Goal: Task Accomplishment & Management: Use online tool/utility

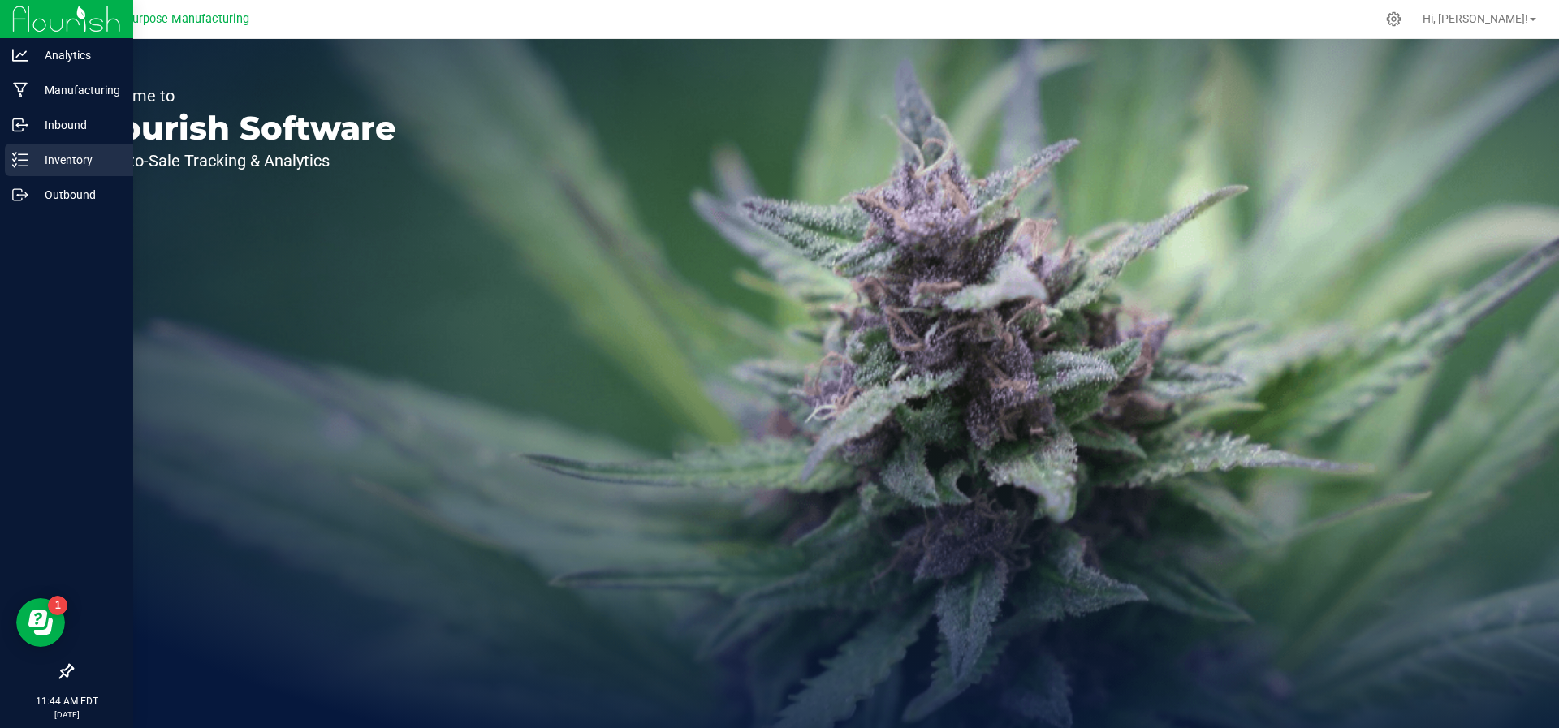
click at [17, 159] on icon at bounding box center [20, 160] width 16 height 16
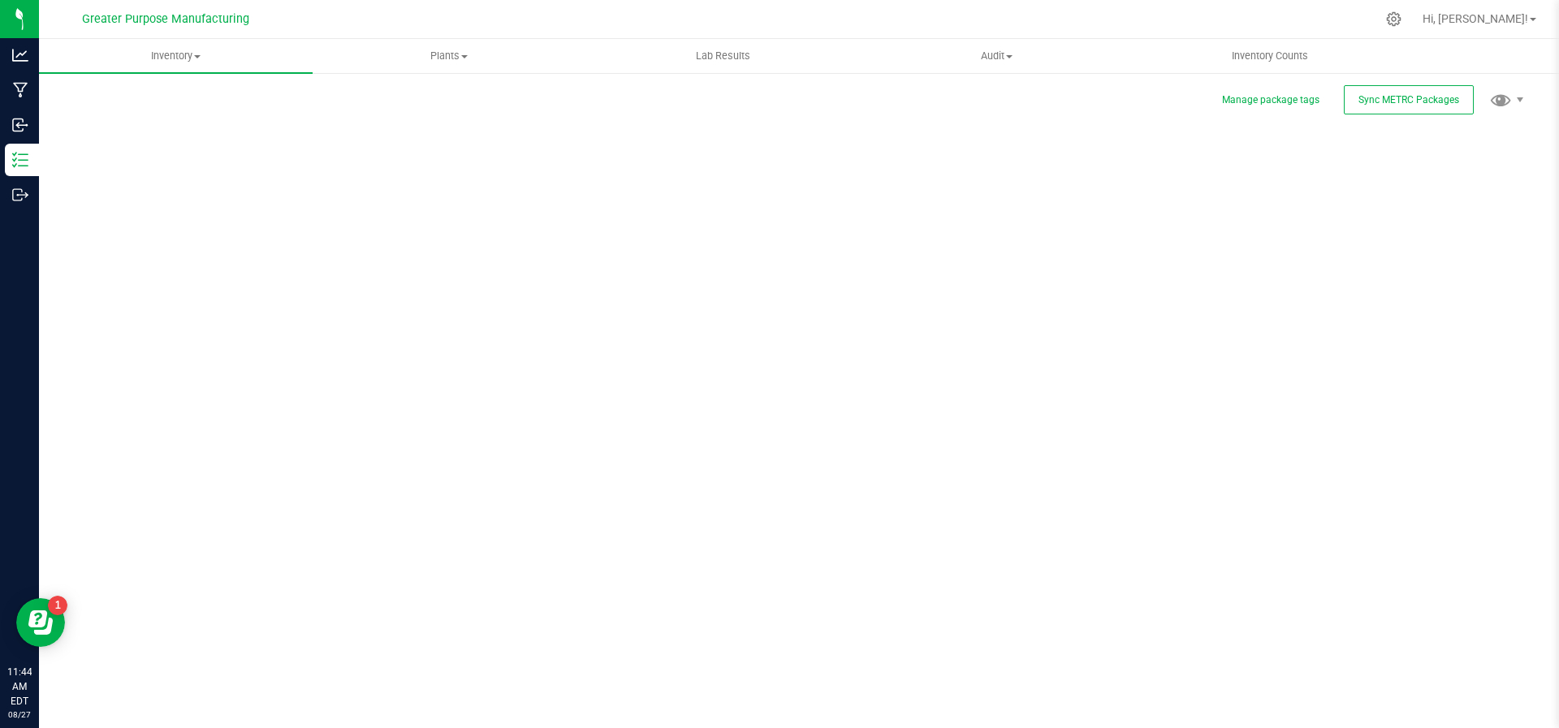
click at [1484, 158] on div "Manage package tags Sync METRC Packages Scan Packages 0" at bounding box center [798, 325] width 1455 height 475
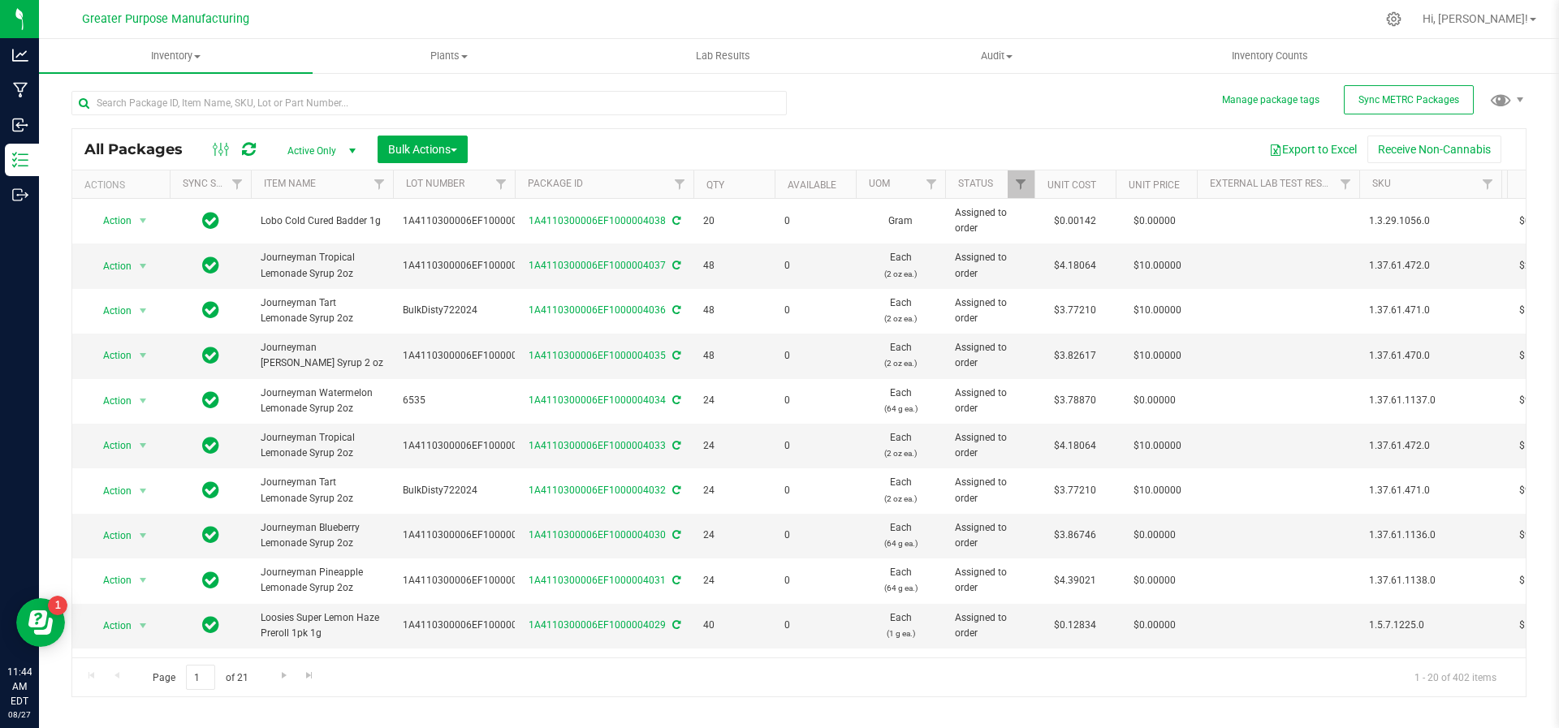
click at [590, 188] on th "Package ID" at bounding box center [604, 185] width 179 height 28
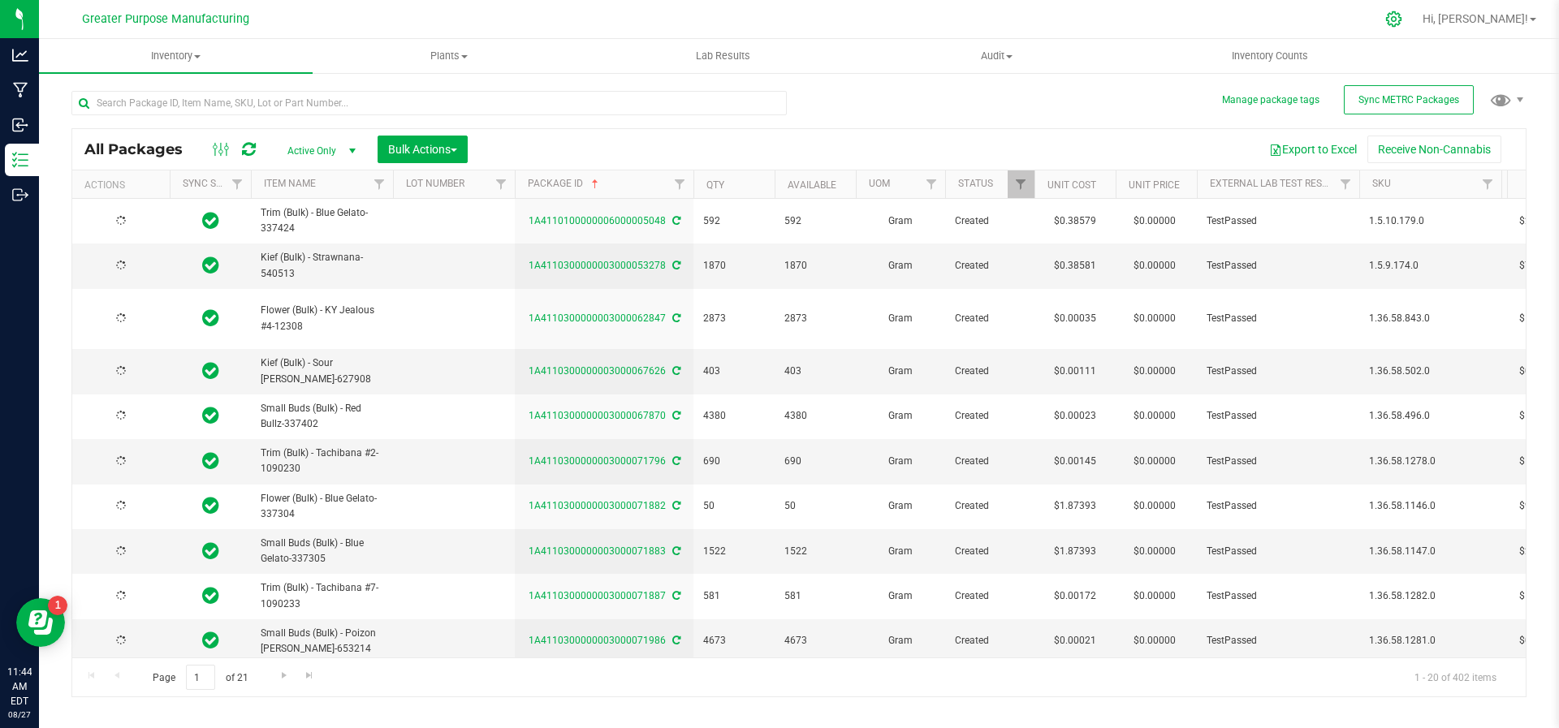
click at [1402, 19] on icon at bounding box center [1393, 18] width 15 height 15
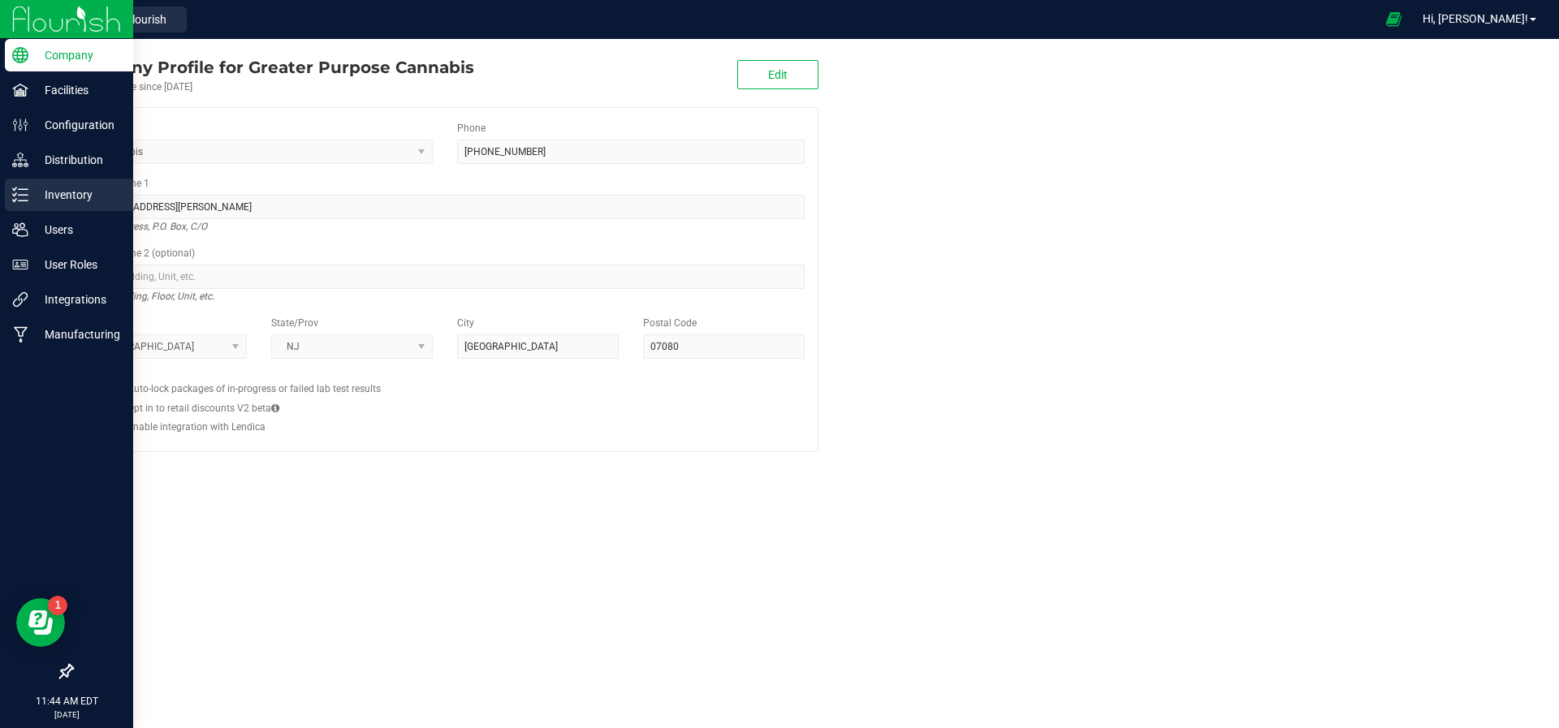
click at [48, 207] on div "Inventory" at bounding box center [69, 195] width 128 height 32
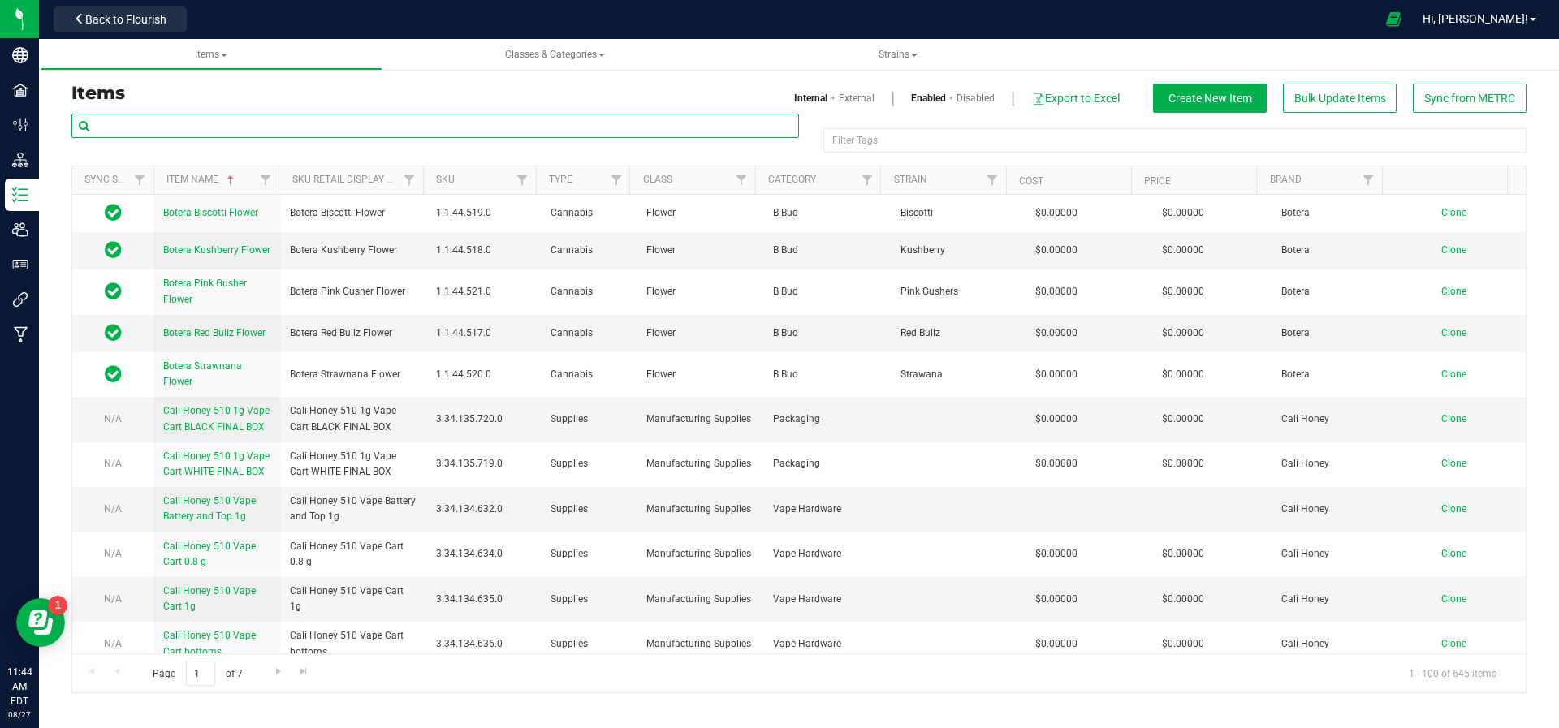
click at [271, 132] on input "text" at bounding box center [435, 126] width 728 height 24
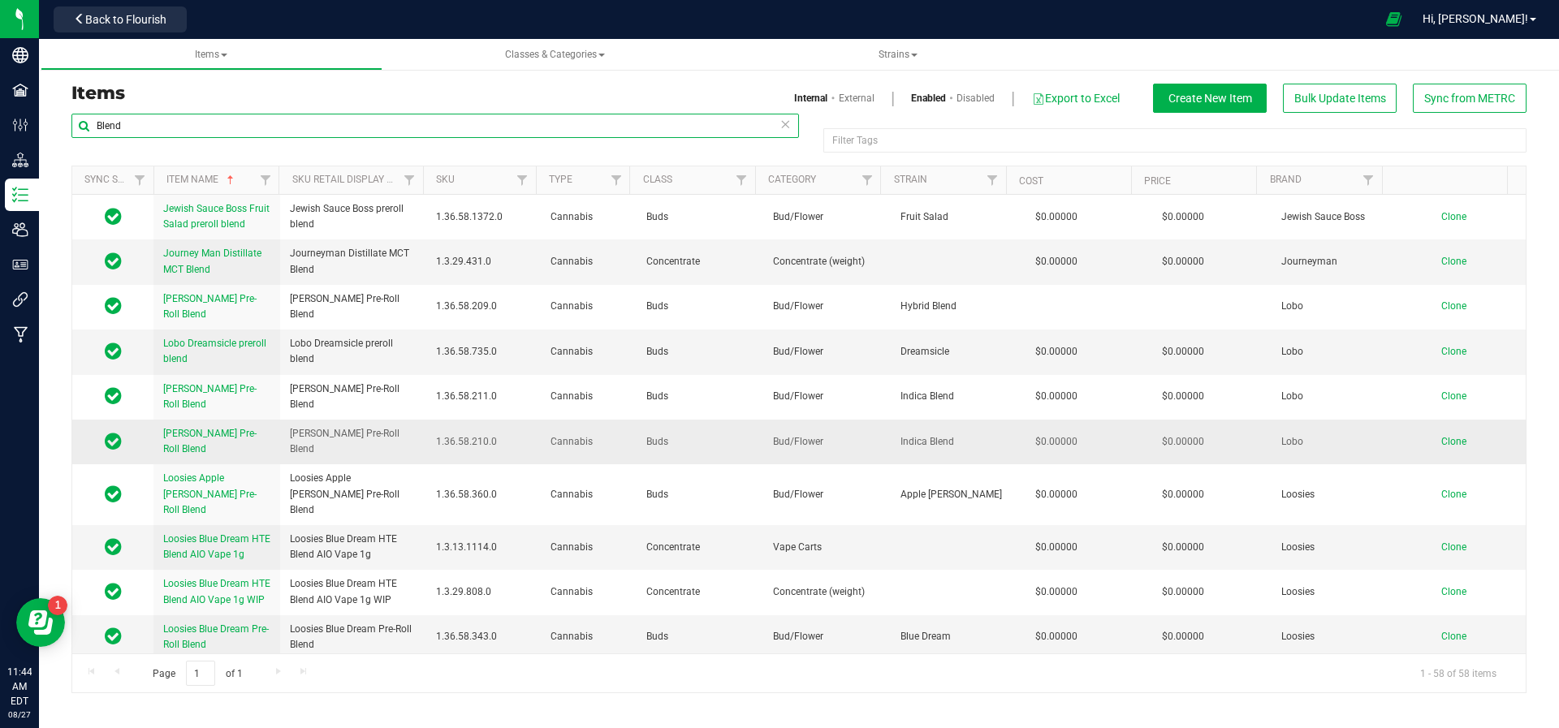
type input "Blend"
click at [1441, 438] on span "Clone" at bounding box center [1453, 441] width 25 height 11
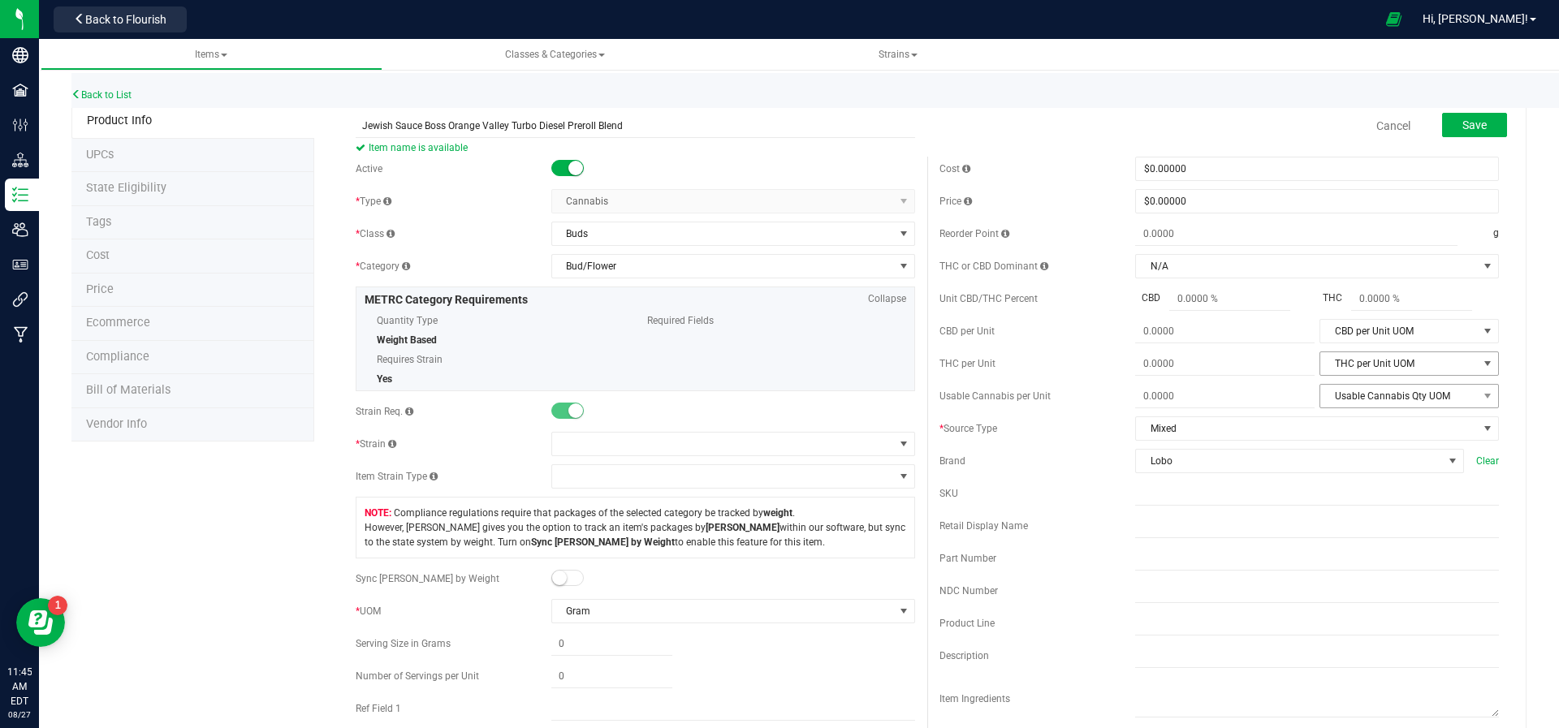
type input "Jewish Sauce Boss Orange Valley Turbo Diesel Preroll Blend"
drag, startPoint x: 1419, startPoint y: 404, endPoint x: 1298, endPoint y: 468, distance: 136.6
click at [1298, 468] on div "Cost $0.00000 0 Price $0.00000 0 Reorder Point g THC or CBD Dominant" at bounding box center [1219, 470] width 584 height 627
click at [1446, 462] on span at bounding box center [1452, 461] width 13 height 13
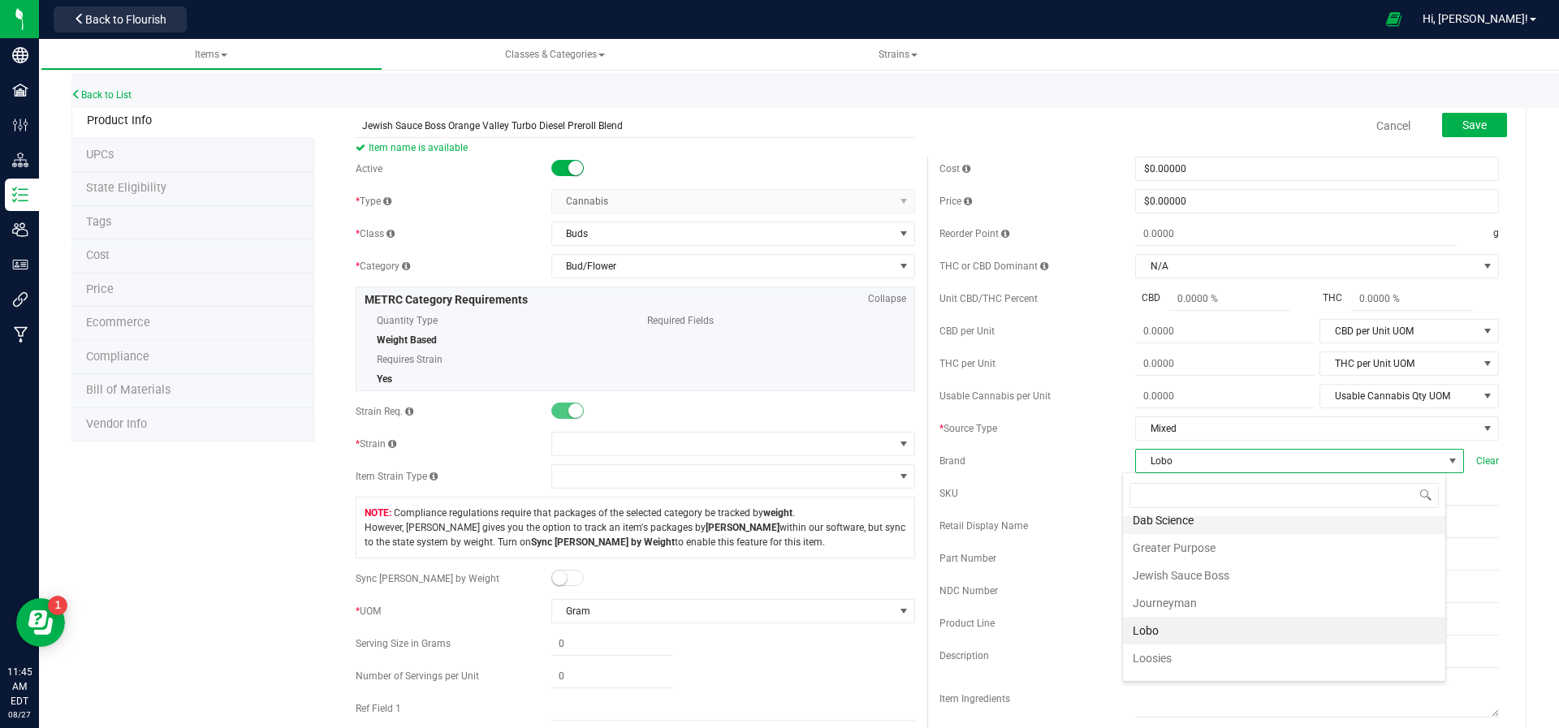
scroll to position [92, 0]
click at [1287, 563] on li "Jewish Sauce Boss" at bounding box center [1284, 577] width 322 height 28
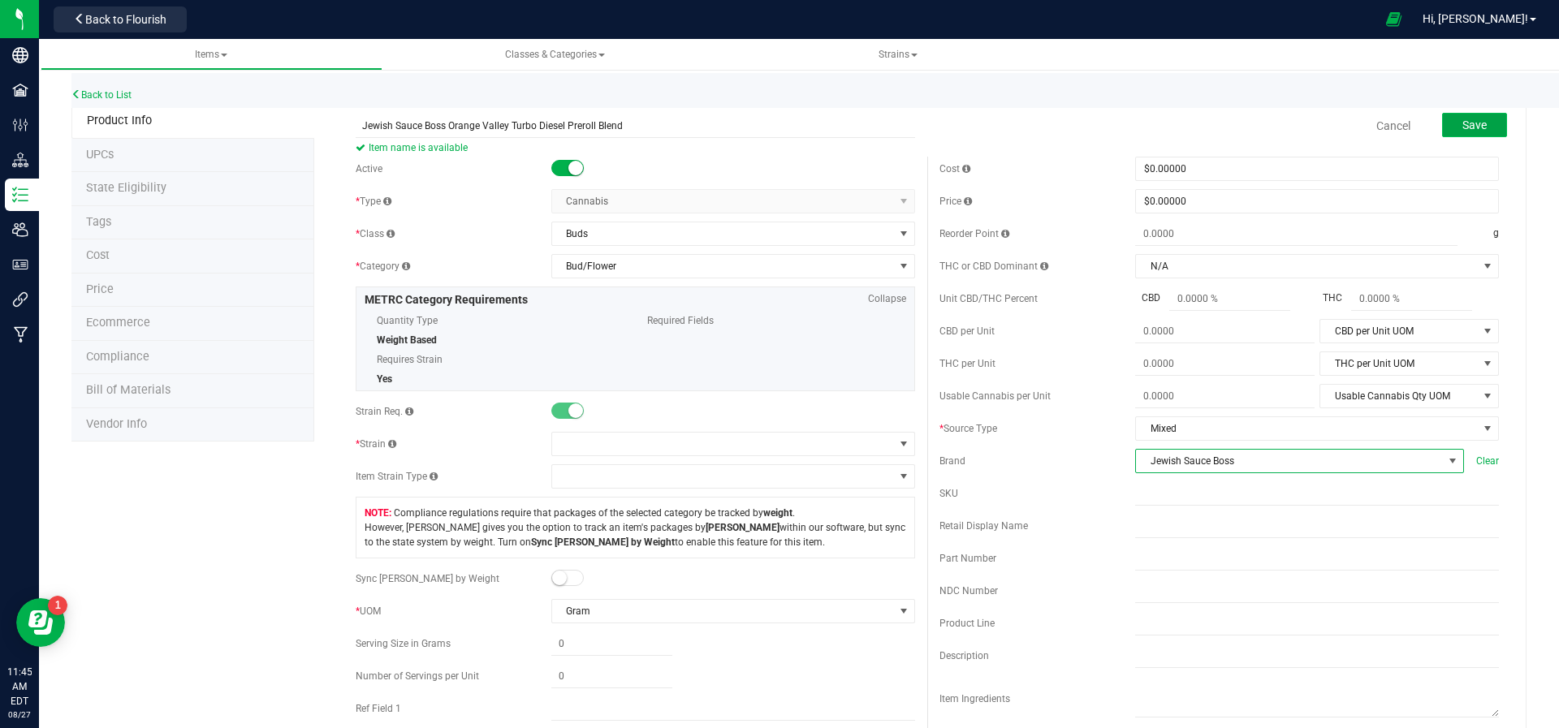
click at [1462, 121] on span "Save" at bounding box center [1474, 125] width 24 height 13
click at [638, 450] on span at bounding box center [723, 444] width 342 height 23
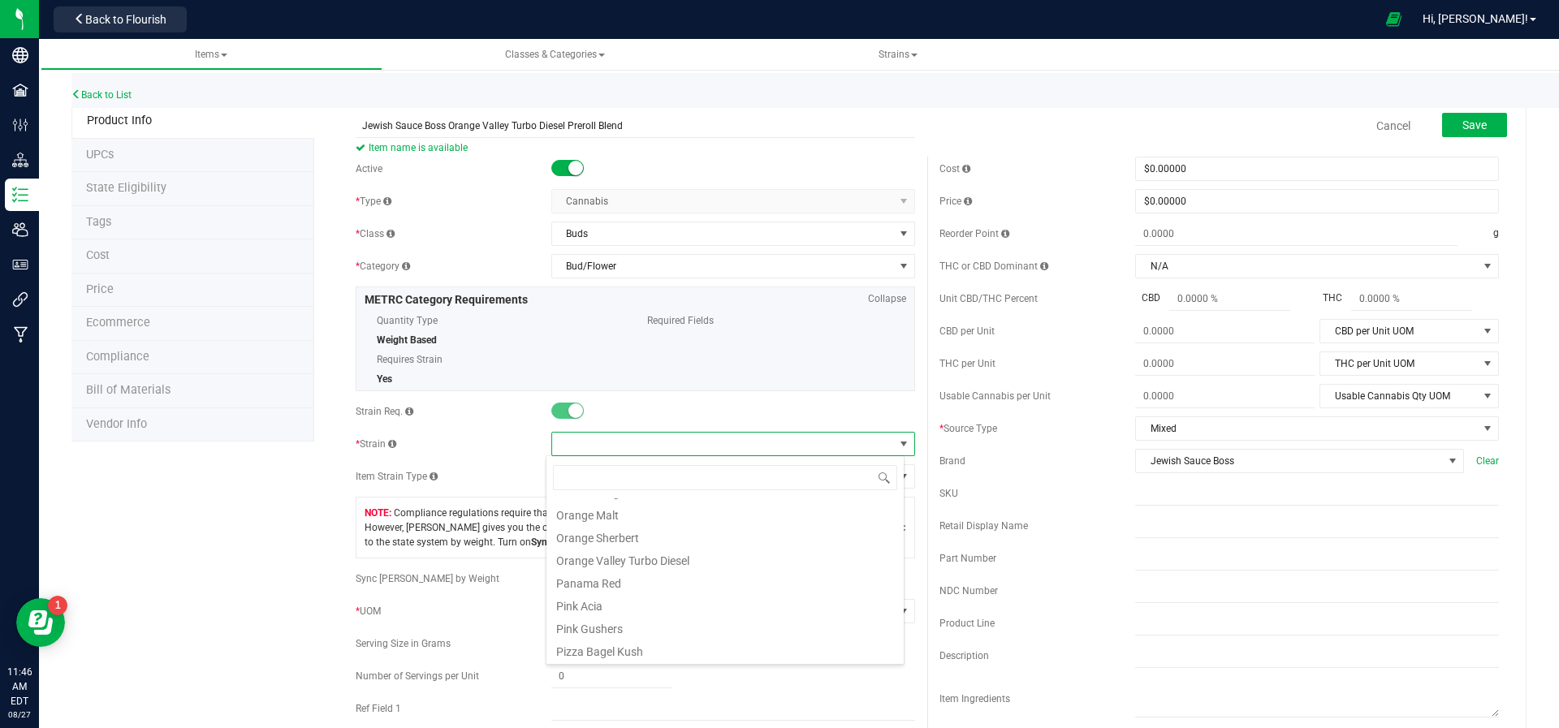
scroll to position [726, 0]
click at [641, 553] on li "Orange Valley Turbo Diesel" at bounding box center [724, 557] width 357 height 23
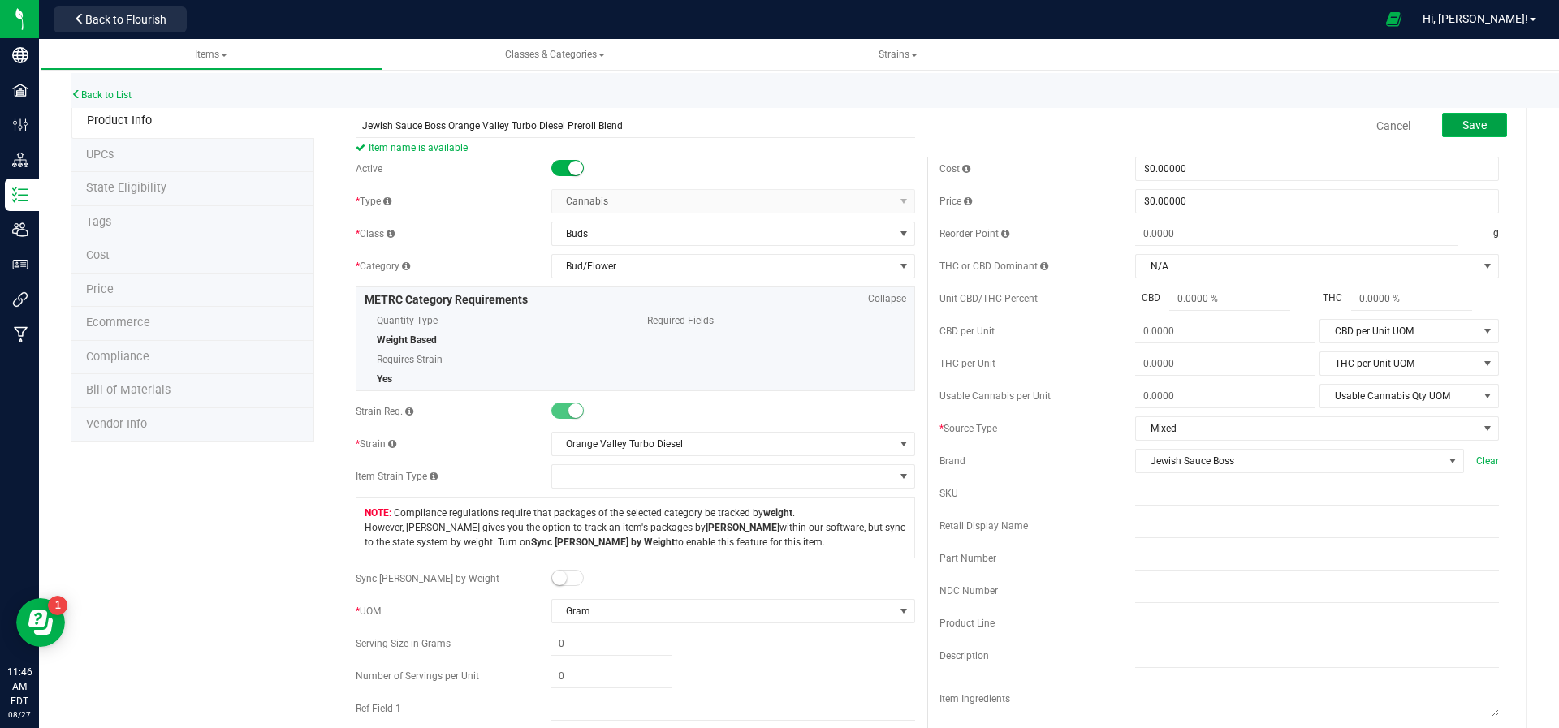
click at [1462, 136] on button "Save" at bounding box center [1474, 125] width 65 height 24
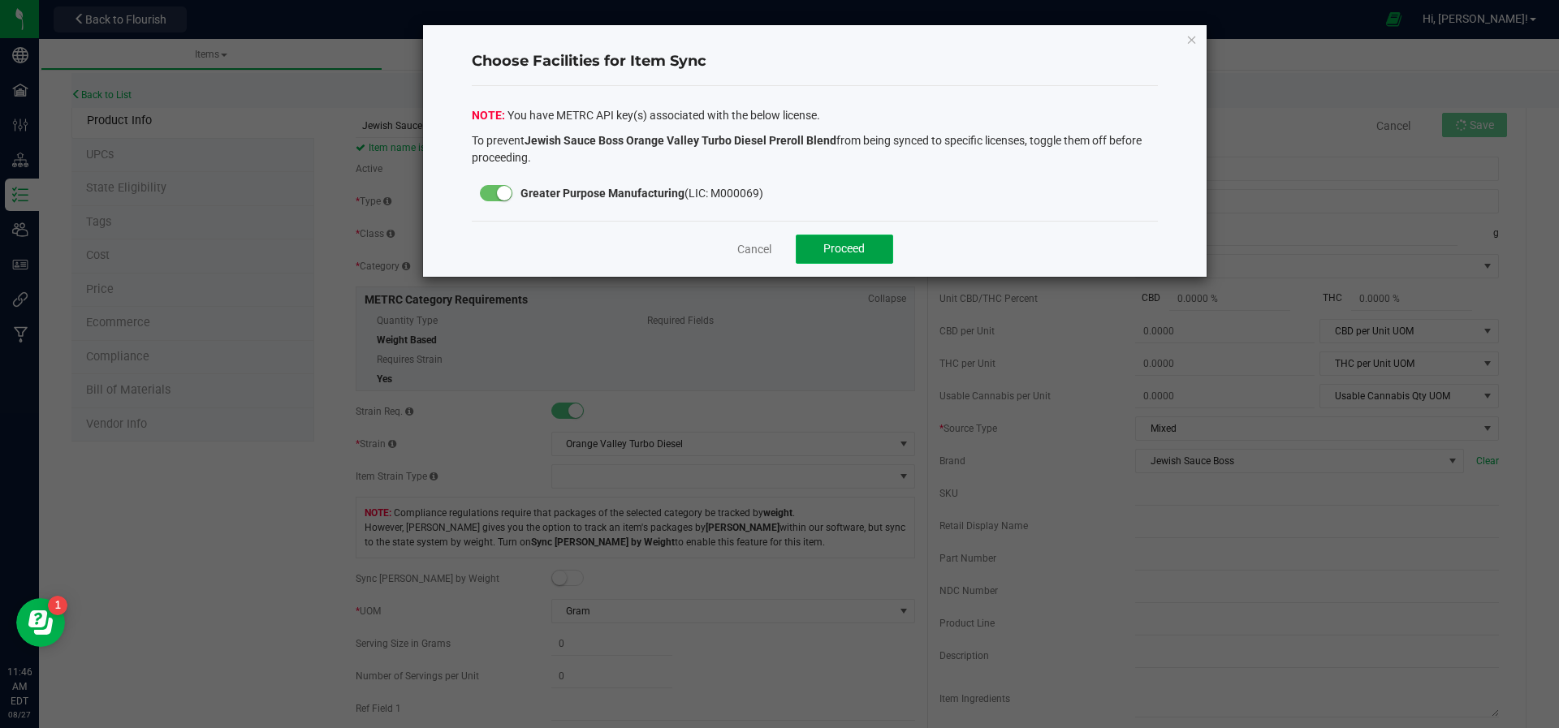
click at [885, 240] on button "Proceed" at bounding box center [844, 249] width 97 height 29
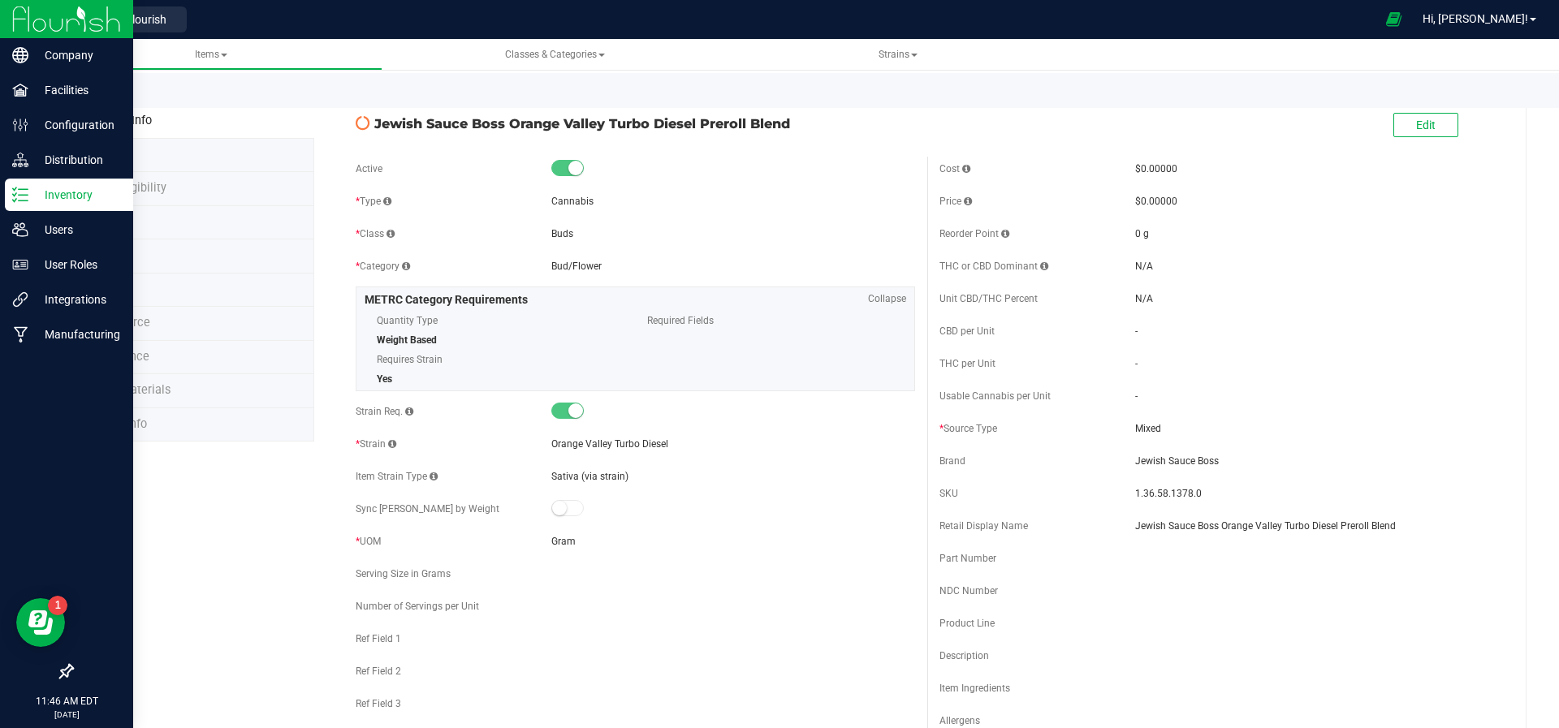
click at [54, 185] on p "Inventory" at bounding box center [76, 194] width 97 height 19
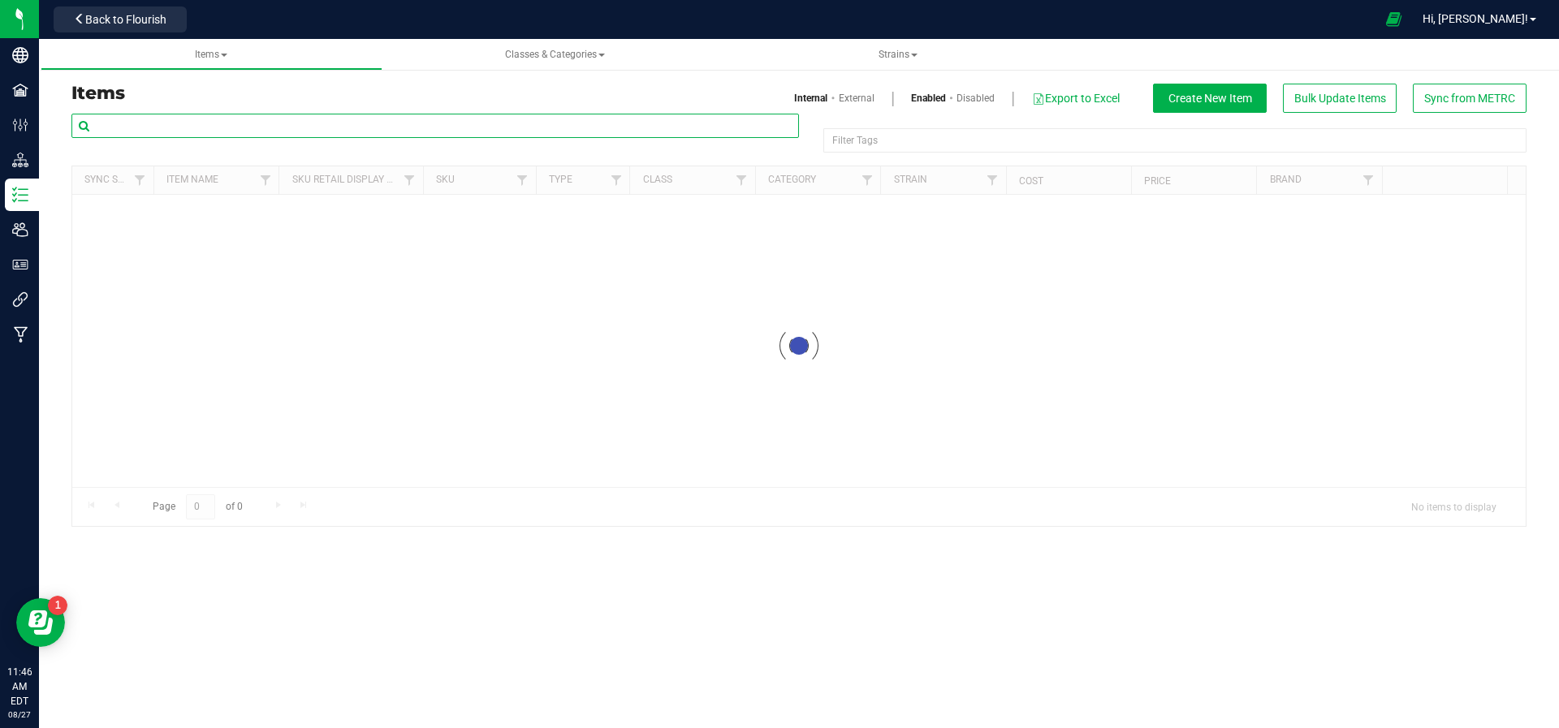
click at [340, 132] on input "text" at bounding box center [435, 126] width 728 height 24
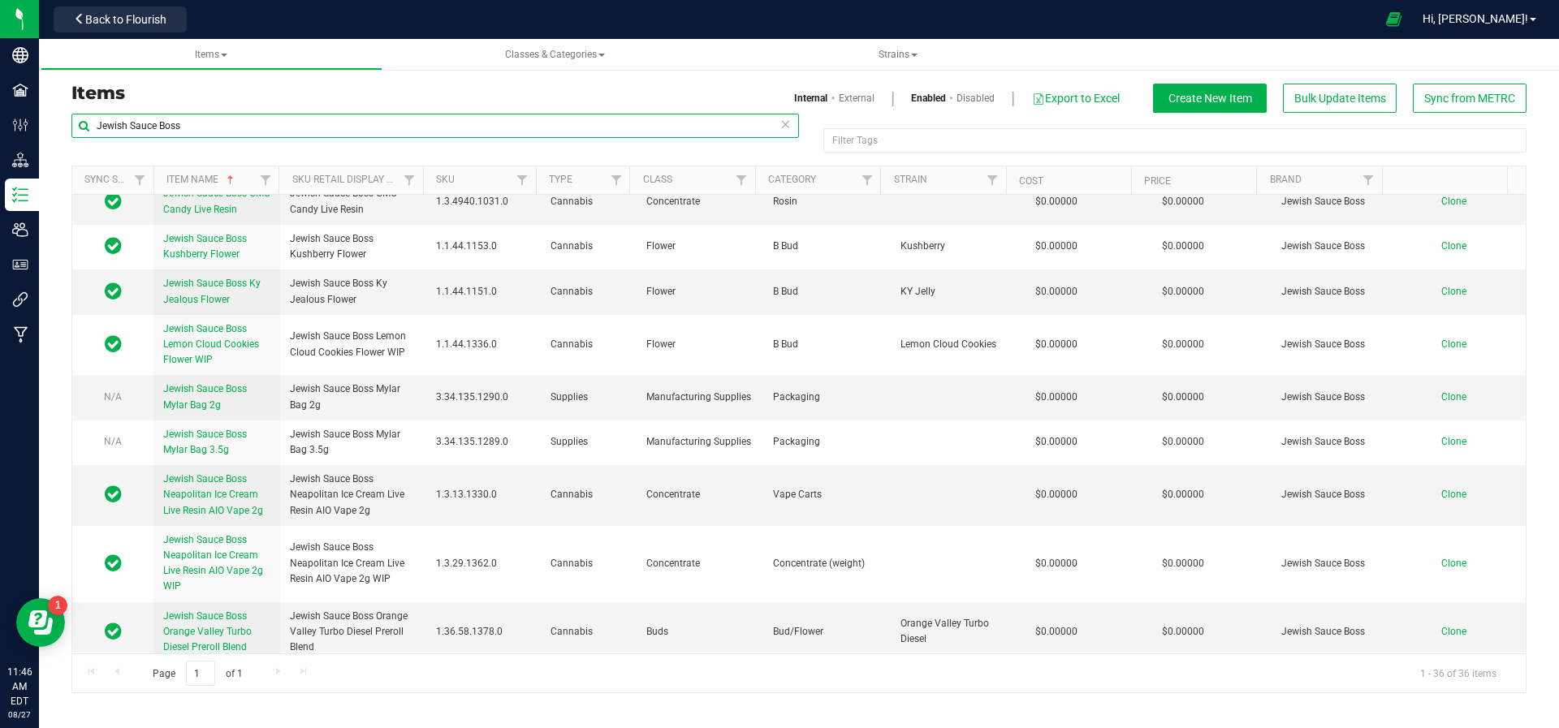
scroll to position [483, 0]
type input "Jewish Sauce Boss"
click at [1441, 625] on span "Clone" at bounding box center [1453, 630] width 25 height 11
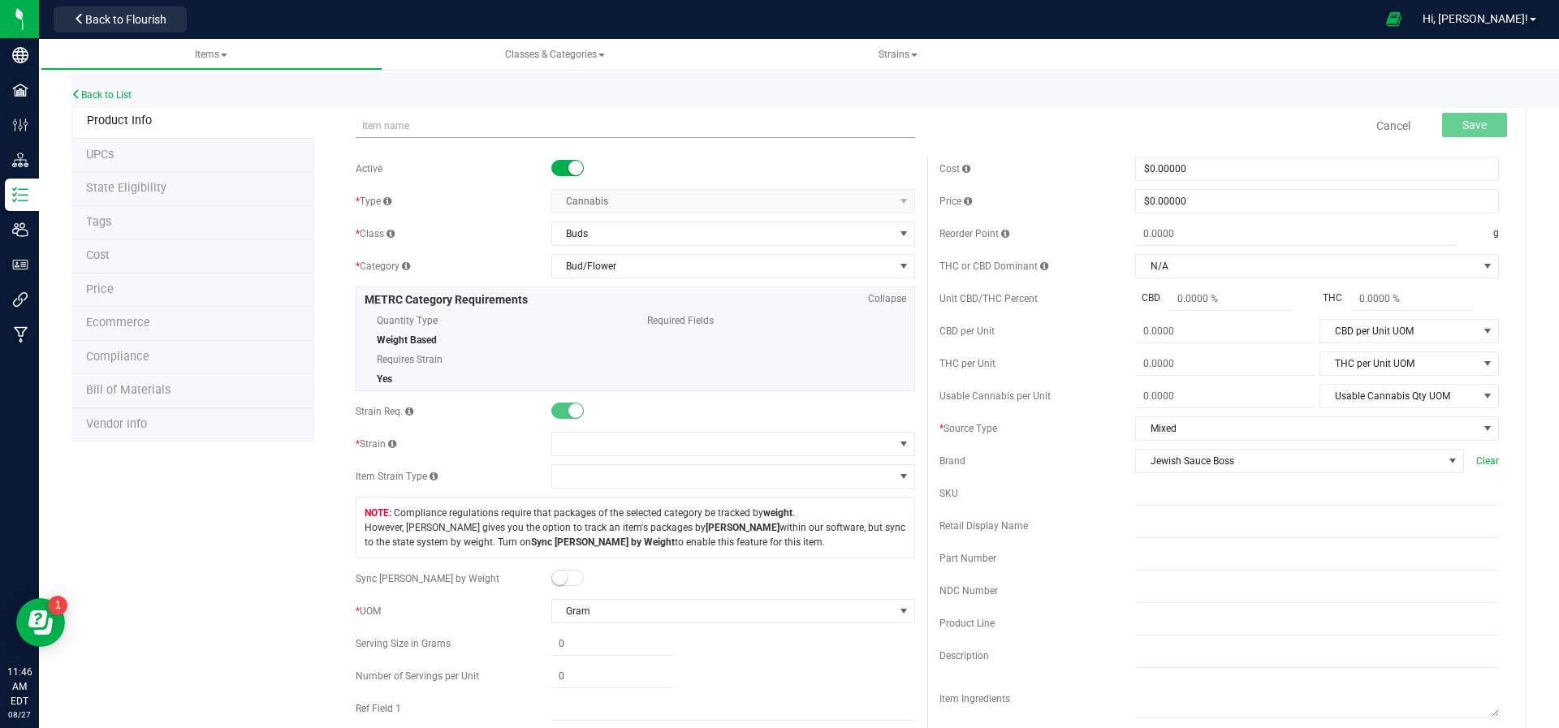
click at [507, 135] on input "text" at bounding box center [635, 126] width 559 height 24
click at [502, 130] on input "Jewish Sauce Boss Pink Chanpaign" at bounding box center [635, 126] width 559 height 24
type input "Jewish Sauce Boss Pink Champaign Preroll Belnd"
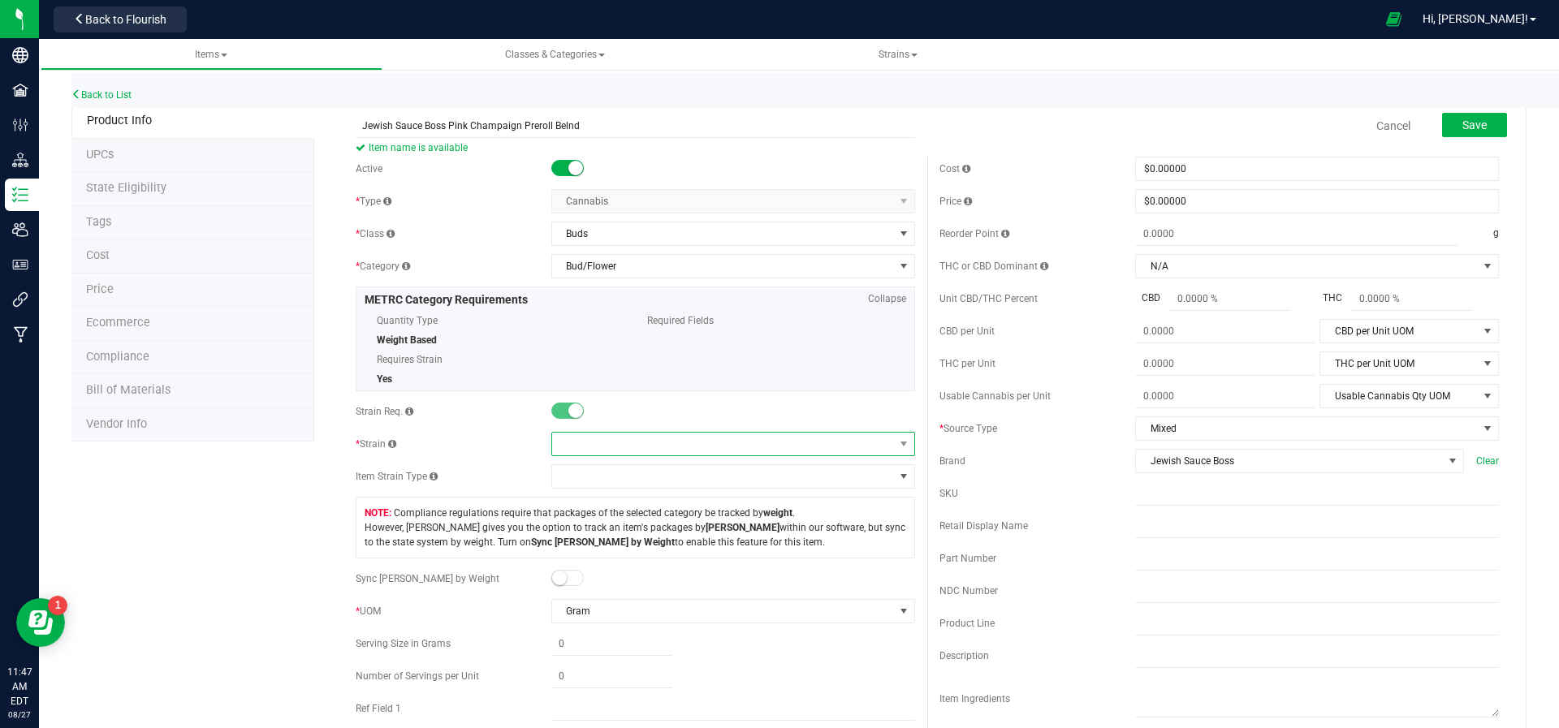
click at [626, 440] on span at bounding box center [723, 444] width 342 height 23
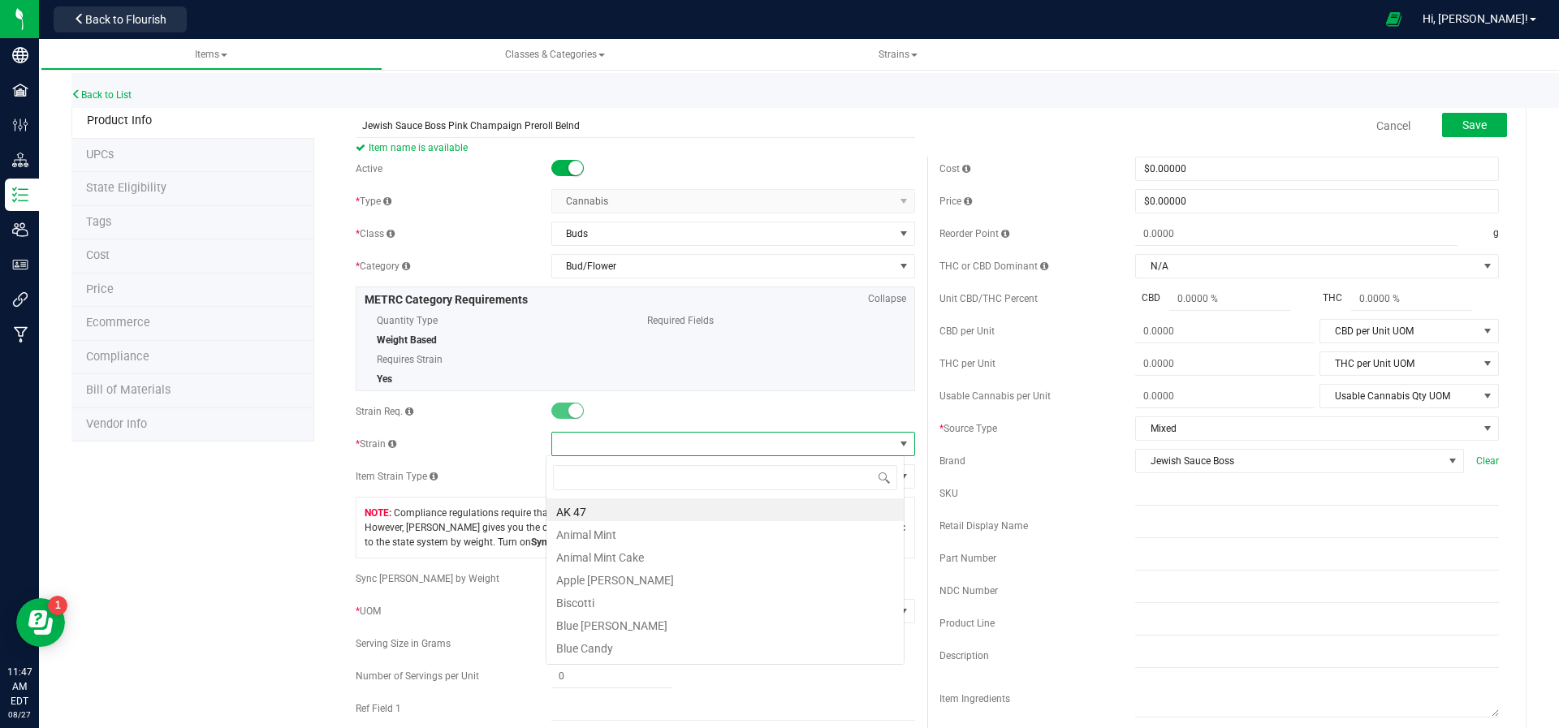
scroll to position [24, 359]
type input "pink"
click at [624, 519] on li "Pink Acia" at bounding box center [724, 510] width 357 height 23
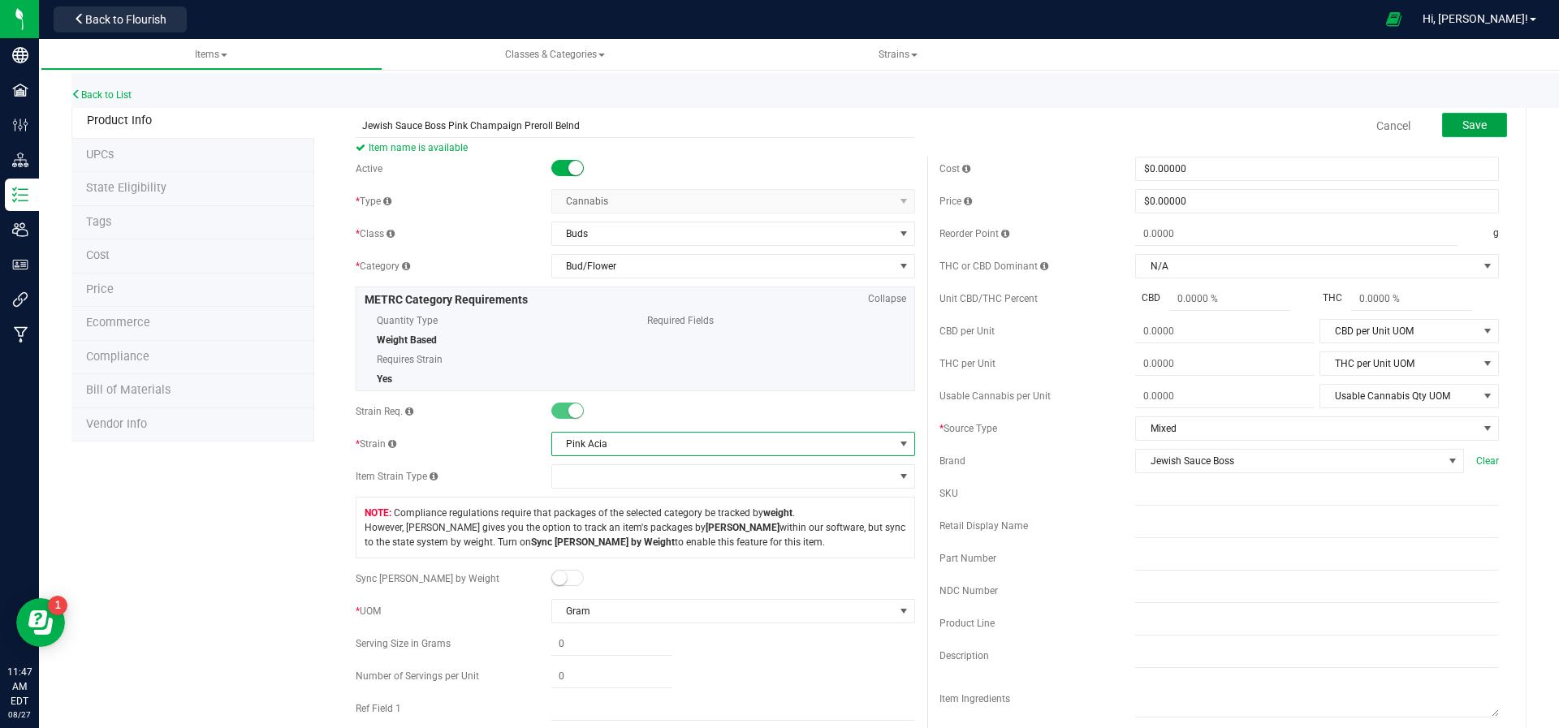
click at [1474, 114] on button "Save" at bounding box center [1474, 125] width 65 height 24
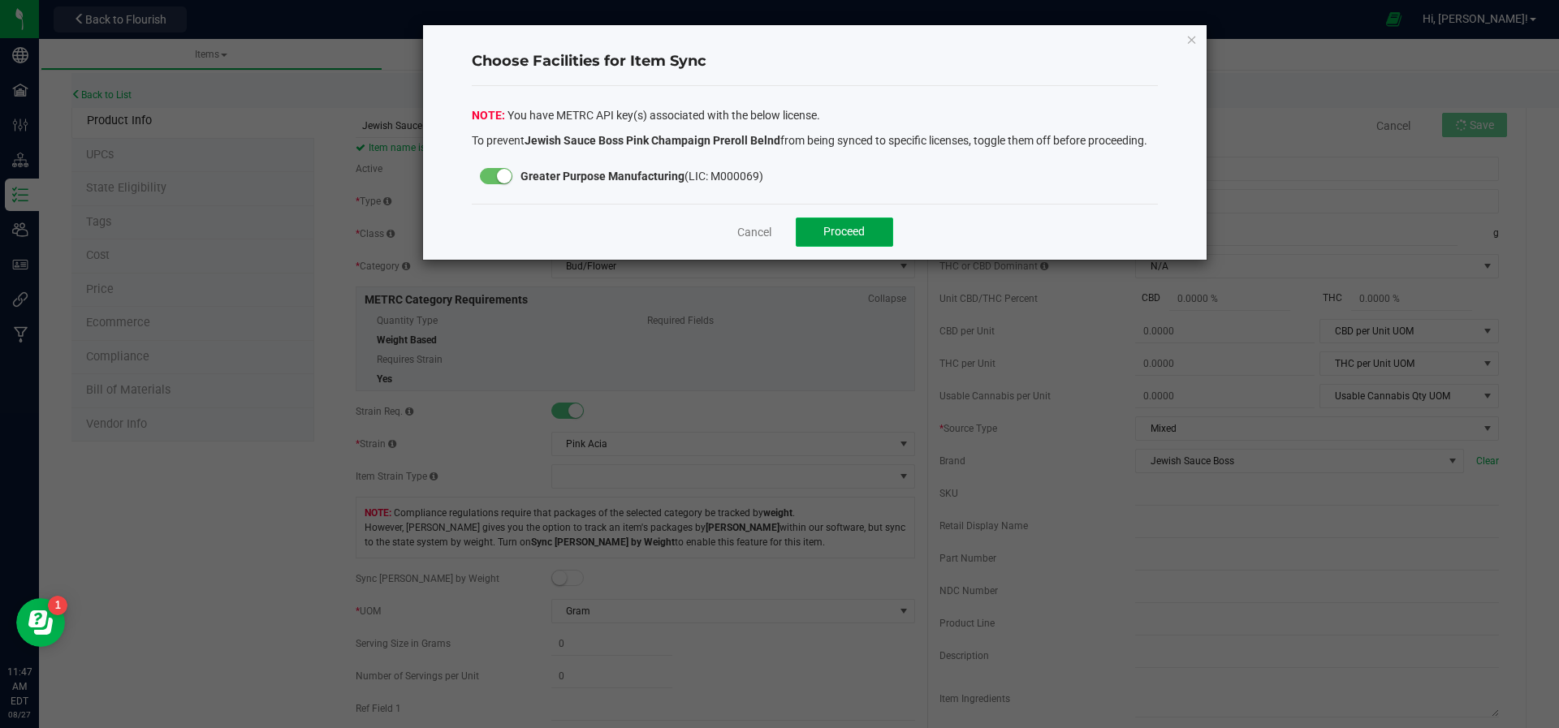
click at [870, 229] on button "Proceed" at bounding box center [844, 232] width 97 height 29
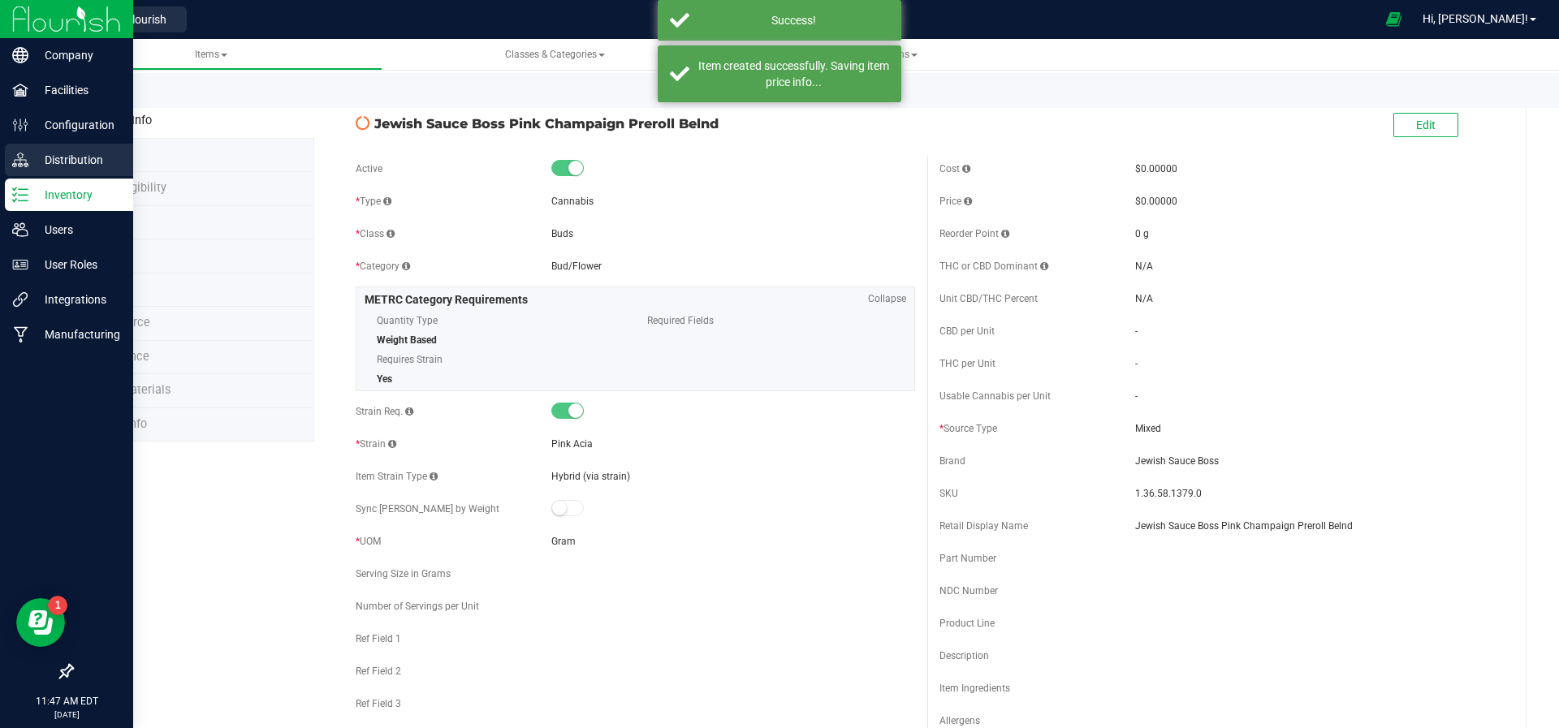
click at [84, 178] on link "Distribution" at bounding box center [66, 161] width 133 height 35
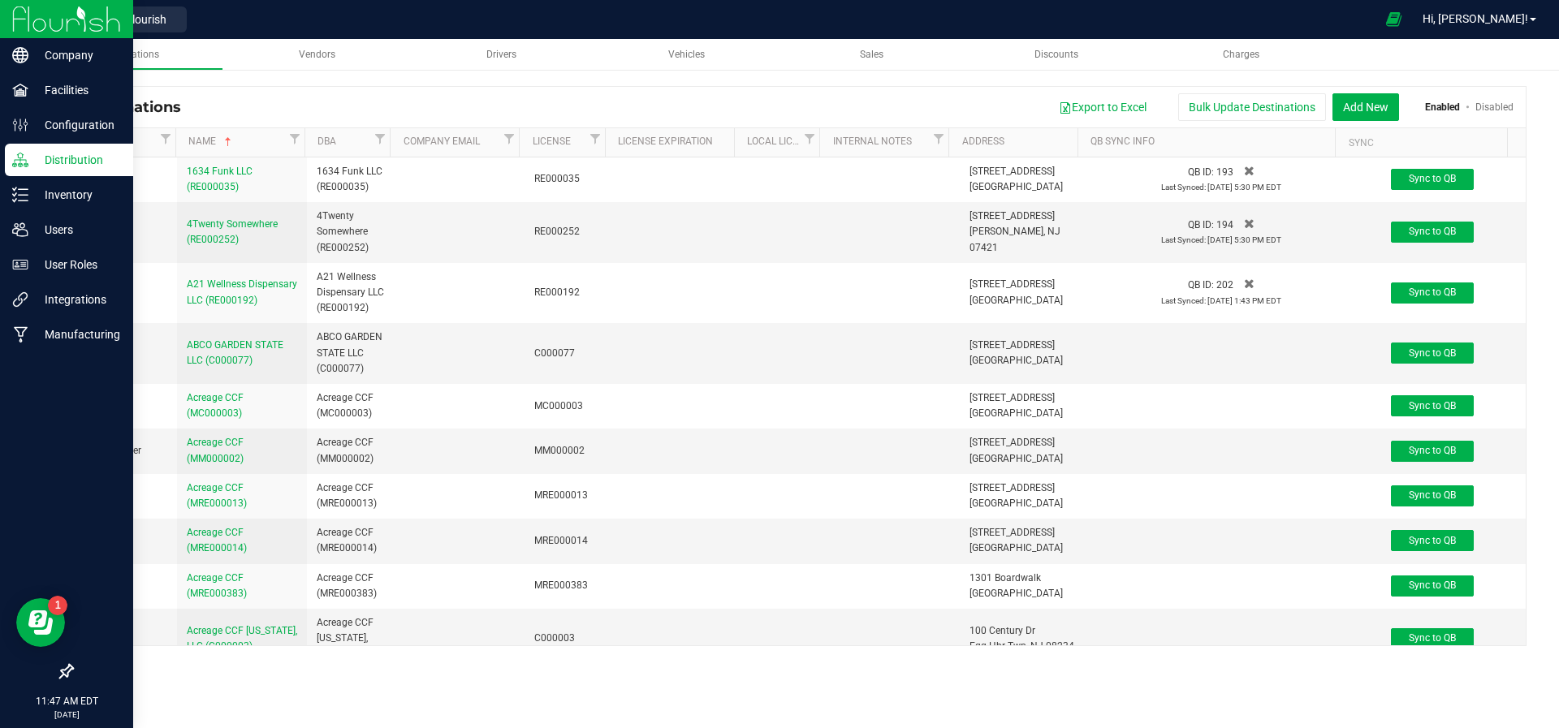
click at [26, 15] on img at bounding box center [66, 19] width 109 height 38
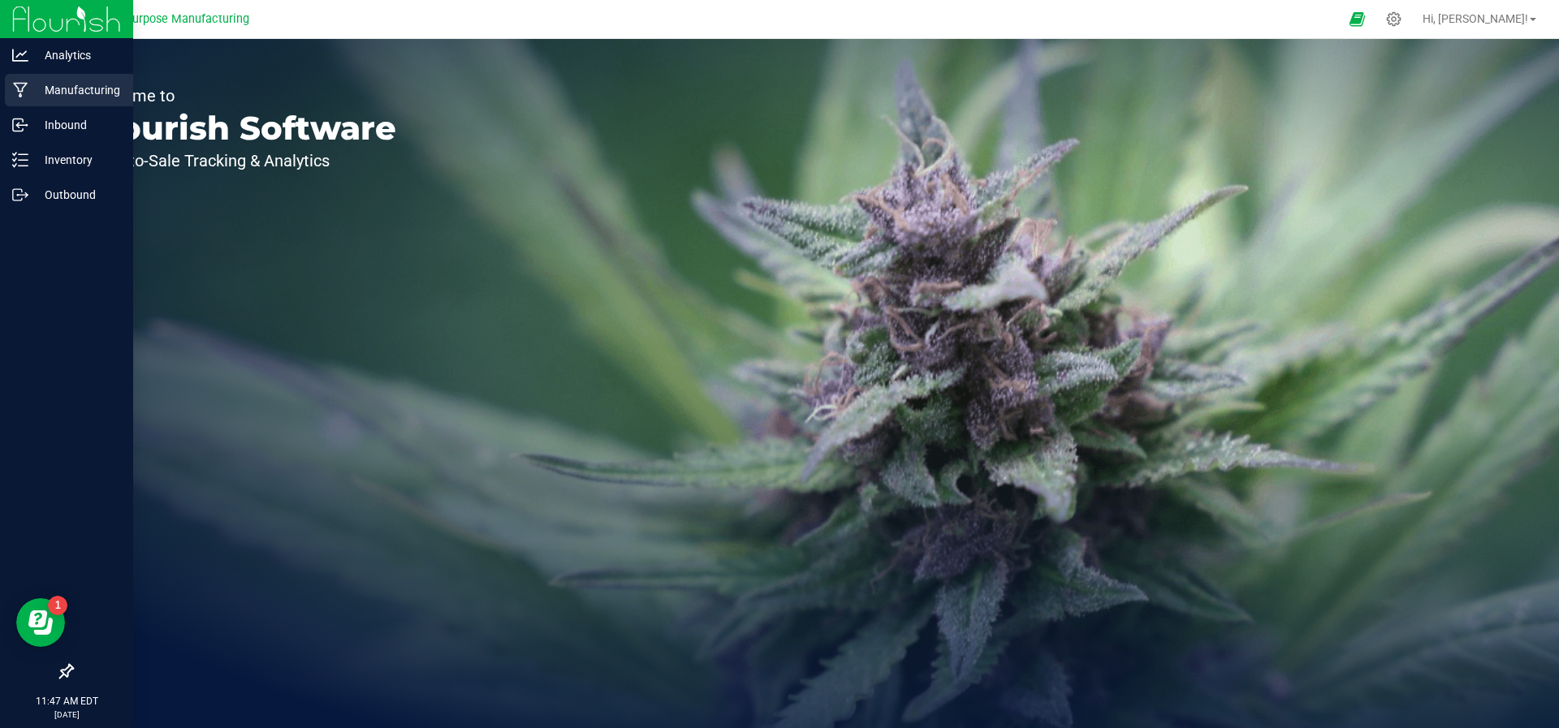
click at [63, 78] on div "Manufacturing" at bounding box center [69, 90] width 128 height 32
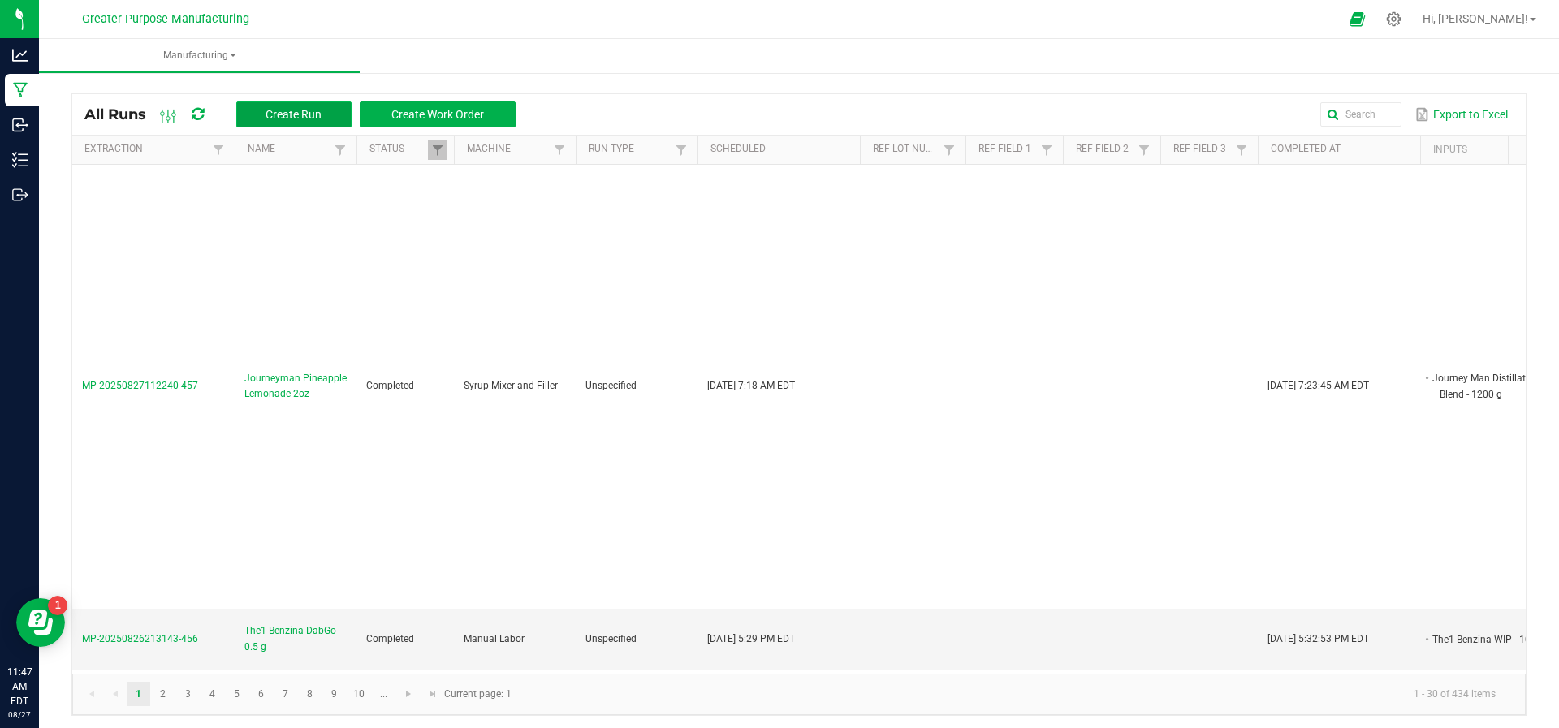
click at [287, 104] on button "Create Run" at bounding box center [293, 115] width 115 height 26
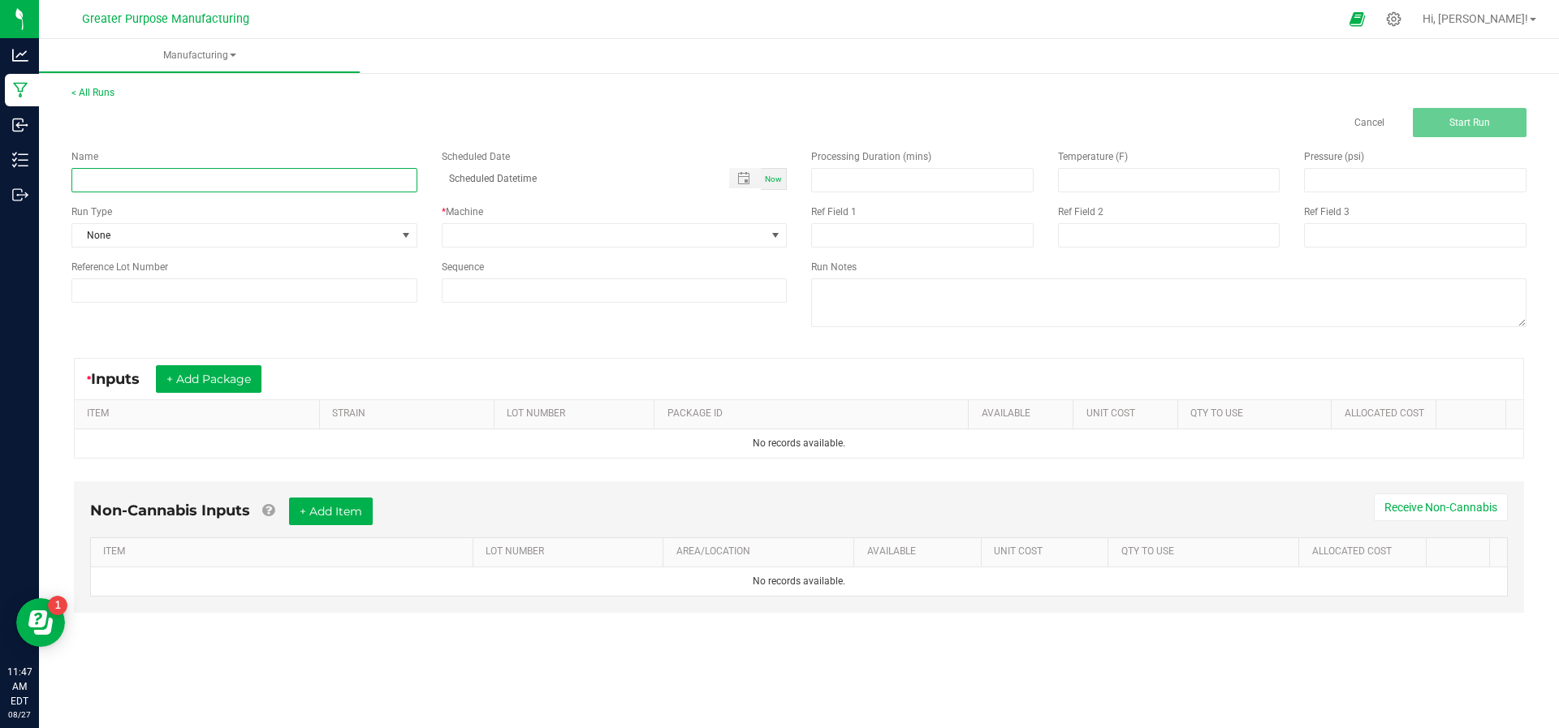
click at [274, 180] on input at bounding box center [244, 180] width 346 height 24
type input "JSB Pink Champaign Preroll Blend"
click at [775, 181] on span "Now" at bounding box center [773, 179] width 17 height 9
type input "[DATE] 11:47 AM"
click at [772, 224] on span at bounding box center [776, 235] width 20 height 23
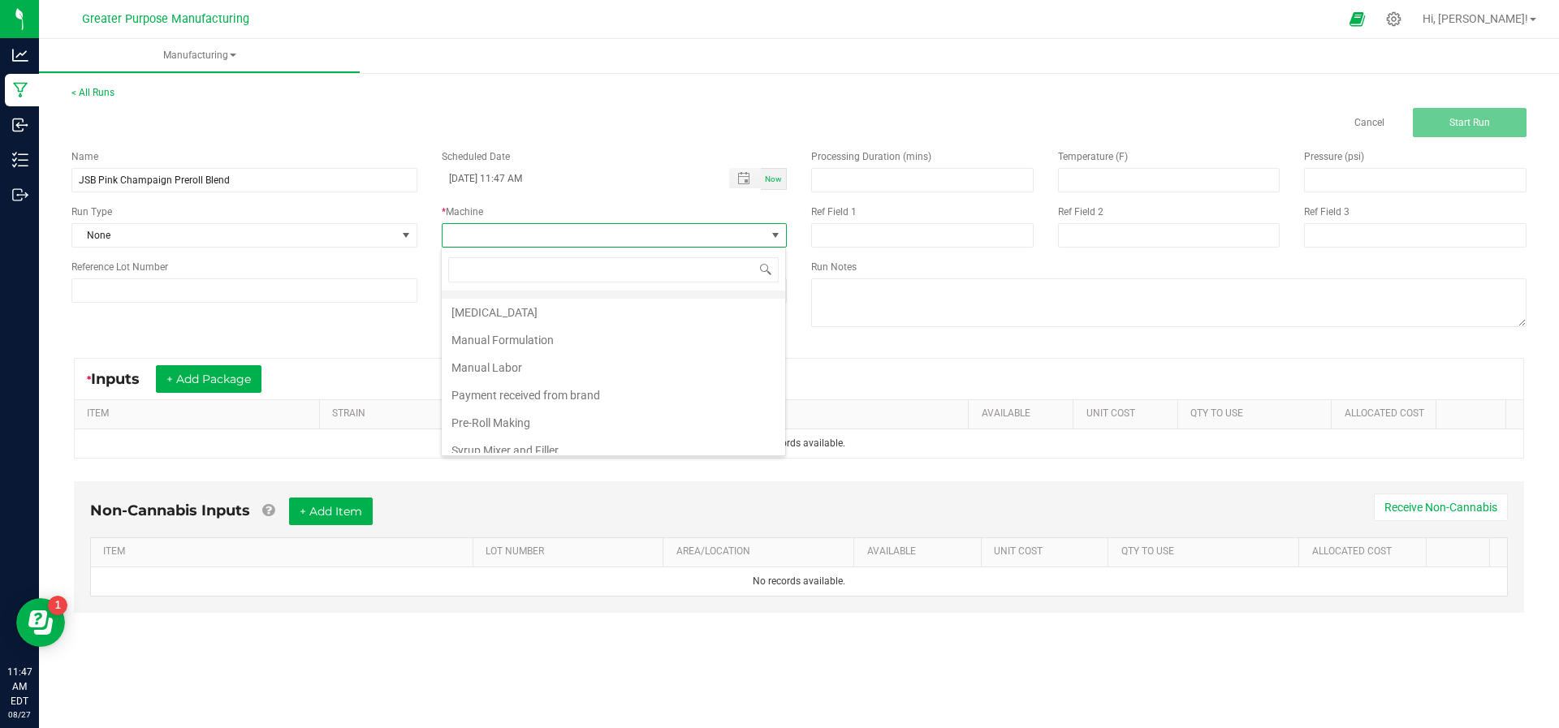
scroll to position [54, 0]
click at [680, 339] on li "Manual Formulation" at bounding box center [613, 334] width 343 height 28
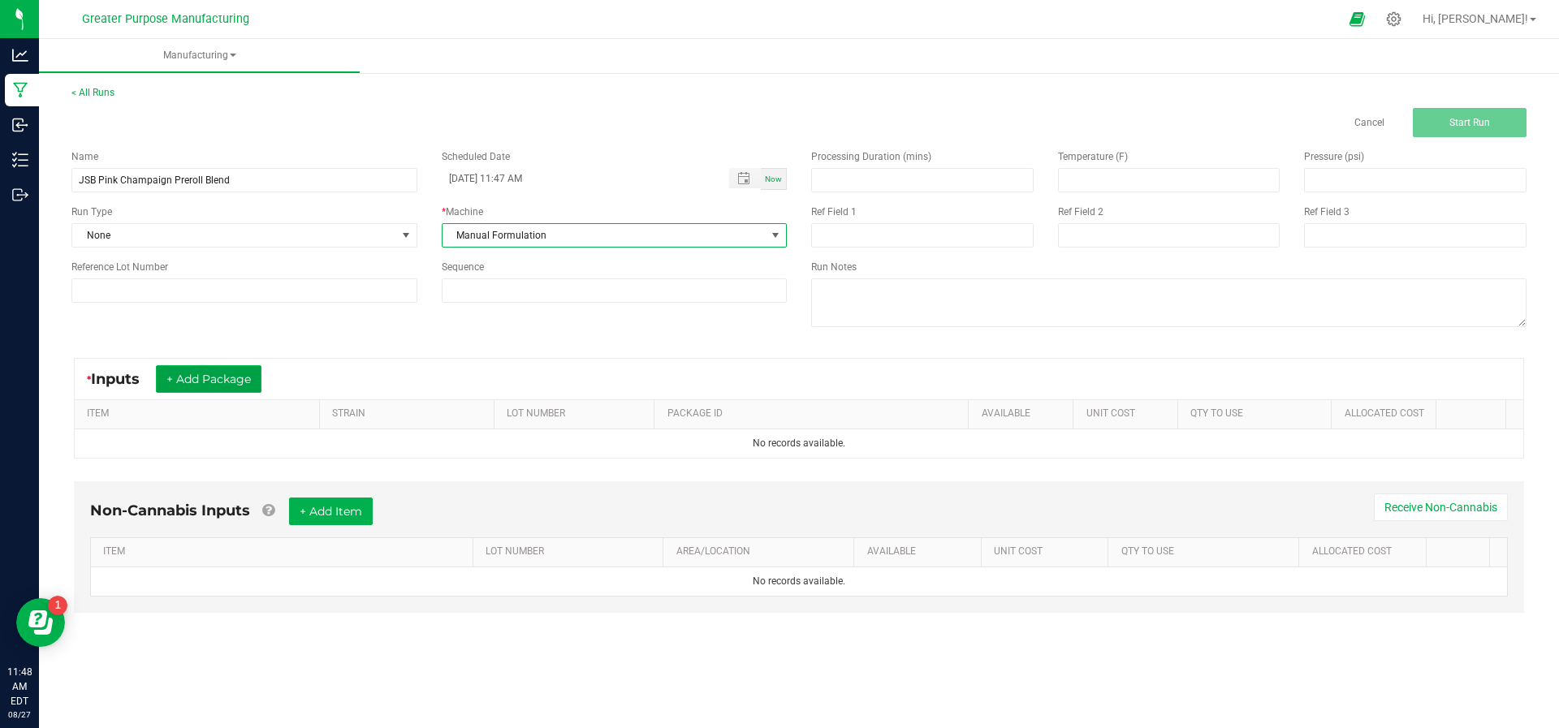
click at [258, 379] on button "+ Add Package" at bounding box center [209, 379] width 106 height 28
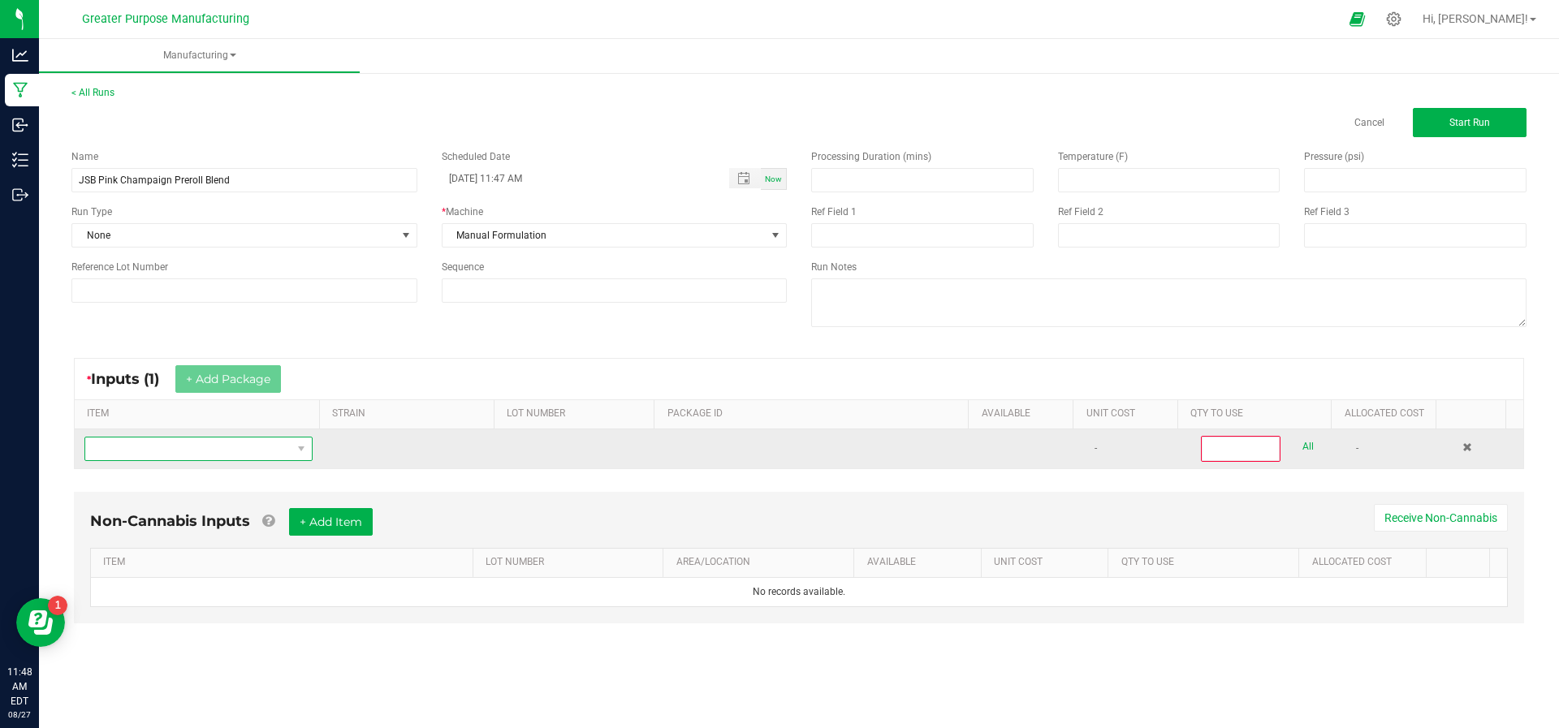
click at [253, 438] on span "NO DATA FOUND" at bounding box center [188, 449] width 206 height 23
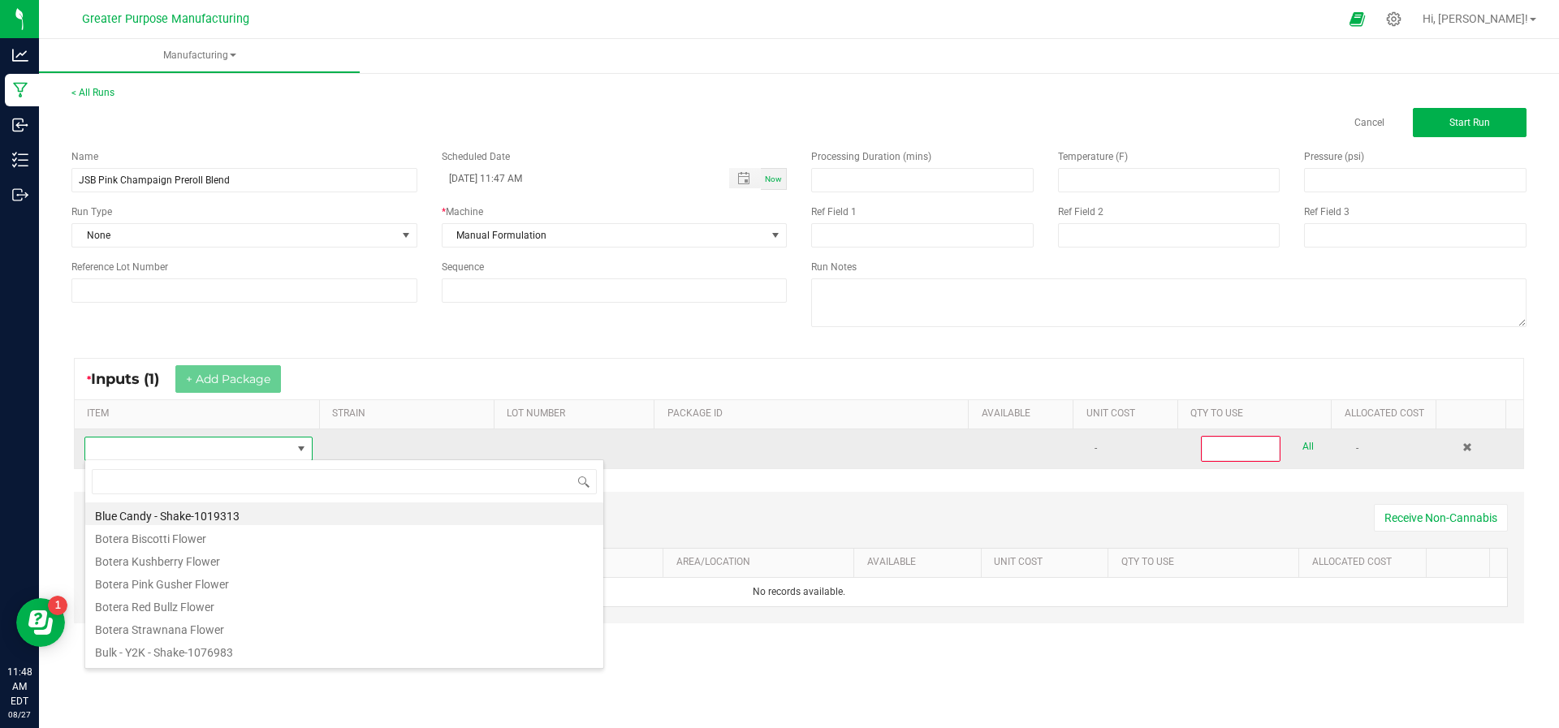
scroll to position [24, 222]
type input "[DEMOGRAPHIC_DATA]"
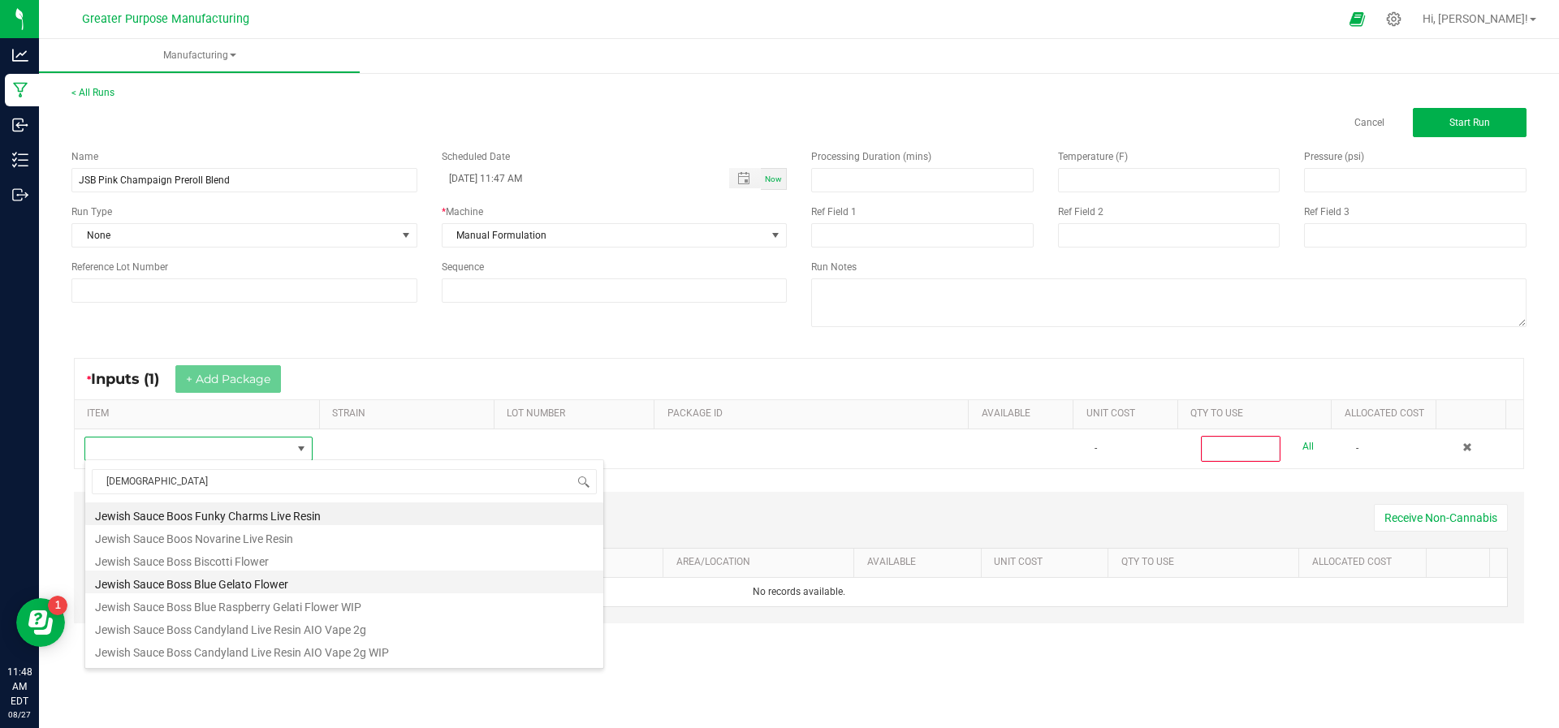
click at [309, 581] on li "Jewish Sauce Boss Blue Gelato Flower" at bounding box center [344, 582] width 518 height 23
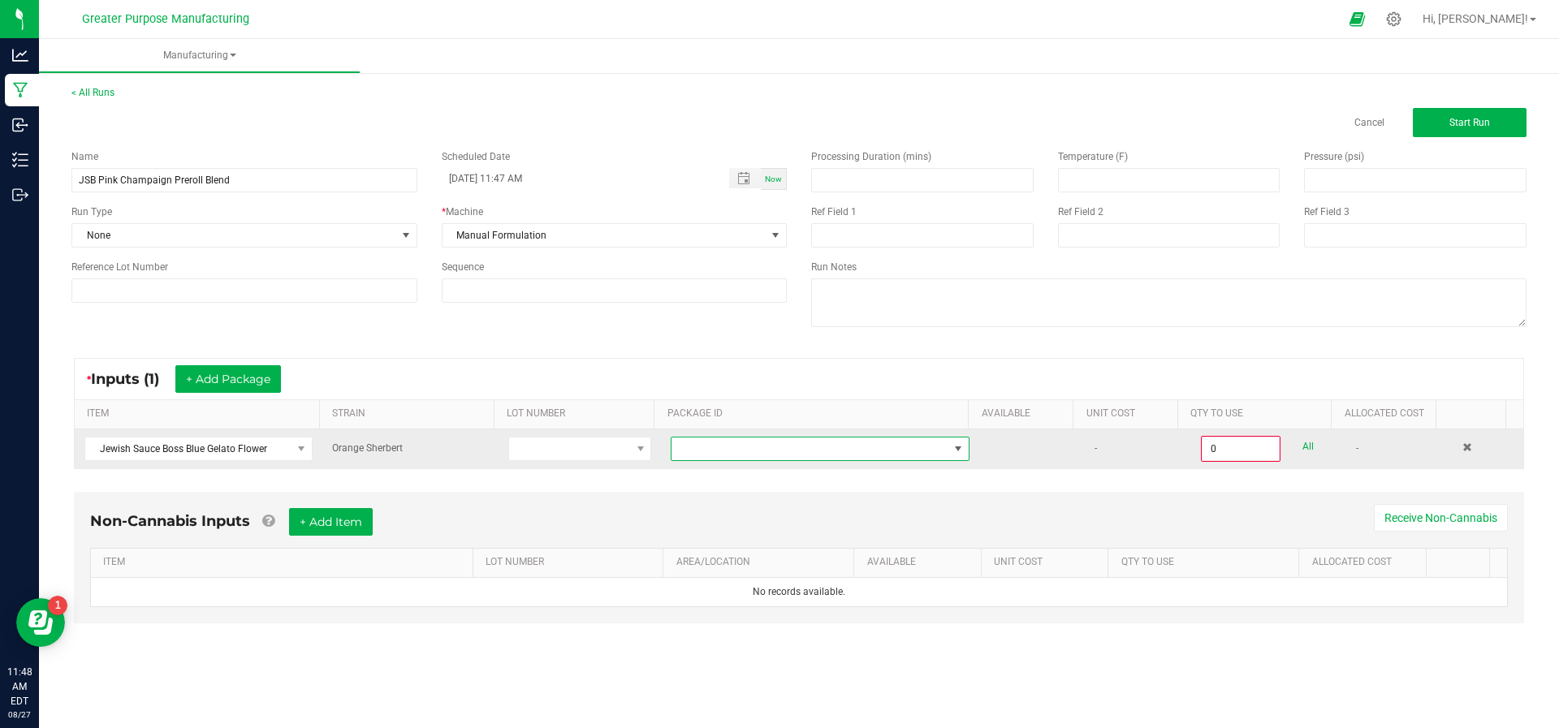
click at [923, 453] on span at bounding box center [810, 449] width 277 height 23
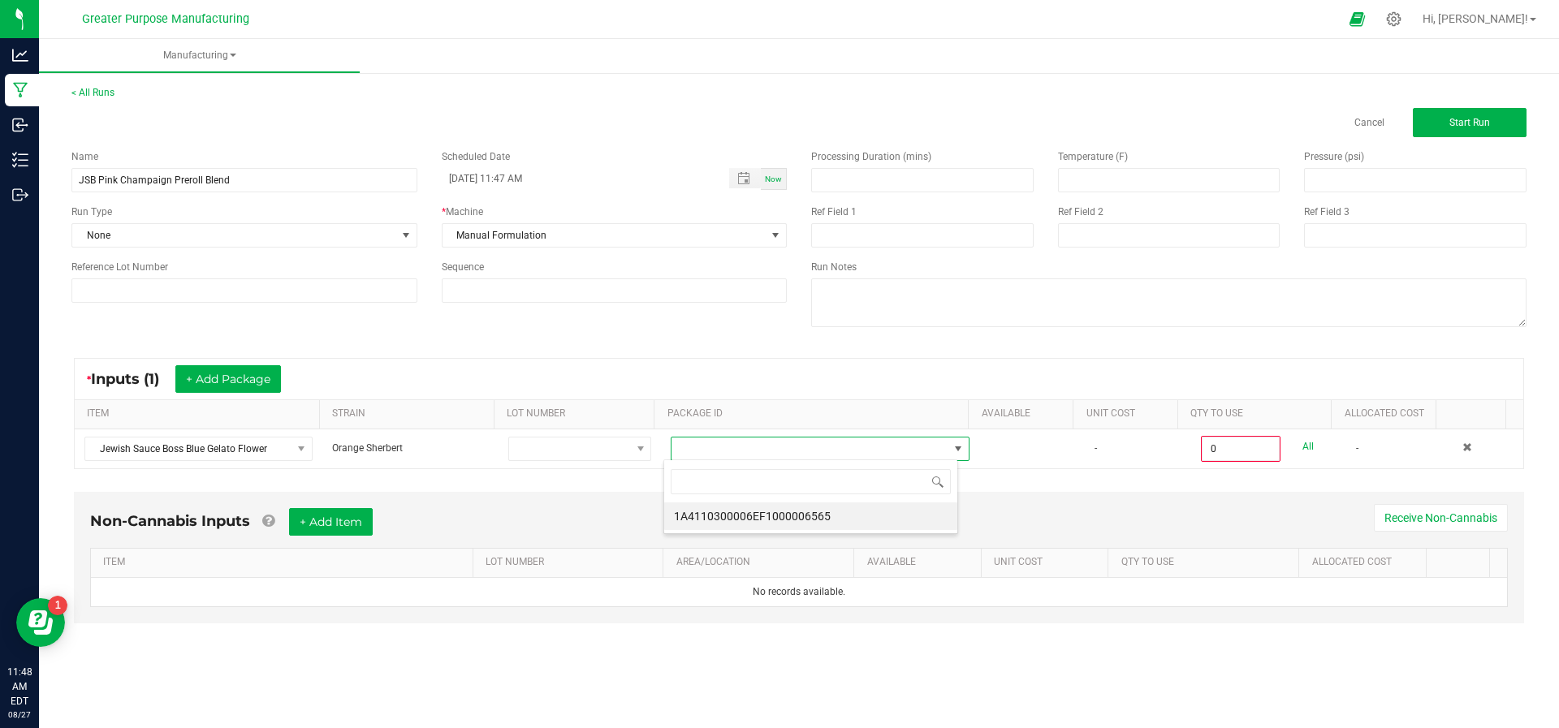
scroll to position [24, 295]
click at [906, 510] on li "1A4110300006EF1000006565" at bounding box center [810, 517] width 293 height 28
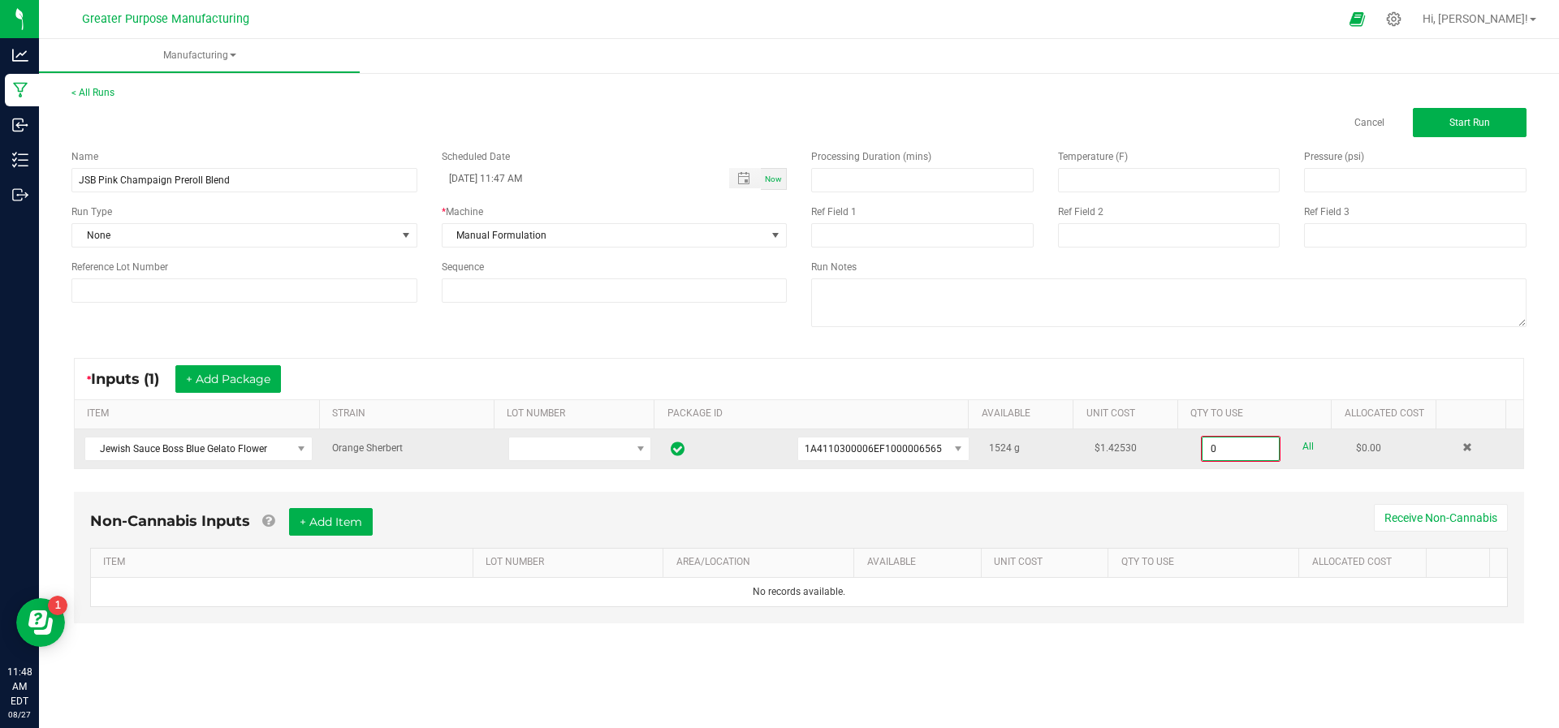
click at [1216, 448] on input "0" at bounding box center [1241, 449] width 76 height 23
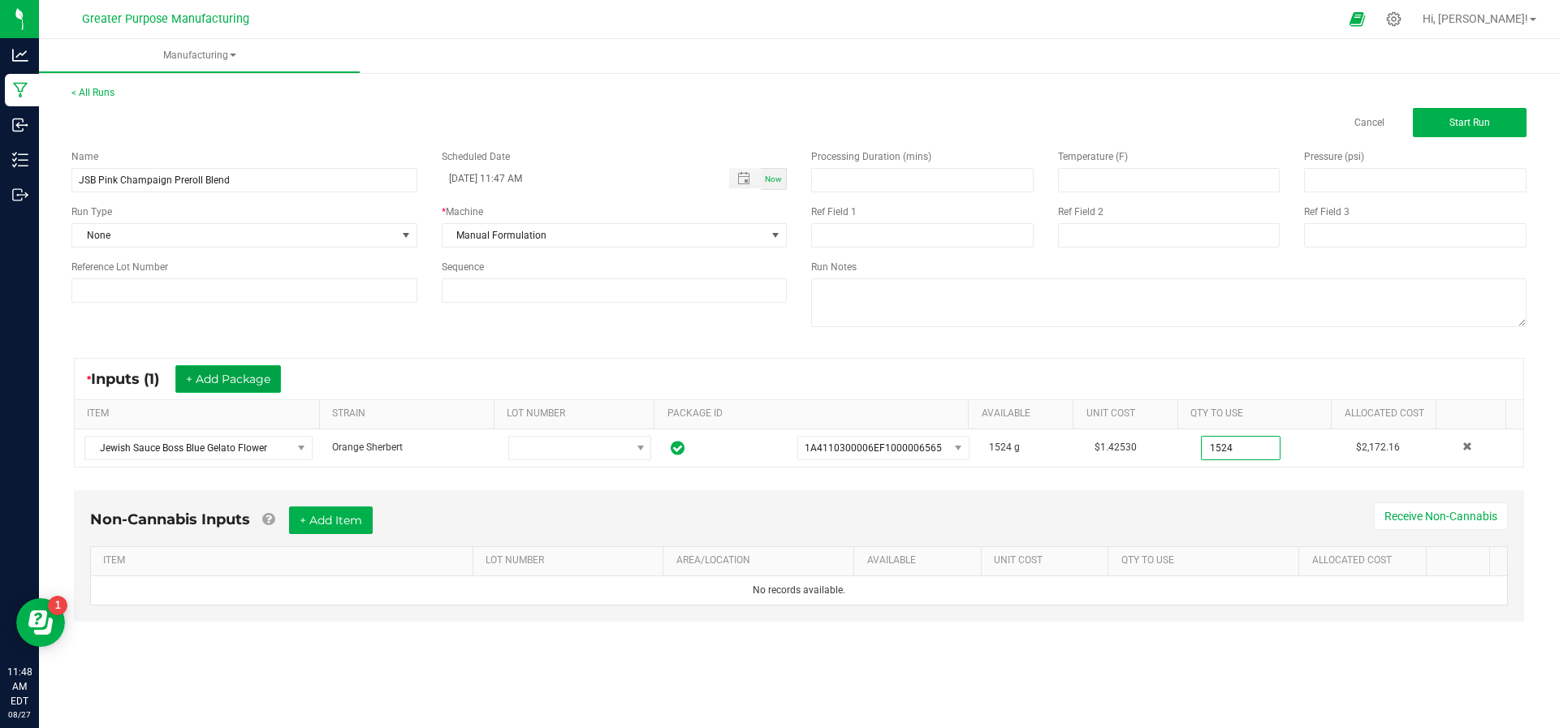
type input "1524.0000 g"
click at [226, 390] on button "+ Add Package" at bounding box center [228, 379] width 106 height 28
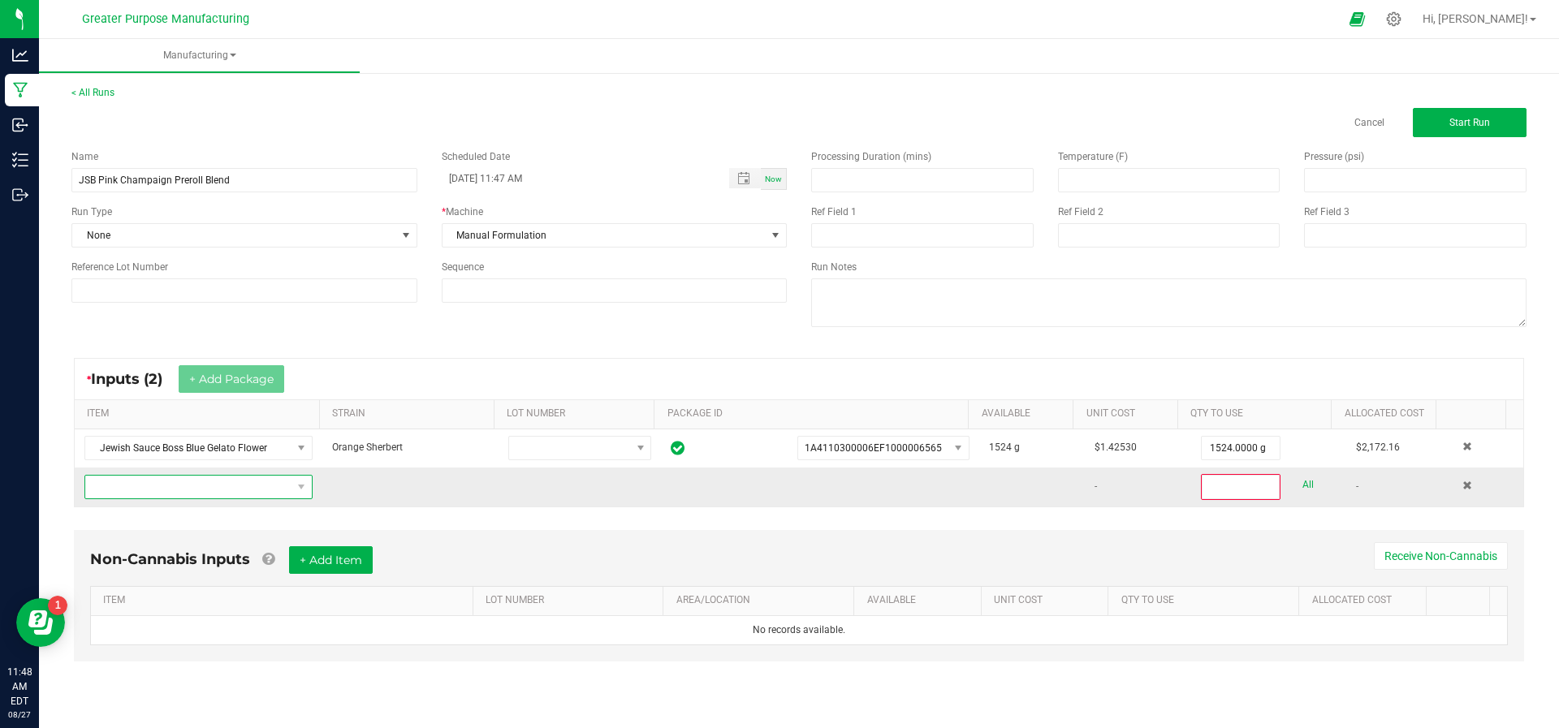
click at [218, 491] on span "NO DATA FOUND" at bounding box center [188, 487] width 206 height 23
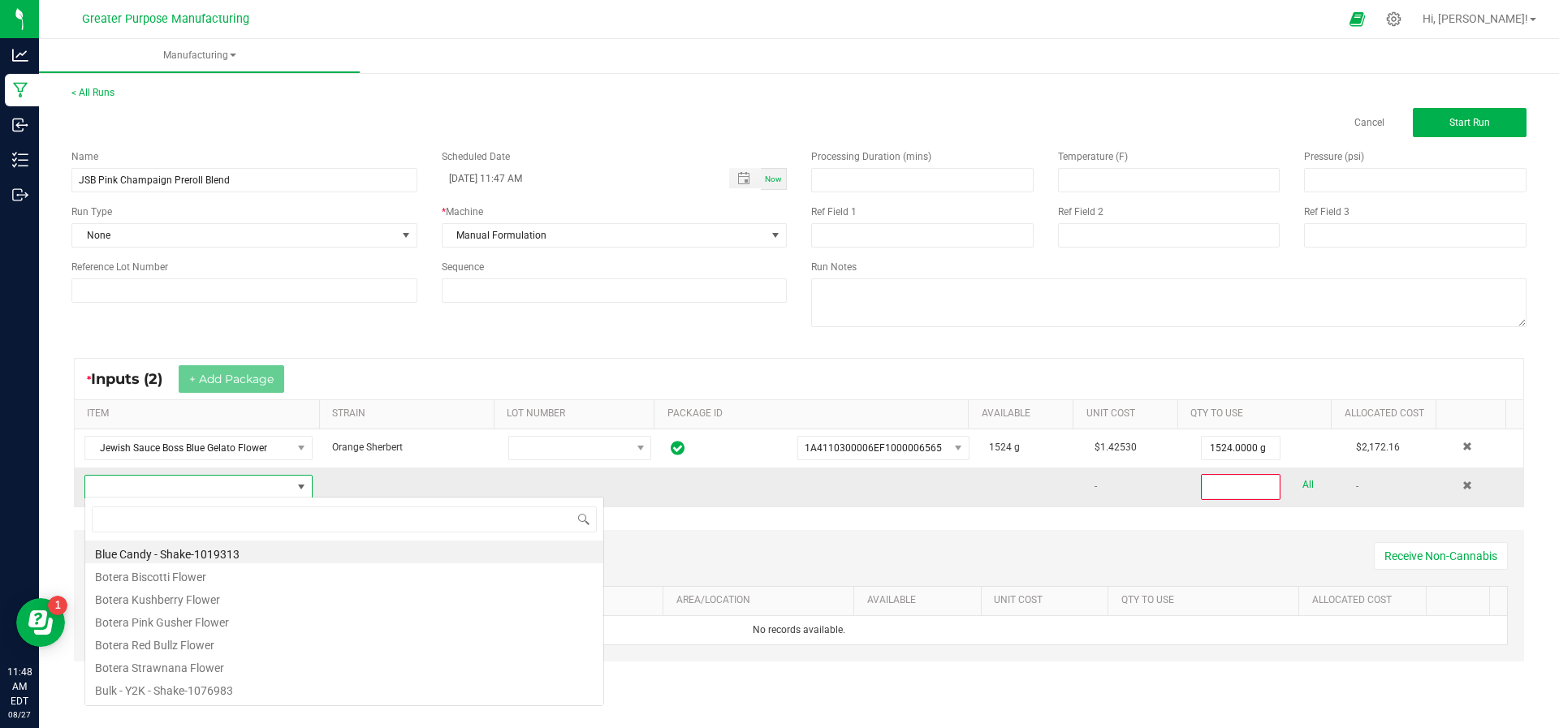
scroll to position [24, 222]
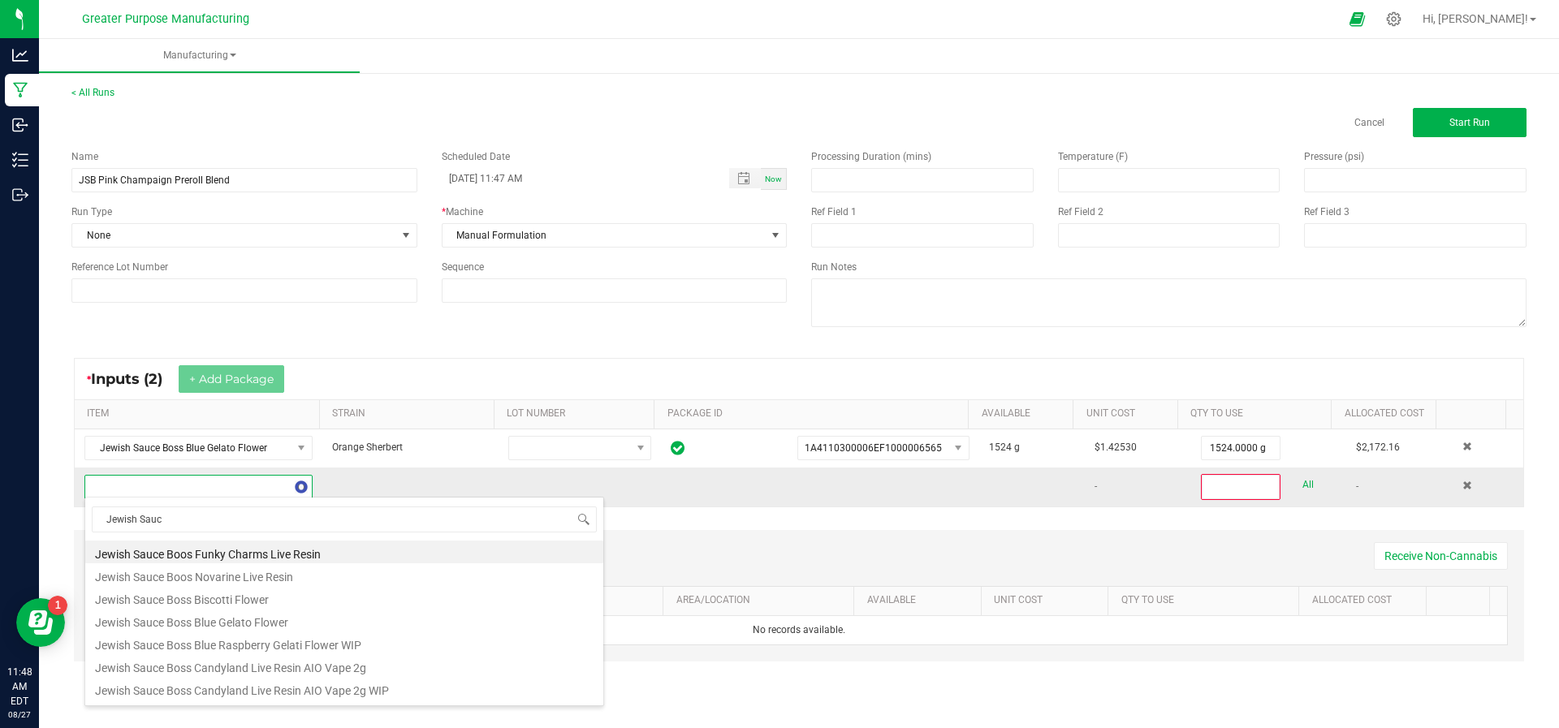
type input "Jewish Sauce"
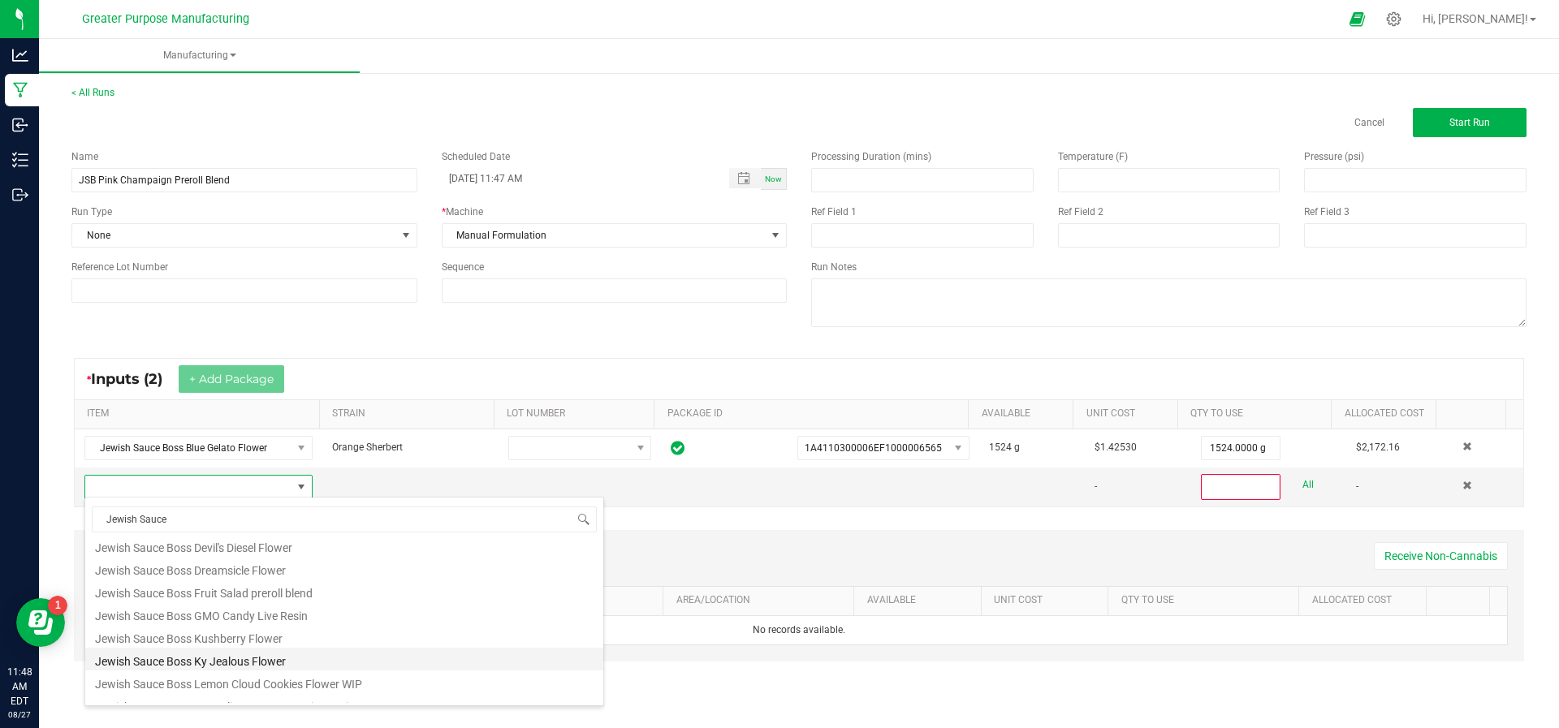
click at [215, 668] on li "Jewish Sauce Boss Ky Jealous Flower" at bounding box center [344, 659] width 518 height 23
type input "0"
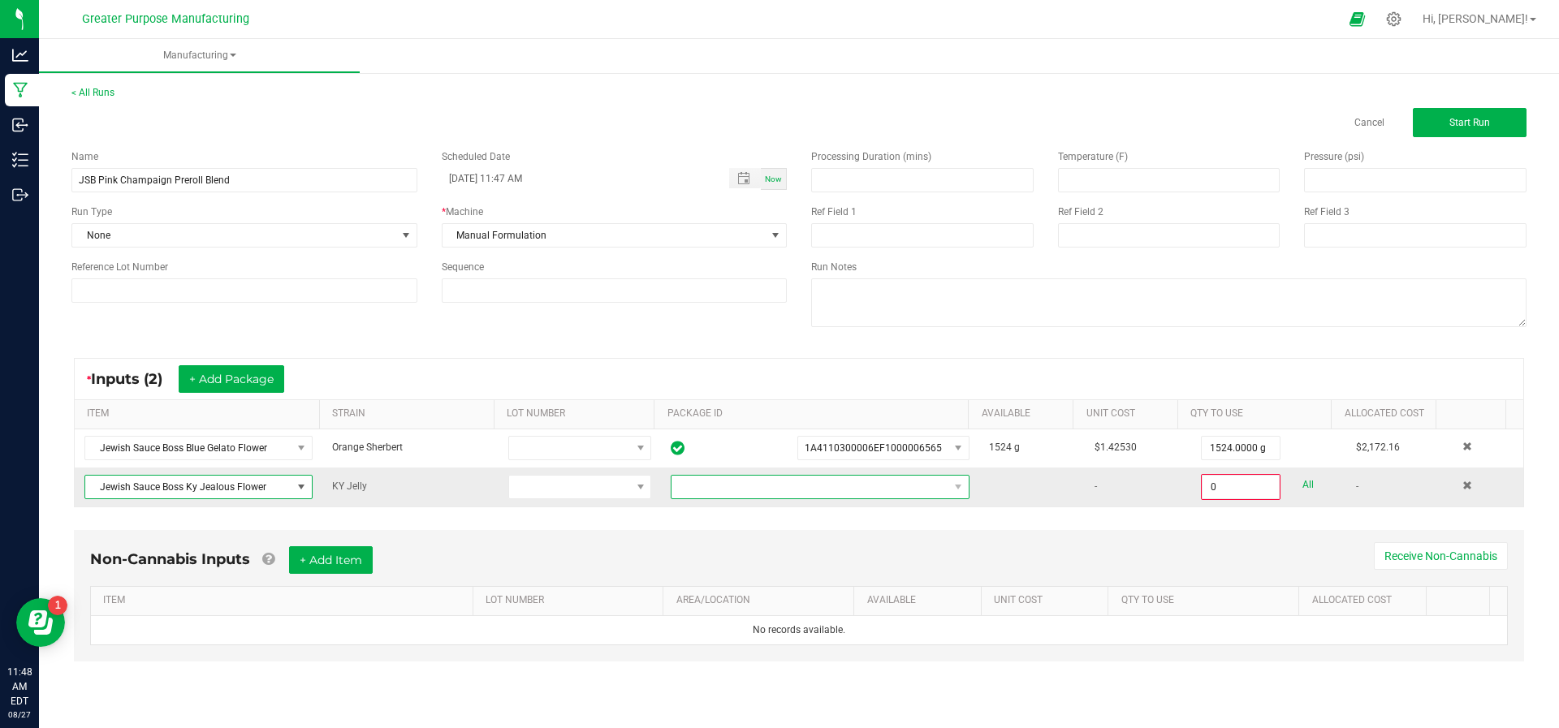
click at [832, 482] on span "NO DATA FOUND" at bounding box center [810, 487] width 277 height 23
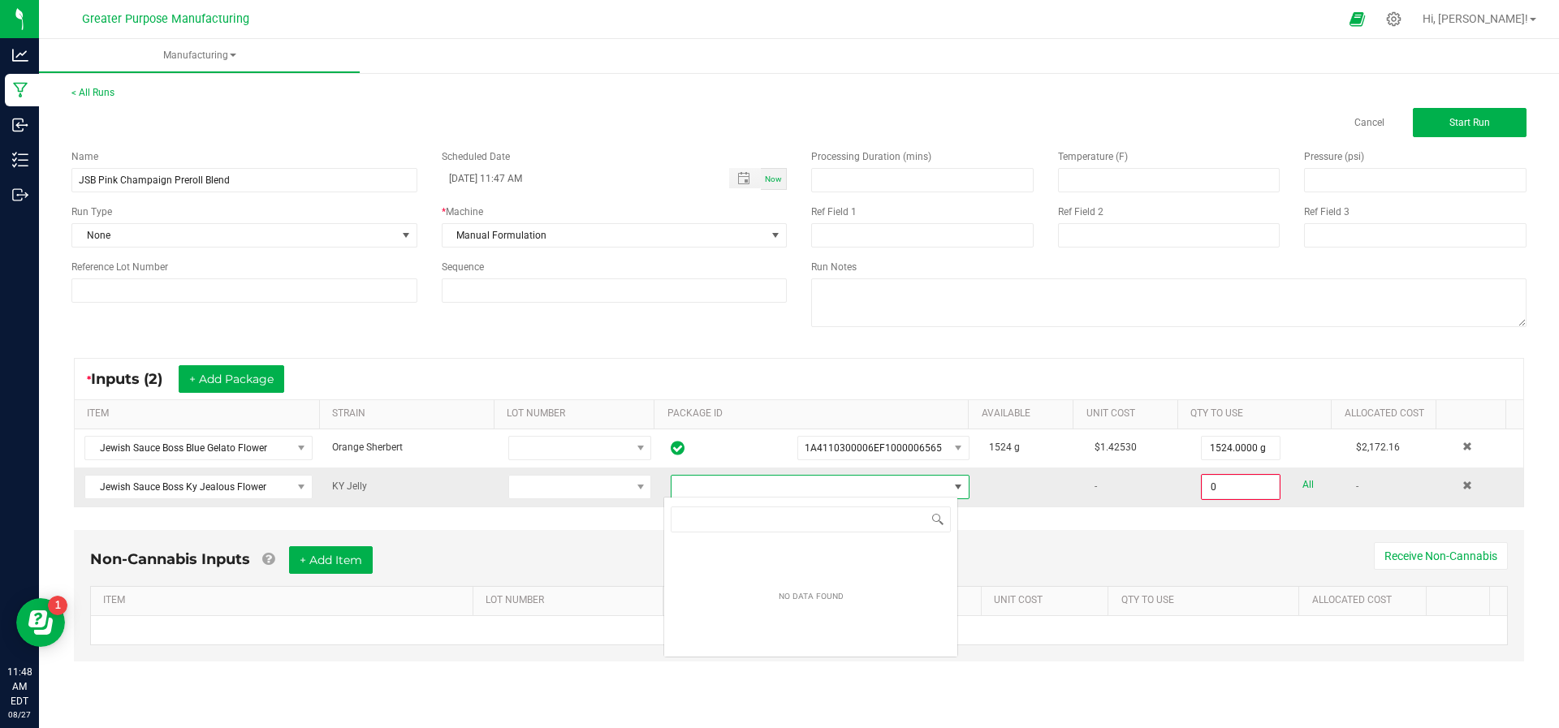
scroll to position [24, 295]
click at [305, 496] on span at bounding box center [301, 487] width 20 height 23
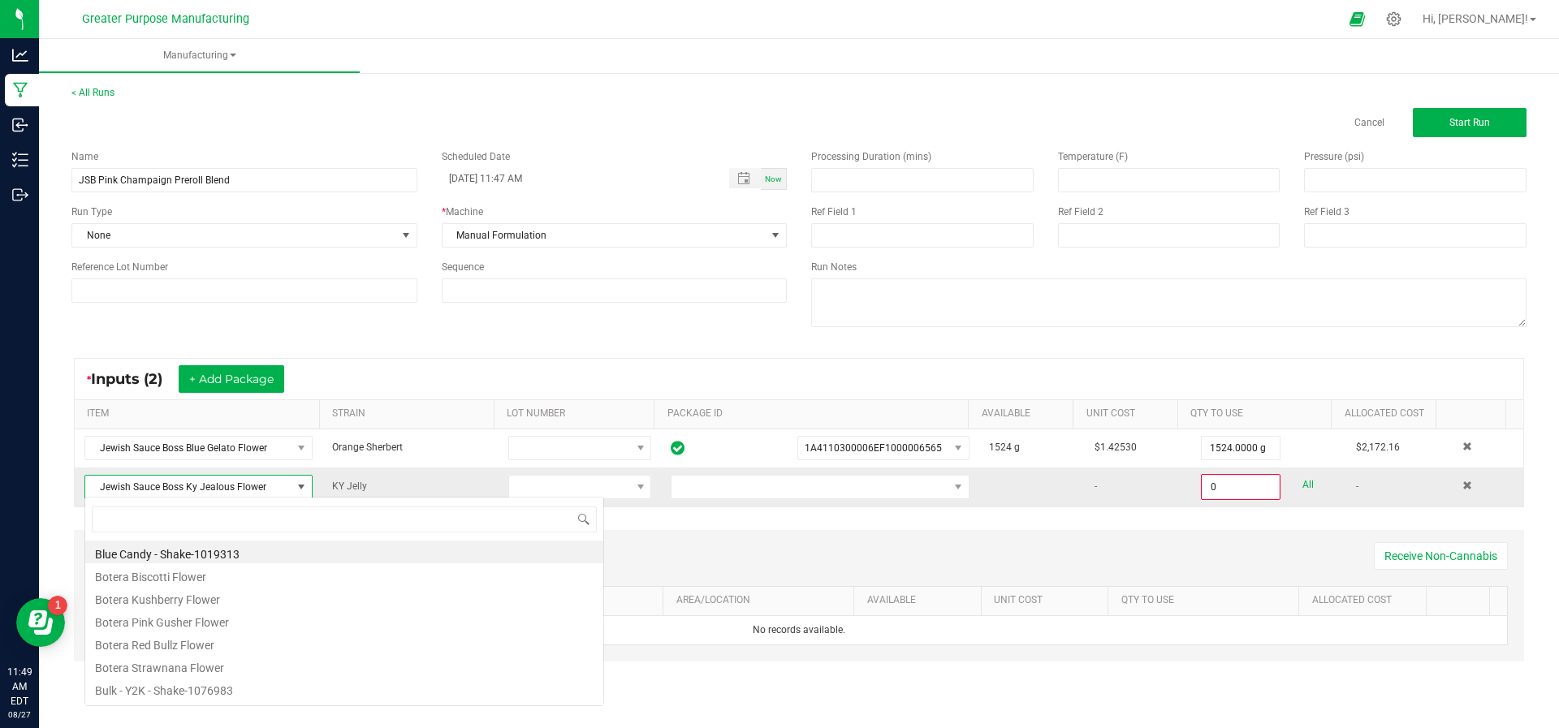
scroll to position [24, 224]
type input "KY"
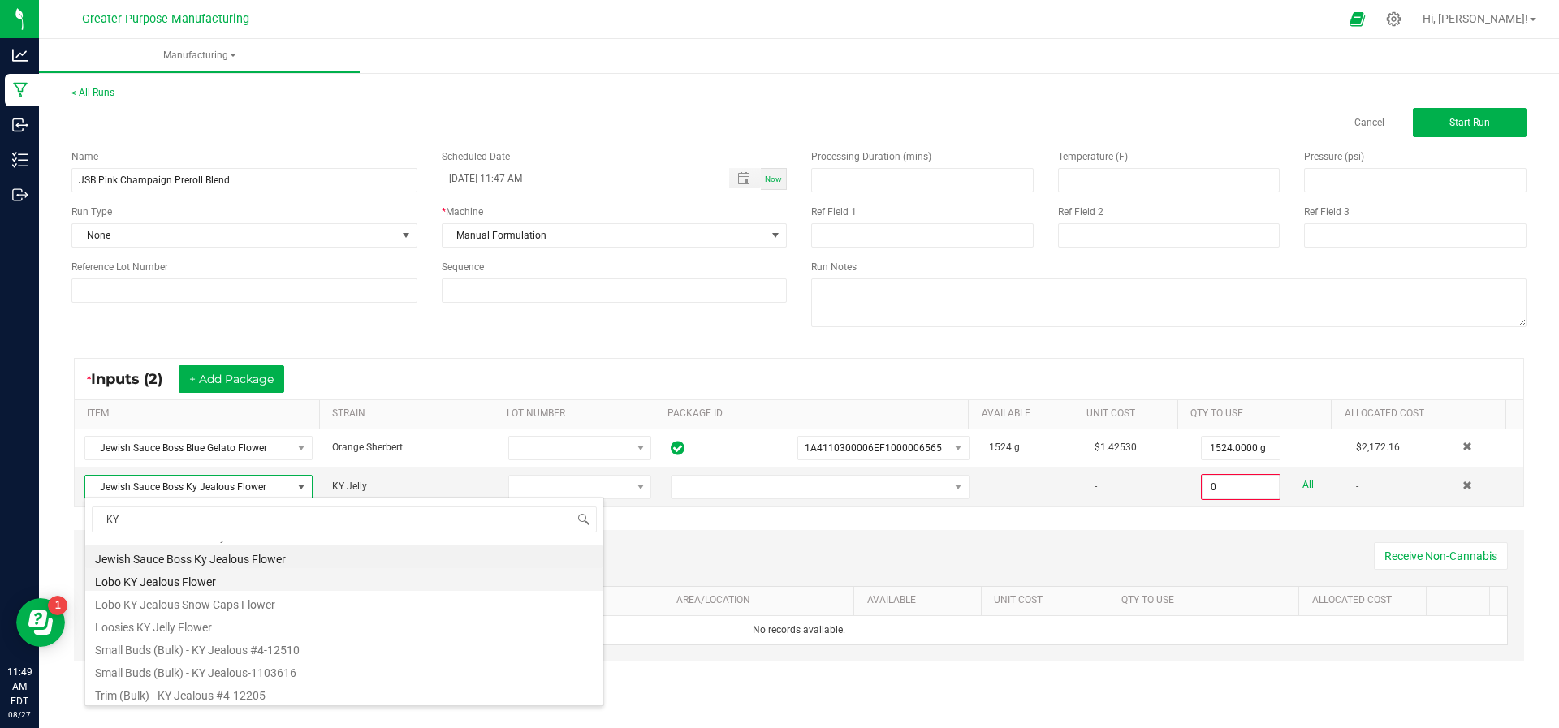
scroll to position [64, 0]
click at [294, 651] on li "Small Buds (Bulk) - KY Jealous #4-12510" at bounding box center [344, 647] width 518 height 23
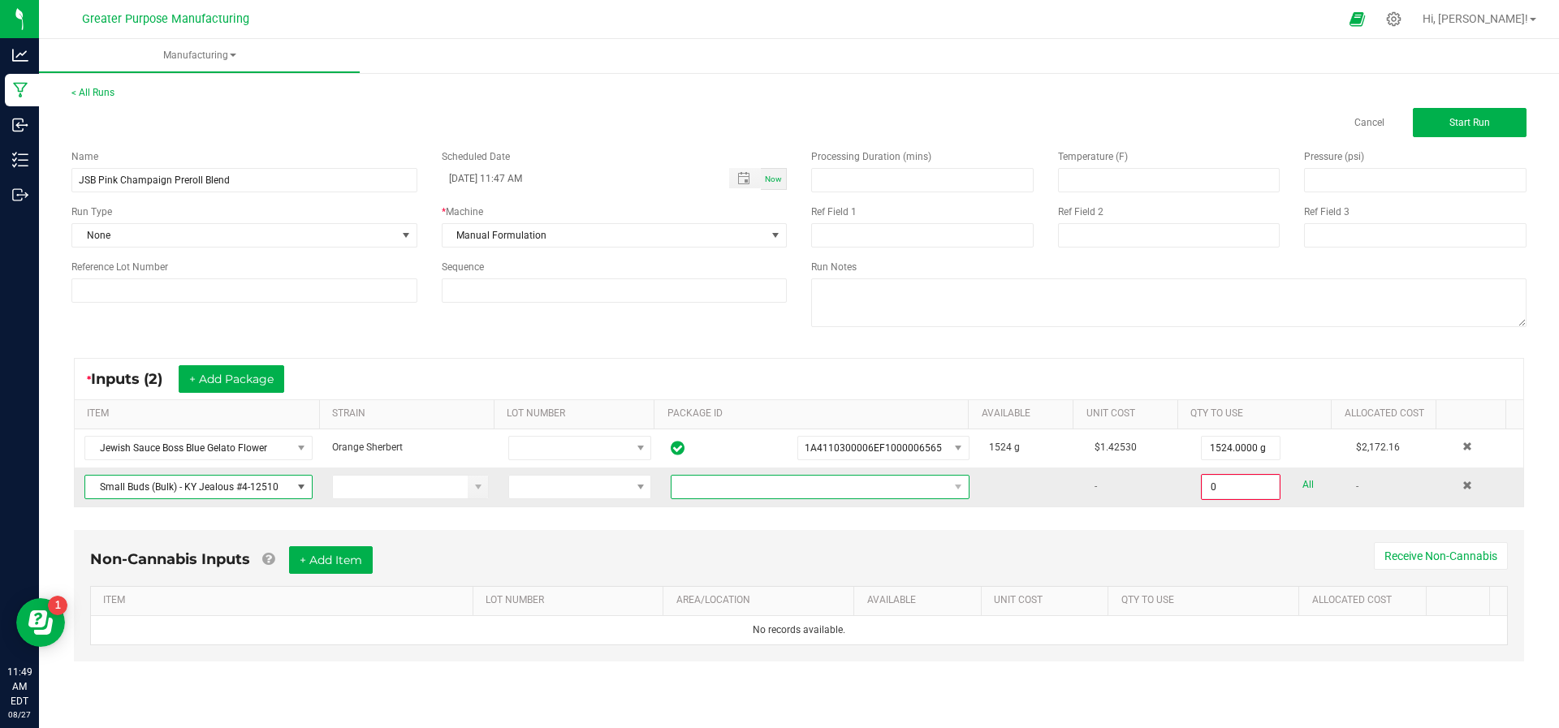
click at [689, 485] on span "NO DATA FOUND" at bounding box center [810, 487] width 277 height 23
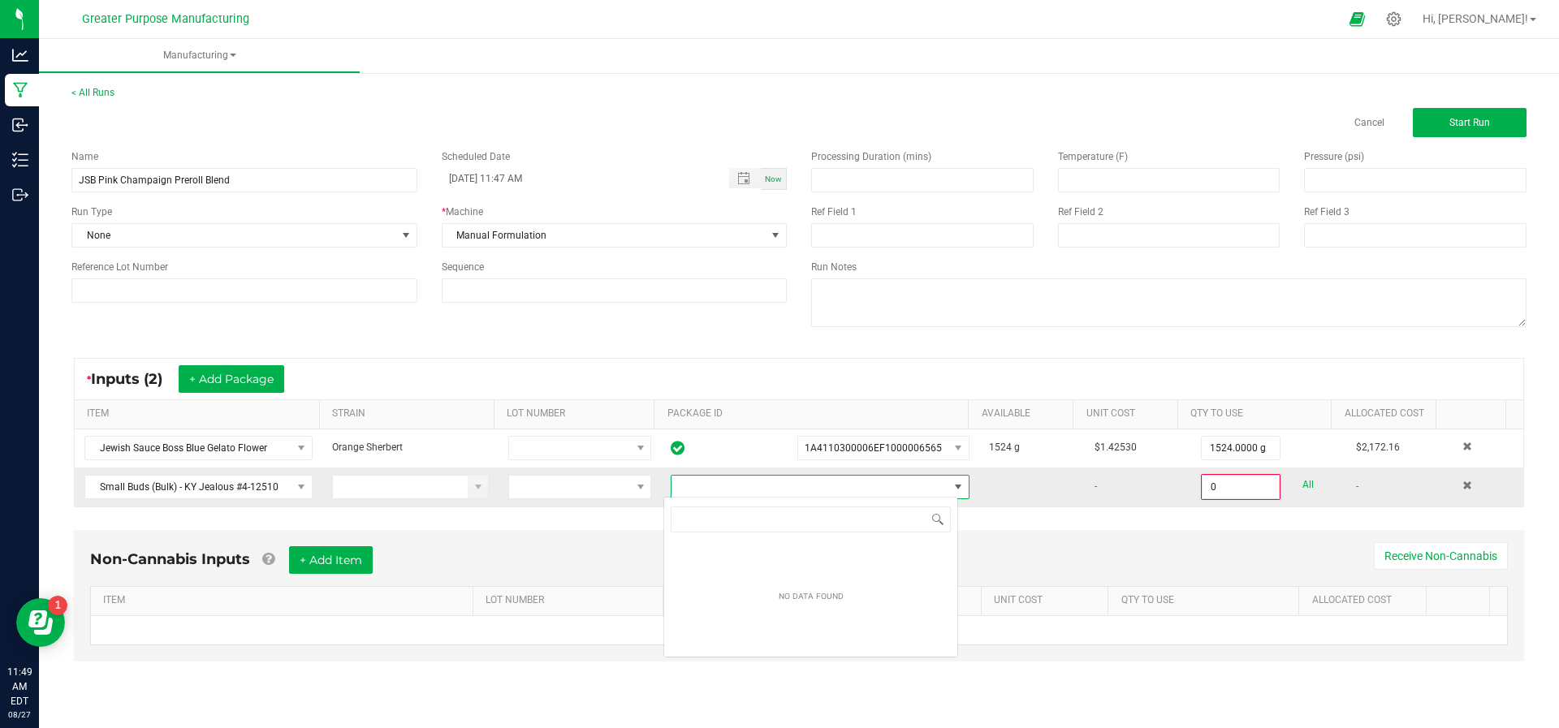
scroll to position [24, 295]
click at [296, 481] on span at bounding box center [301, 487] width 13 height 13
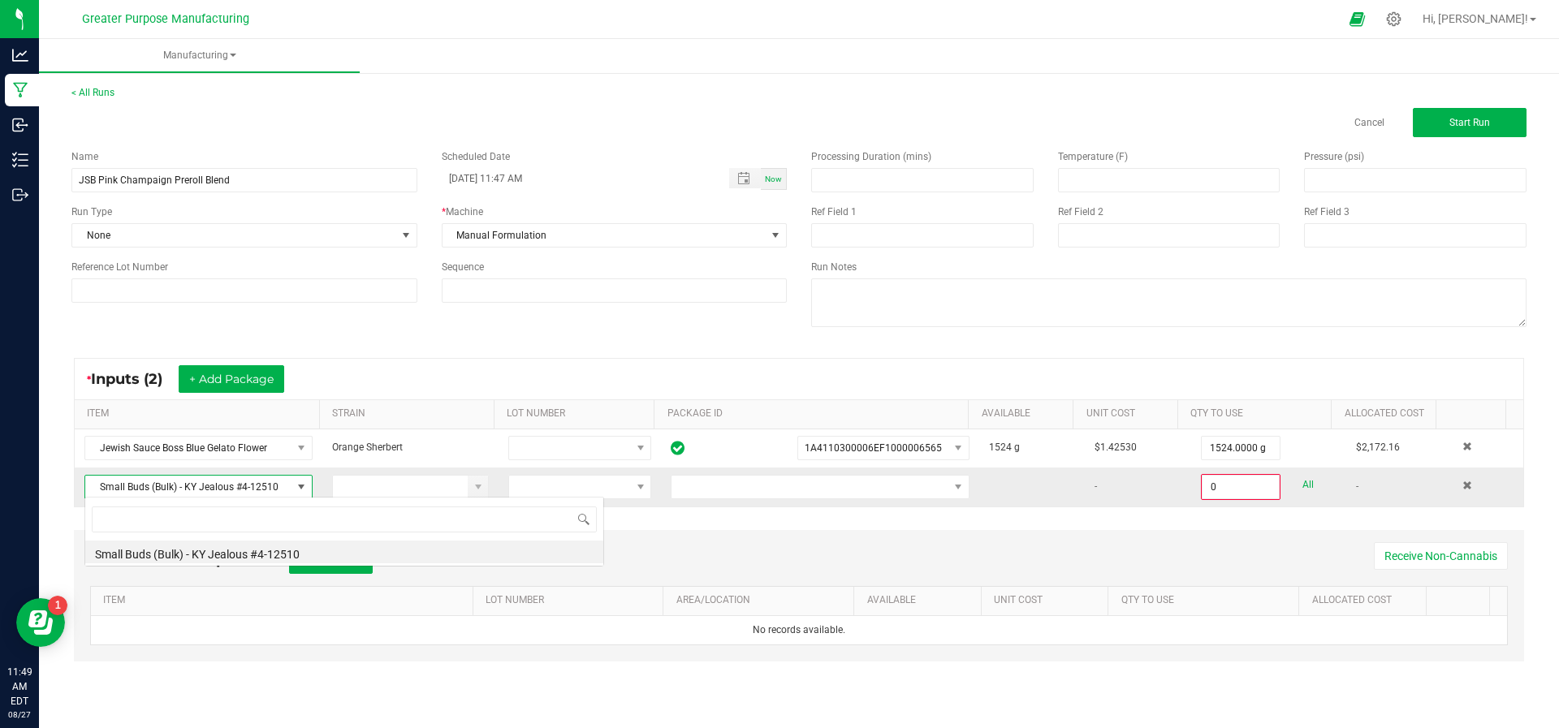
scroll to position [24, 224]
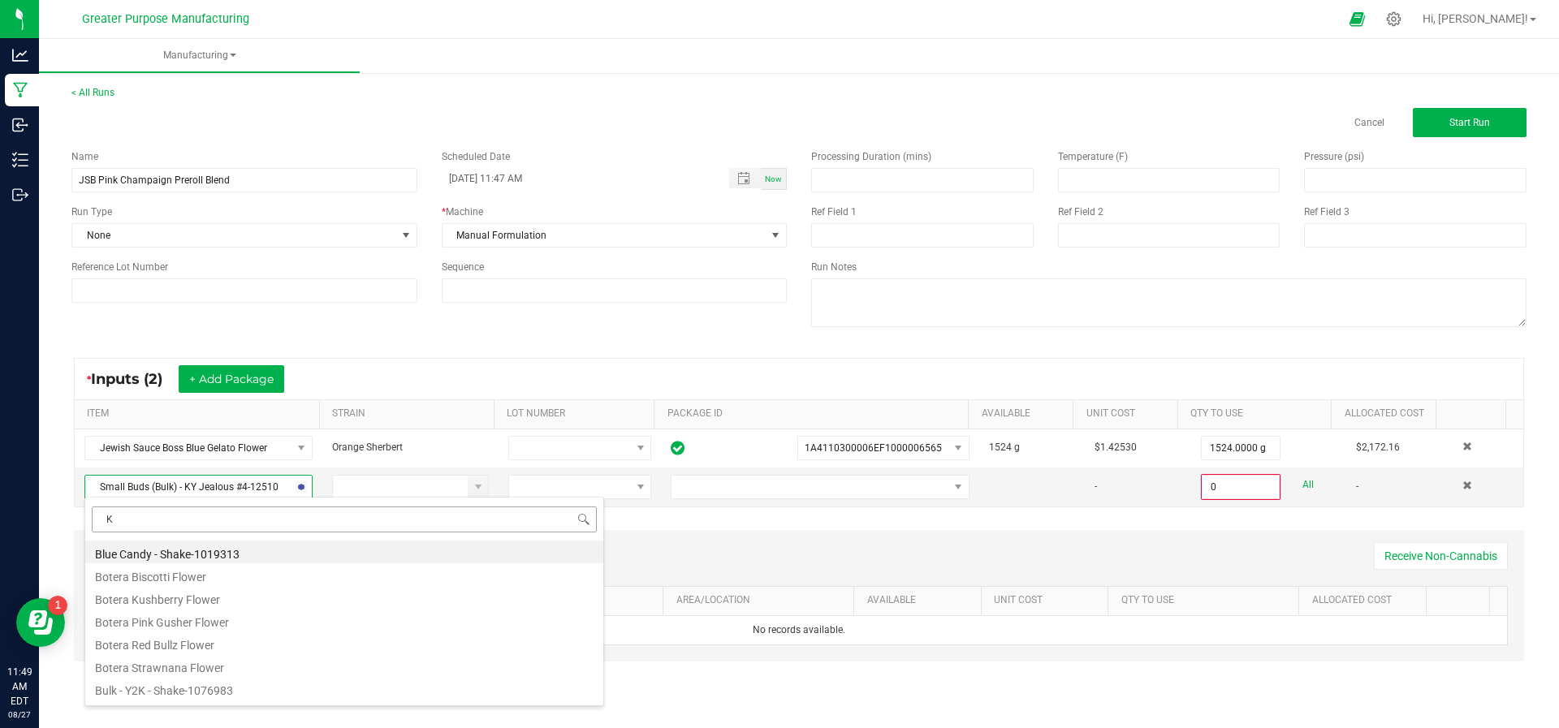
type input "KY"
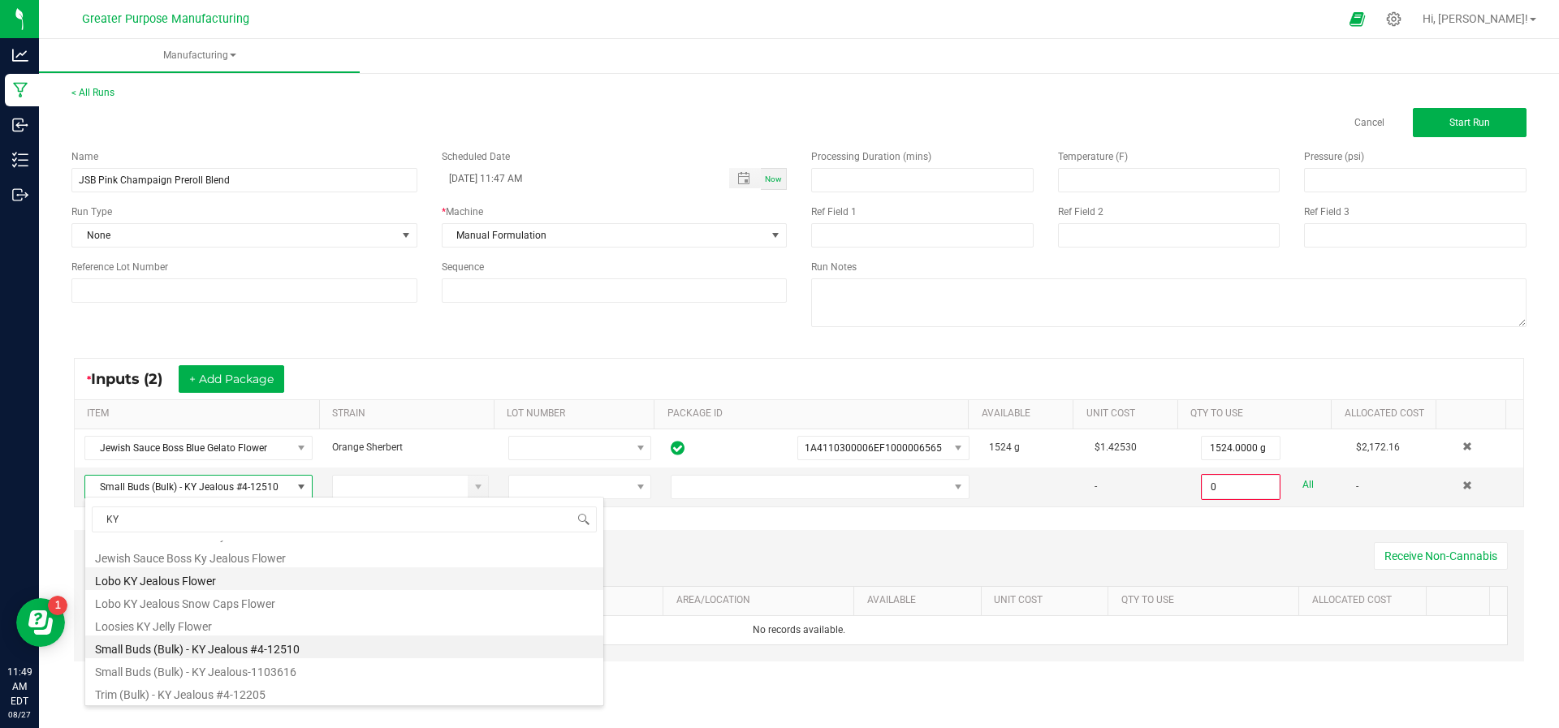
scroll to position [64, 0]
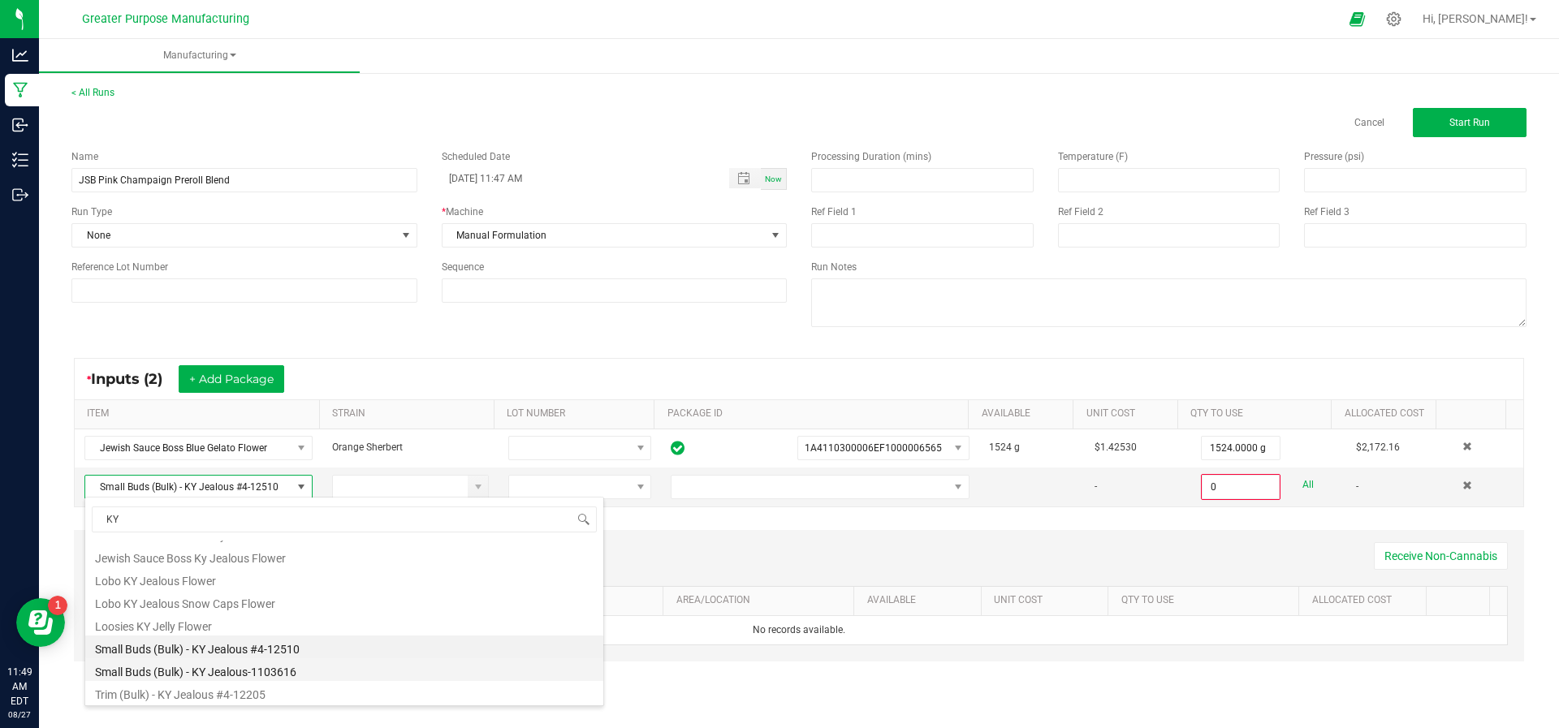
click at [264, 664] on li "Small Buds (Bulk) - KY Jealous-1103616" at bounding box center [344, 670] width 518 height 23
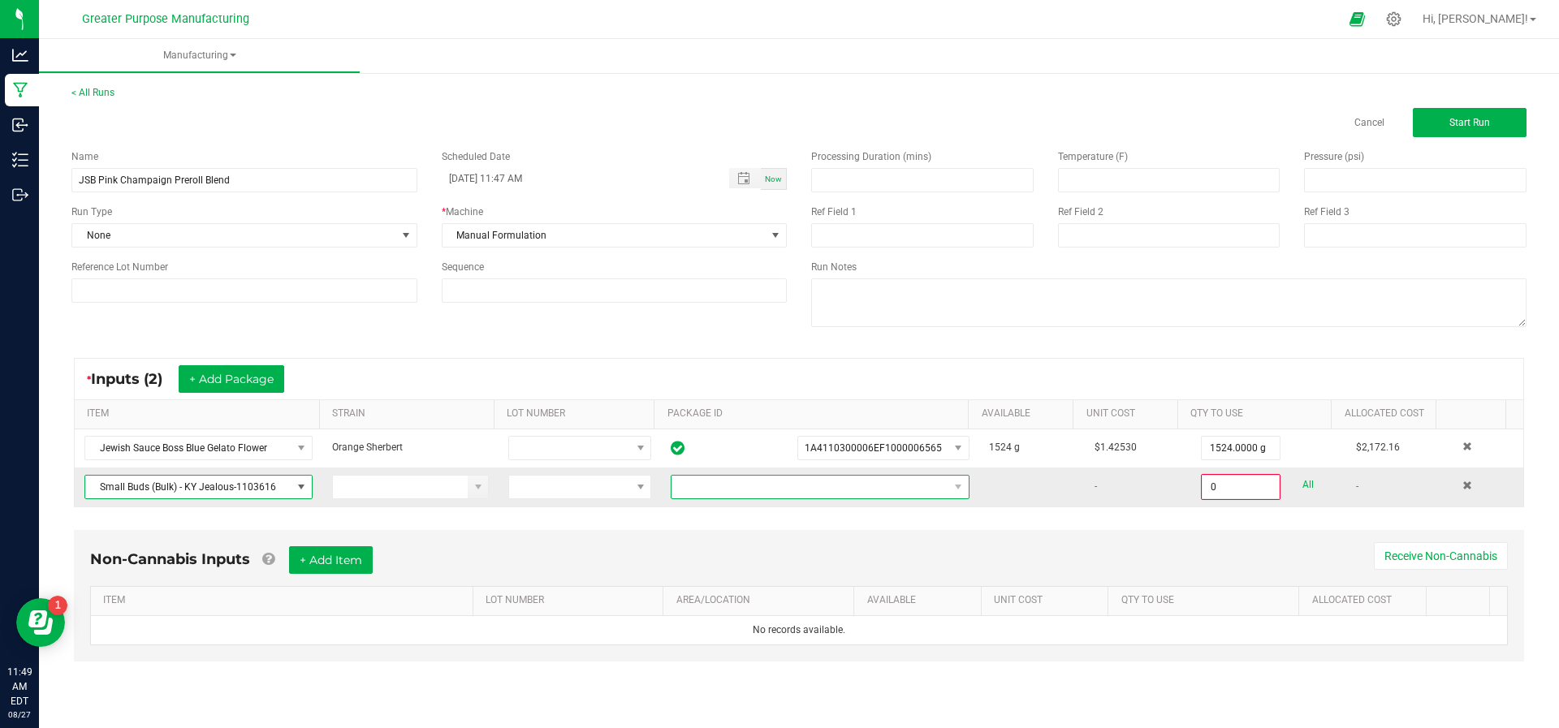
click at [680, 495] on span "NO DATA FOUND" at bounding box center [810, 487] width 277 height 23
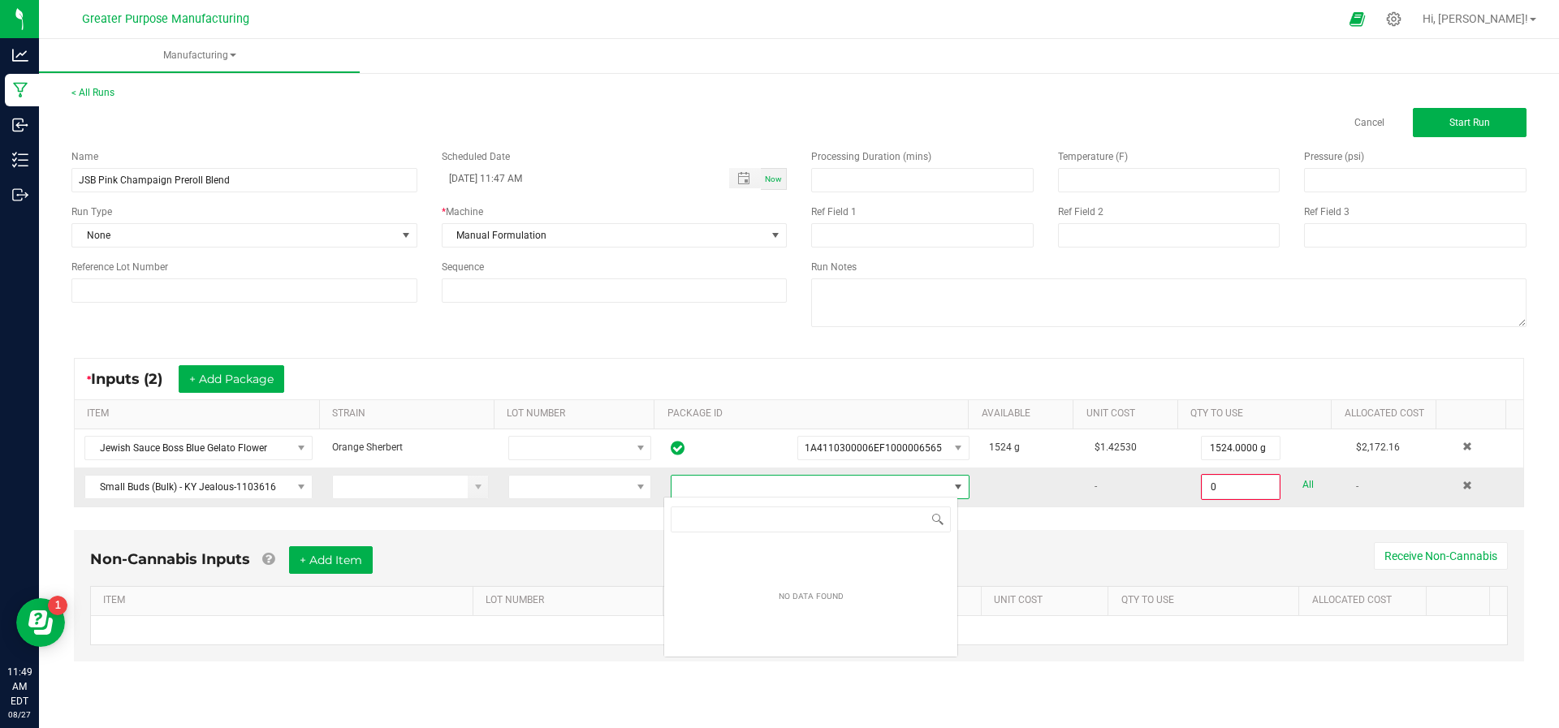
scroll to position [24, 295]
click at [680, 495] on span "NO DATA FOUND" at bounding box center [810, 487] width 277 height 23
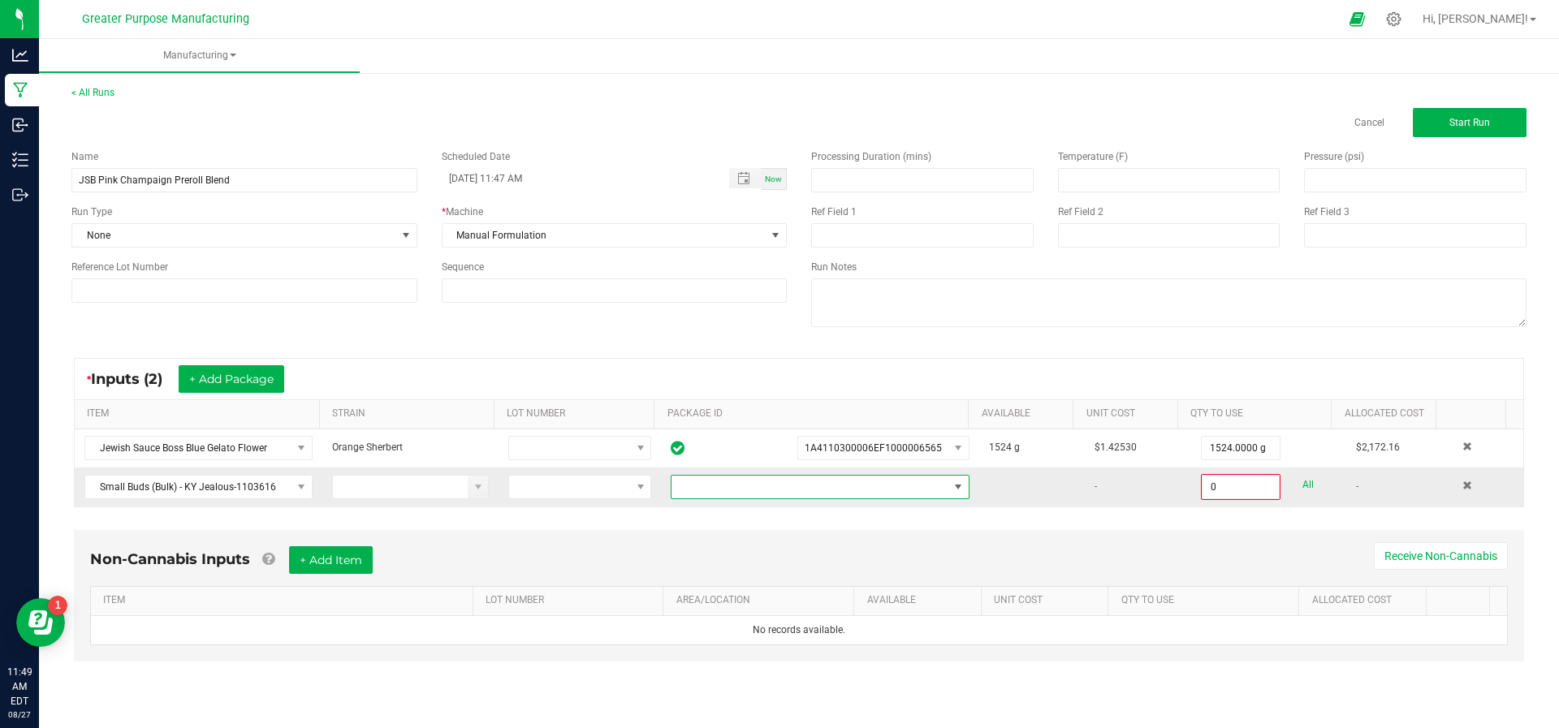
click at [711, 476] on span "NO DATA FOUND" at bounding box center [810, 487] width 277 height 23
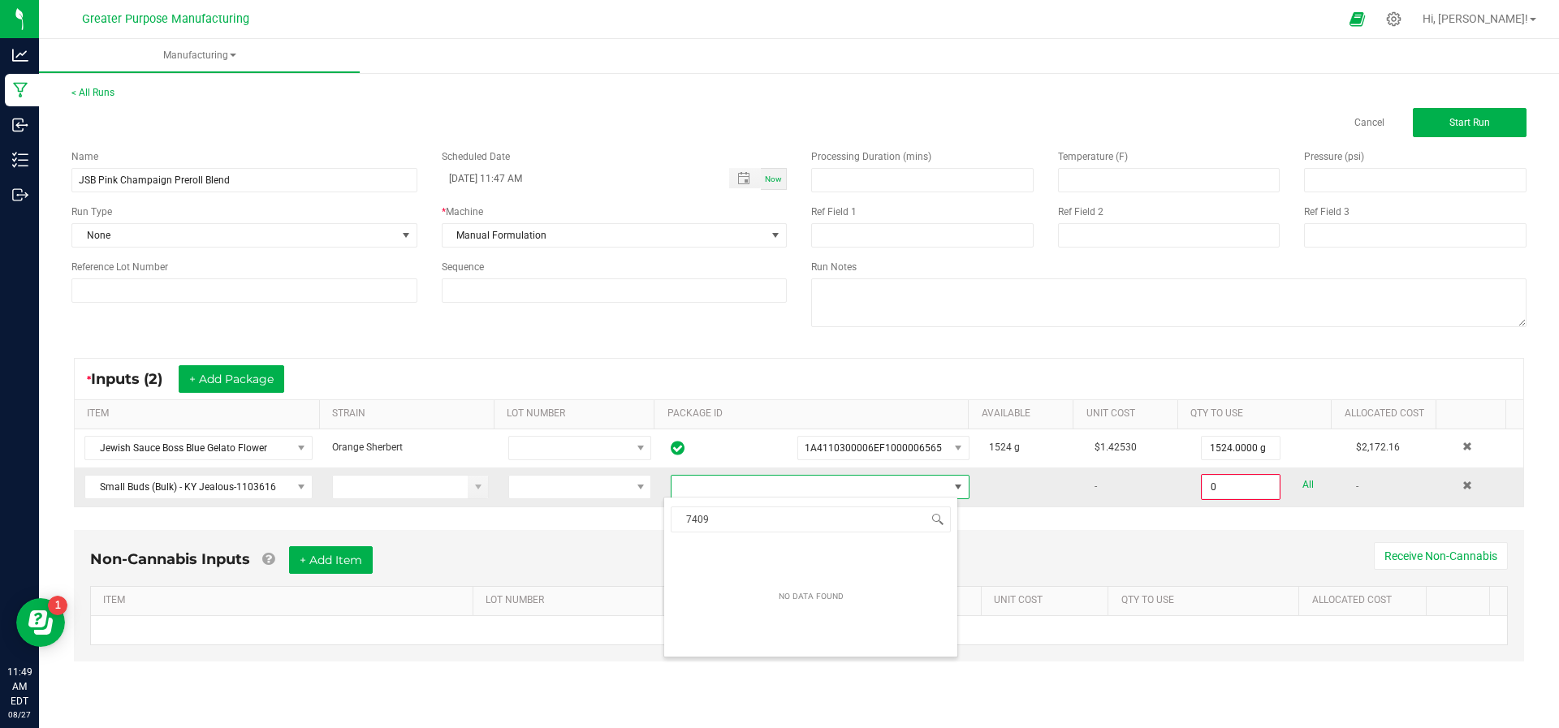
type input "74091"
click at [295, 488] on span at bounding box center [301, 487] width 13 height 13
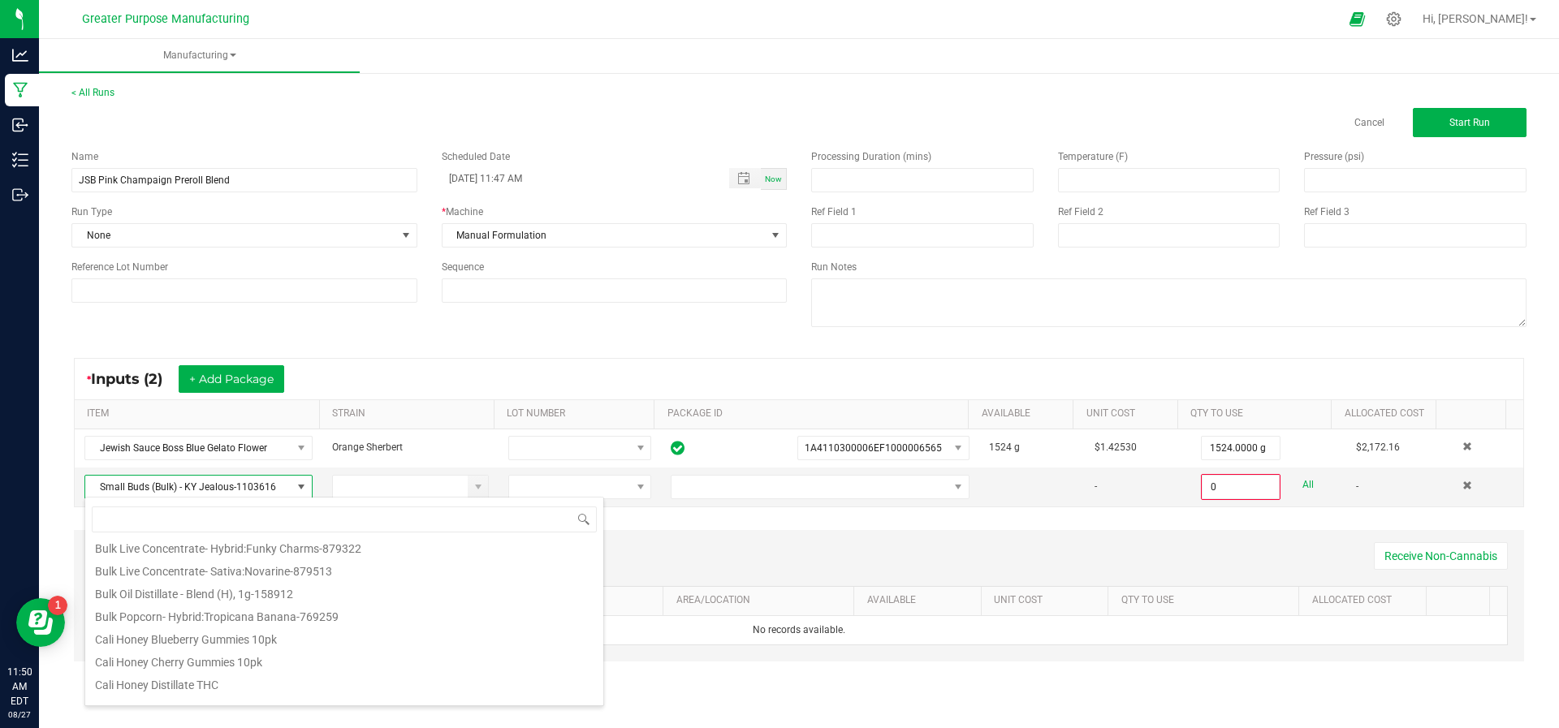
scroll to position [465, 0]
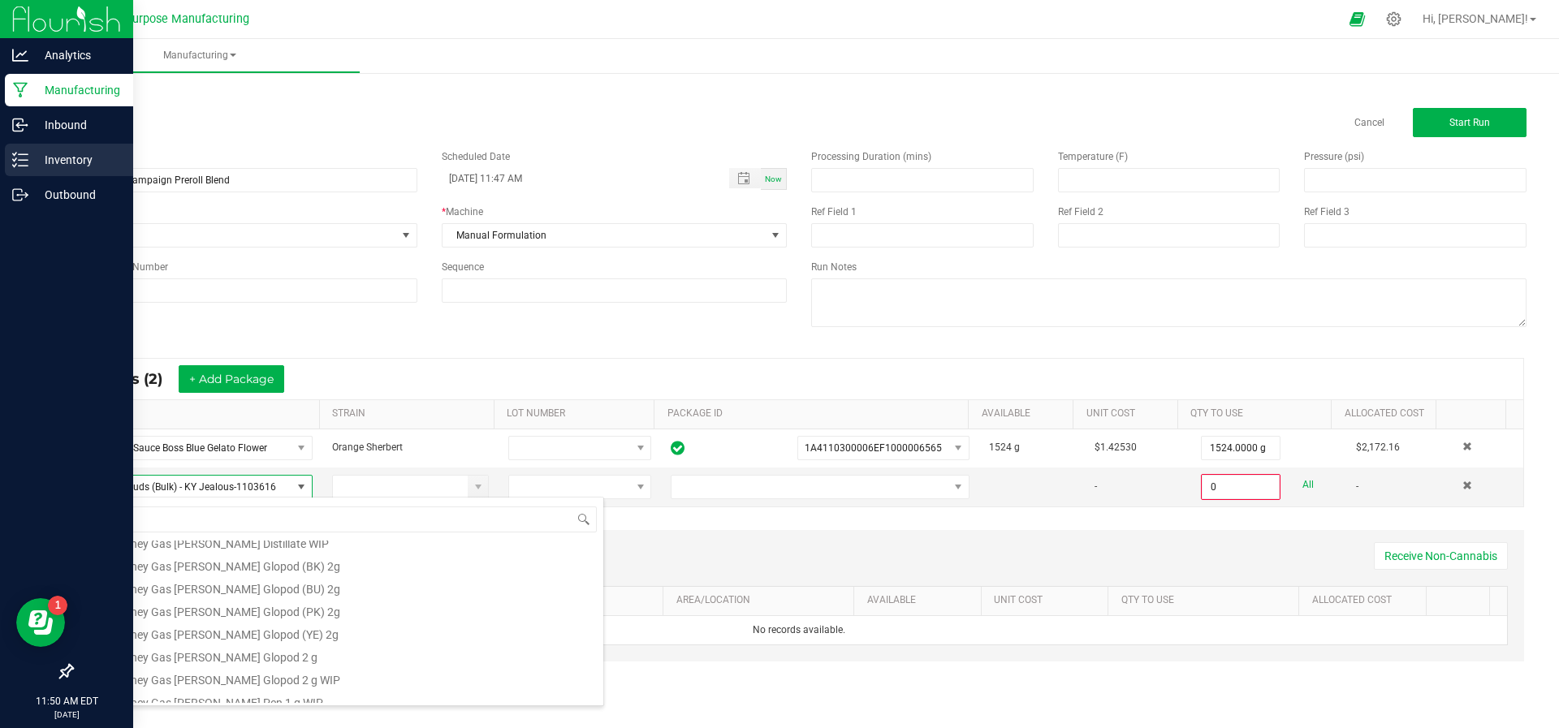
click at [49, 158] on p "Inventory" at bounding box center [76, 159] width 97 height 19
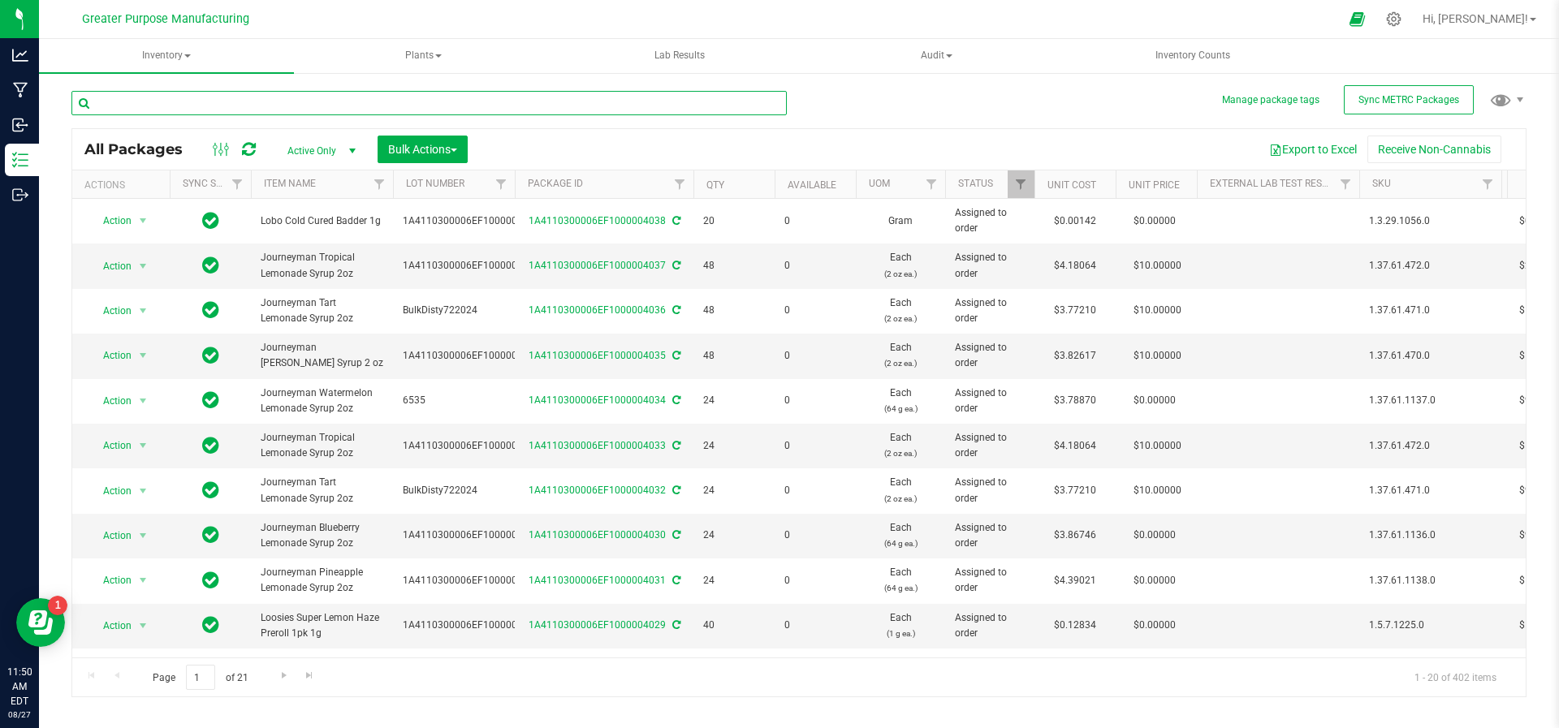
click at [261, 107] on input "text" at bounding box center [428, 103] width 715 height 24
click at [468, 151] on button "Bulk Actions" at bounding box center [423, 150] width 90 height 28
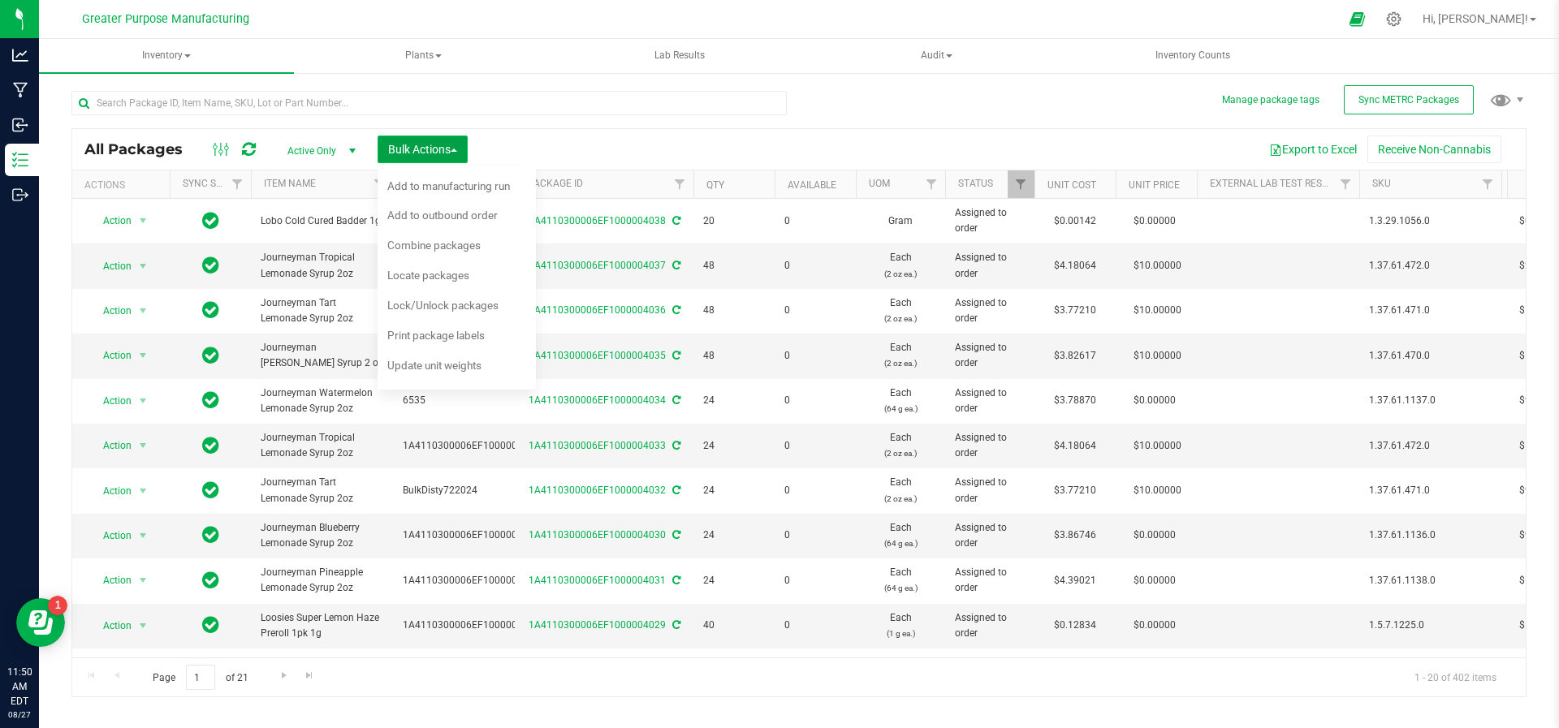
click at [468, 151] on button "Bulk Actions" at bounding box center [423, 150] width 90 height 28
click at [353, 155] on span "select" at bounding box center [352, 151] width 13 height 13
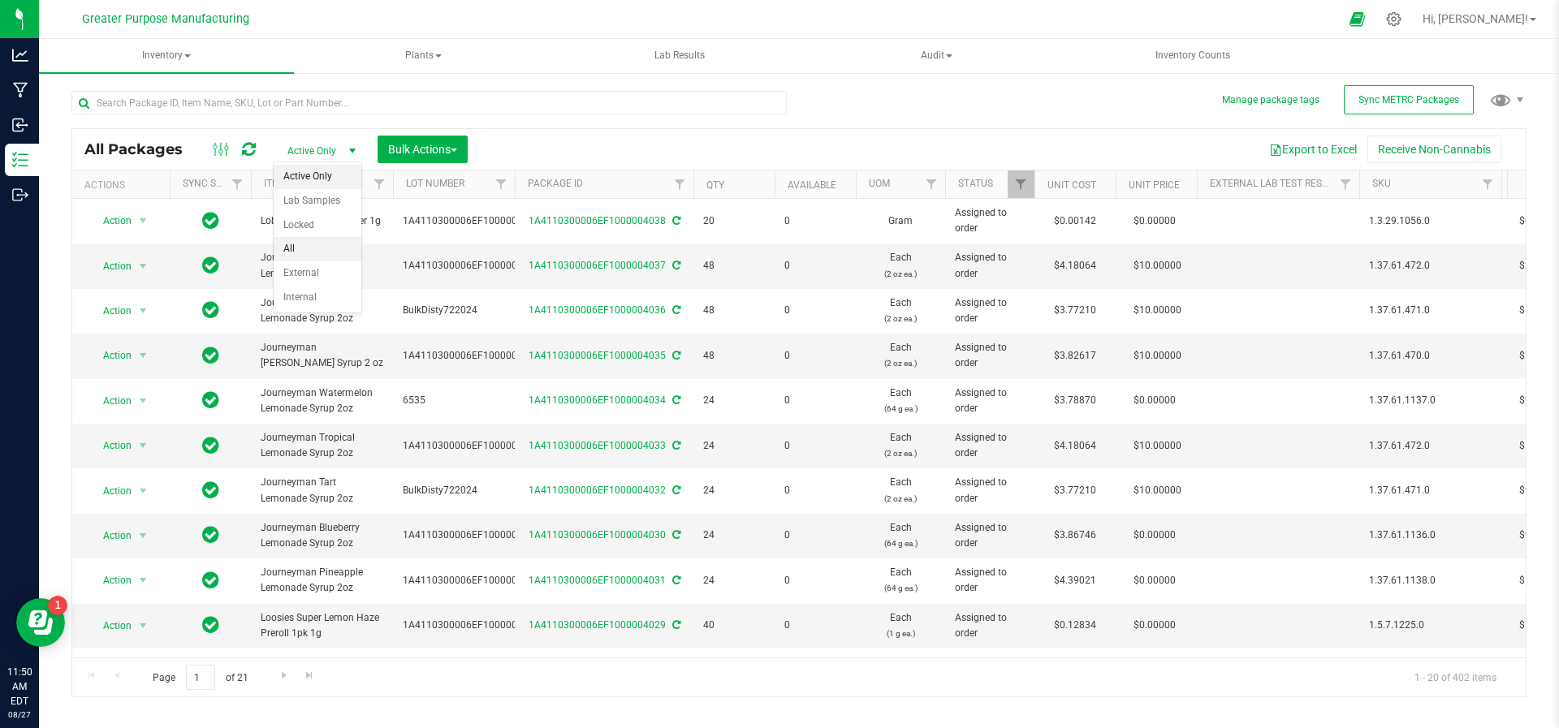
click at [312, 254] on li "All" at bounding box center [318, 249] width 88 height 24
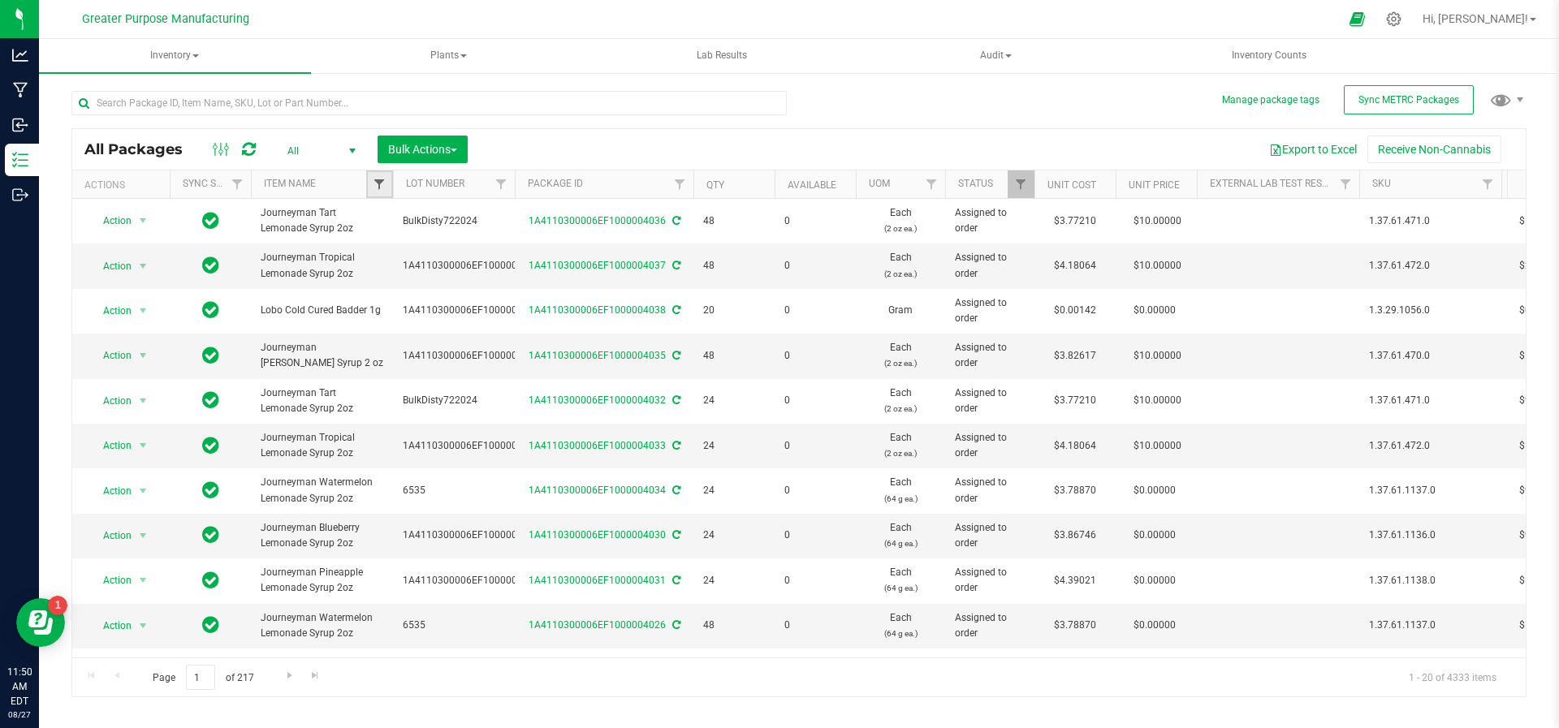
click at [376, 186] on span "Filter" at bounding box center [379, 184] width 13 height 13
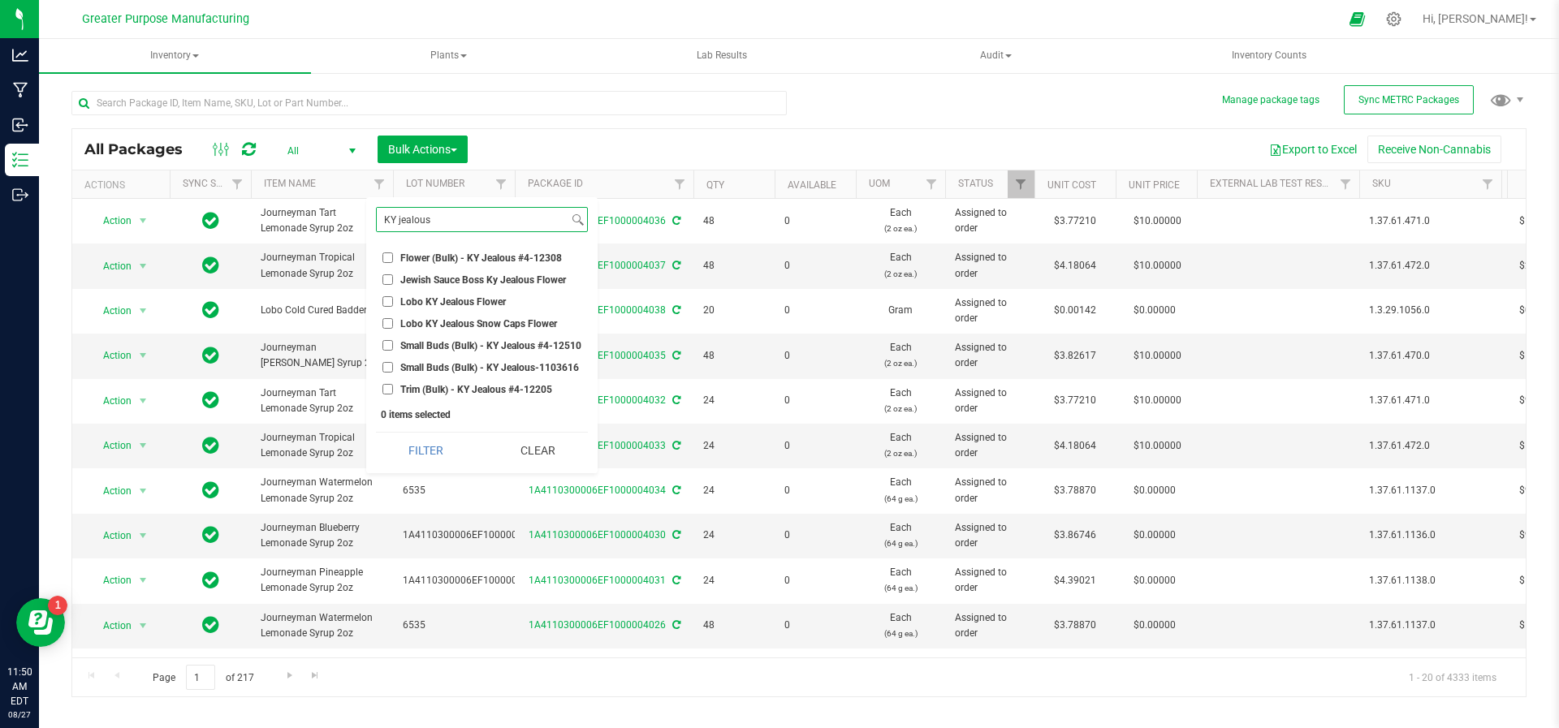
type input "KY jealous"
click at [417, 278] on span "Jewish Sauce Boss Ky Jealous Flower" at bounding box center [483, 280] width 166 height 10
click at [393, 278] on input "Jewish Sauce Boss Ky Jealous Flower" at bounding box center [387, 279] width 11 height 11
checkbox input "true"
click at [451, 448] on button "Filter" at bounding box center [426, 451] width 100 height 36
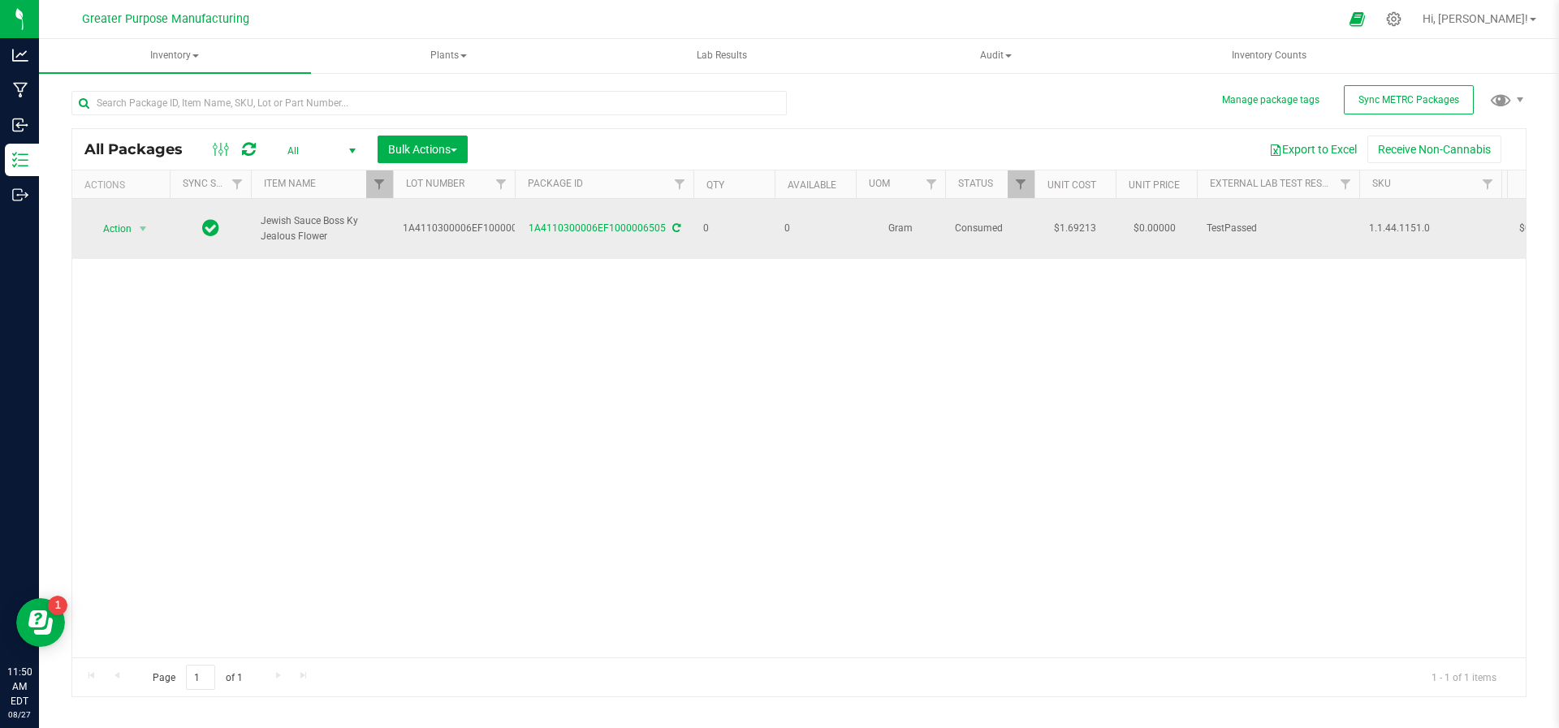
click at [145, 231] on td "Action Action Adjust qty Edit attributes Global inventory Locate package Packag…" at bounding box center [120, 229] width 97 height 60
click at [144, 222] on span "select" at bounding box center [142, 228] width 13 height 13
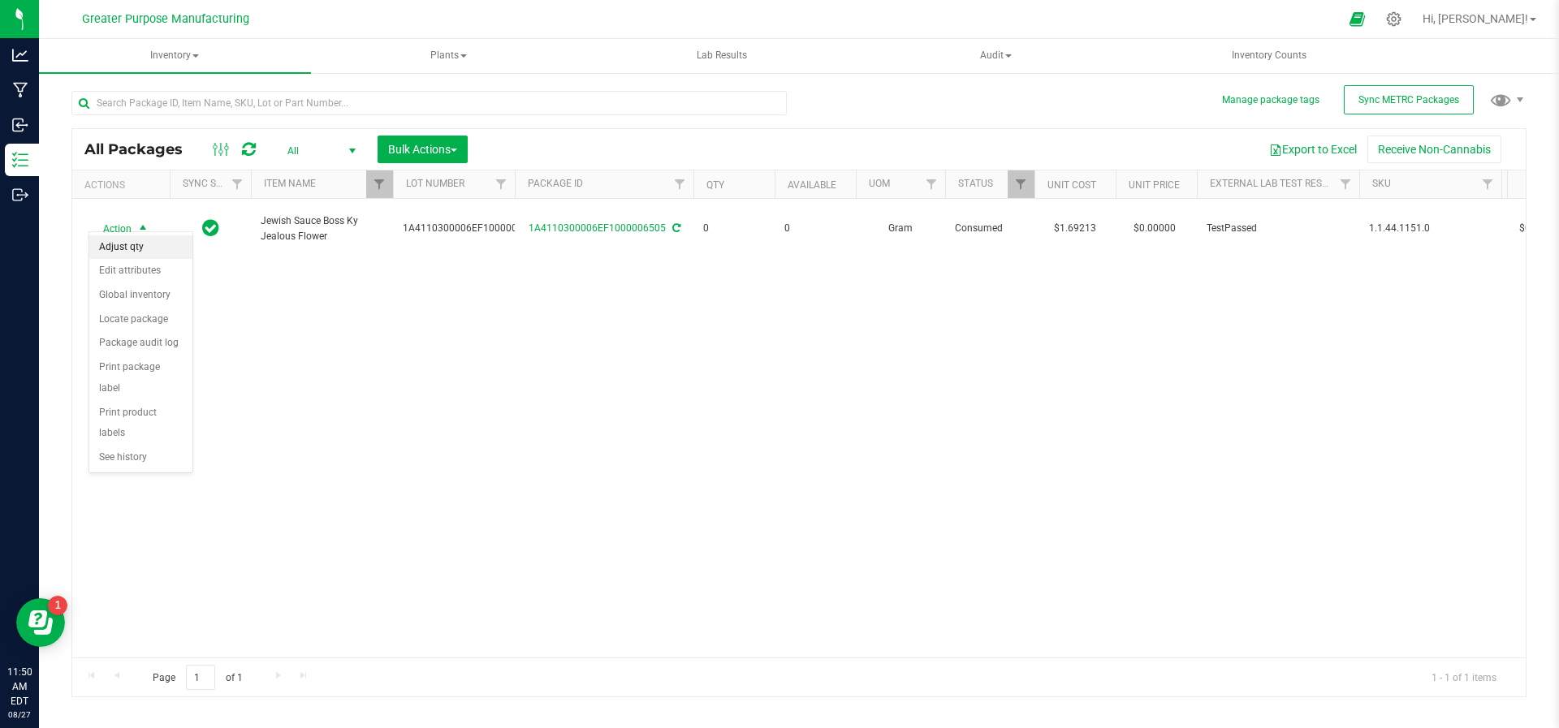
click at [144, 248] on li "Adjust qty" at bounding box center [140, 247] width 103 height 24
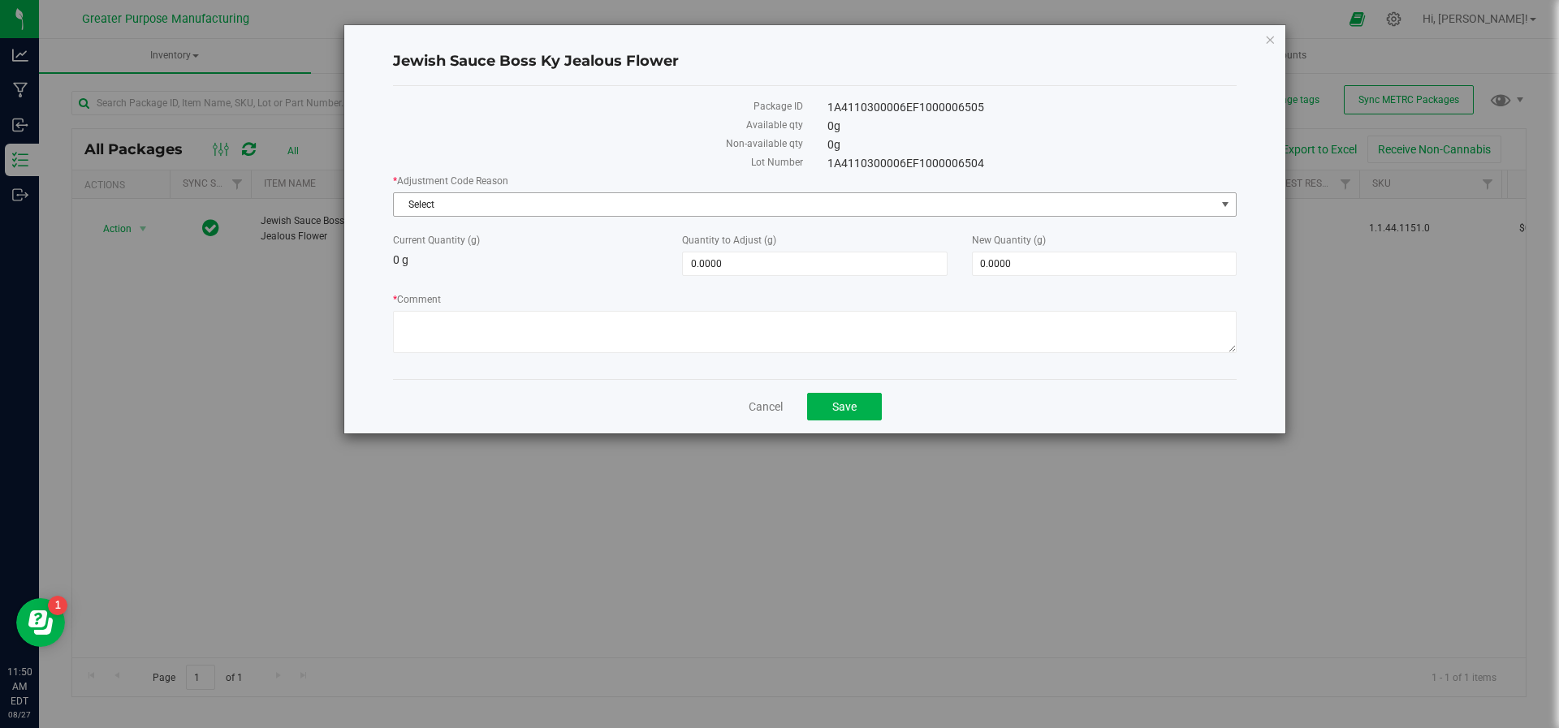
click at [543, 195] on span "Select" at bounding box center [805, 204] width 822 height 23
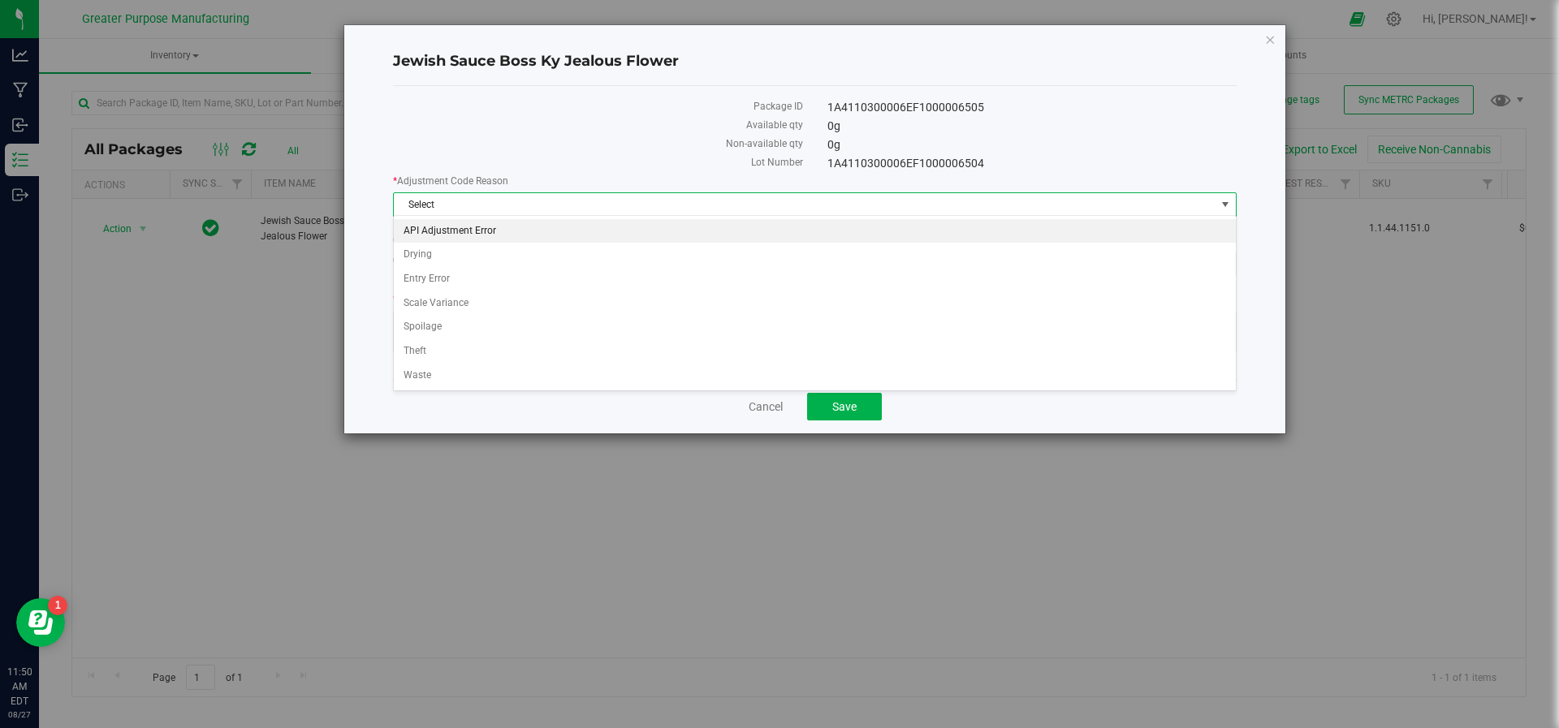
click at [497, 239] on li "API Adjustment Error" at bounding box center [815, 231] width 843 height 24
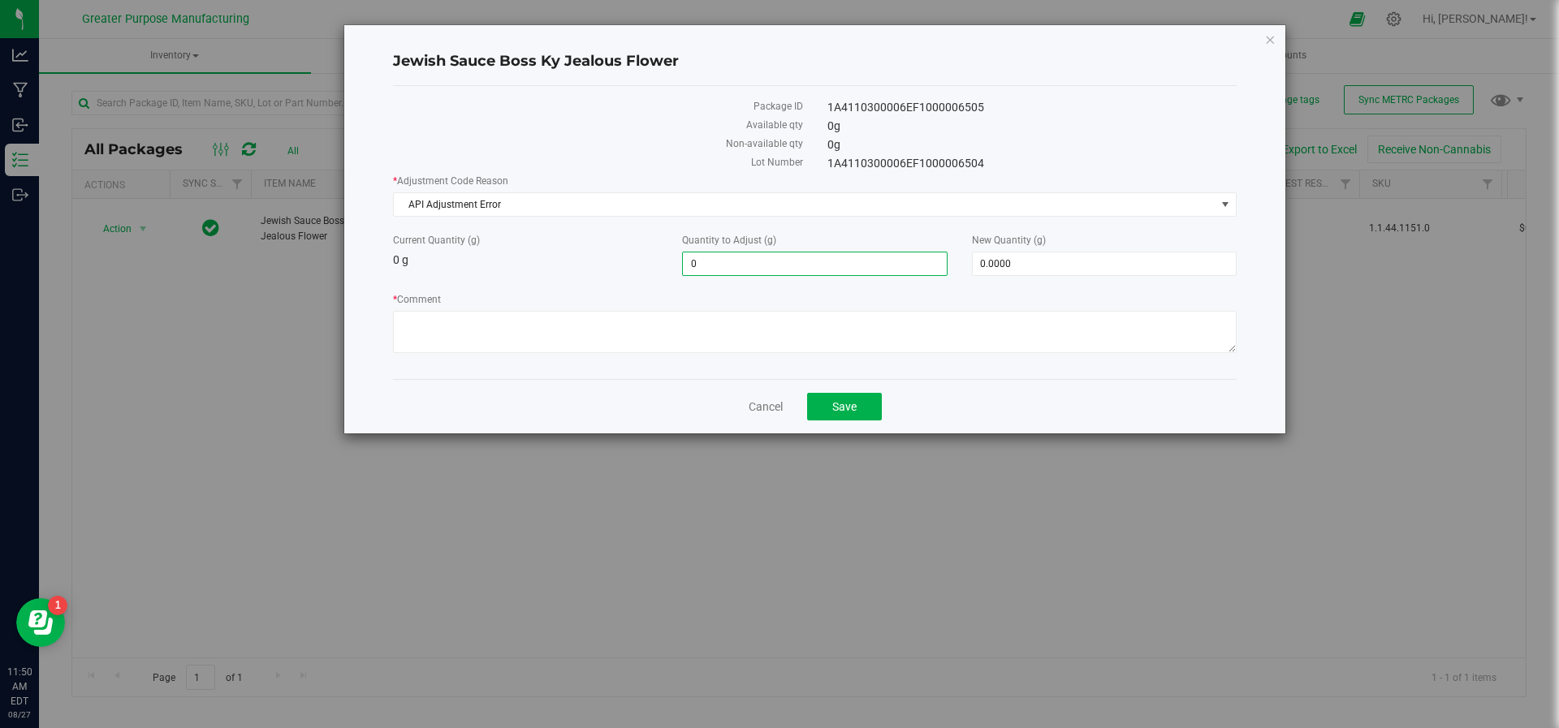
click at [736, 265] on span "0.0000 0" at bounding box center [814, 264] width 265 height 24
type input "01400"
type input "1,400.0000"
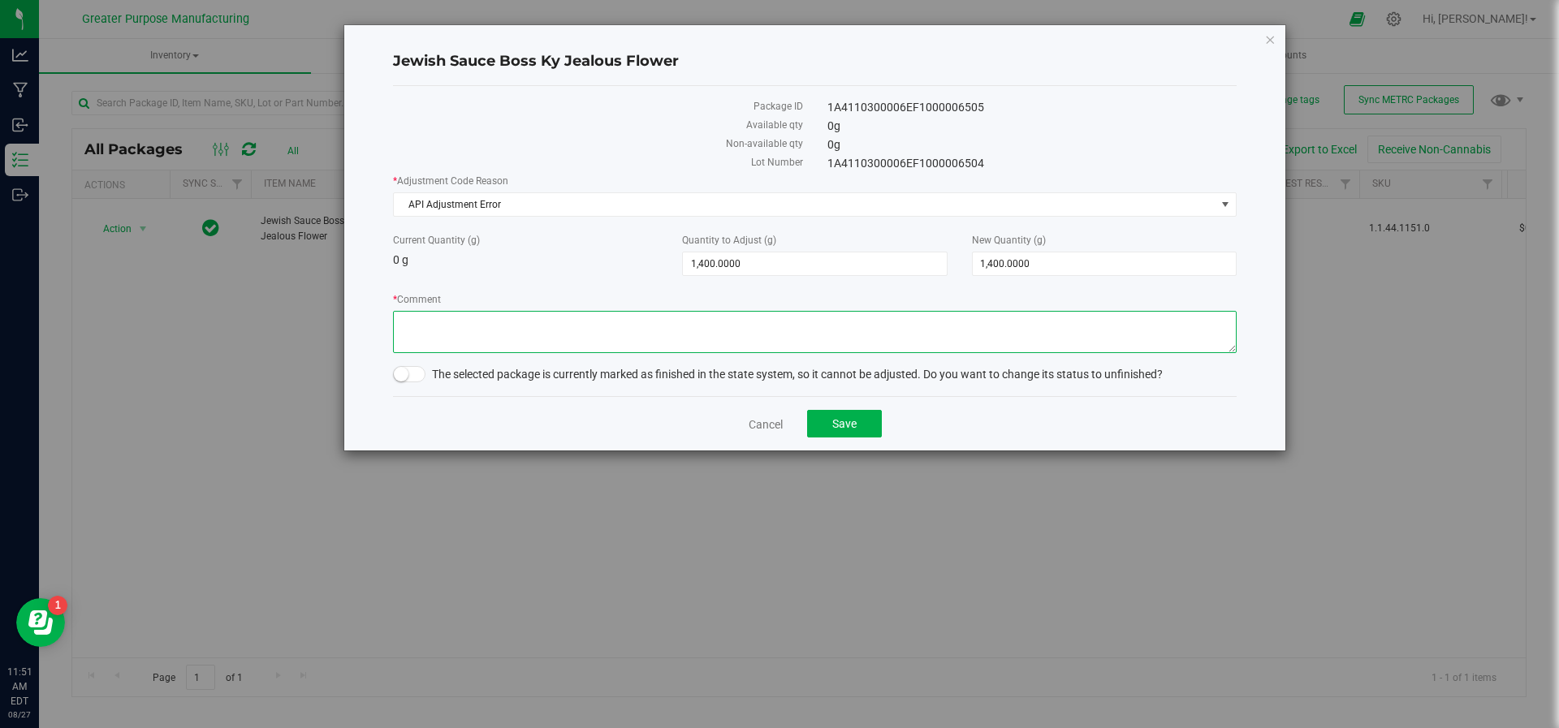
click at [920, 349] on textarea "* Comment" at bounding box center [815, 332] width 844 height 42
click at [917, 349] on textarea "* Comment" at bounding box center [815, 332] width 844 height 42
type textarea "Adjusted for entry error. JS/NS"
click at [862, 419] on button "Save" at bounding box center [844, 424] width 75 height 28
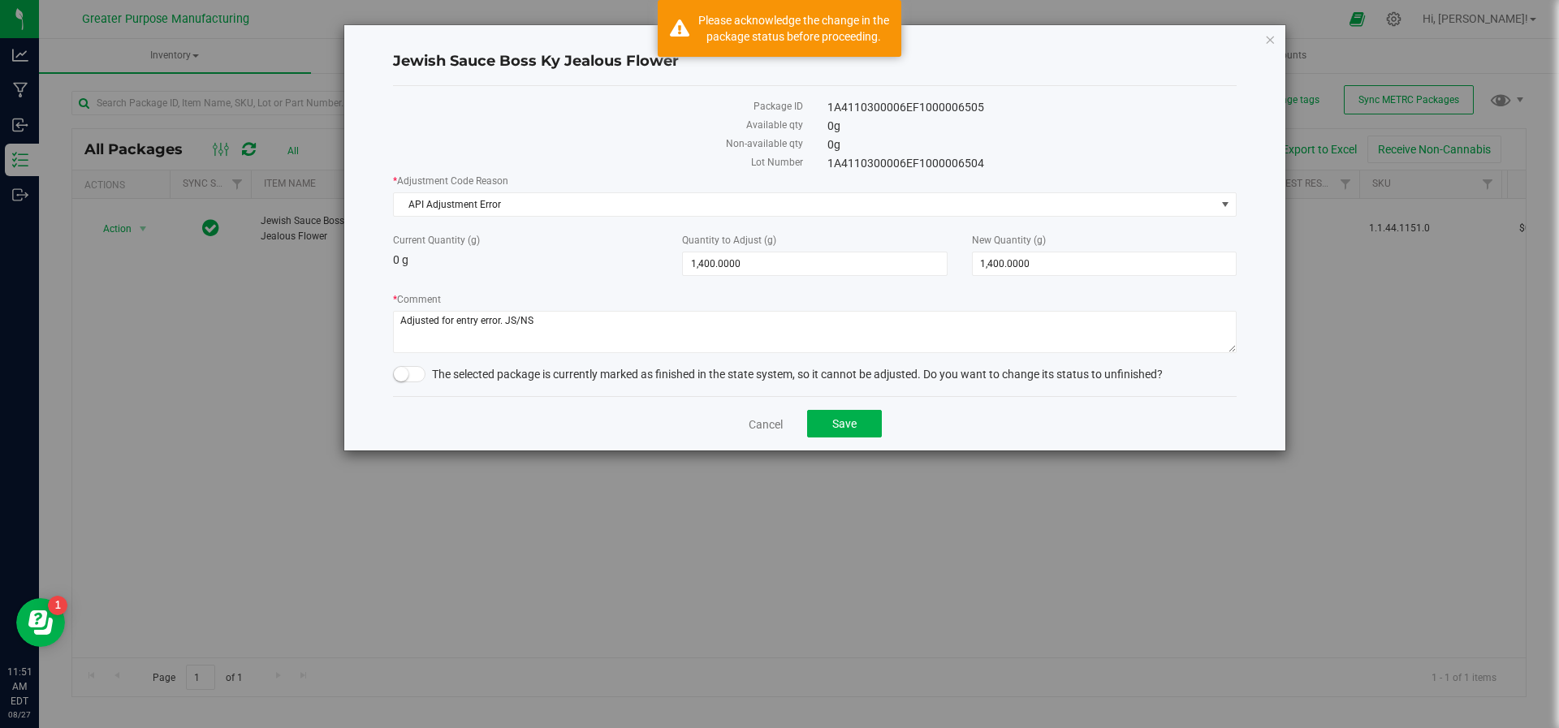
click at [420, 380] on div "The selected package is currently marked as finished in the state system, so it…" at bounding box center [815, 374] width 844 height 17
click at [416, 380] on span at bounding box center [409, 374] width 32 height 16
click at [817, 424] on button "Save" at bounding box center [844, 424] width 75 height 28
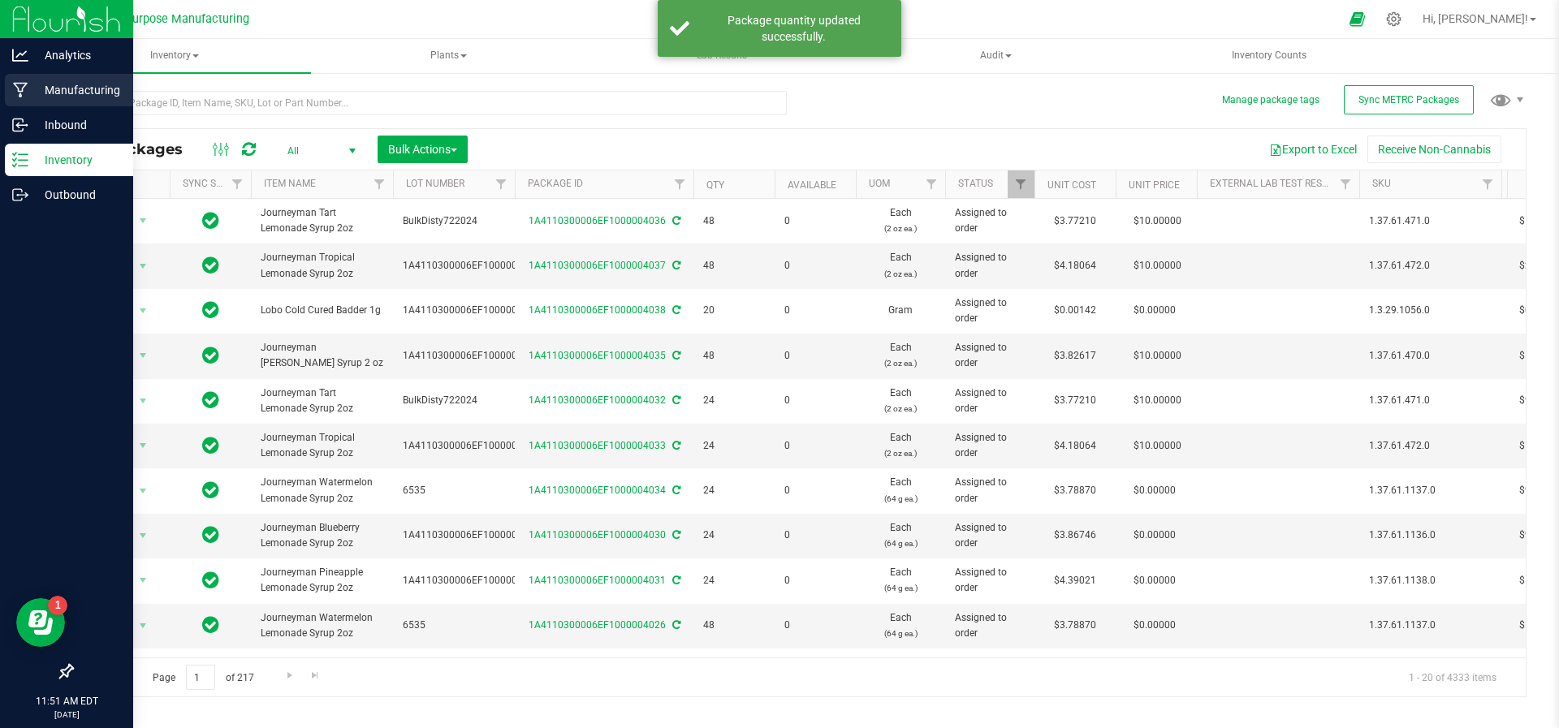
click at [123, 97] on p "Manufacturing" at bounding box center [76, 89] width 97 height 19
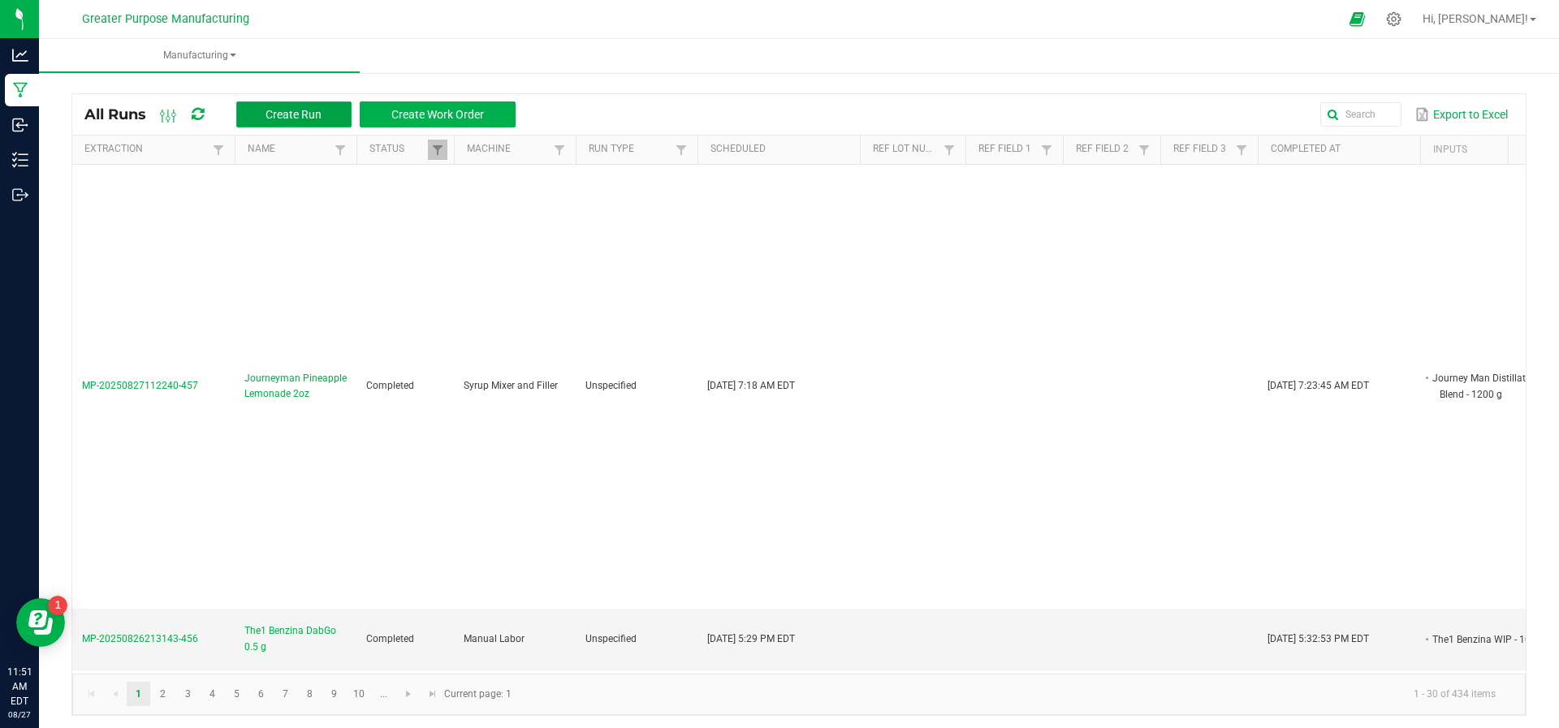
click at [300, 114] on span "Create Run" at bounding box center [294, 114] width 56 height 13
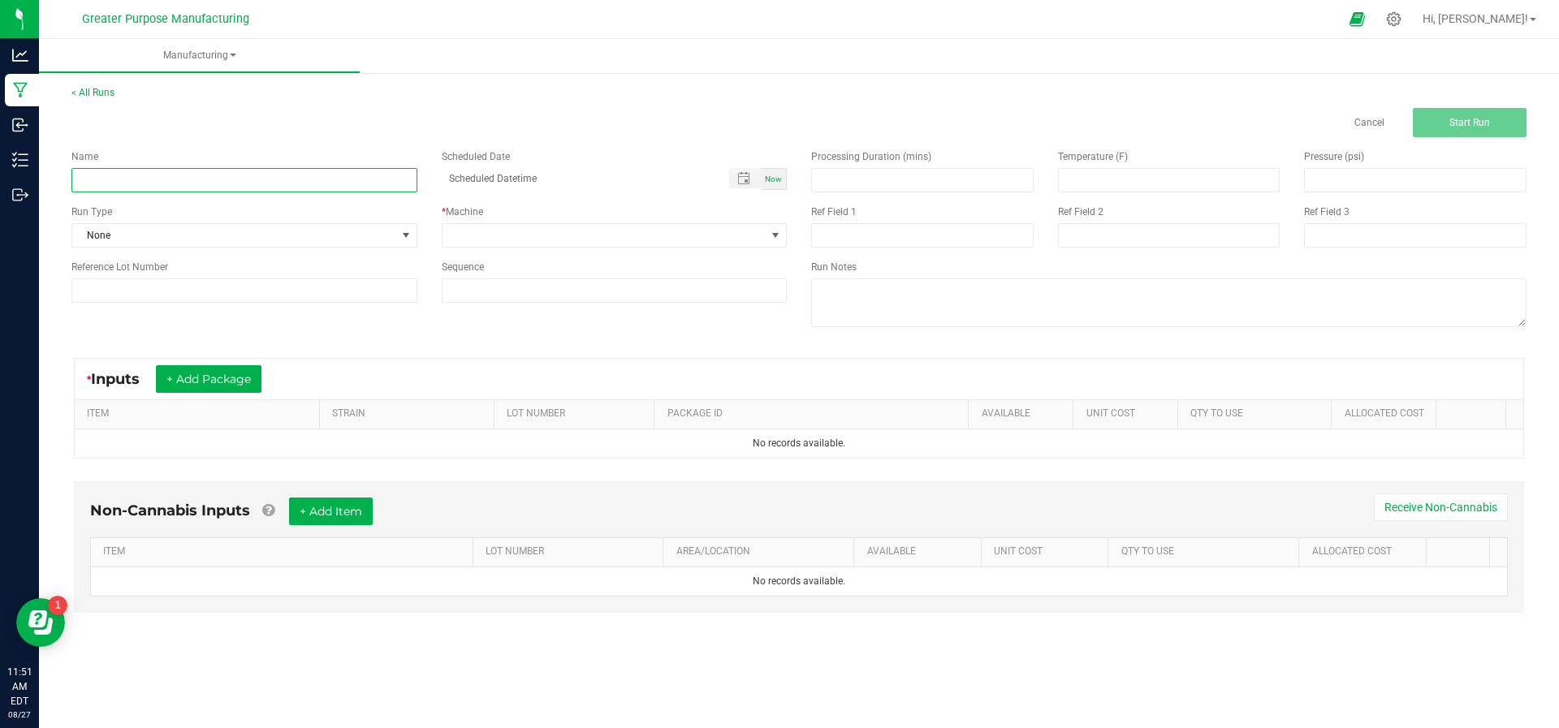
click at [319, 185] on input at bounding box center [244, 180] width 346 height 24
type input "JSB Pink Champaign Preroll Blend"
click at [777, 177] on span "Now" at bounding box center [773, 179] width 17 height 9
type input "[DATE] 11:51 AM"
click at [721, 229] on span at bounding box center [605, 235] width 324 height 23
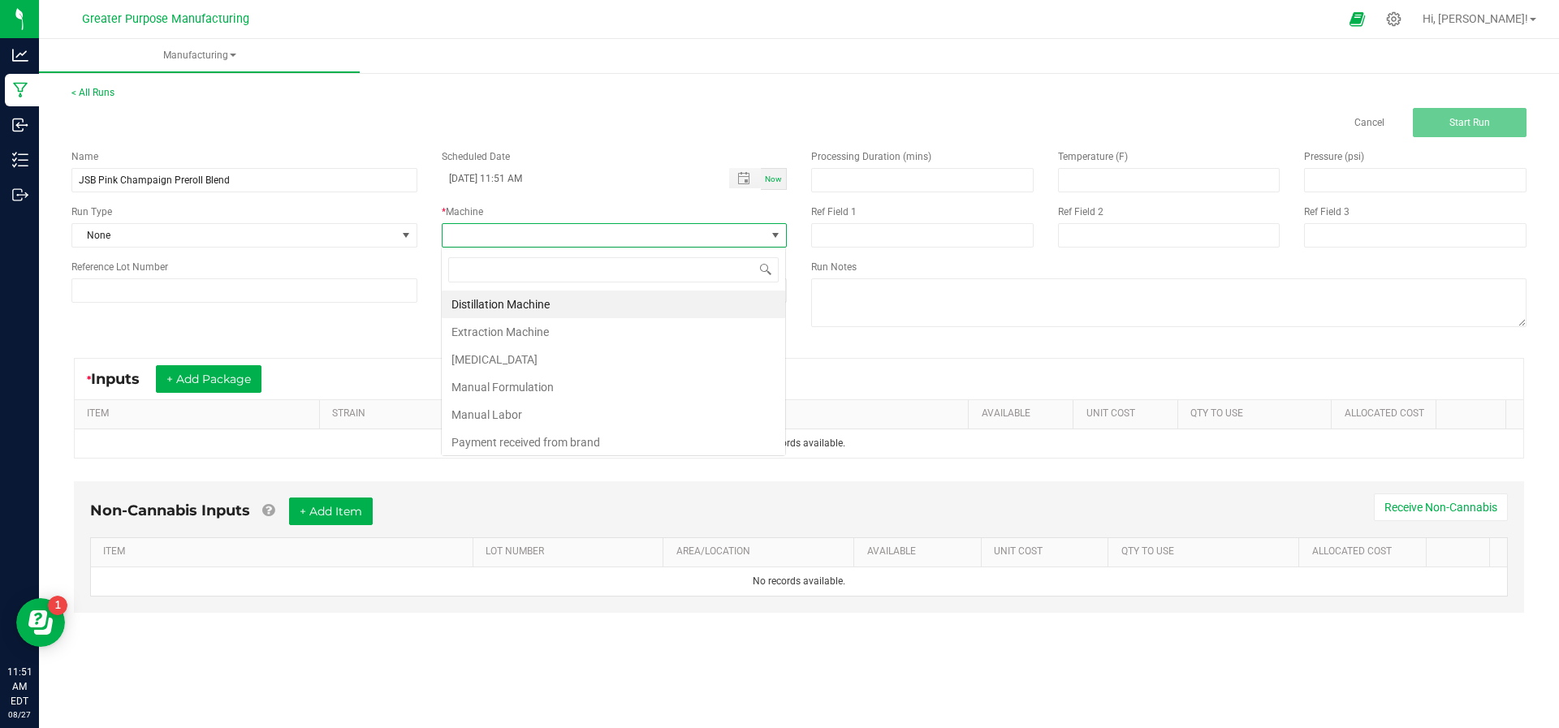
scroll to position [24, 346]
click at [611, 378] on li "Manual Formulation" at bounding box center [613, 388] width 343 height 28
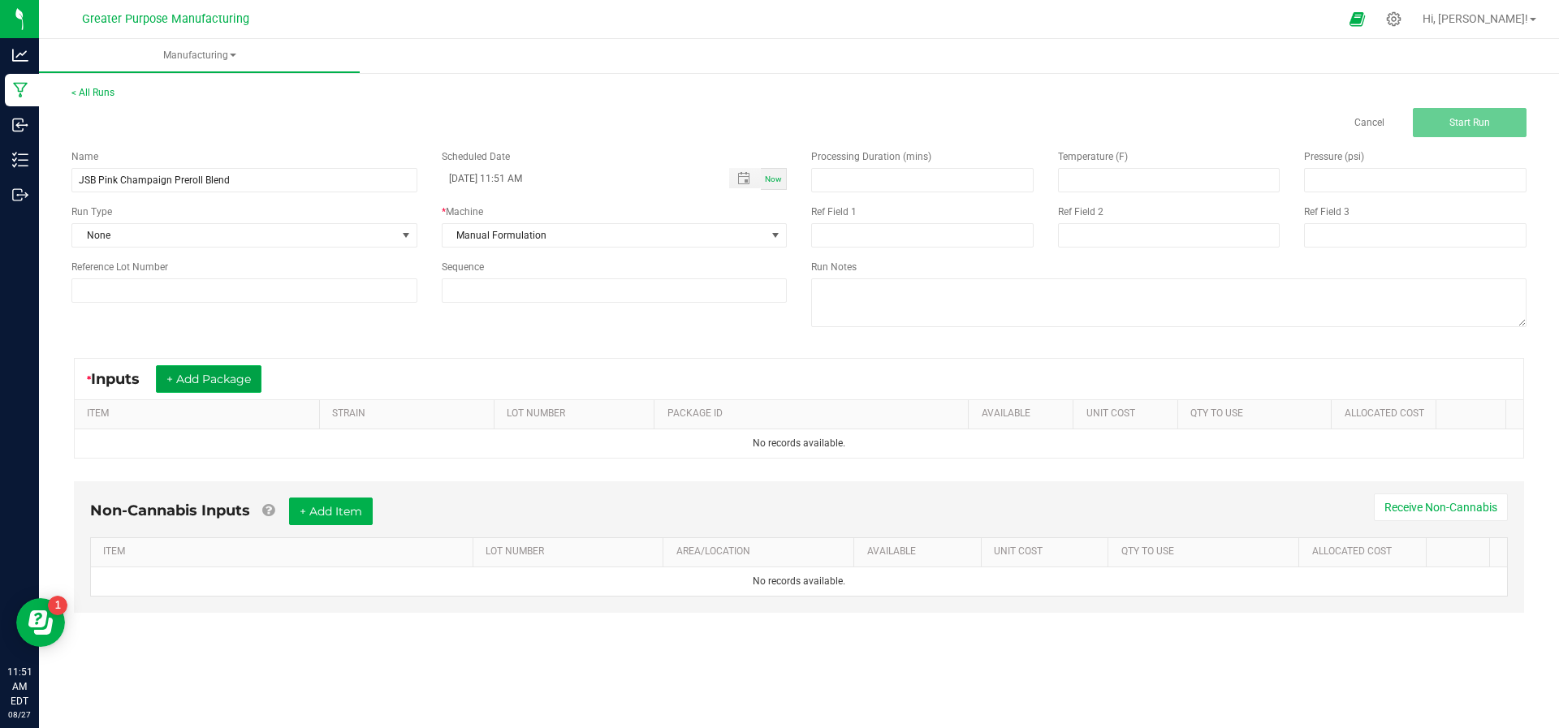
click at [182, 370] on button "+ Add Package" at bounding box center [209, 379] width 106 height 28
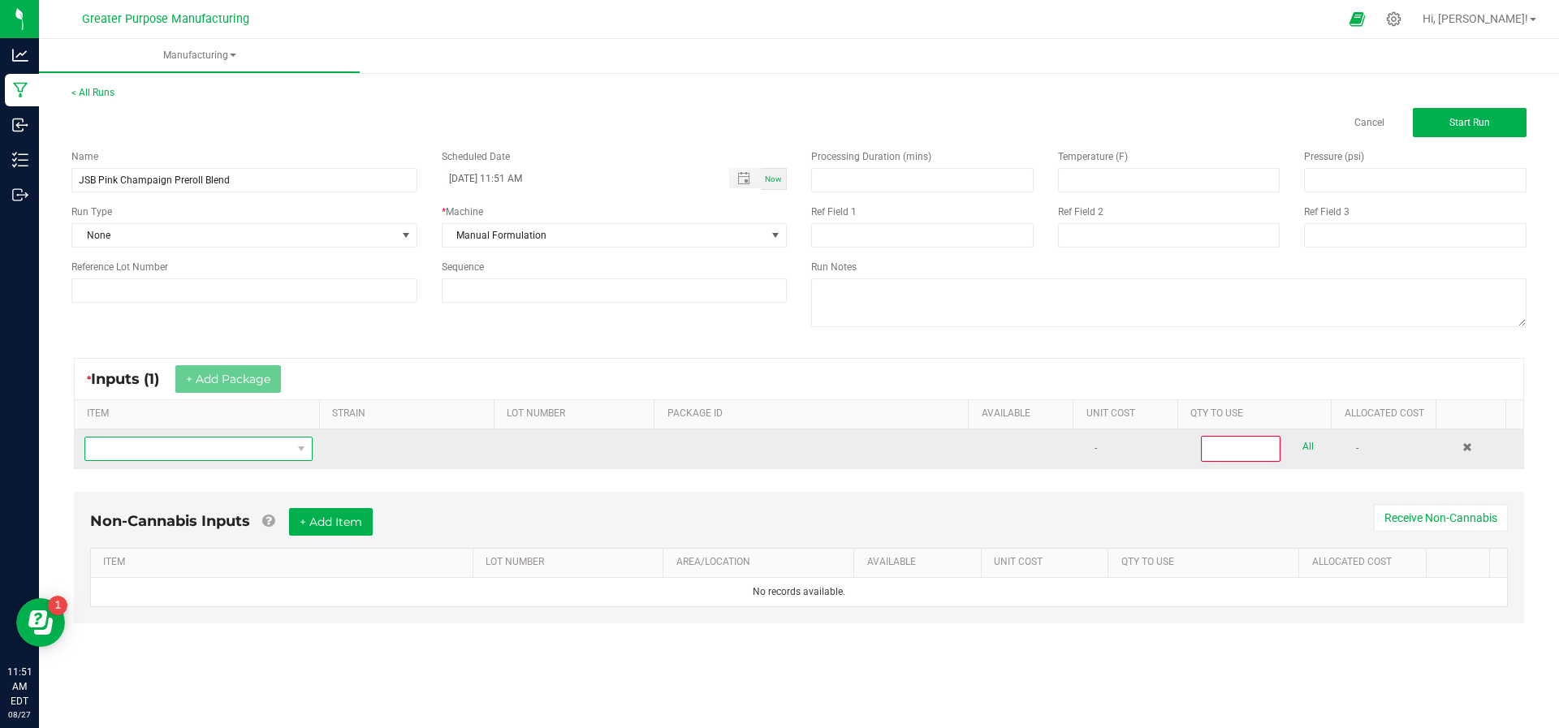
click at [191, 444] on span "NO DATA FOUND" at bounding box center [188, 449] width 206 height 23
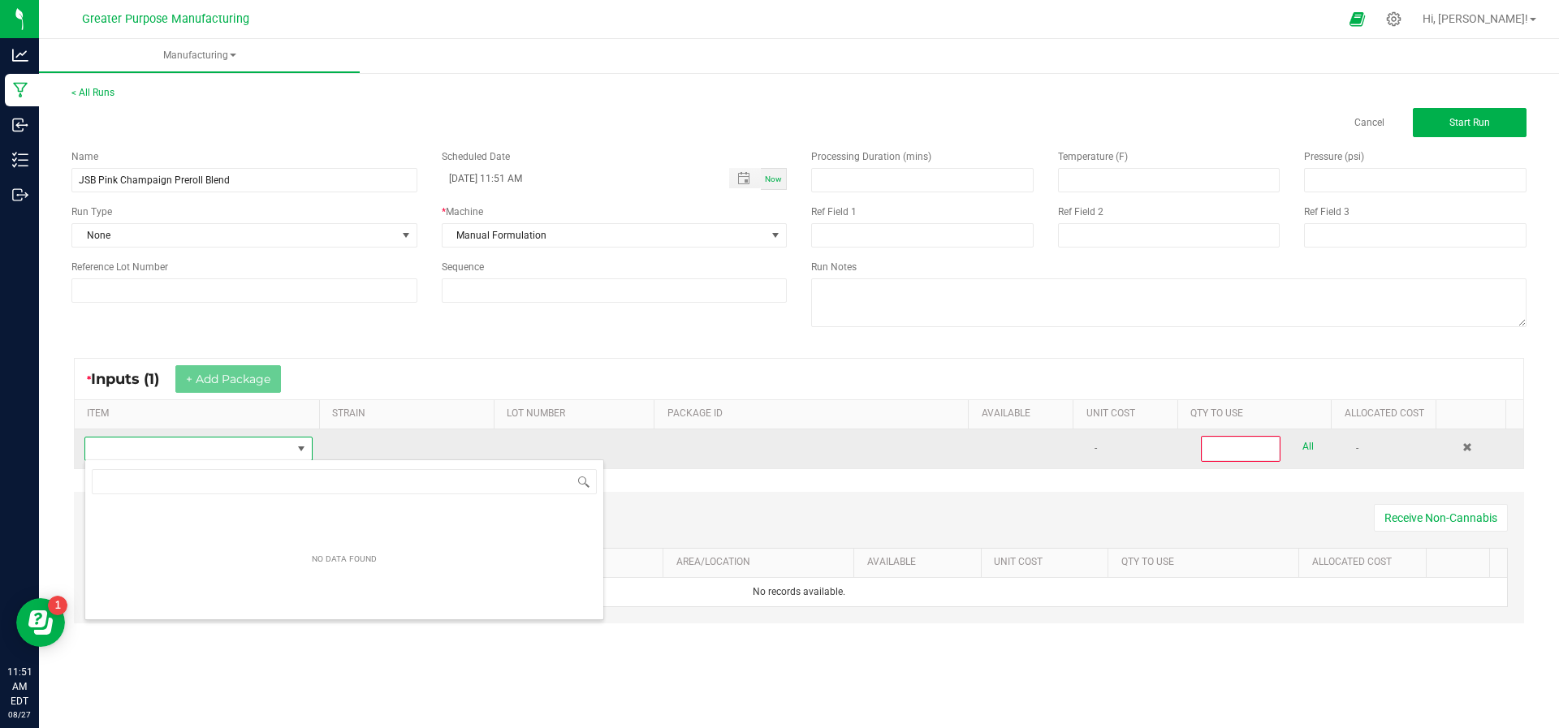
scroll to position [24, 222]
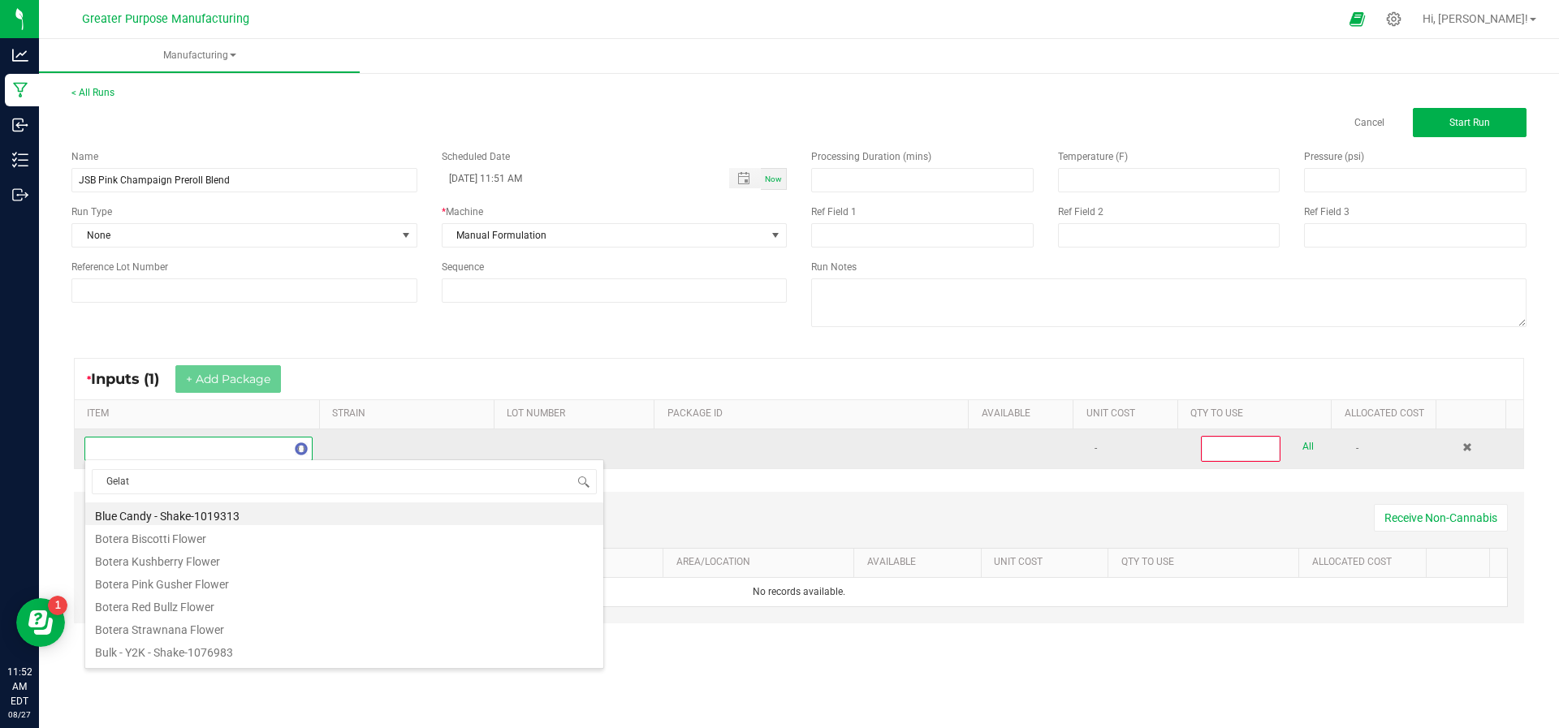
type input "Gelato"
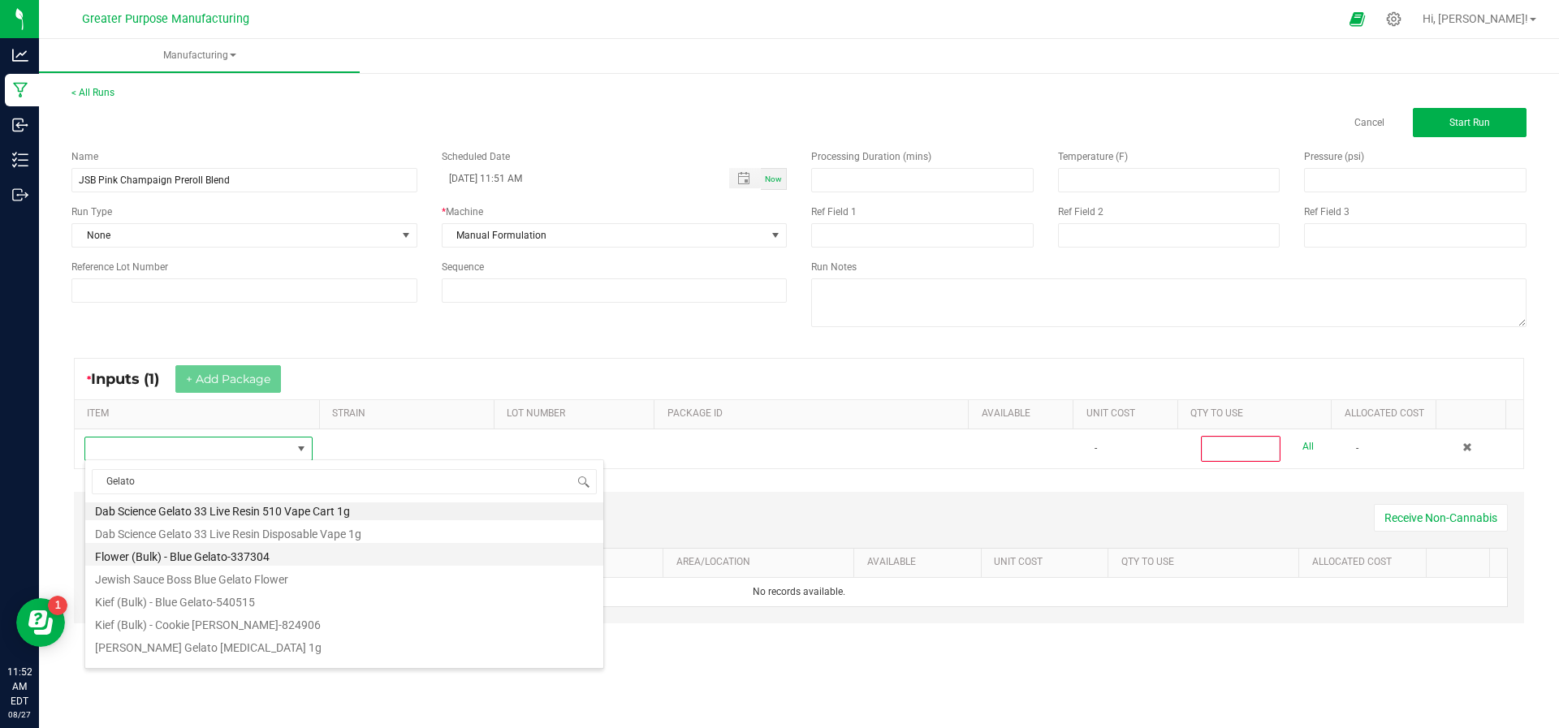
scroll to position [0, 0]
click at [190, 577] on li "Jewish Sauce Boss Blue Gelato Flower" at bounding box center [344, 582] width 518 height 23
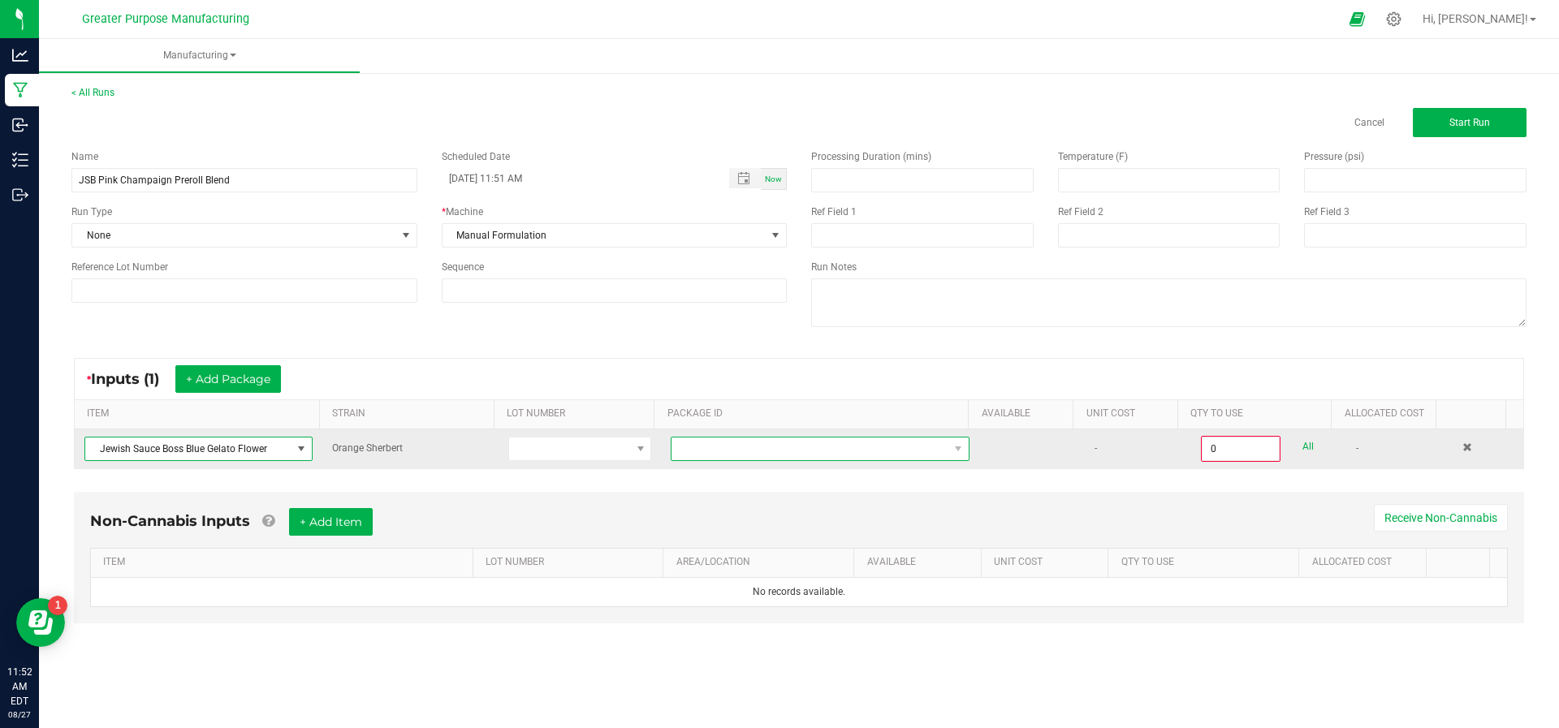
click at [748, 441] on span at bounding box center [810, 449] width 277 height 23
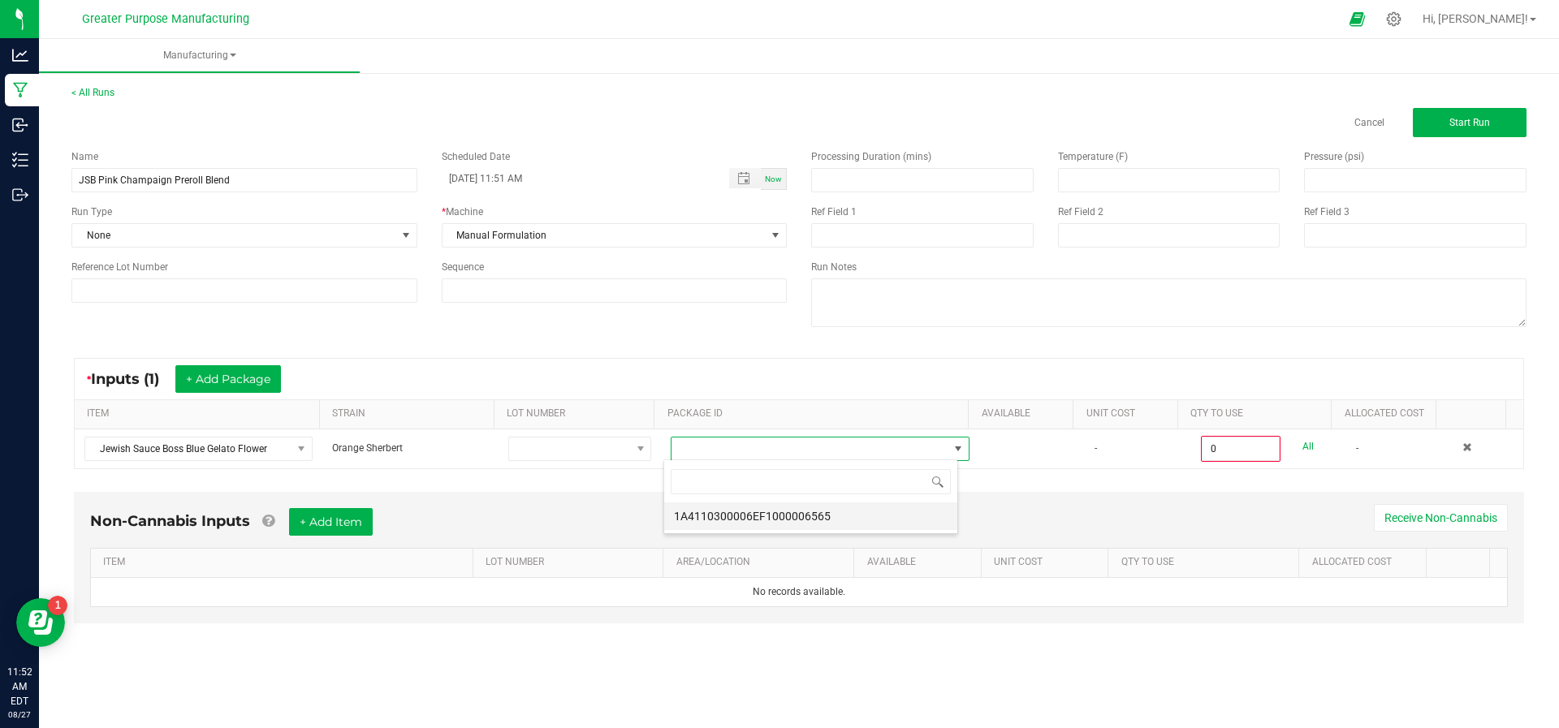
click at [753, 507] on li "1A4110300006EF1000006565" at bounding box center [810, 517] width 293 height 28
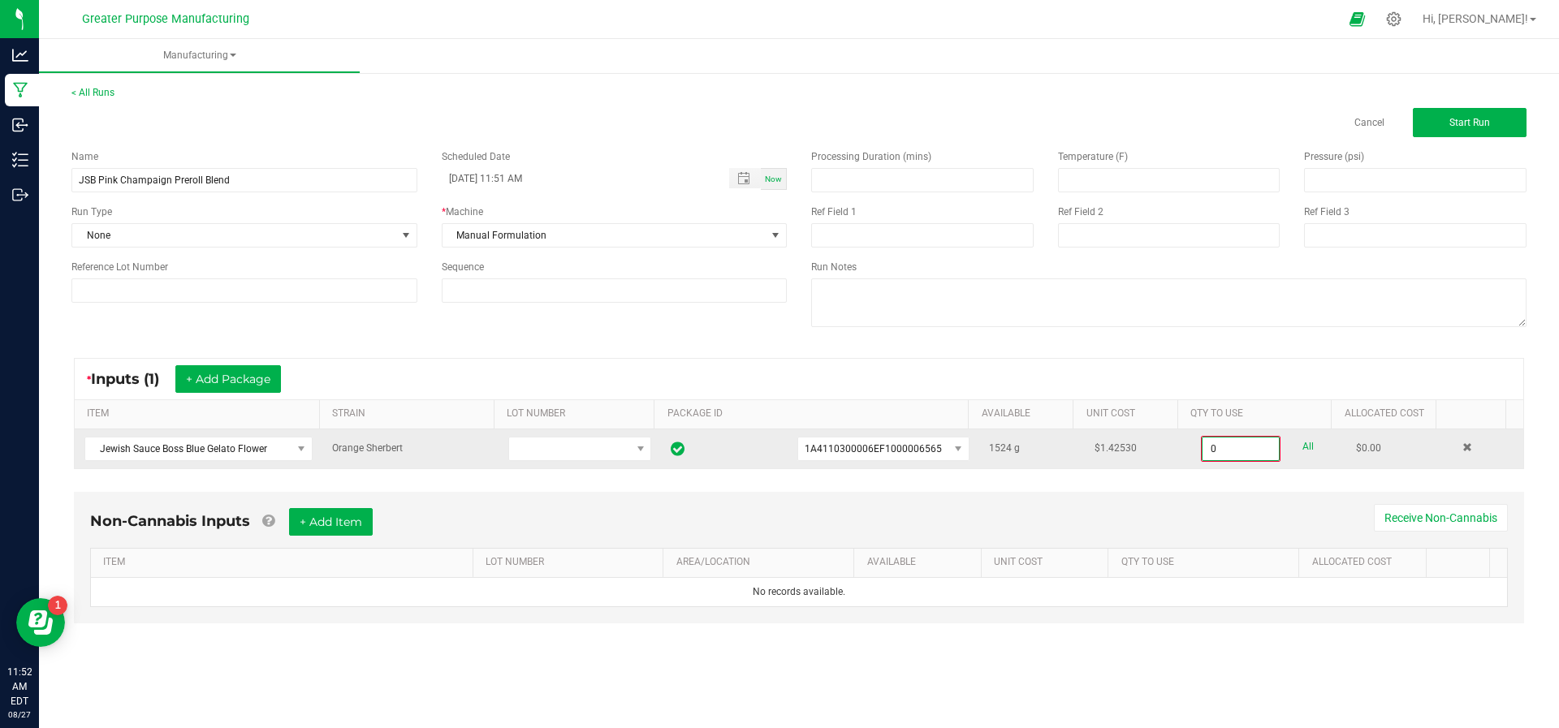
click at [1229, 443] on input "0" at bounding box center [1241, 449] width 76 height 23
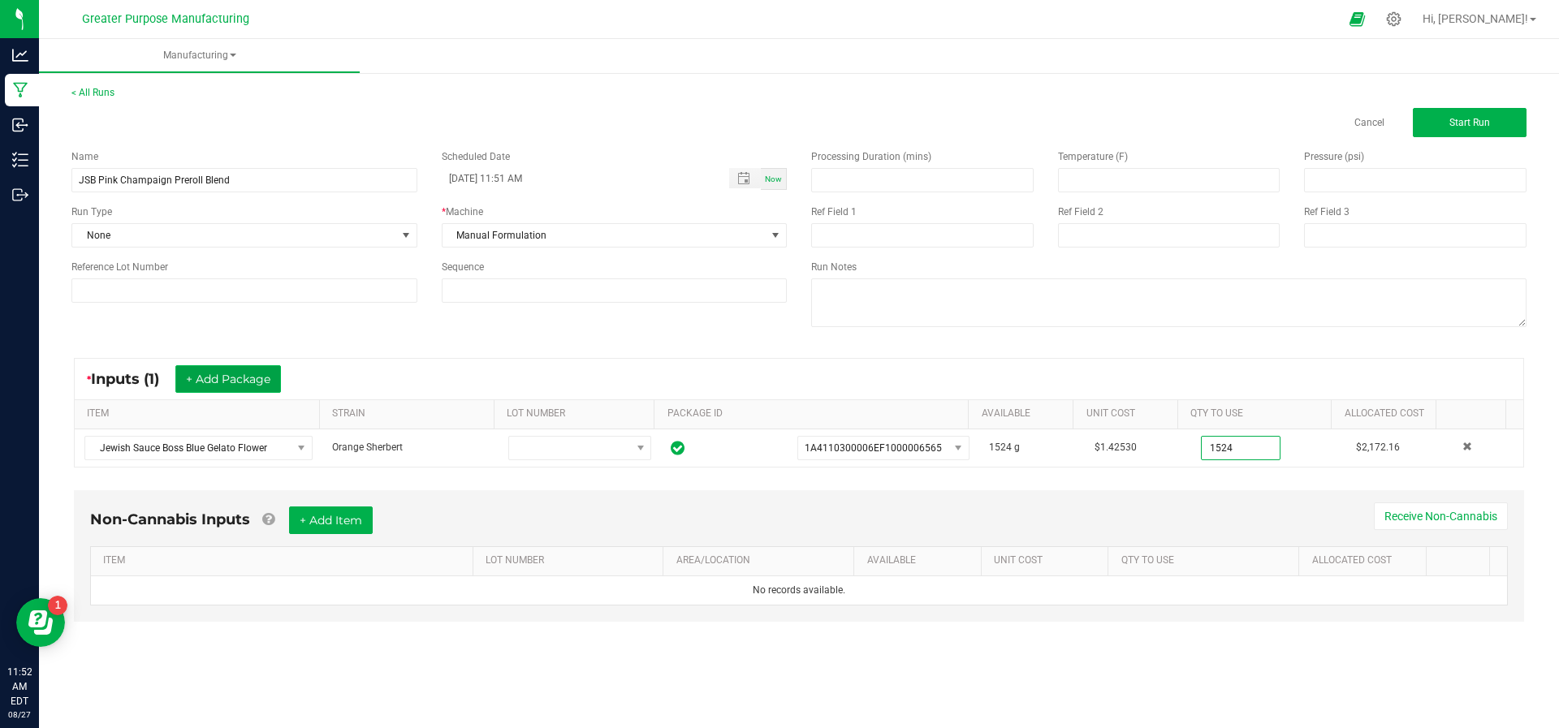
type input "1524.0000 g"
click at [209, 374] on button "+ Add Package" at bounding box center [228, 379] width 106 height 28
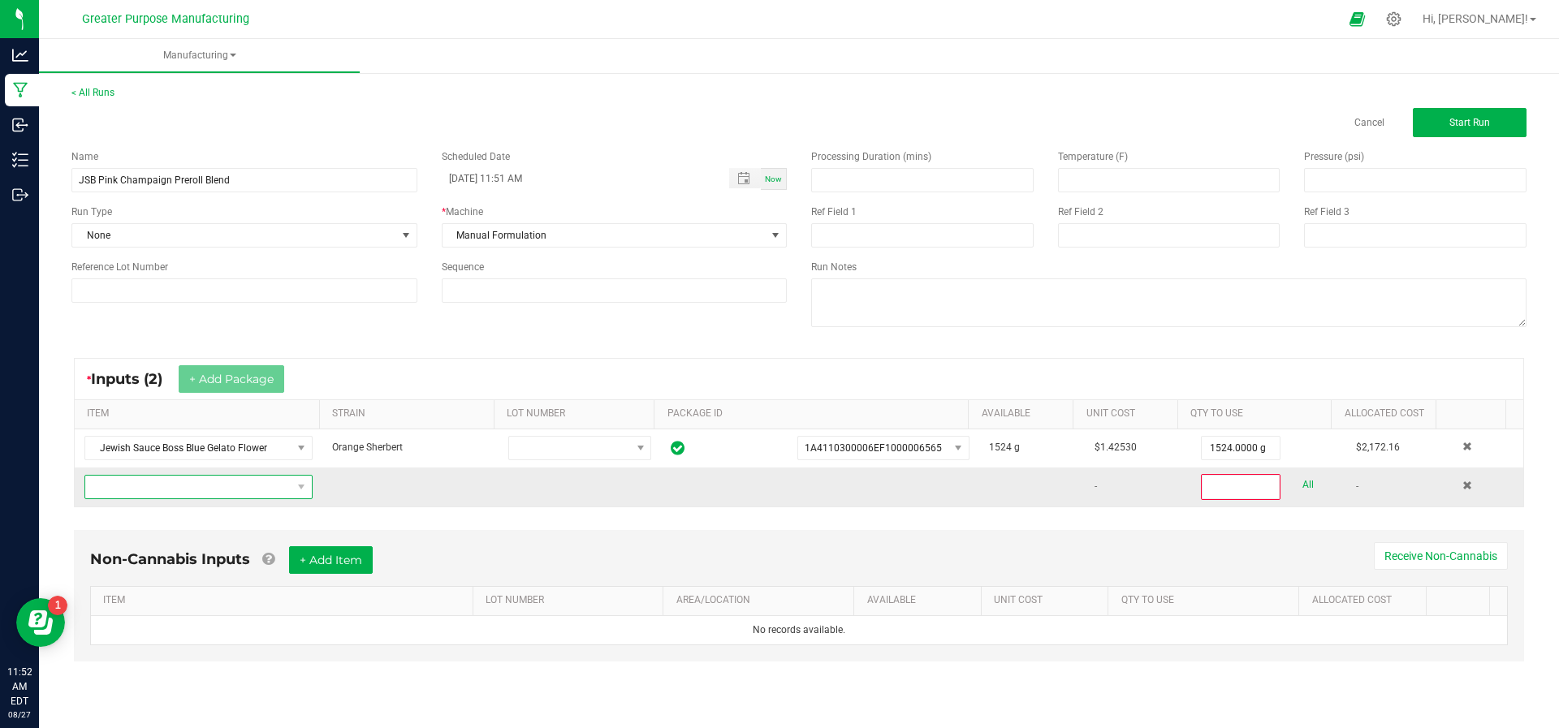
click at [217, 488] on span "NO DATA FOUND" at bounding box center [188, 487] width 206 height 23
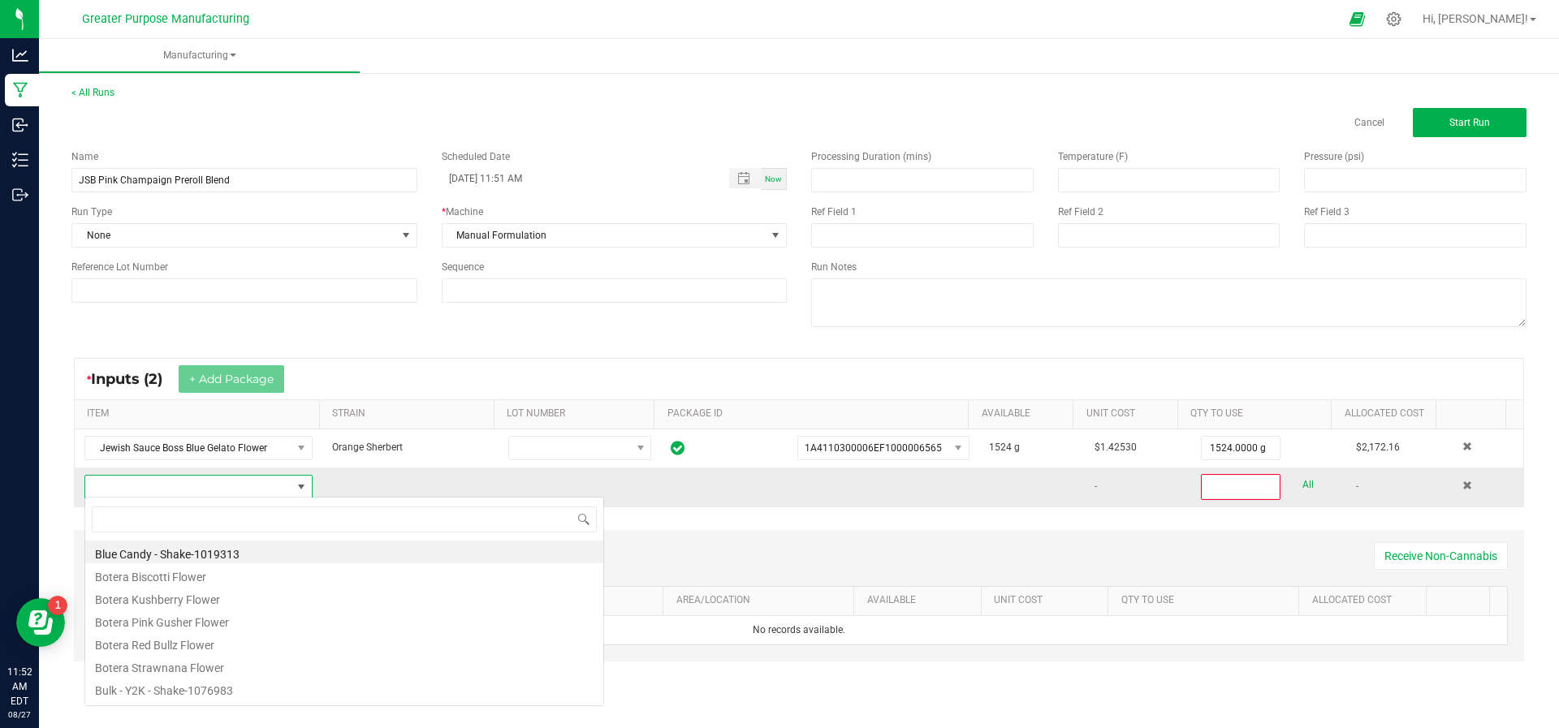
scroll to position [24, 222]
type input "KY"
click at [210, 616] on li "Jewish Sauce Boss Ky Jealous Flower" at bounding box center [344, 620] width 518 height 23
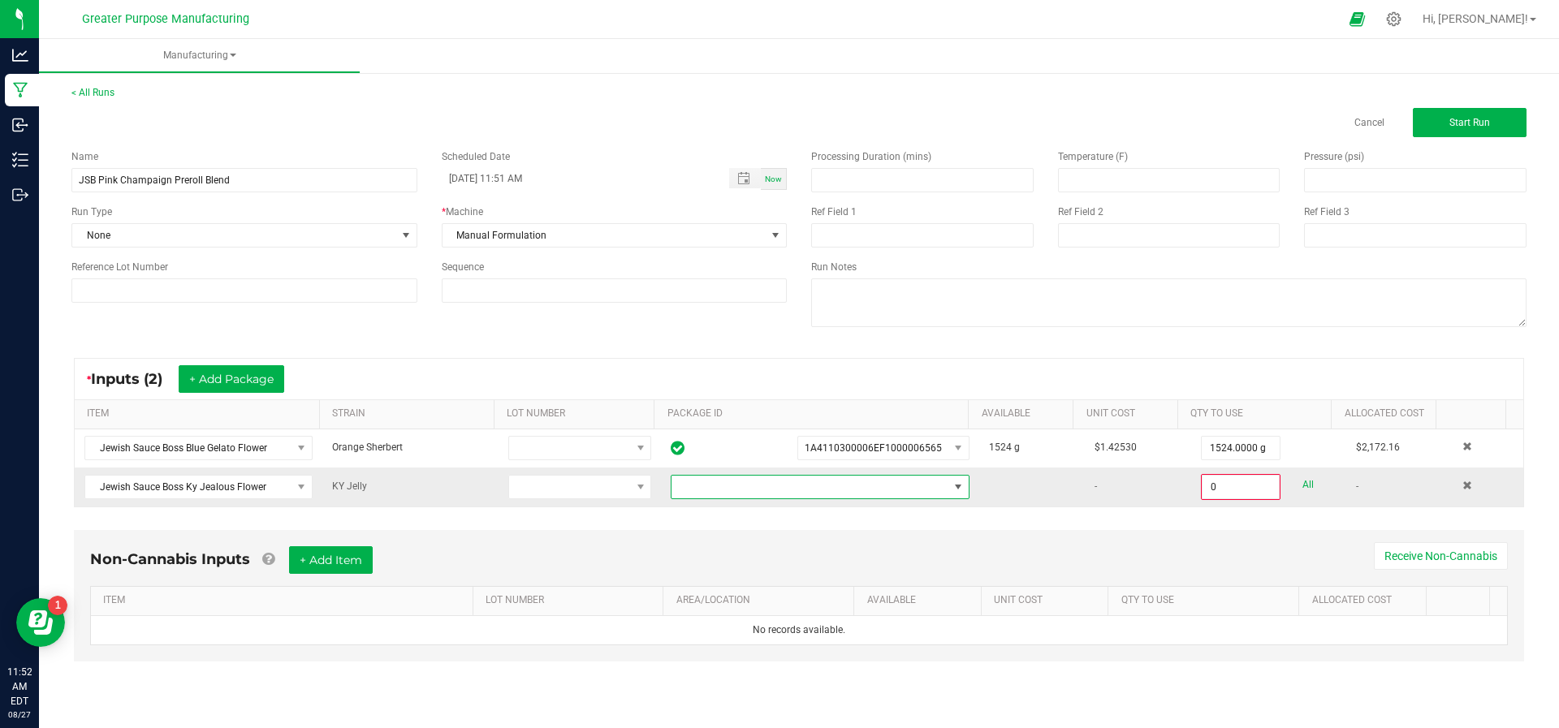
click at [765, 492] on span at bounding box center [810, 487] width 277 height 23
click at [758, 563] on li "1A4110300006EF1000006505" at bounding box center [810, 555] width 293 height 28
click at [1281, 485] on div "All" at bounding box center [1298, 485] width 34 height 22
click at [1203, 487] on input "0" at bounding box center [1241, 487] width 76 height 23
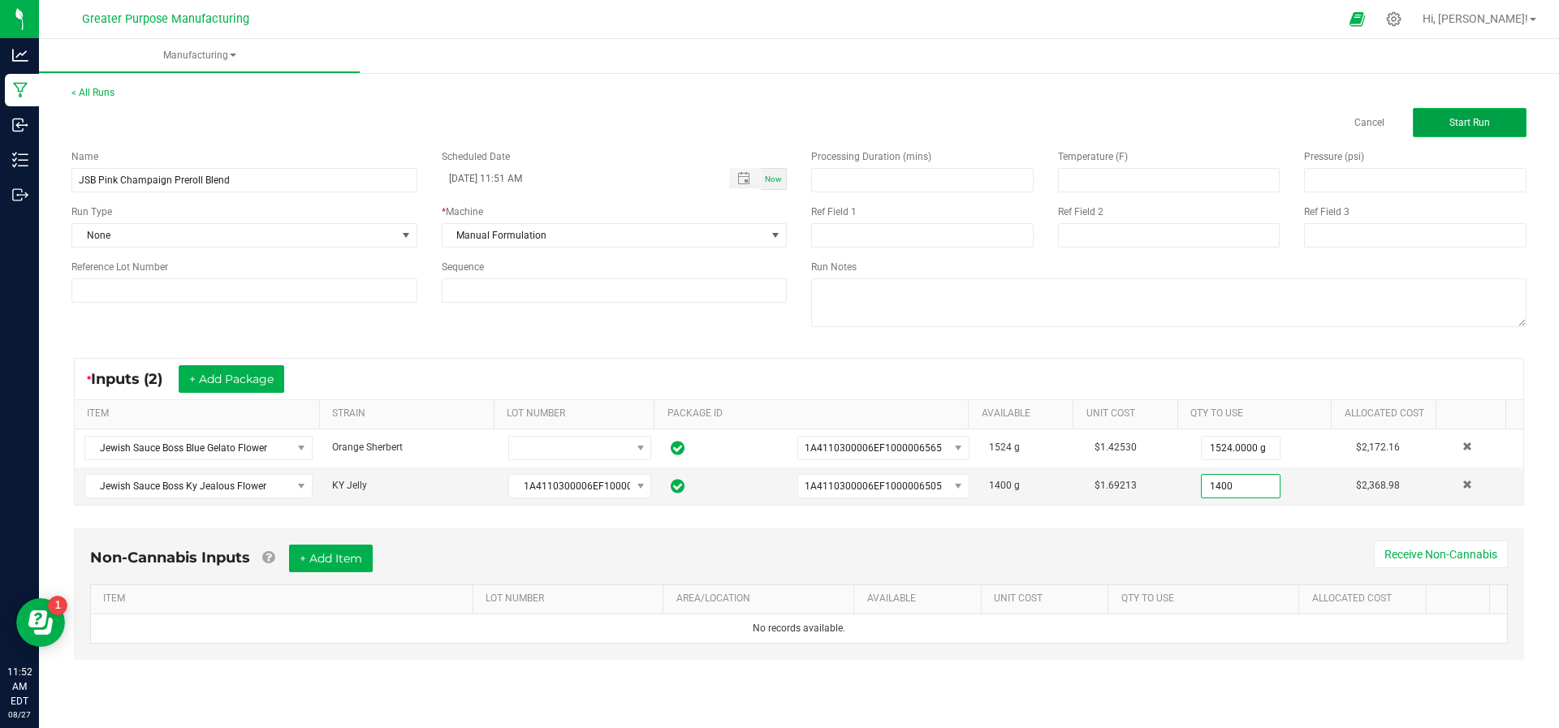
type input "1400.0000 g"
click at [1470, 125] on span "Start Run" at bounding box center [1469, 122] width 41 height 11
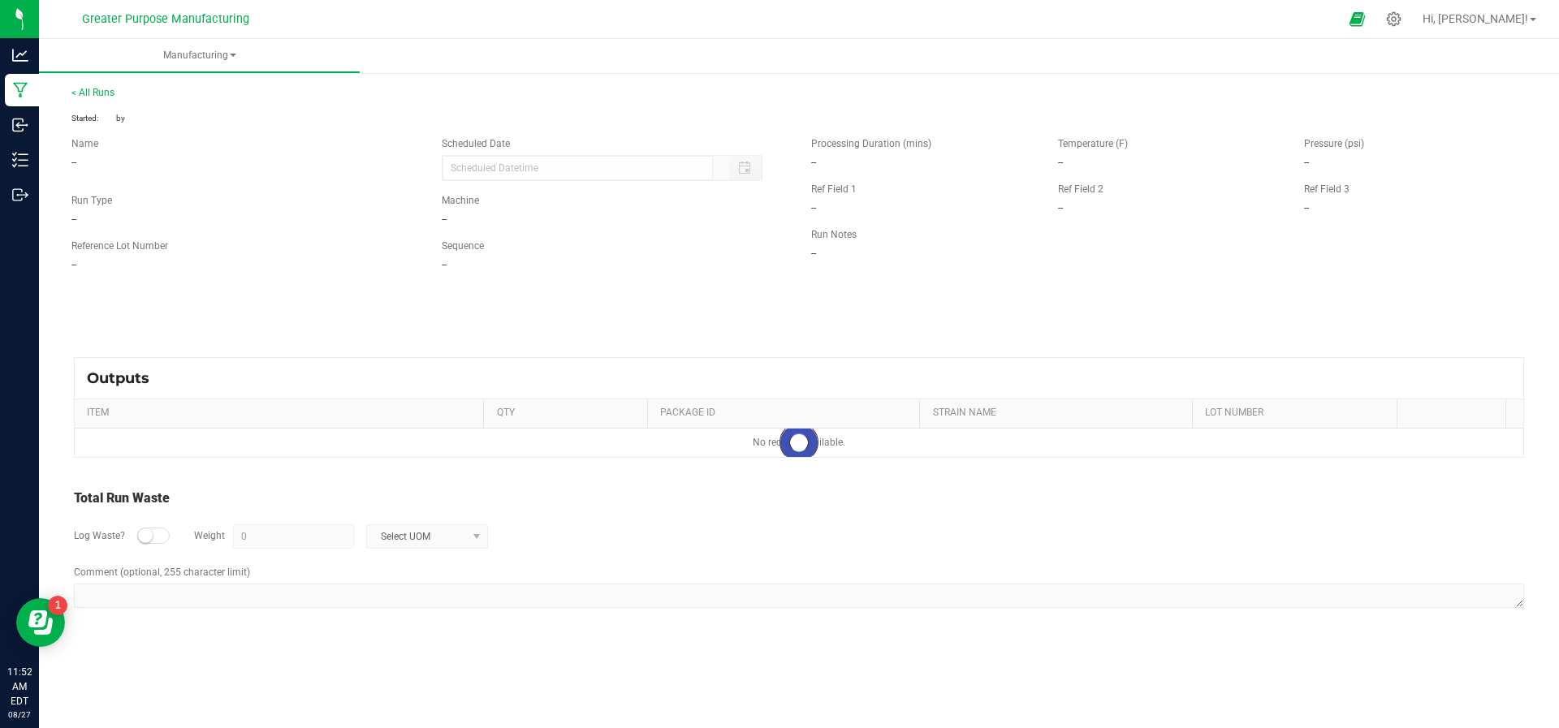
type input "[DATE] 11:51 AM"
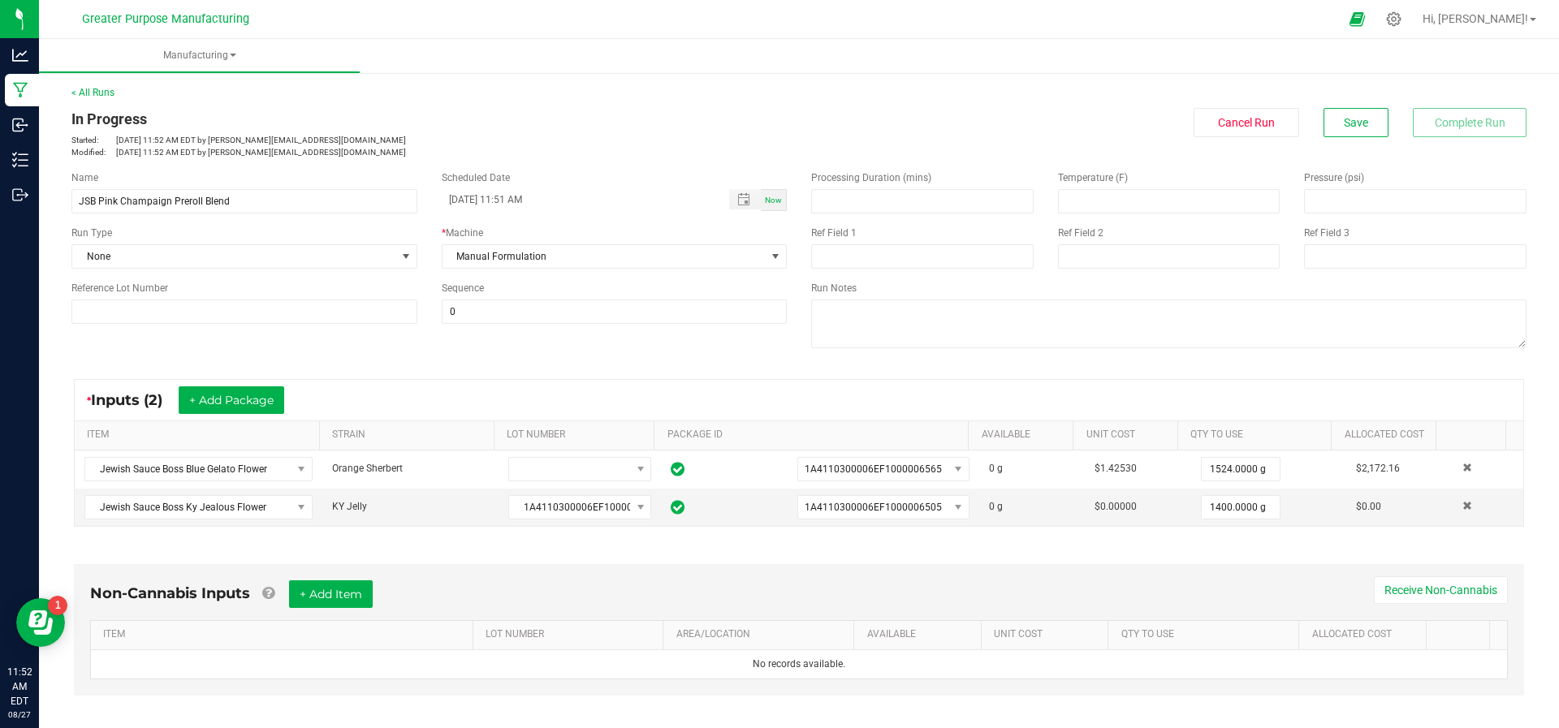
scroll to position [294, 0]
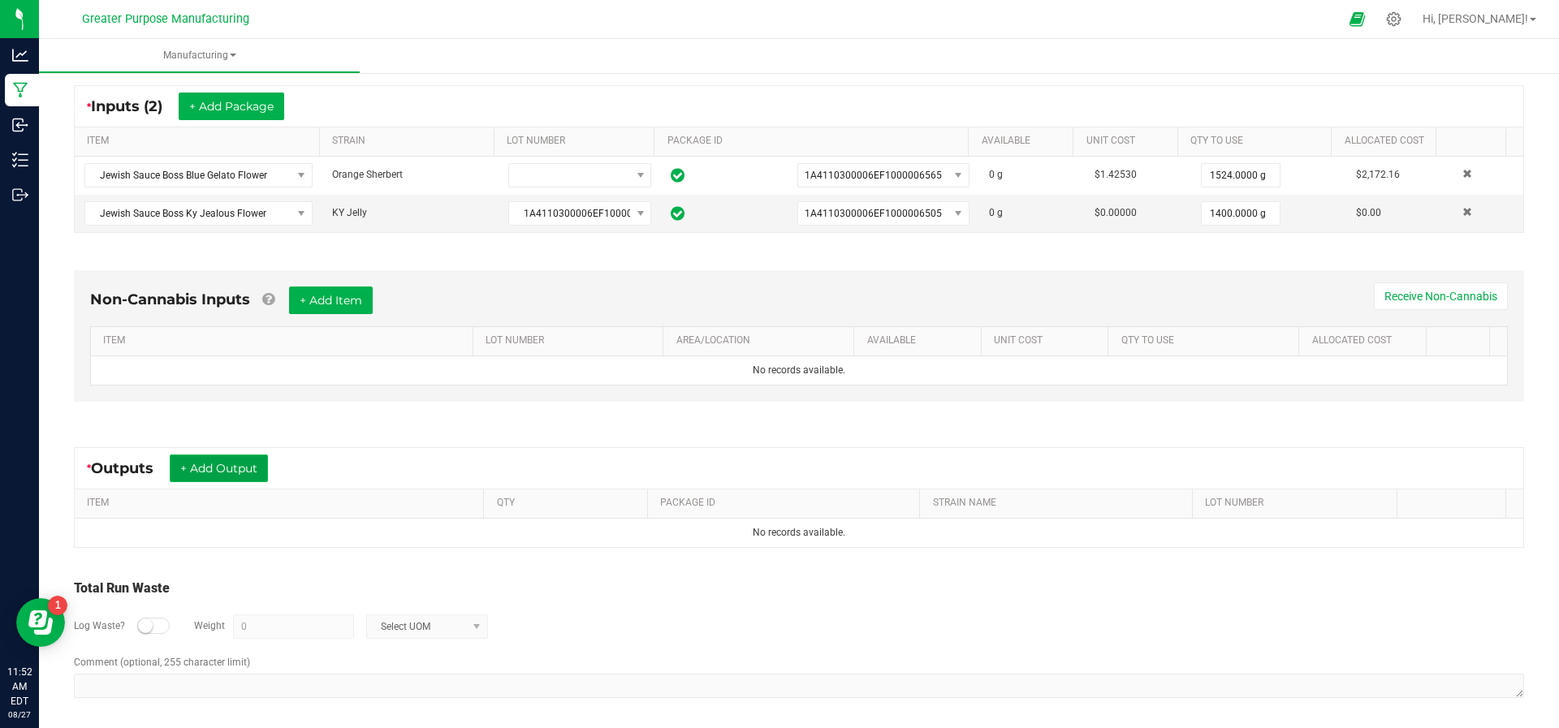
click at [248, 475] on button "+ Add Output" at bounding box center [219, 469] width 98 height 28
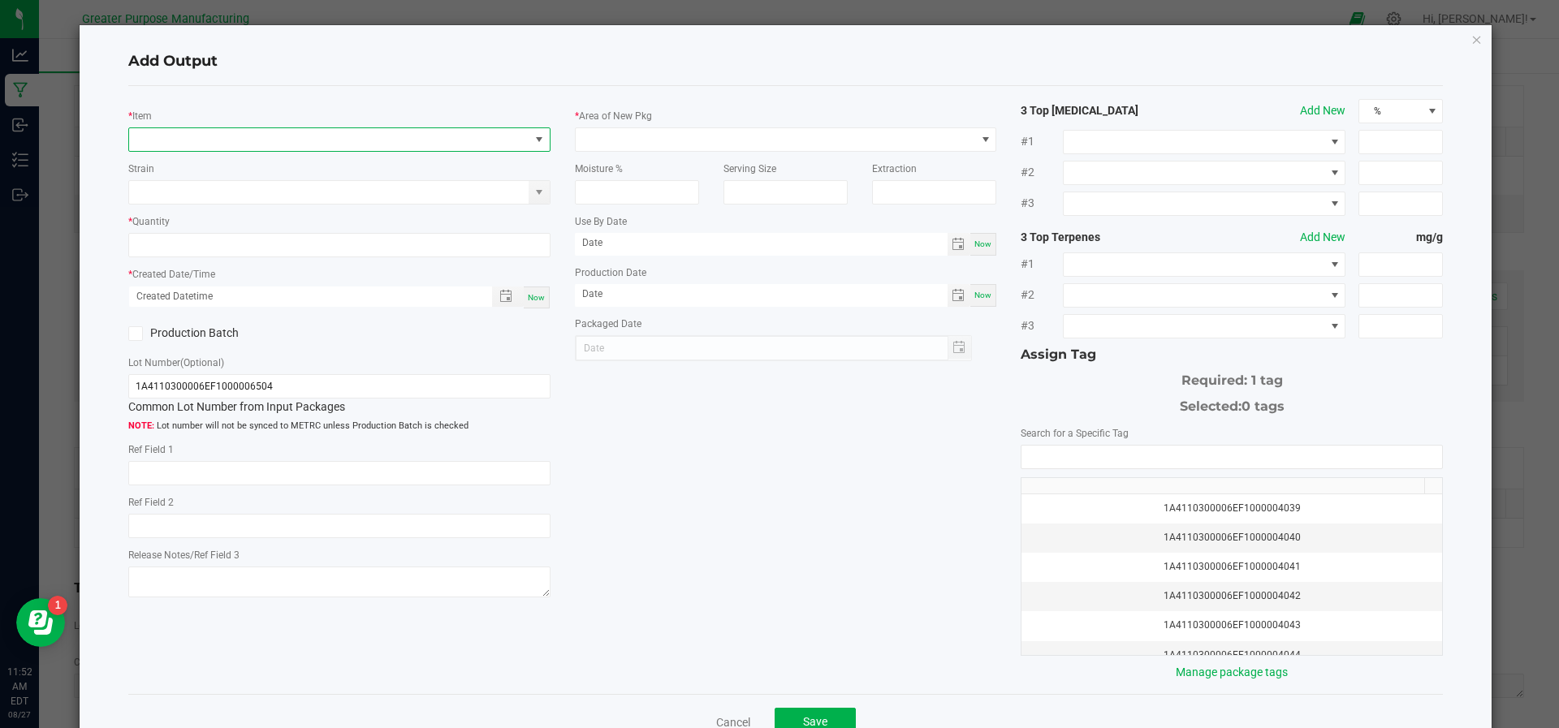
click at [292, 136] on span "NO DATA FOUND" at bounding box center [329, 139] width 400 height 23
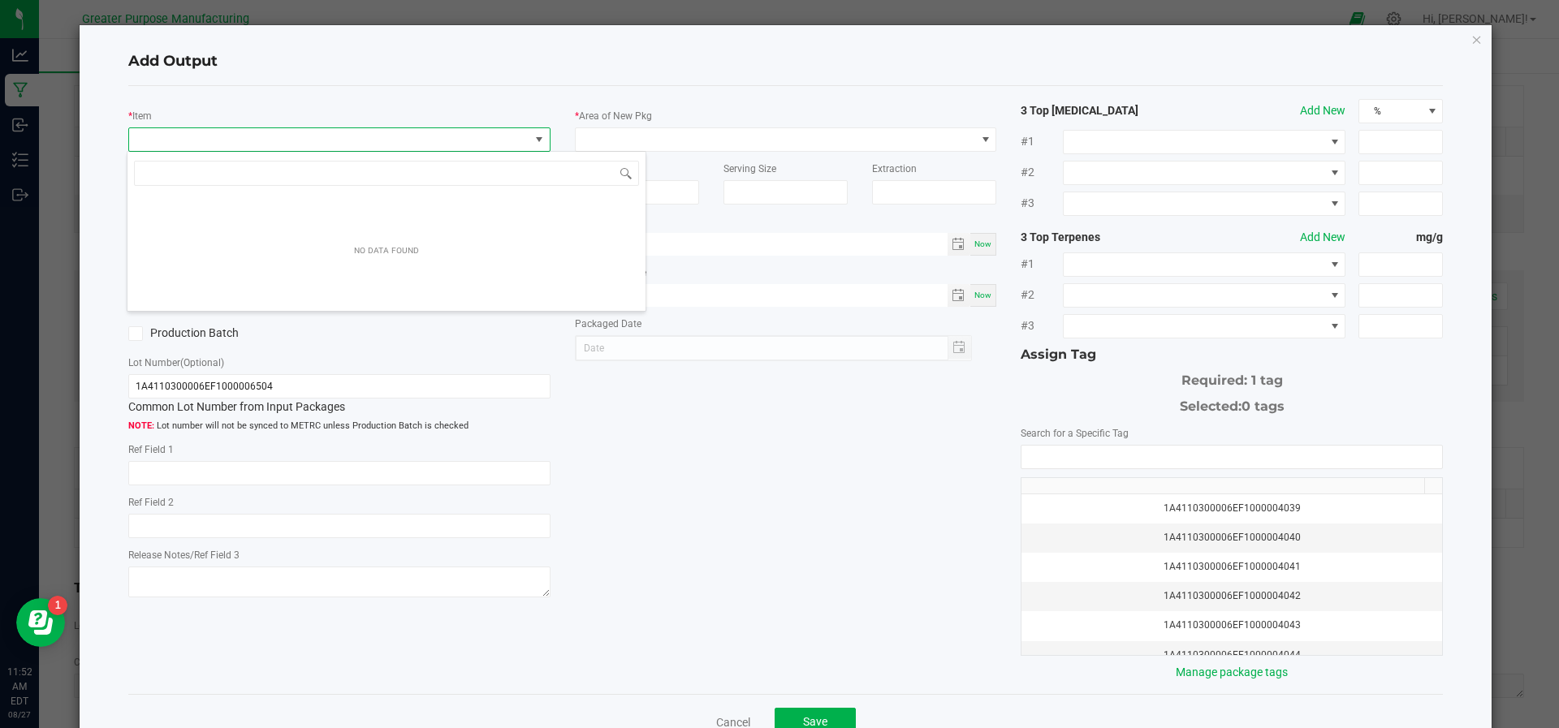
scroll to position [24, 417]
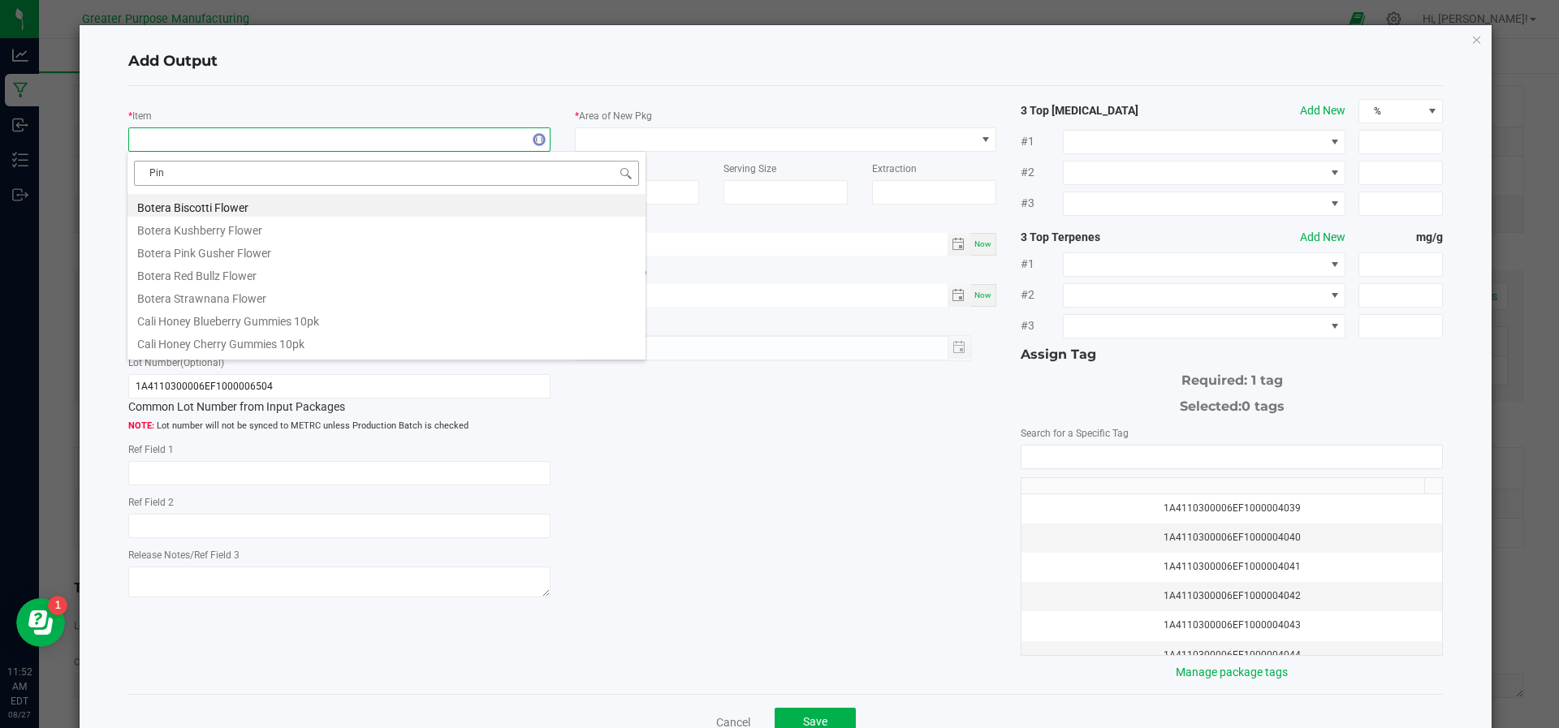
type input "Pink"
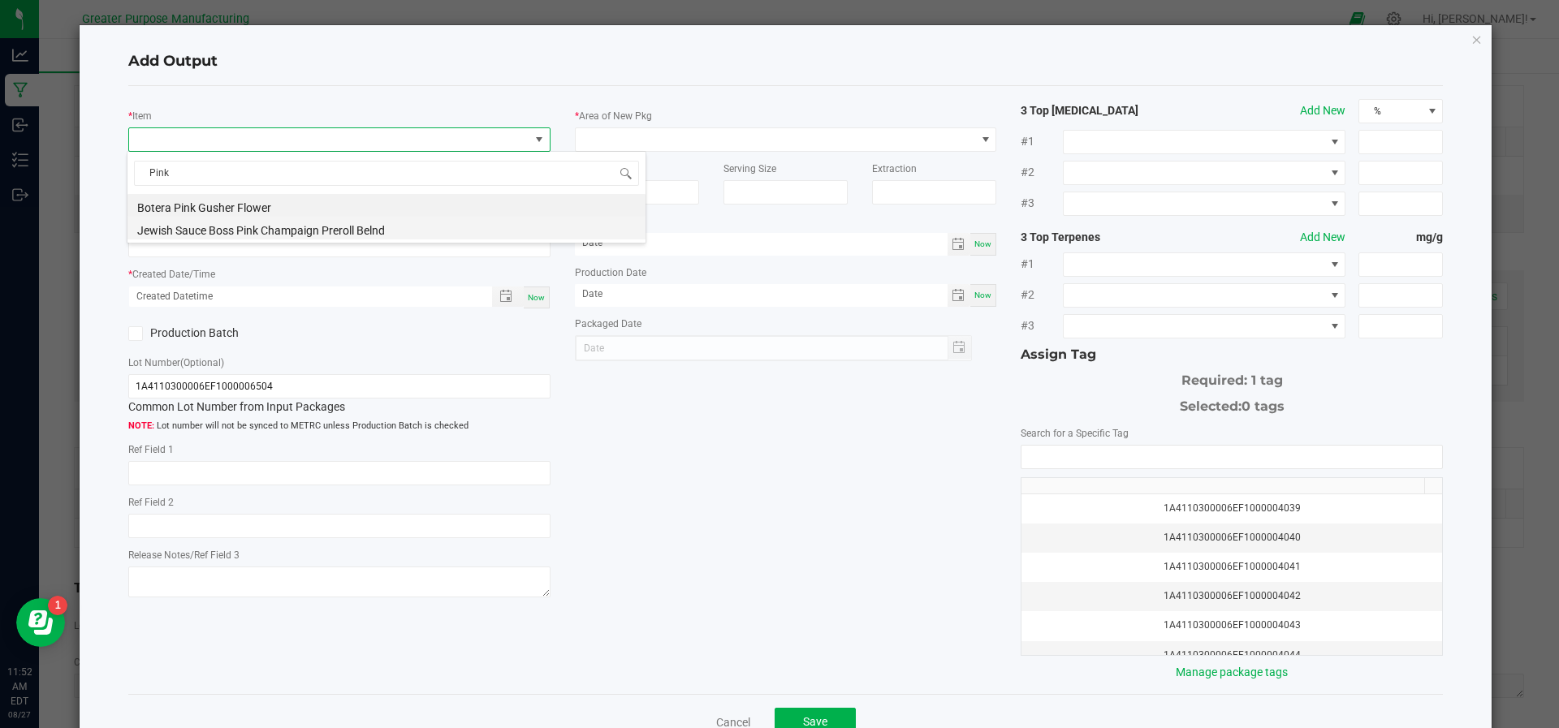
click at [285, 232] on li "Jewish Sauce Boss Pink Champaign Preroll Belnd" at bounding box center [386, 228] width 518 height 23
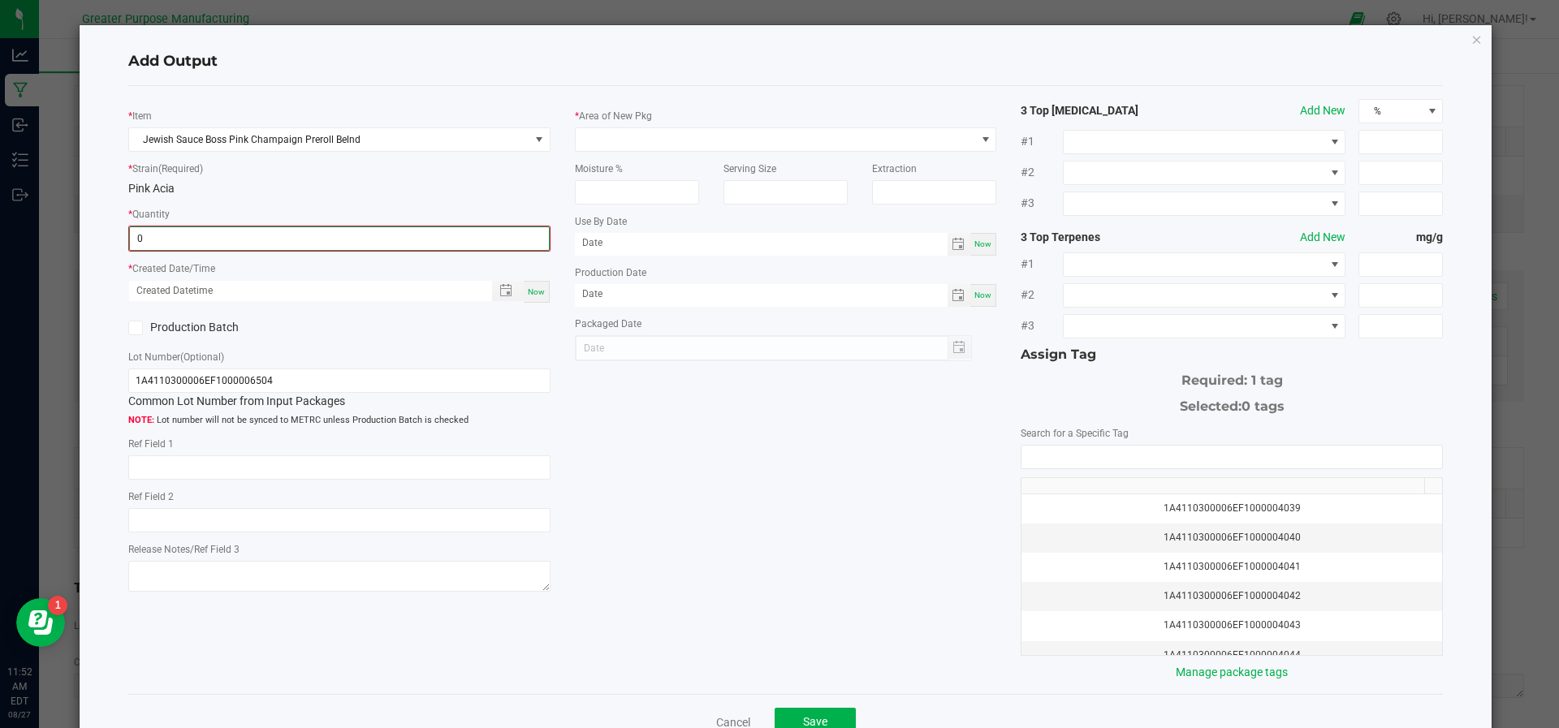
click at [285, 232] on input "0" at bounding box center [339, 238] width 419 height 23
type input "2920.0000 g"
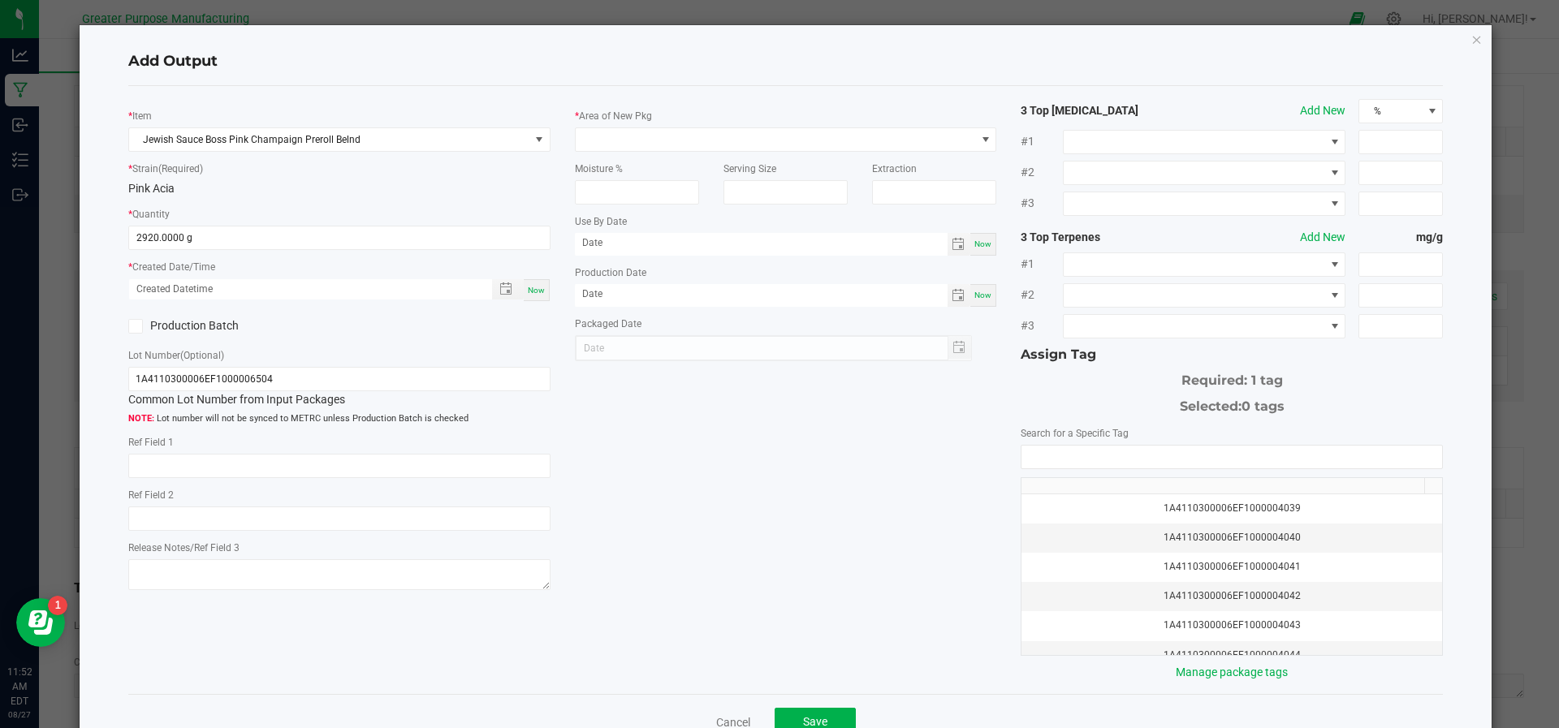
click at [531, 295] on div "Now" at bounding box center [537, 290] width 26 height 22
type input "[DATE] 11:52 AM"
type input "[DATE]"
click at [141, 324] on span at bounding box center [135, 326] width 15 height 15
click at [0, 0] on input "Production Batch" at bounding box center [0, 0] width 0 height 0
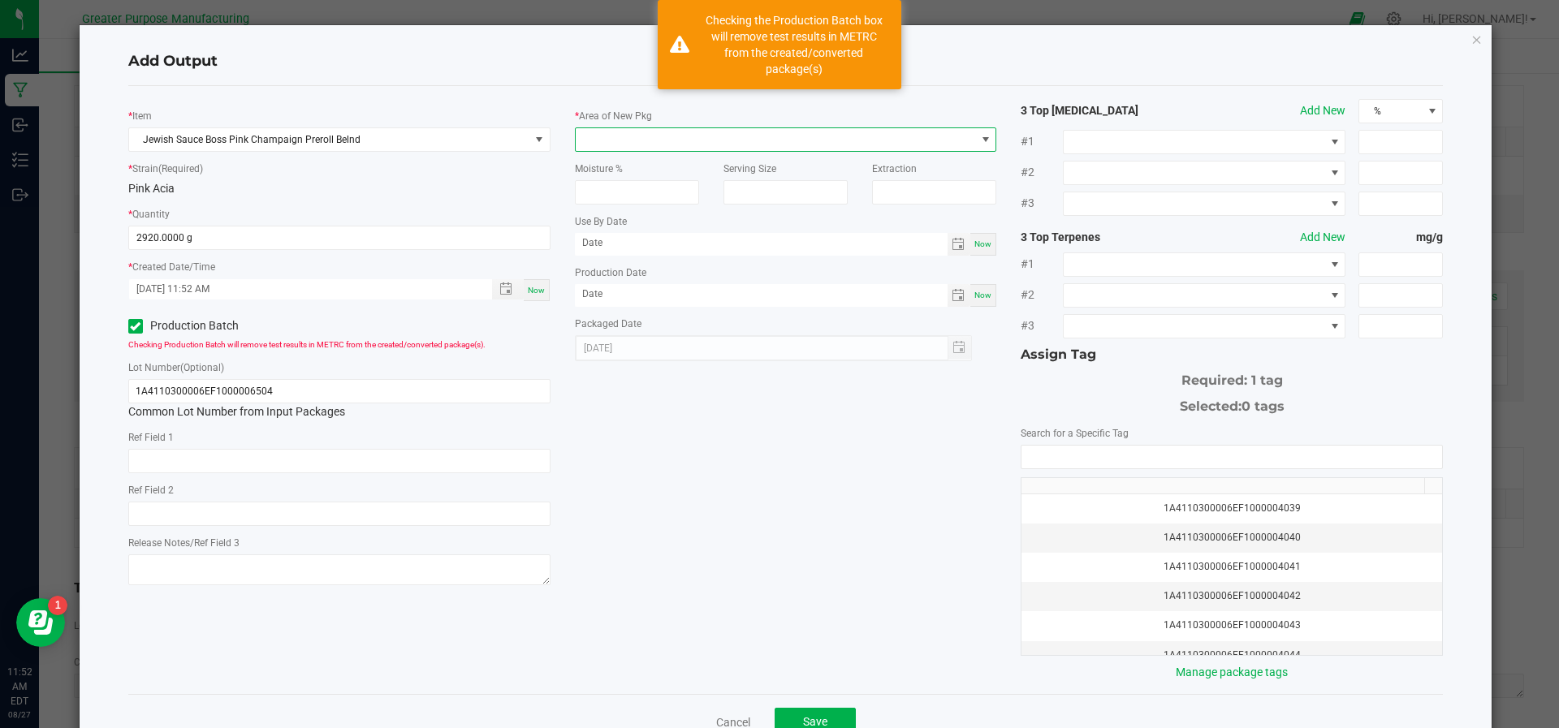
click at [687, 139] on span at bounding box center [776, 139] width 400 height 23
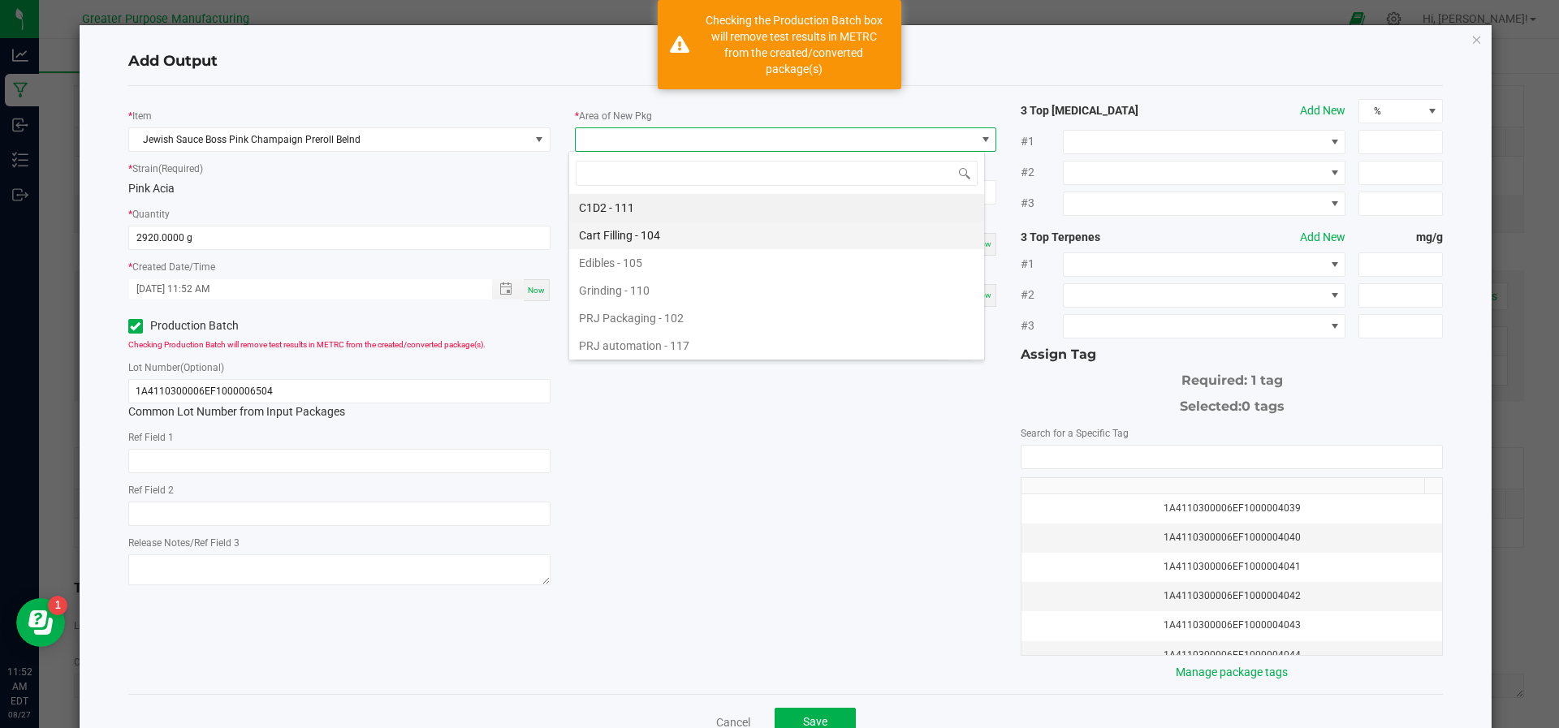
scroll to position [110, 0]
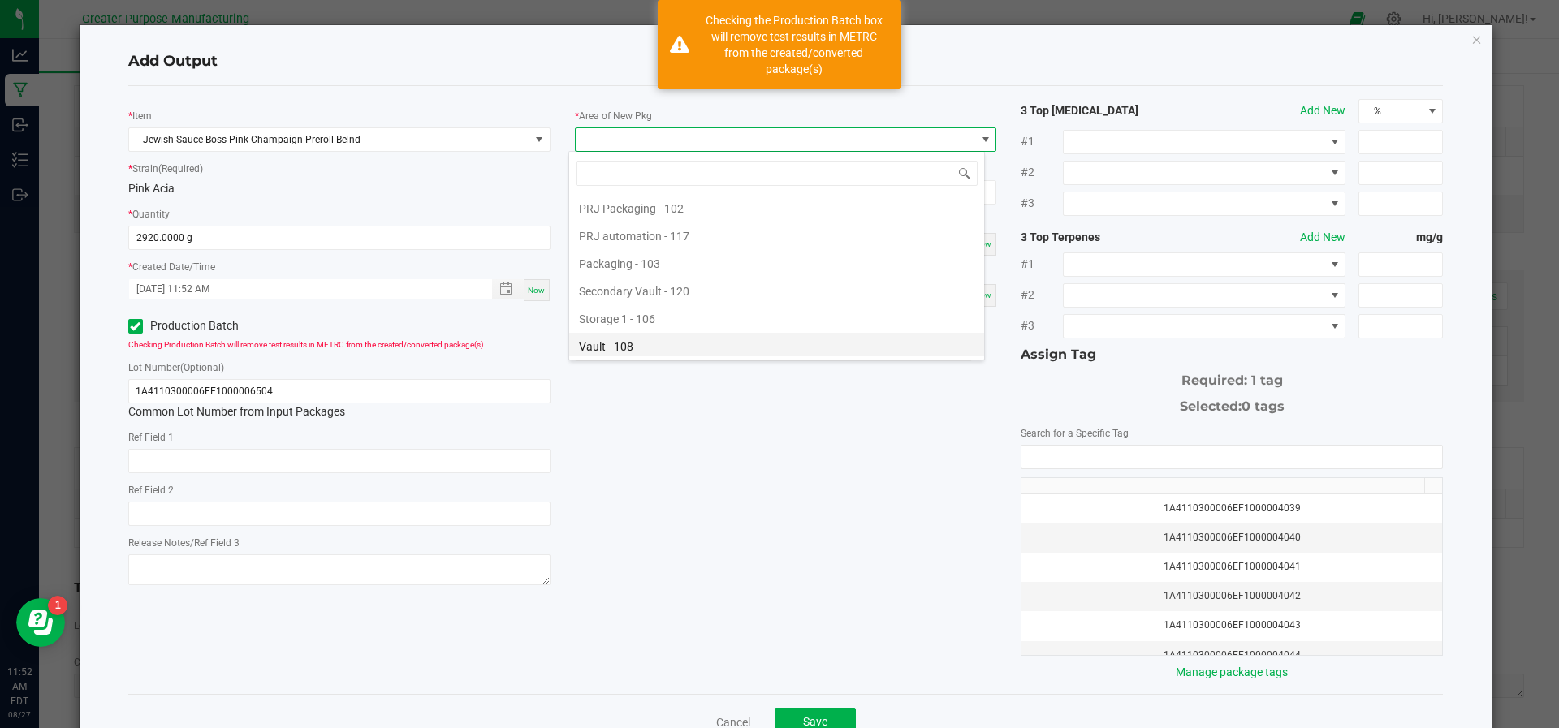
click at [682, 335] on li "Vault - 108" at bounding box center [776, 347] width 415 height 28
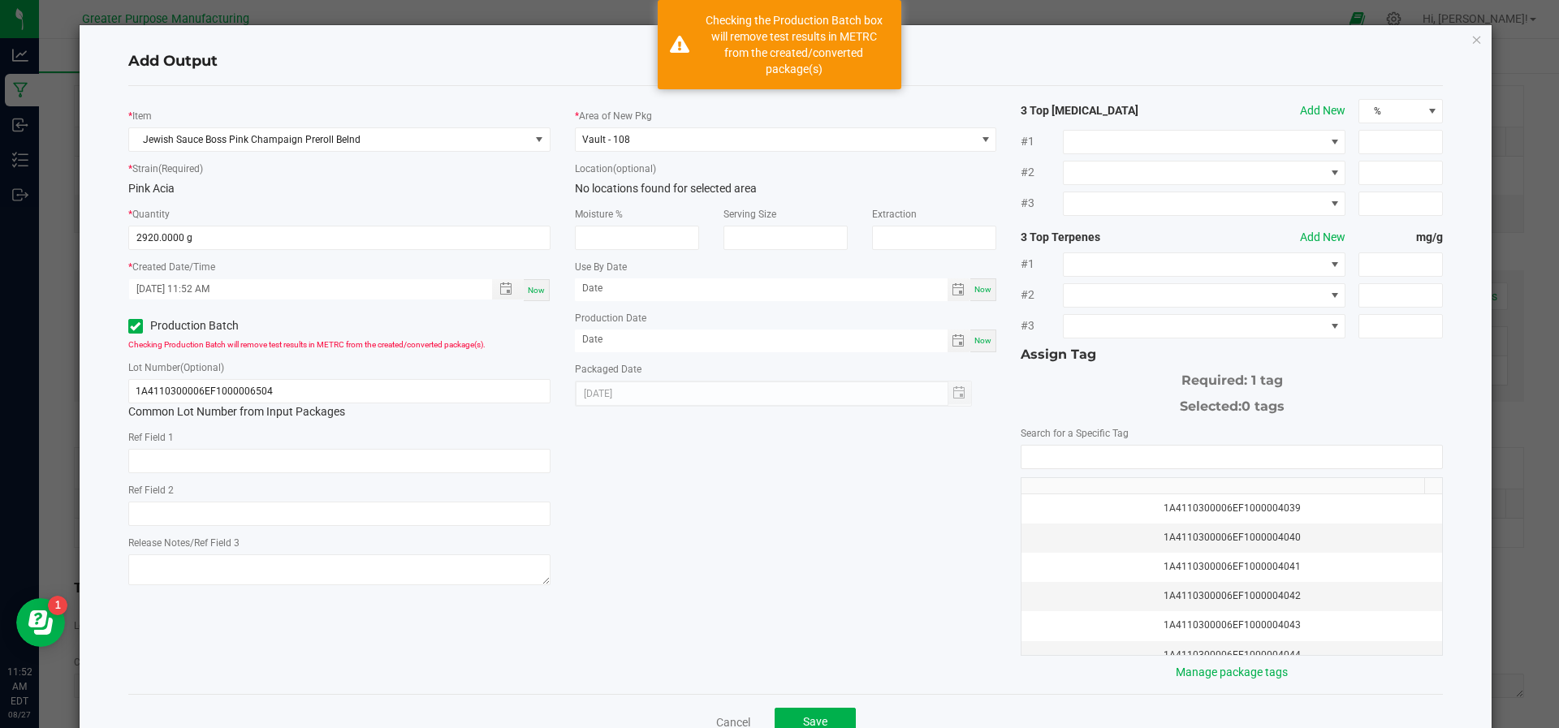
click at [970, 351] on div "Now" at bounding box center [983, 341] width 26 height 23
type input "[DATE]"
click at [1104, 465] on div "1A4110300006EF1000004039 1A4110300006EF1000004040 1A4110300006EF1000004041 1A41…" at bounding box center [1232, 550] width 422 height 211
click at [1104, 459] on input "NO DATA FOUND" at bounding box center [1232, 457] width 421 height 23
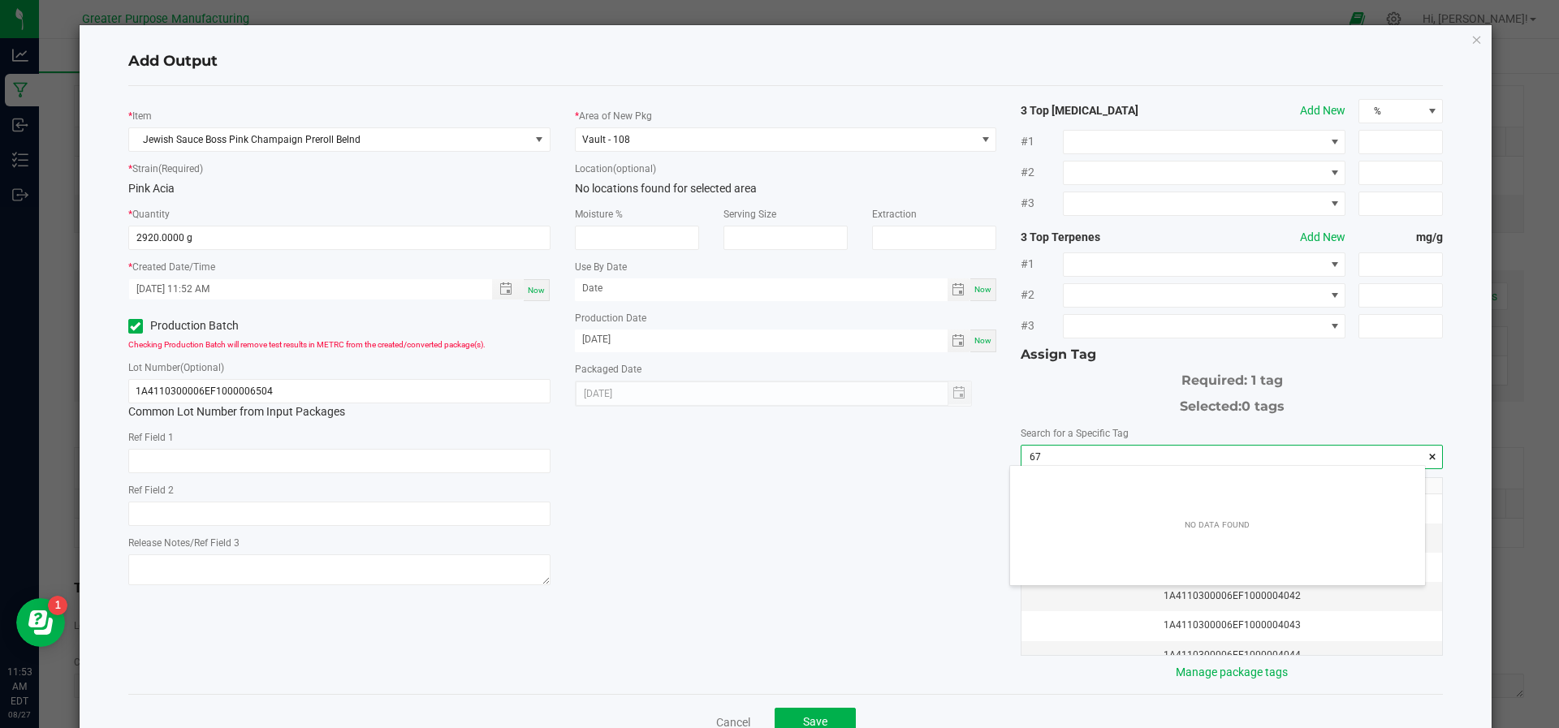
scroll to position [23, 416]
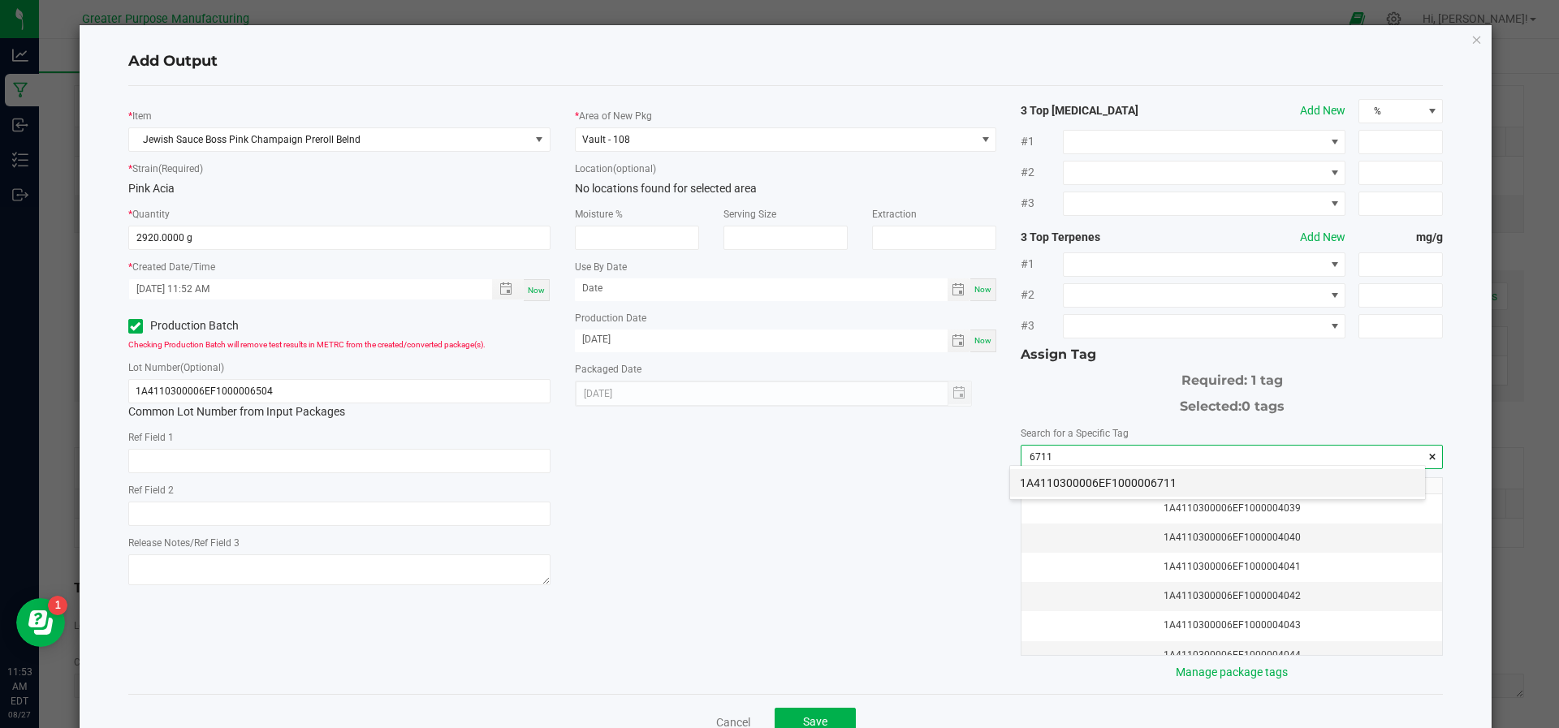
click at [1102, 473] on li "1A4110300006EF1000006711" at bounding box center [1217, 483] width 415 height 28
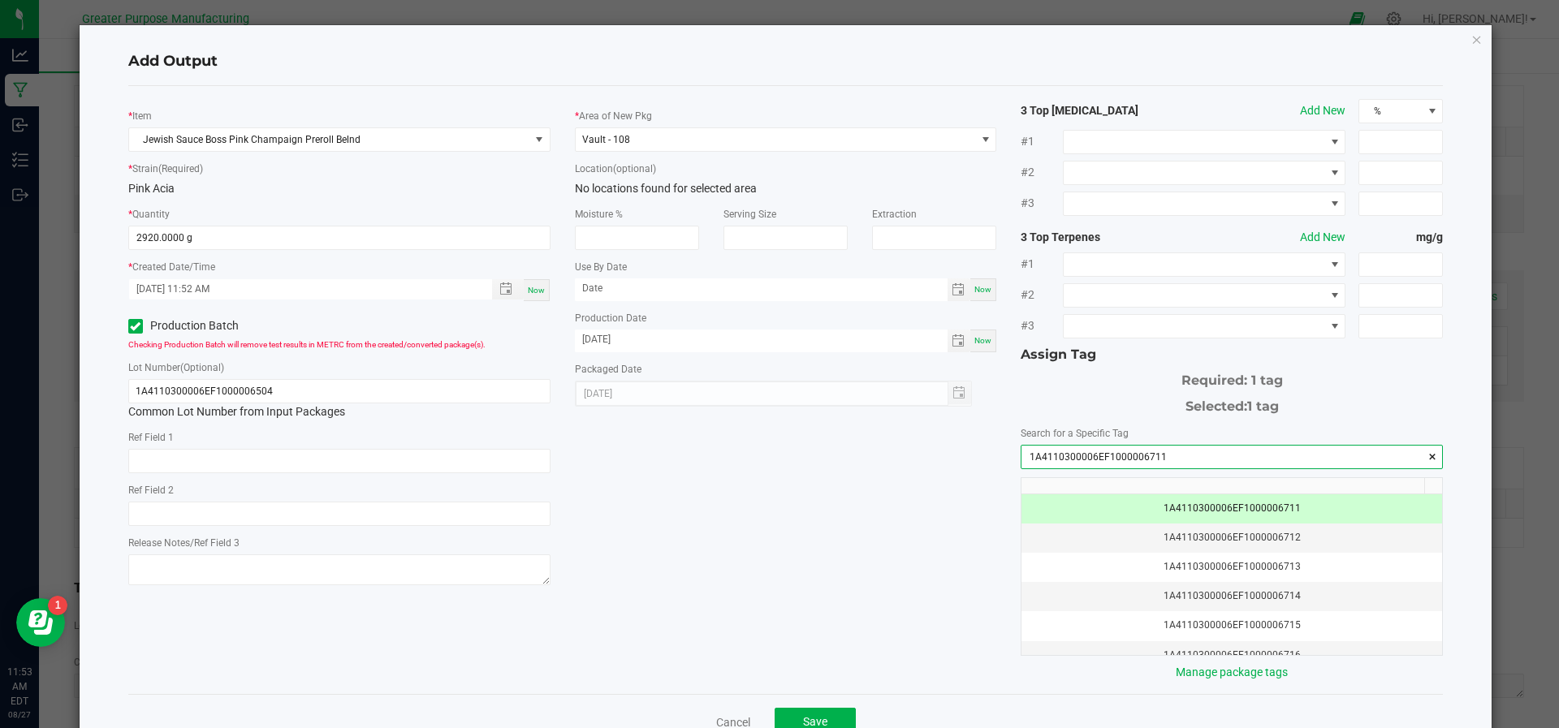
type input "1A4110300006EF1000006711"
click at [793, 703] on div "Cancel Save" at bounding box center [785, 722] width 1315 height 56
click at [793, 708] on button "Save" at bounding box center [815, 722] width 81 height 29
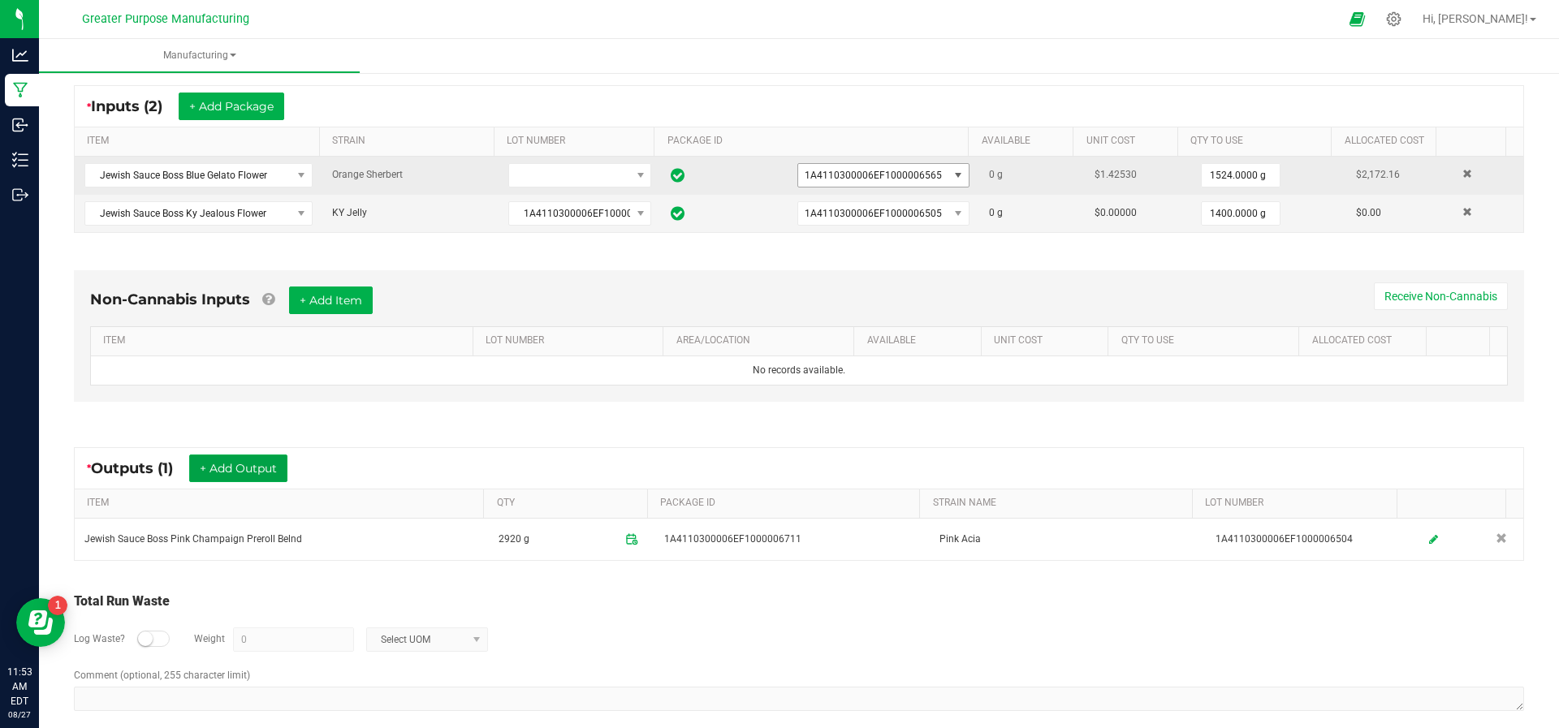
scroll to position [0, 0]
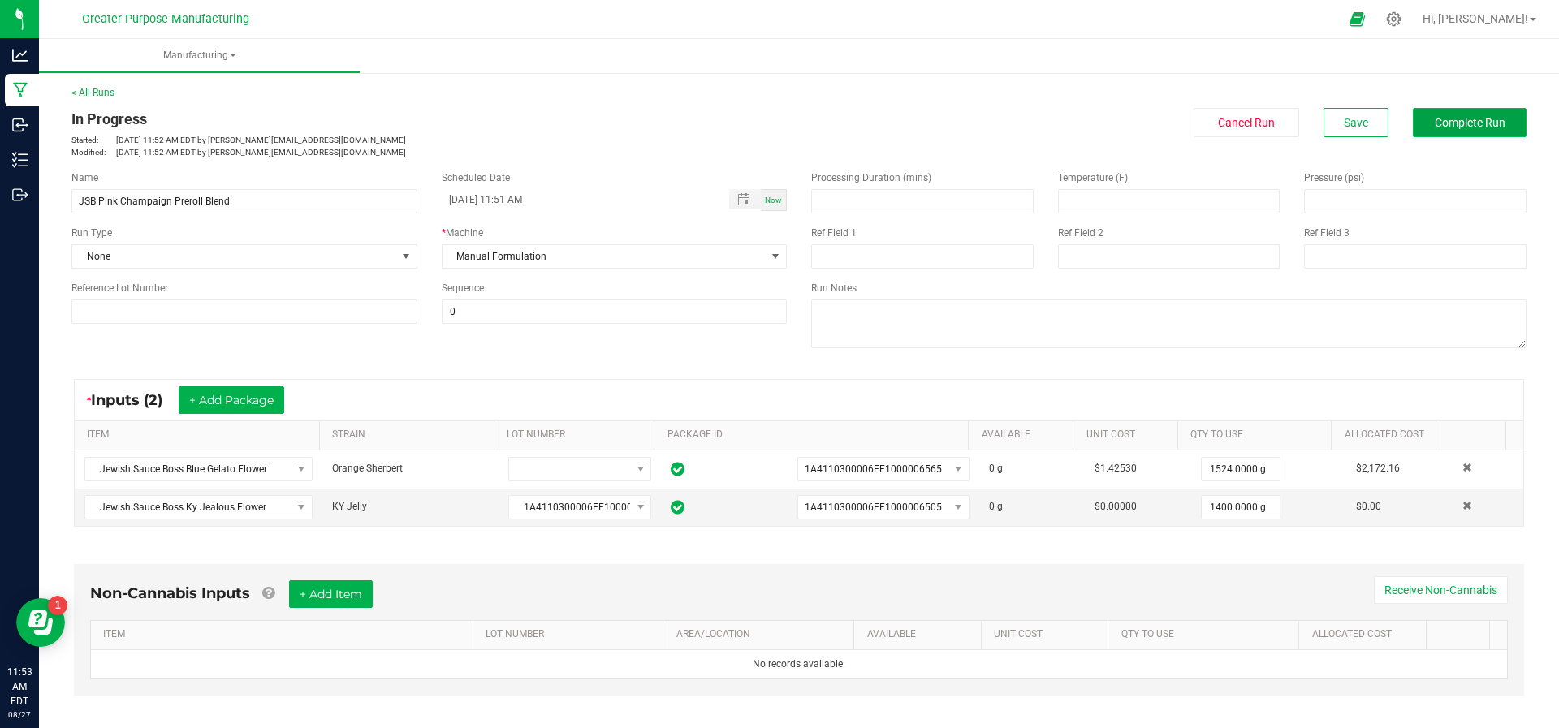
click at [1436, 122] on span "Complete Run" at bounding box center [1470, 122] width 71 height 13
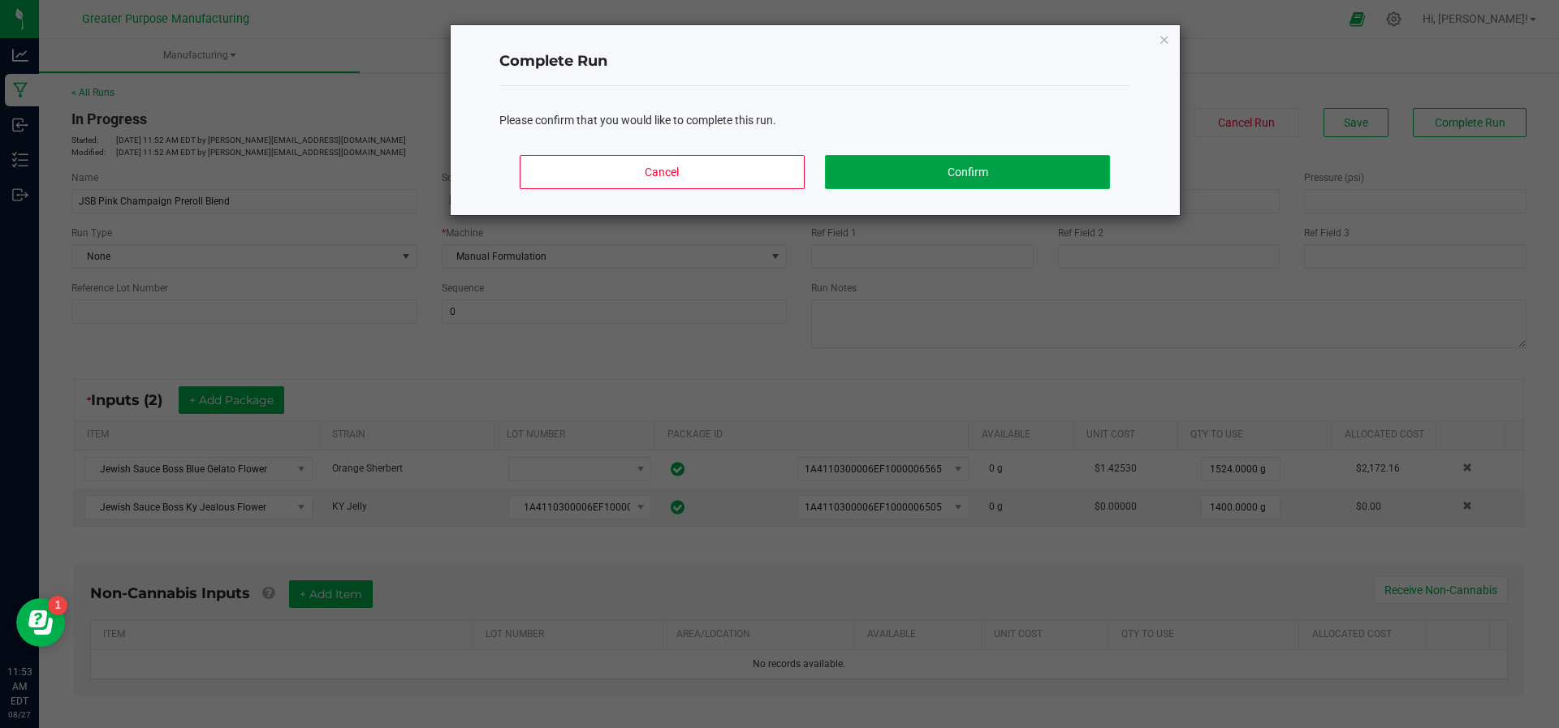
click at [971, 158] on button "Confirm" at bounding box center [967, 172] width 284 height 34
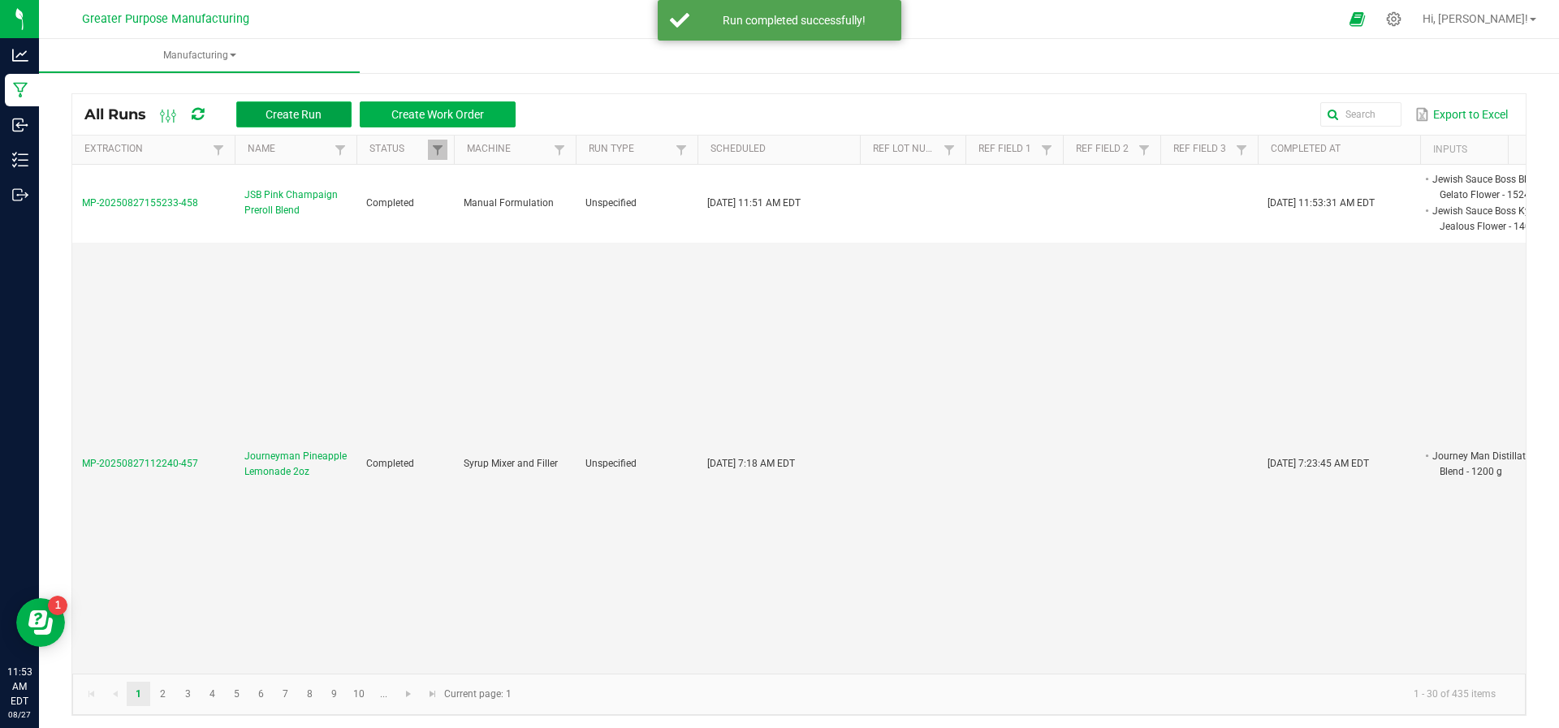
click at [269, 110] on span "Create Run" at bounding box center [294, 114] width 56 height 13
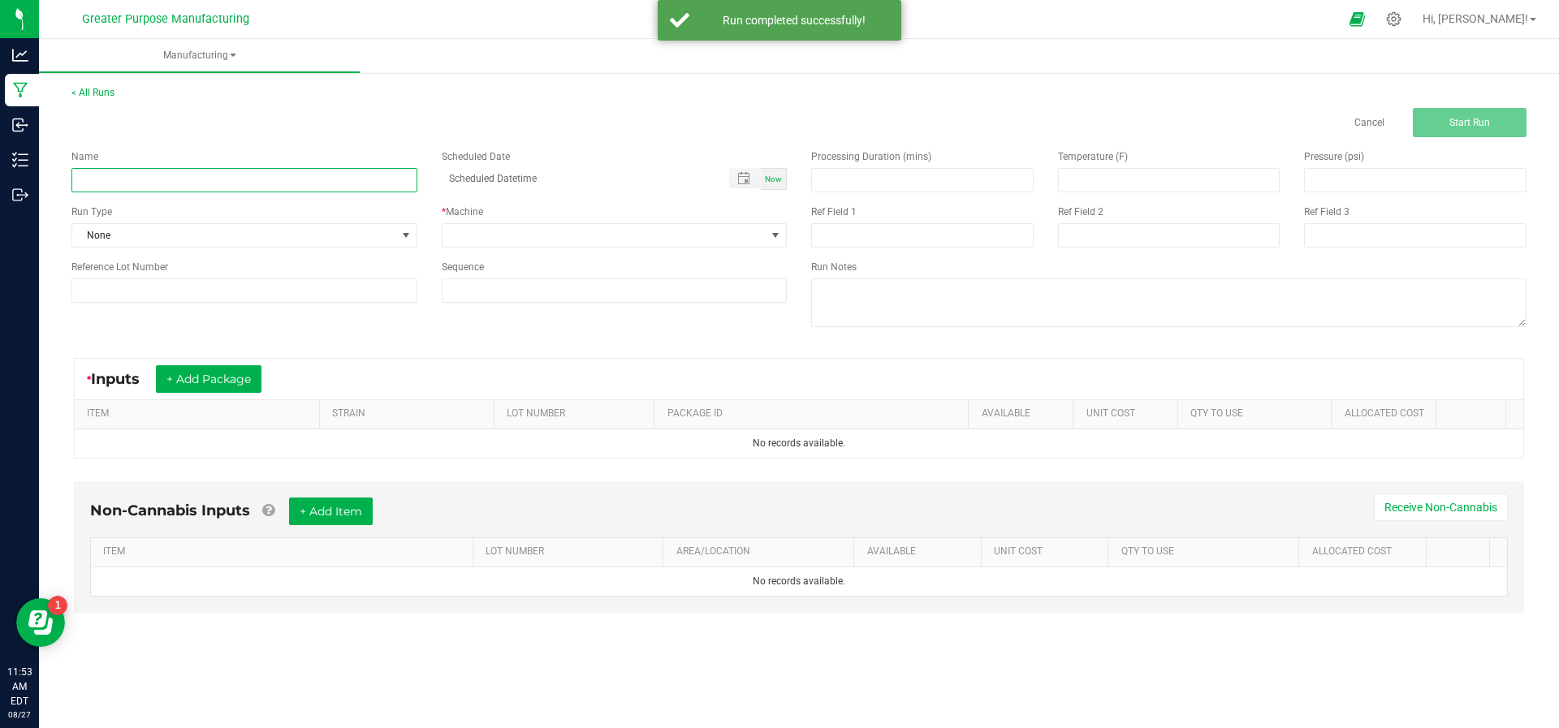
click at [270, 184] on input at bounding box center [244, 180] width 346 height 24
click at [168, 182] on input "JSB Orange Valley Tirbo Diesel" at bounding box center [244, 180] width 346 height 24
type input "JSB Orange Valley Turbo Diesel"
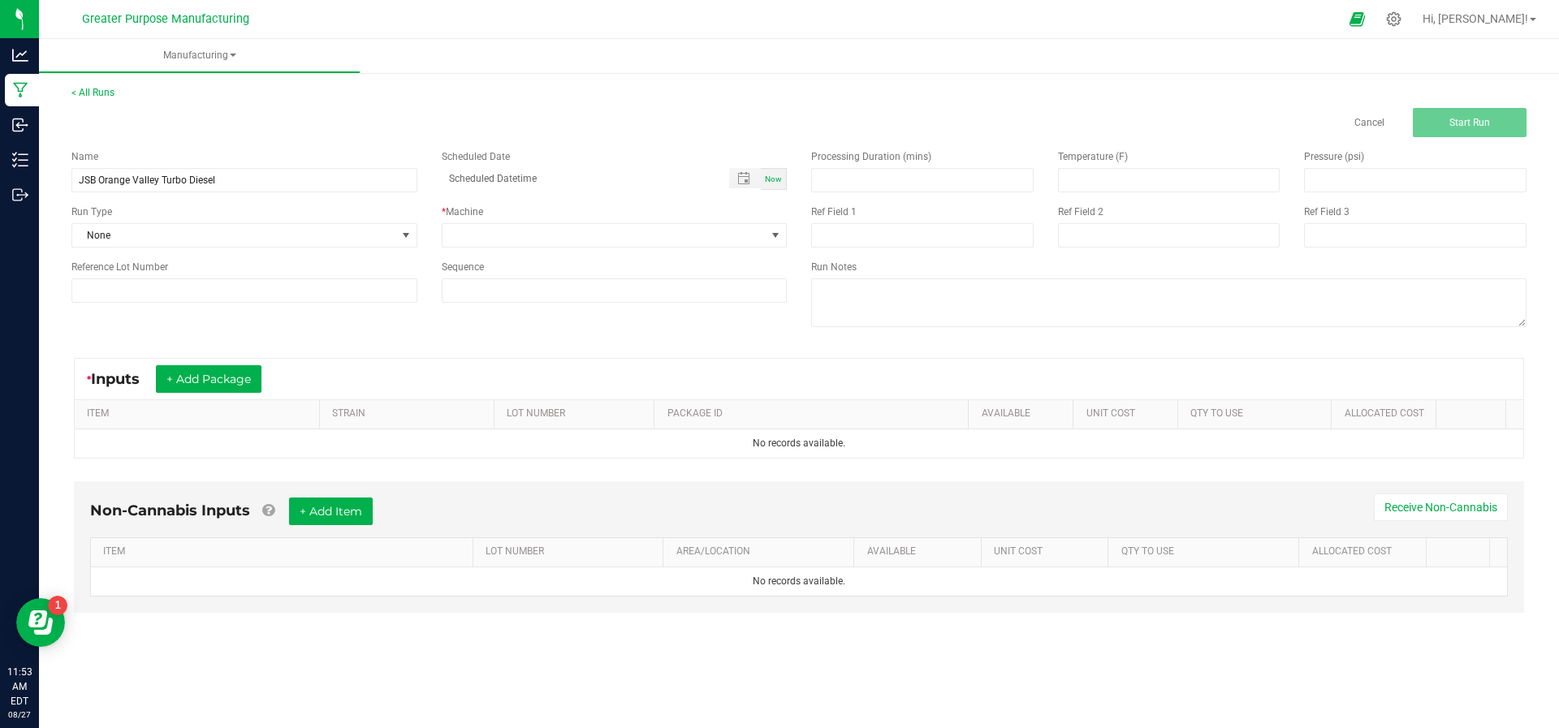
click at [207, 201] on div "Name JSB Orange Valley Turbo Diesel Scheduled Date Now Run Type None * Machine …" at bounding box center [429, 226] width 740 height 178
click at [771, 175] on span "Now" at bounding box center [773, 179] width 17 height 9
type input "[DATE] 11:53 AM"
click at [735, 226] on span at bounding box center [605, 235] width 324 height 23
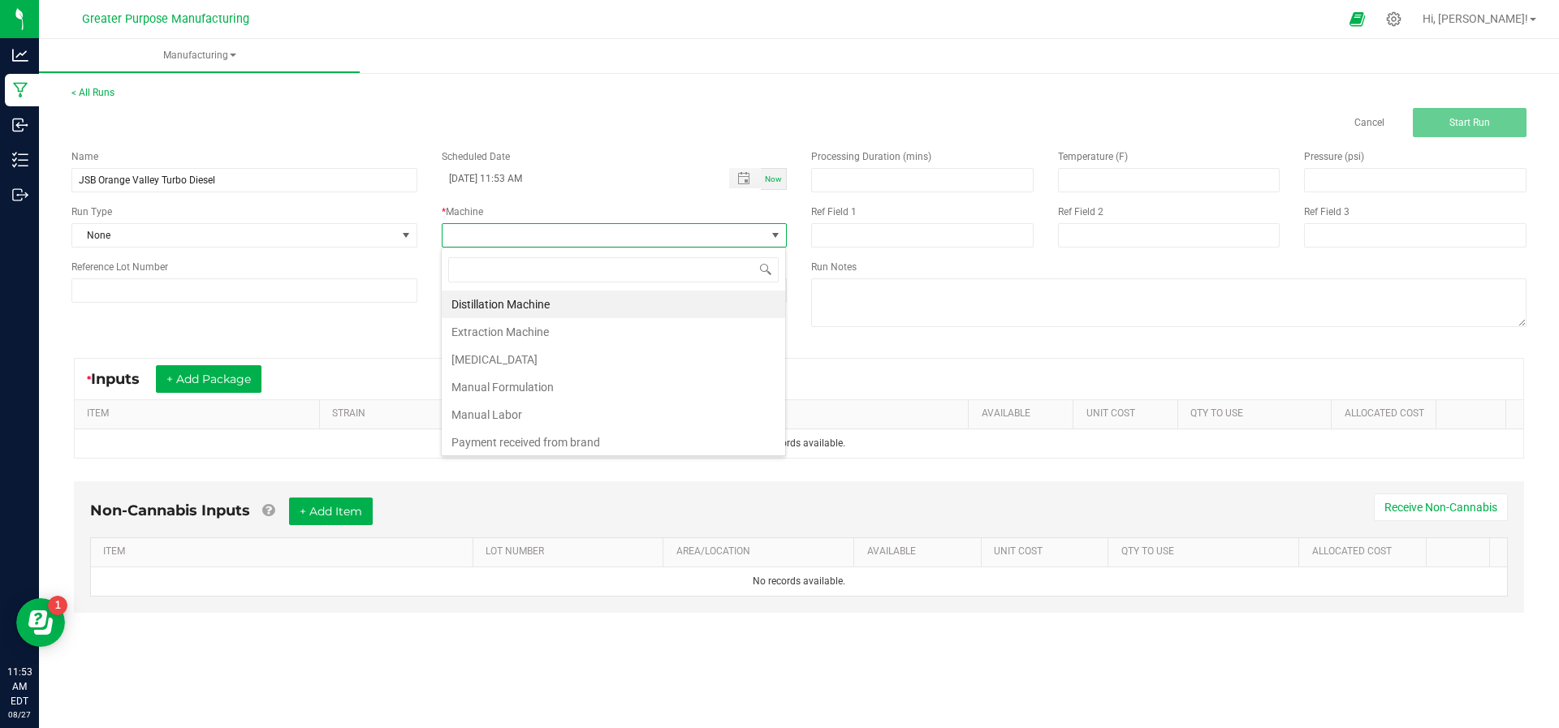
scroll to position [24, 346]
click at [601, 419] on li "Manual Labor" at bounding box center [613, 415] width 343 height 28
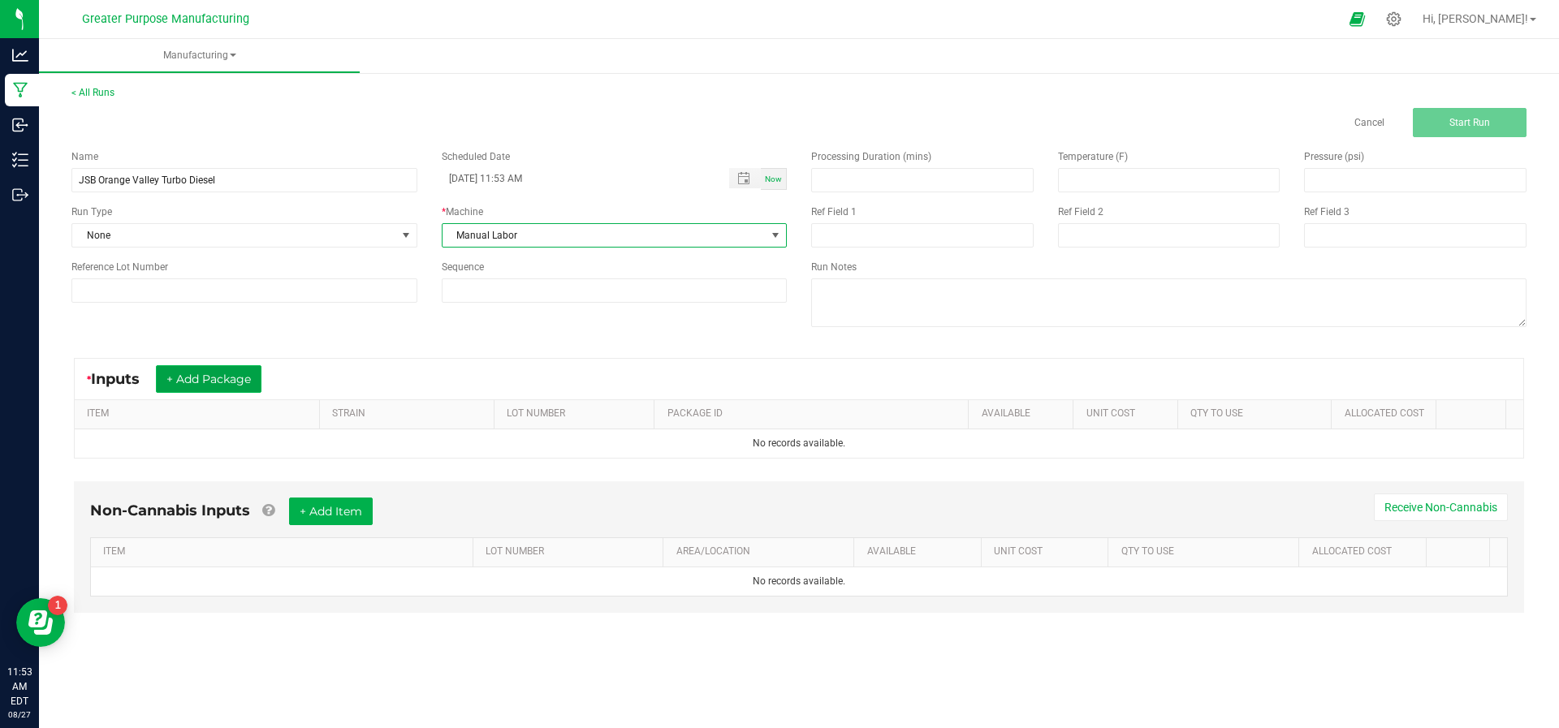
click at [216, 378] on button "+ Add Package" at bounding box center [209, 379] width 106 height 28
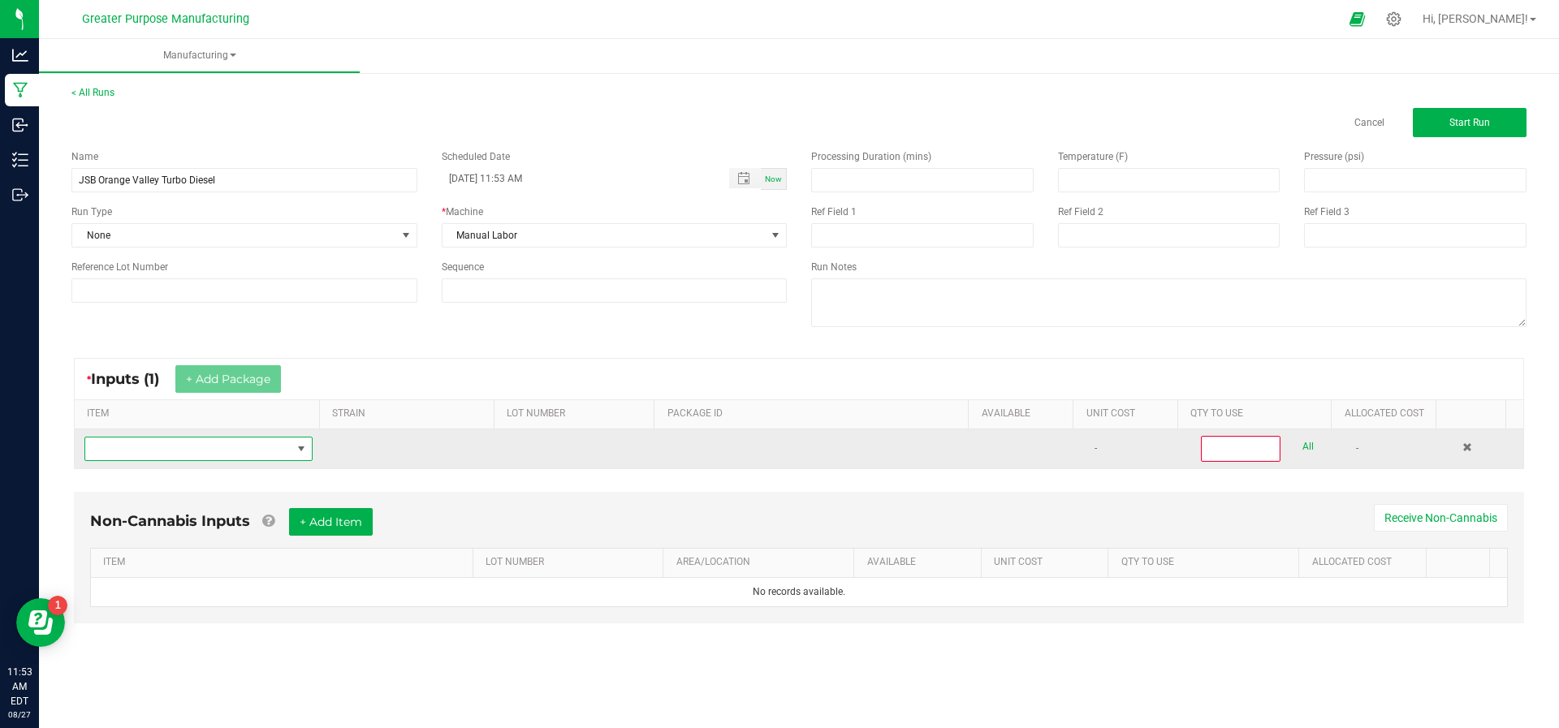
click at [212, 439] on span "NO DATA FOUND" at bounding box center [188, 449] width 206 height 23
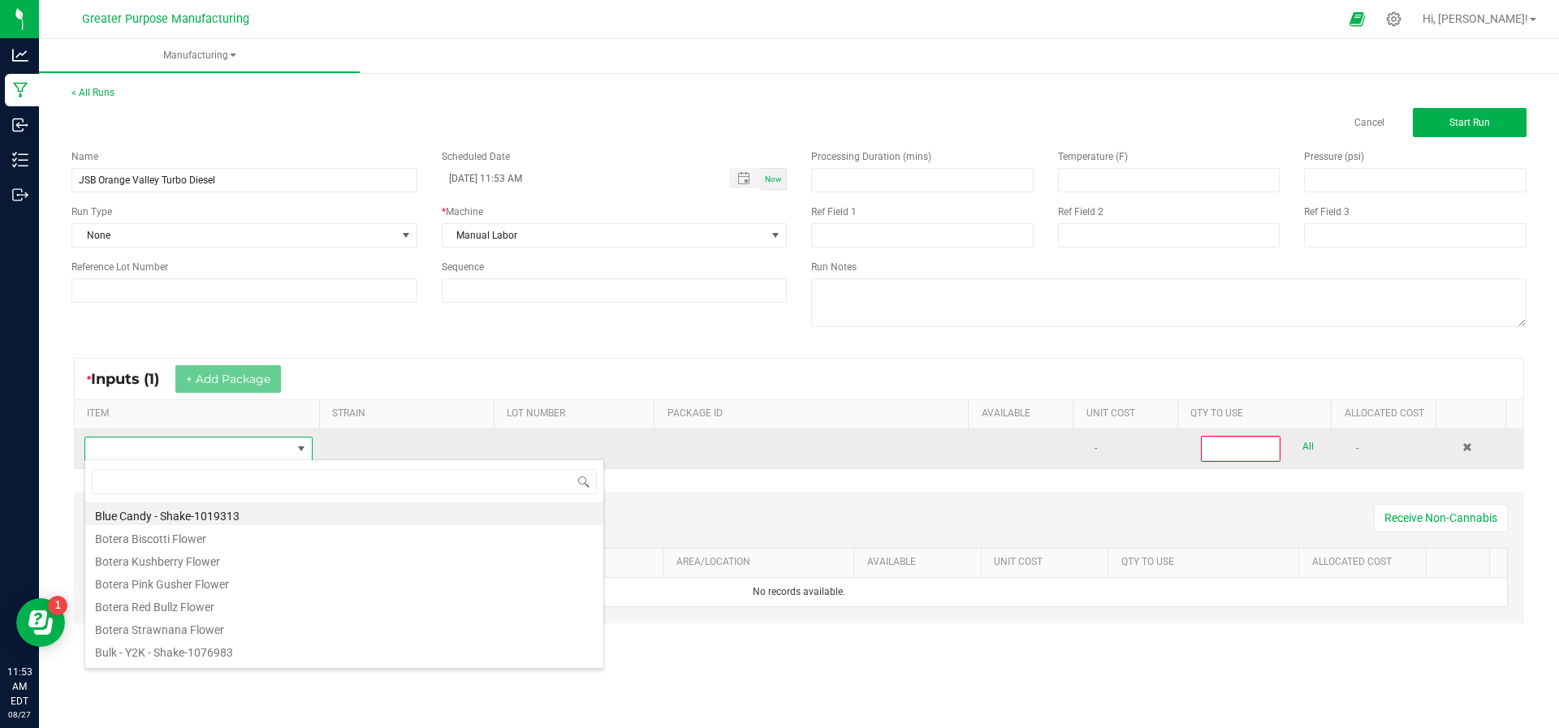
scroll to position [24, 222]
type input "Dream"
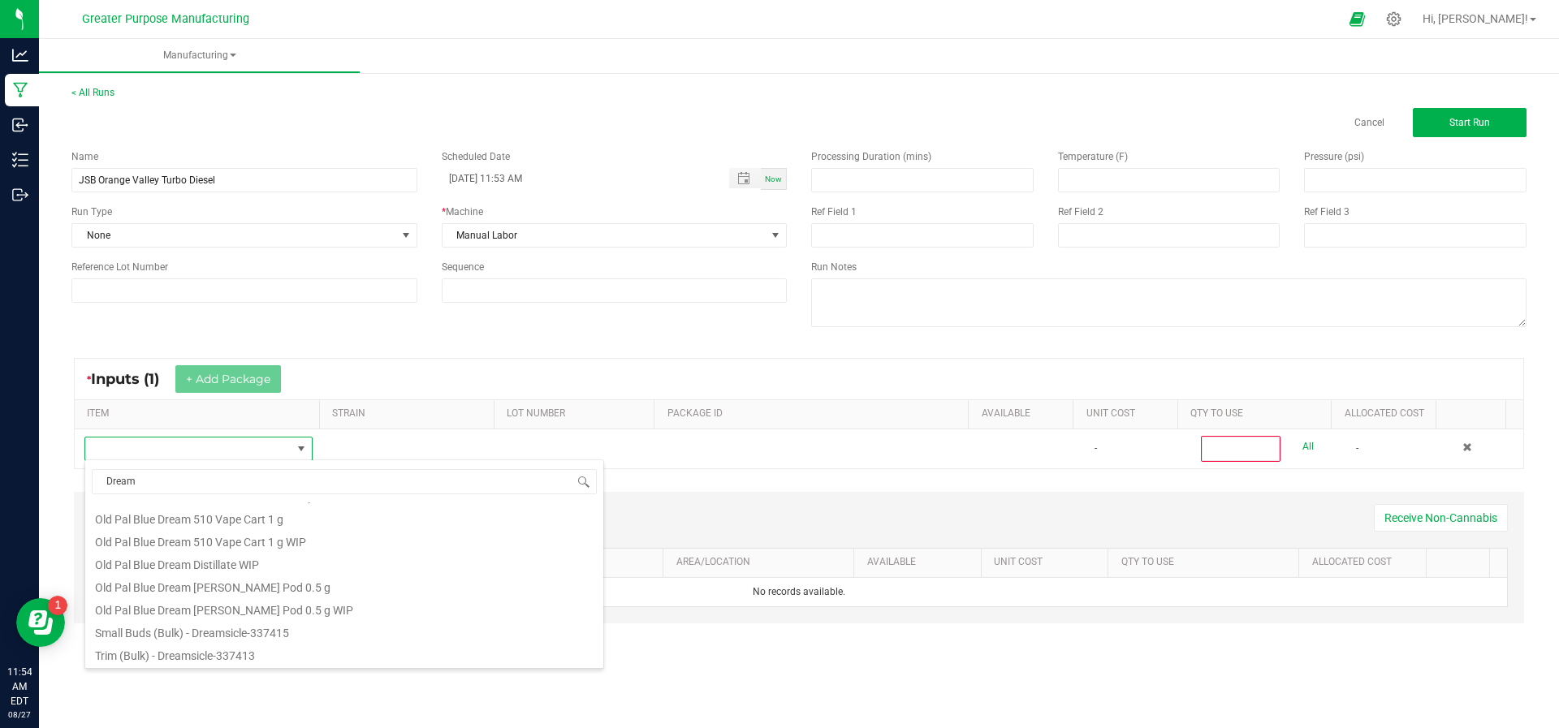
scroll to position [0, 0]
click at [279, 501] on div "Dream Jewish Sauce Boss Dreamsicle Flower Kief (Bulk) - Dream Jealousy-872718 K…" at bounding box center [344, 565] width 520 height 210
click at [283, 509] on li "Jewish Sauce Boss Dreamsicle Flower" at bounding box center [344, 514] width 518 height 23
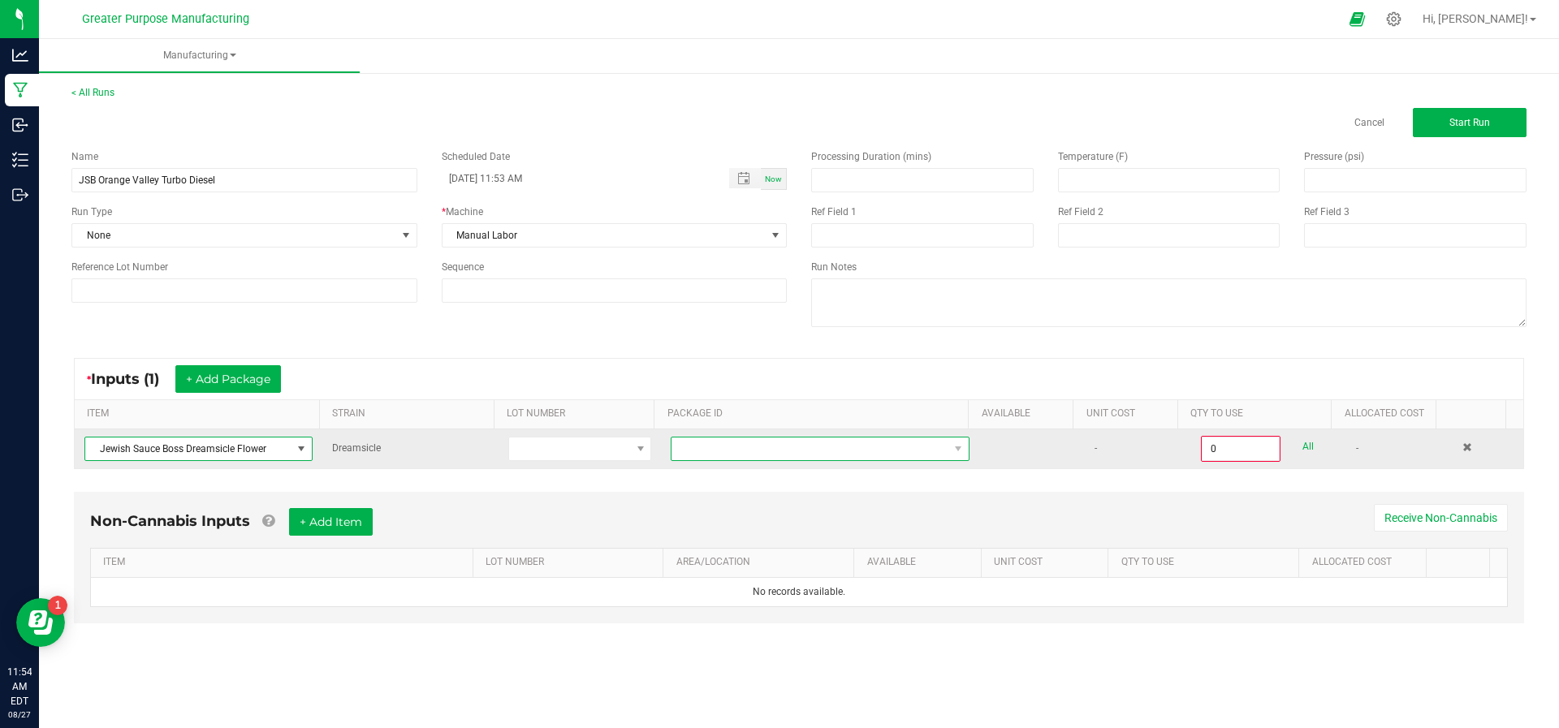
click at [750, 443] on span at bounding box center [810, 449] width 277 height 23
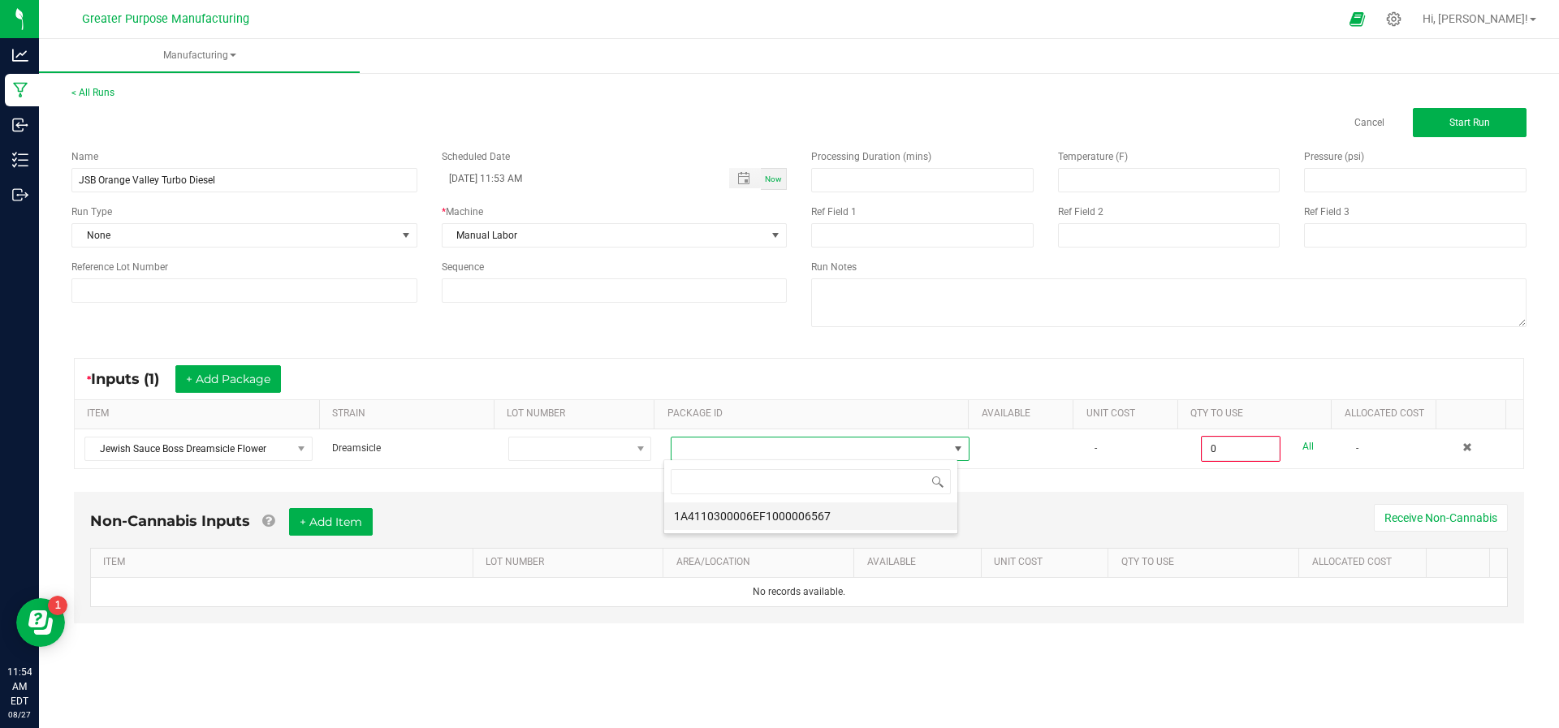
click at [753, 523] on li "1A4110300006EF1000006567" at bounding box center [810, 517] width 293 height 28
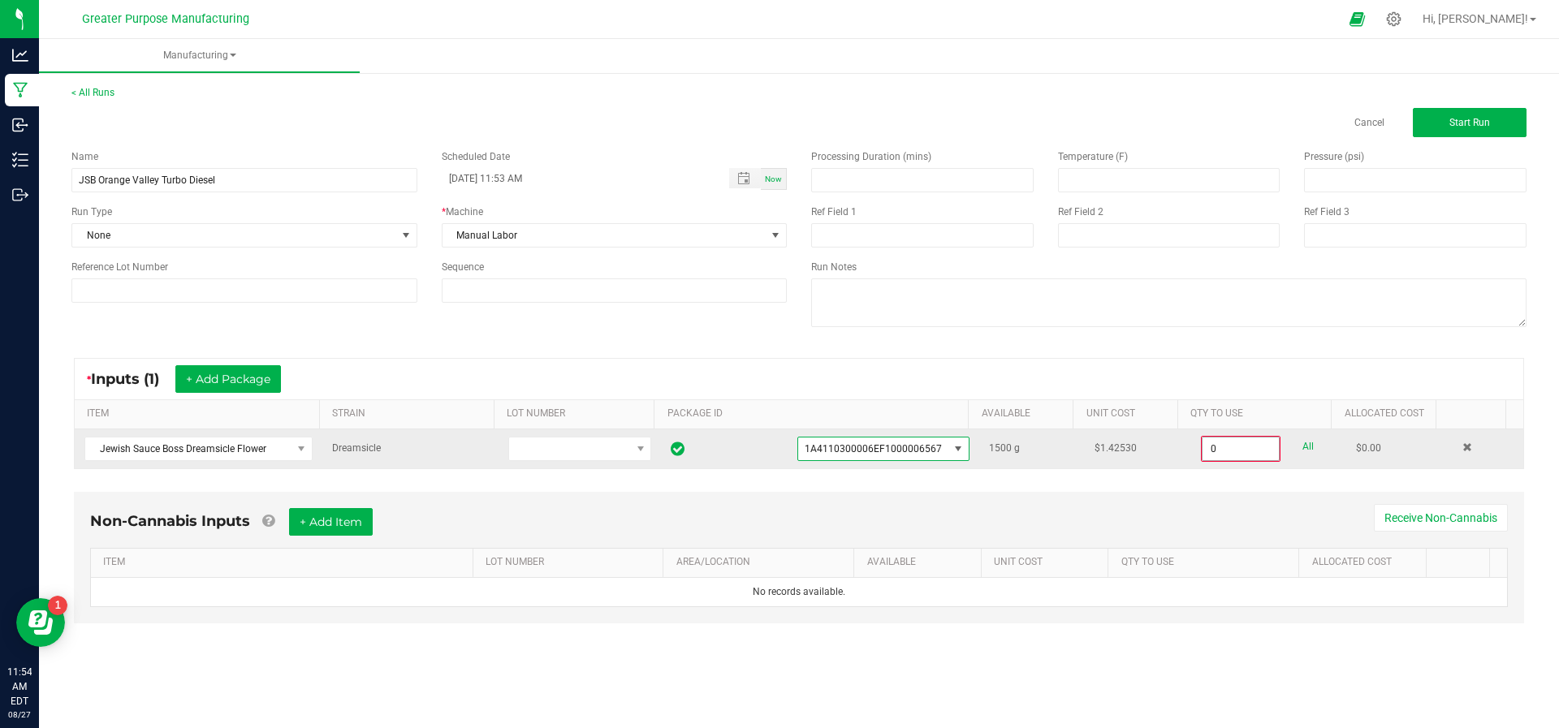
click at [1220, 448] on input "0" at bounding box center [1241, 449] width 76 height 23
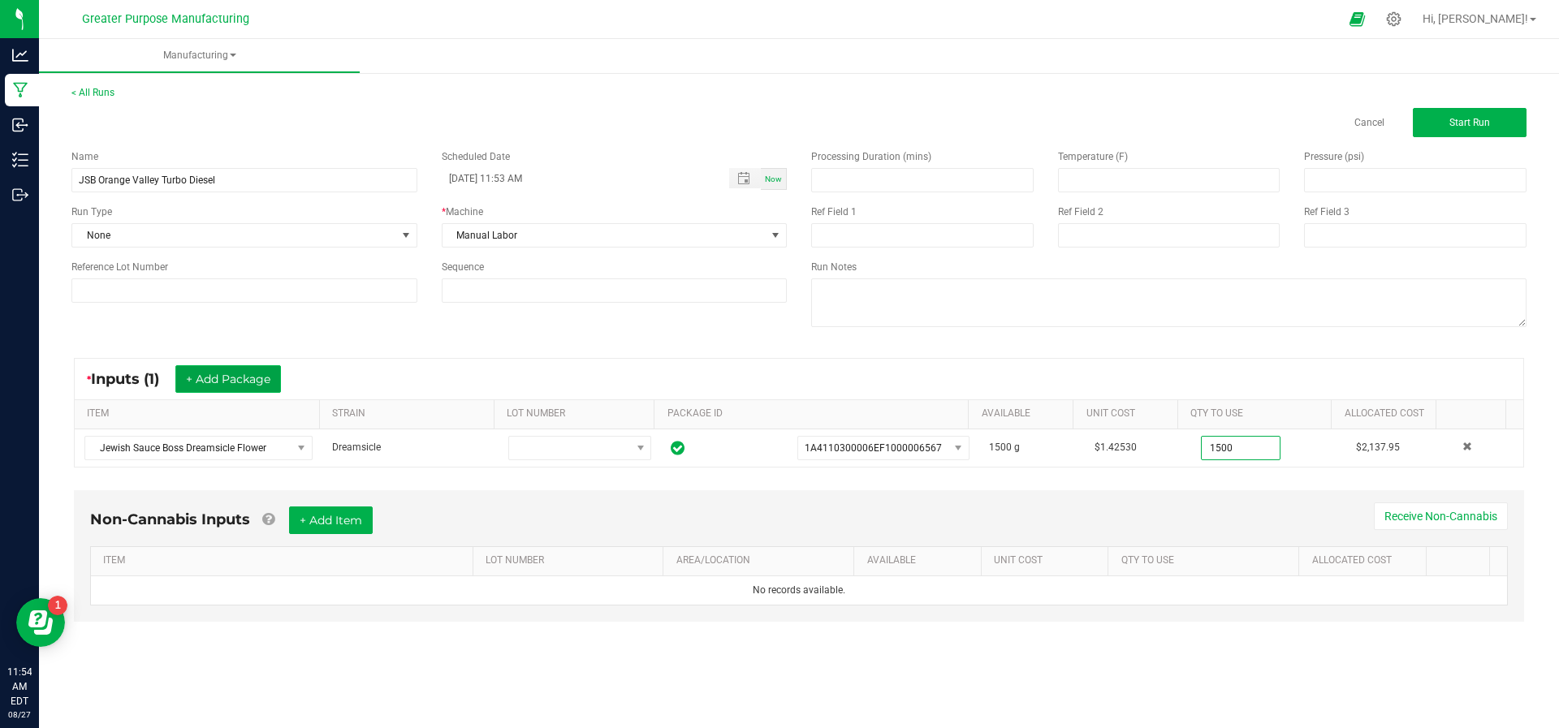
type input "1500.0000 g"
click at [226, 382] on button "+ Add Package" at bounding box center [228, 379] width 106 height 28
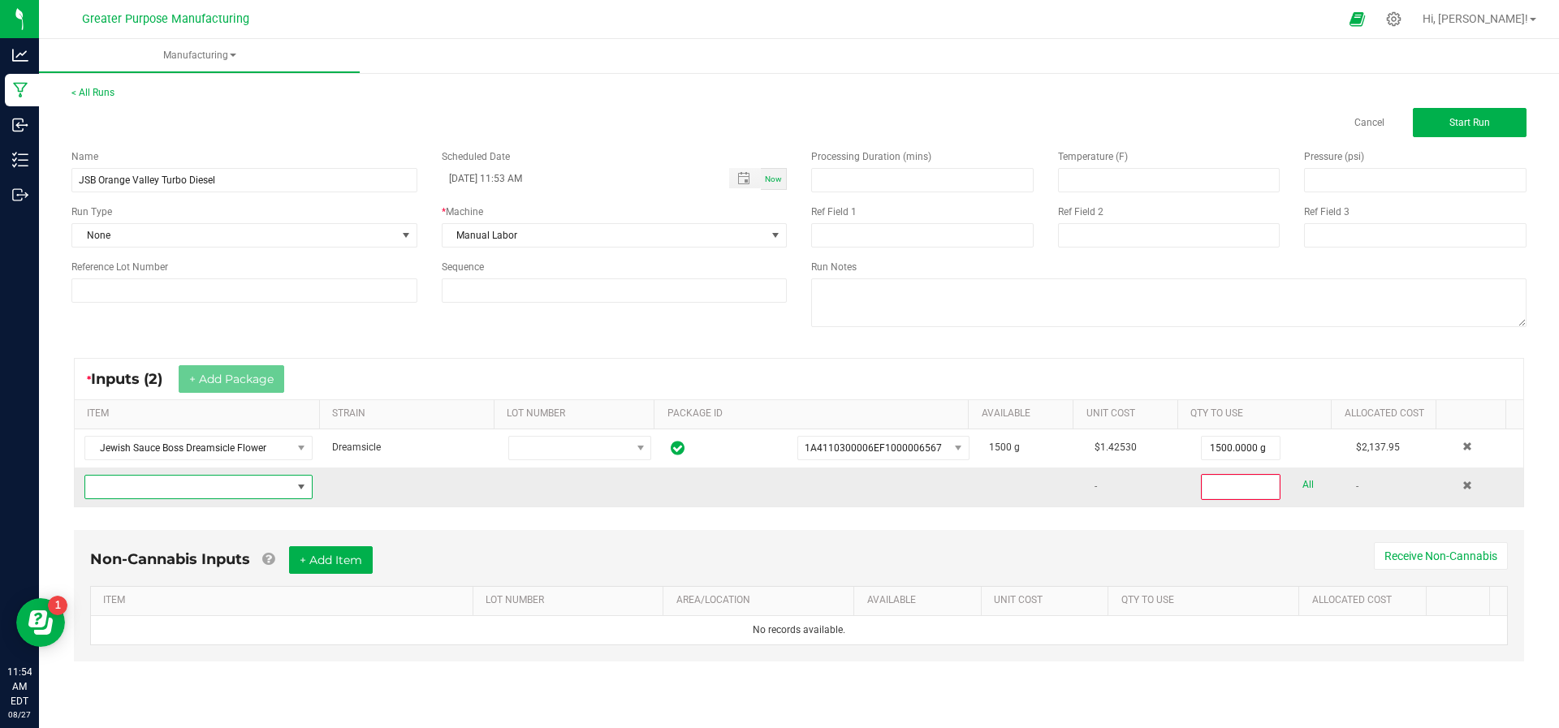
click at [211, 486] on span "NO DATA FOUND" at bounding box center [188, 487] width 206 height 23
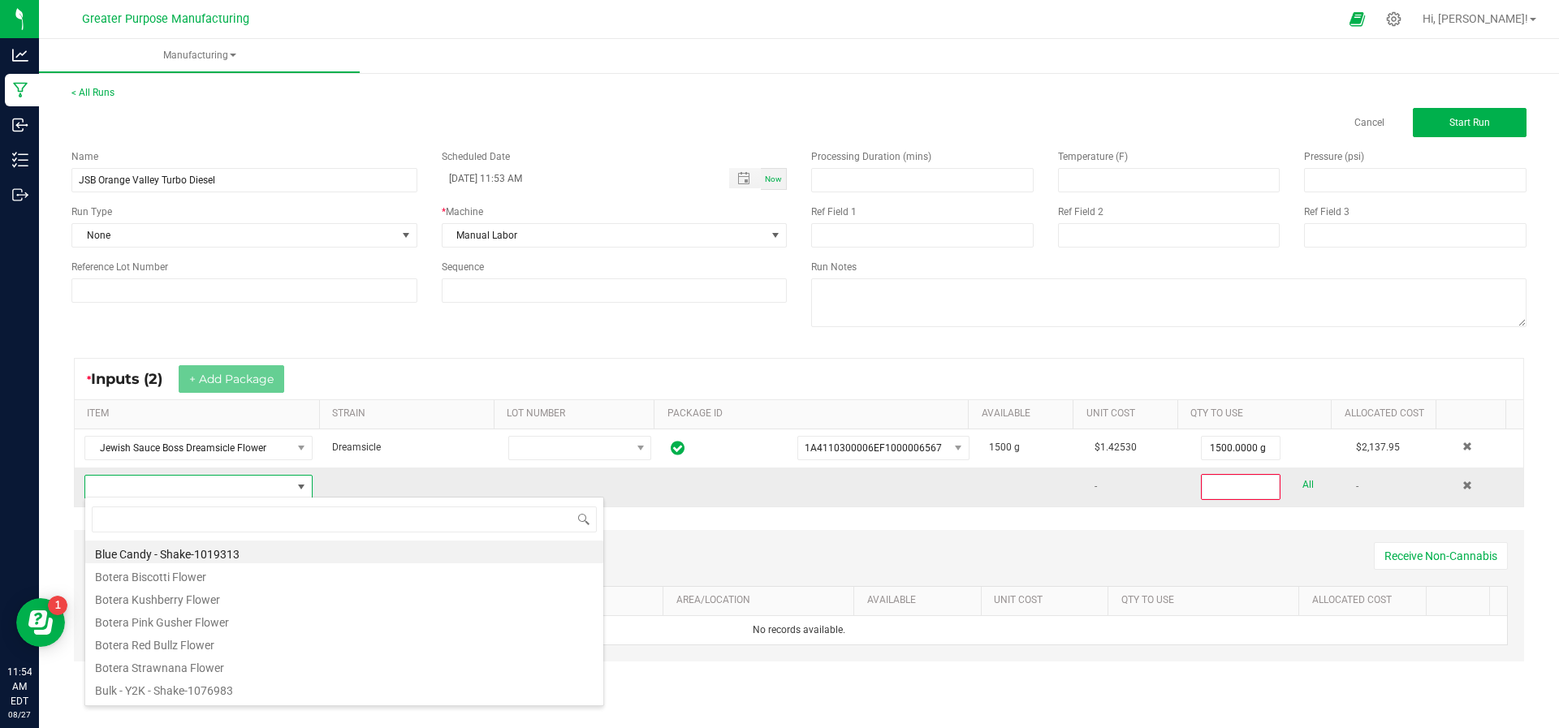
scroll to position [24, 222]
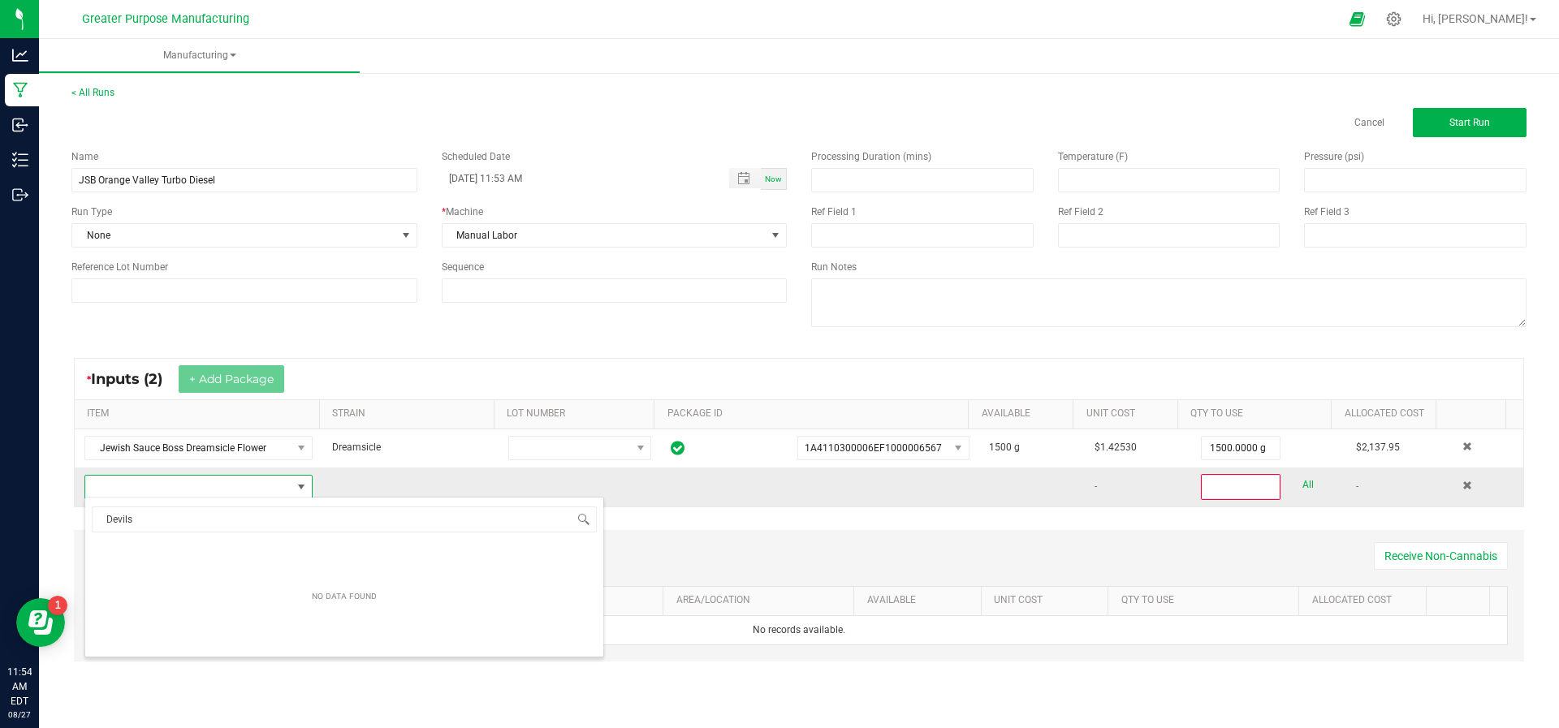
type input "Devil"
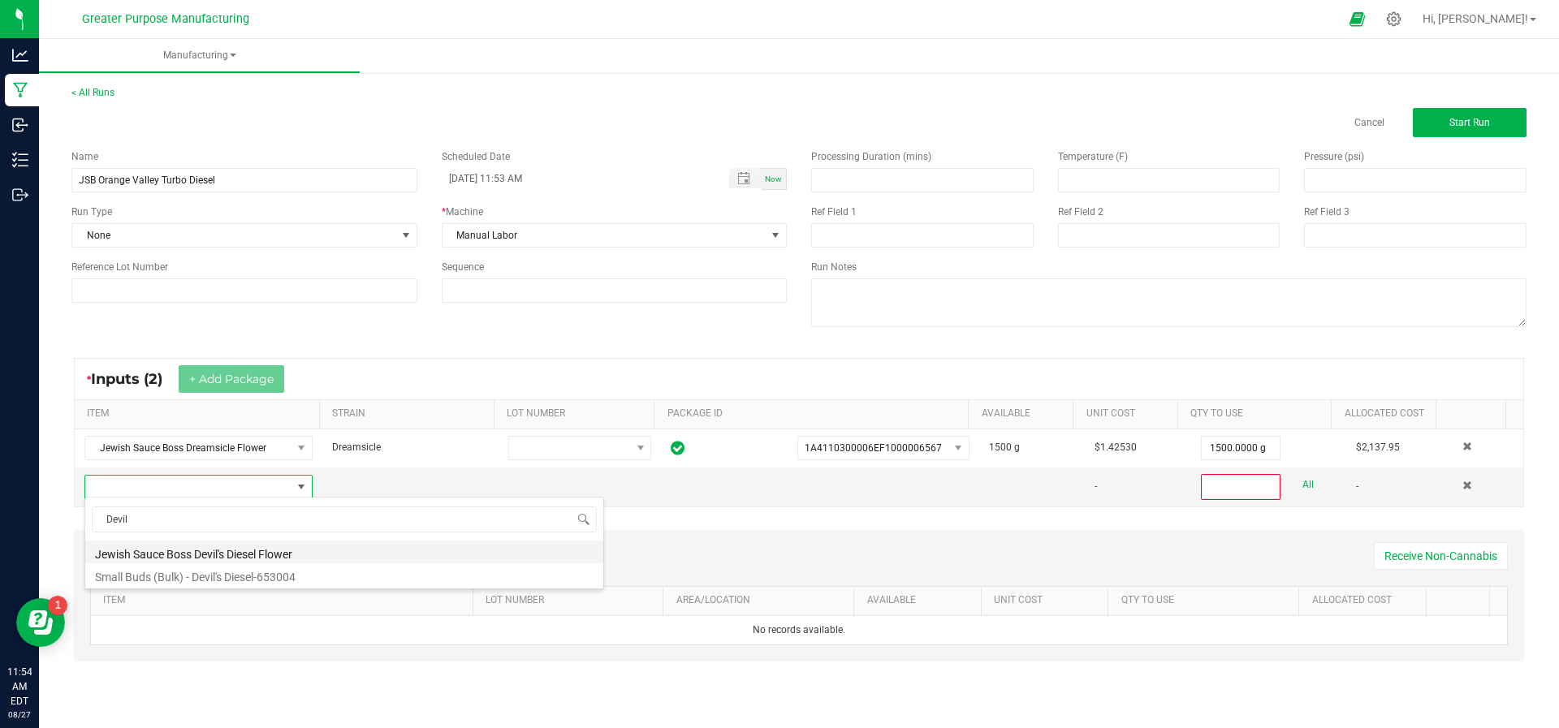
click at [207, 548] on li "Jewish Sauce Boss Devil's Diesel Flower" at bounding box center [344, 552] width 518 height 23
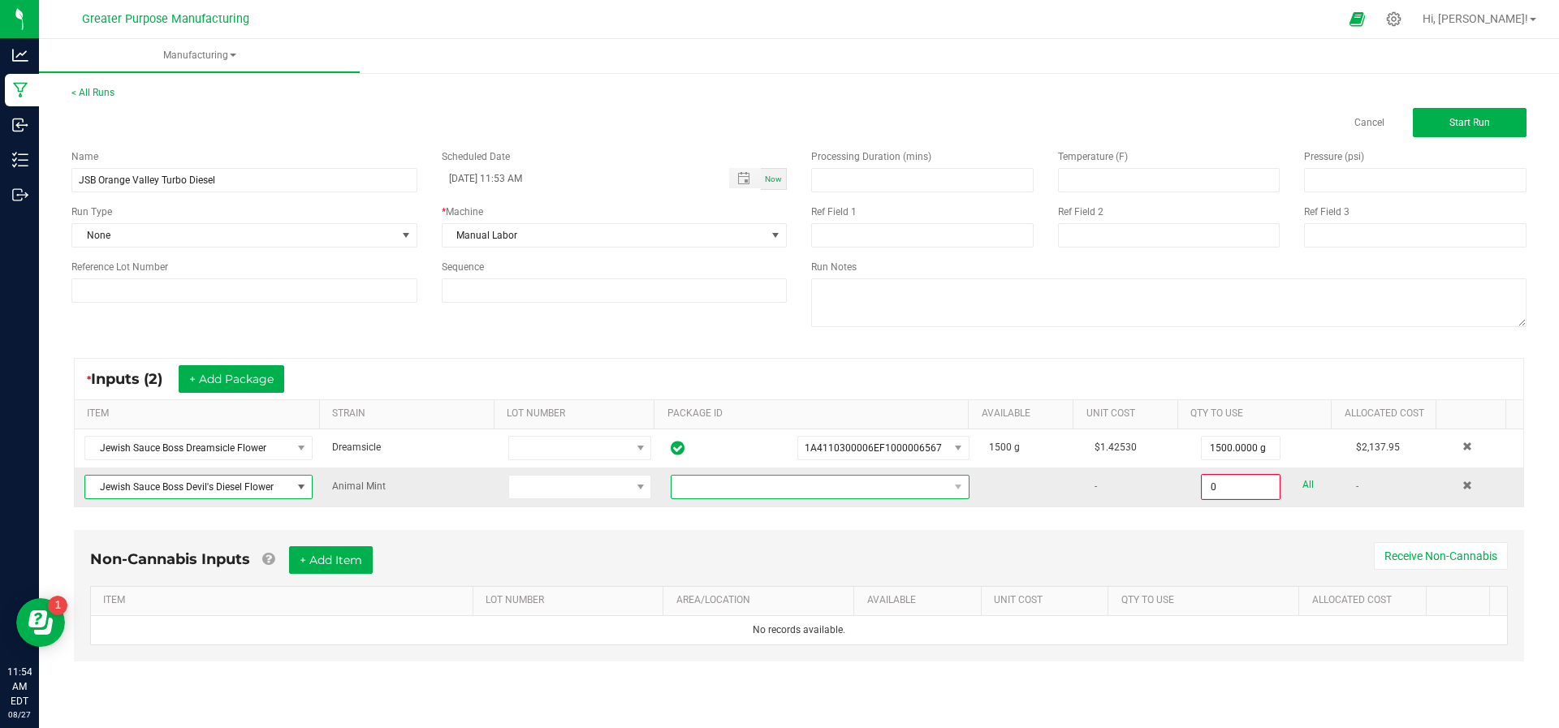
click at [745, 483] on span at bounding box center [810, 487] width 277 height 23
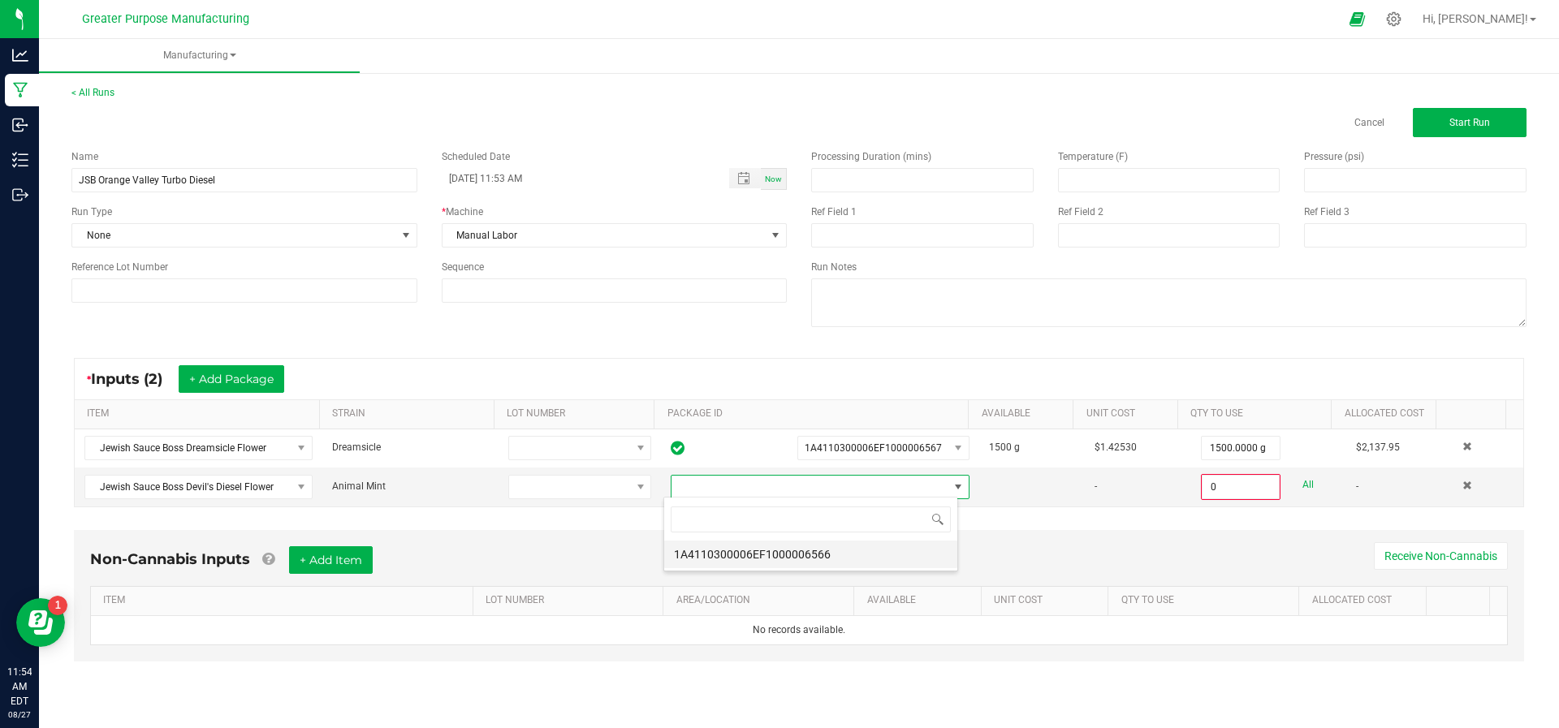
click at [751, 551] on li "1A4110300006EF1000006566" at bounding box center [810, 555] width 293 height 28
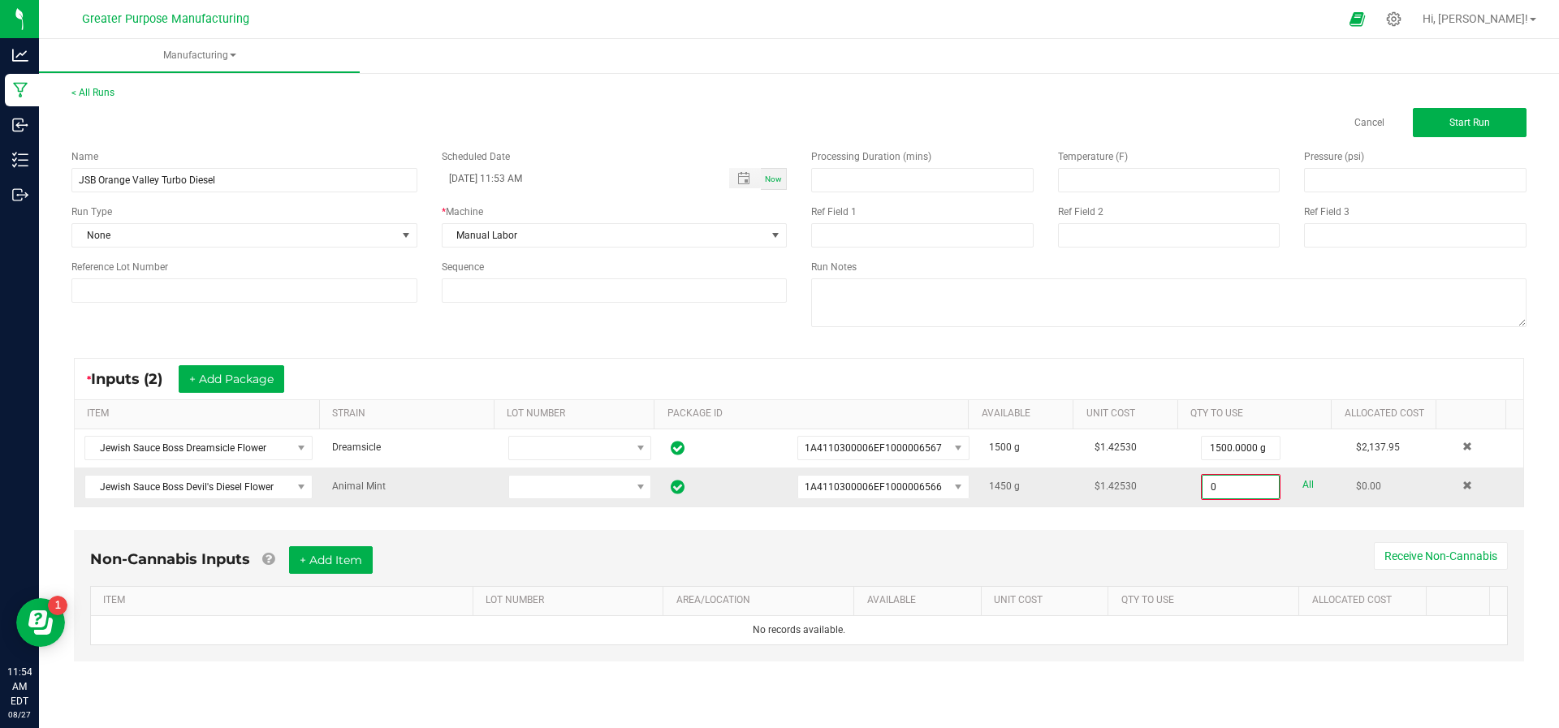
click at [1233, 487] on input "0" at bounding box center [1241, 487] width 76 height 23
type input "1450.0000 g"
click at [1457, 110] on button "Start Run" at bounding box center [1470, 122] width 114 height 29
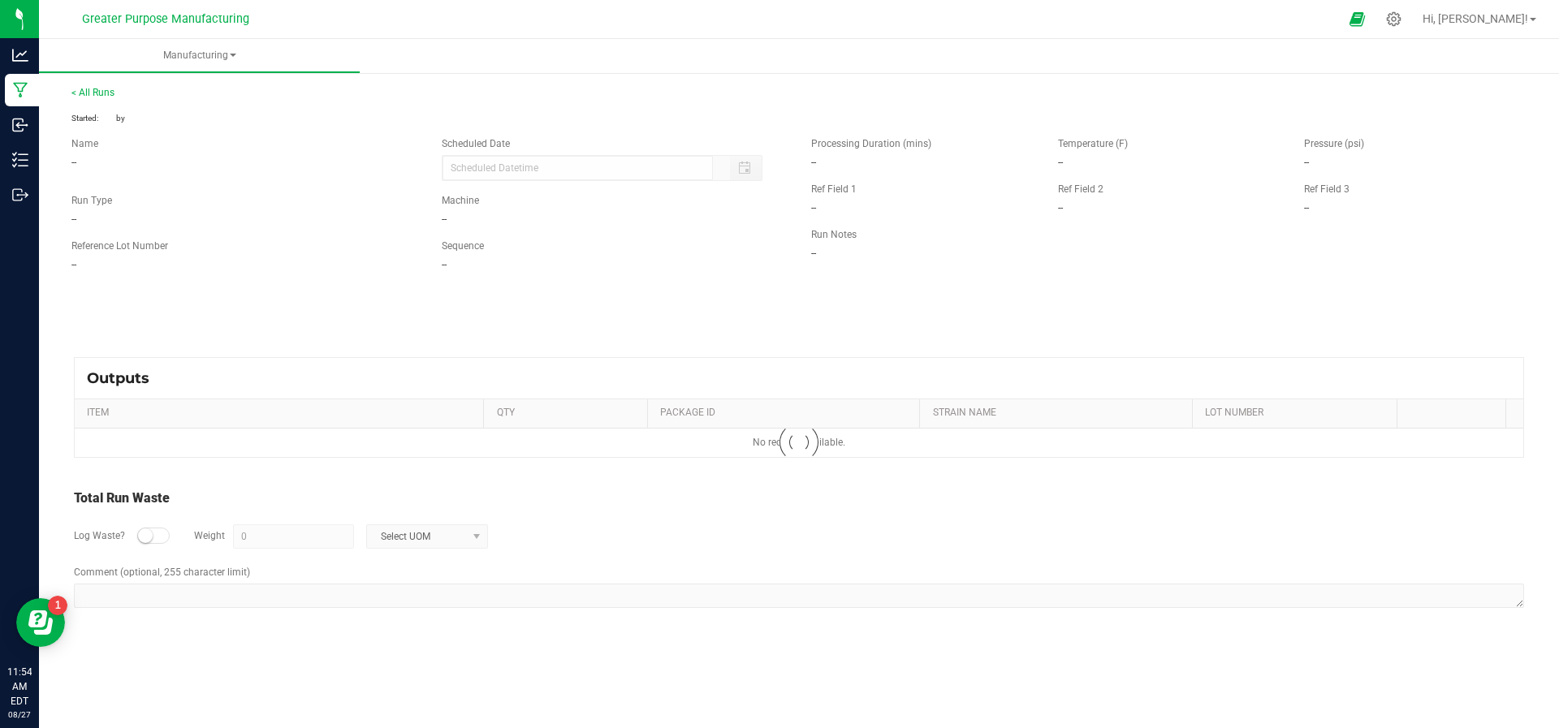
type input "[DATE] 11:53 AM"
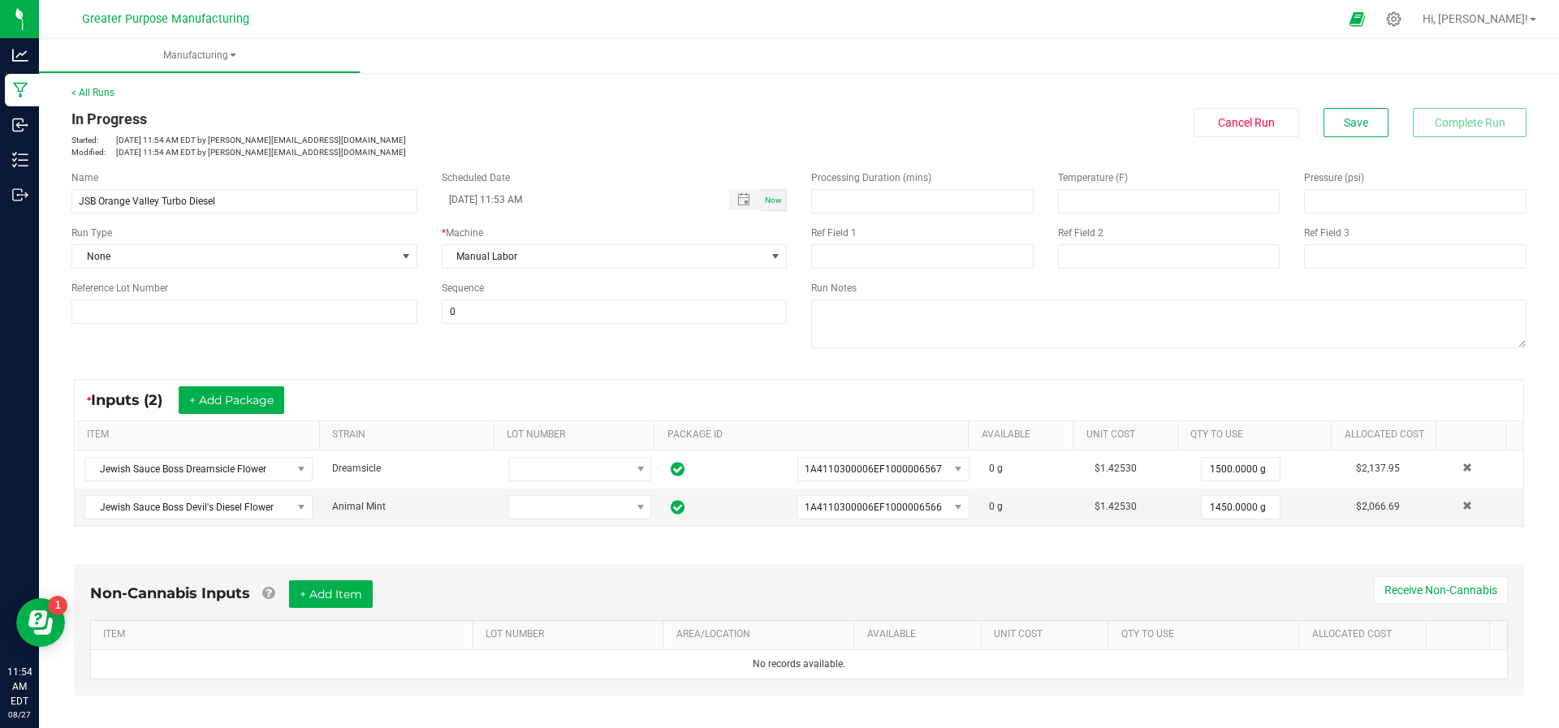
scroll to position [294, 0]
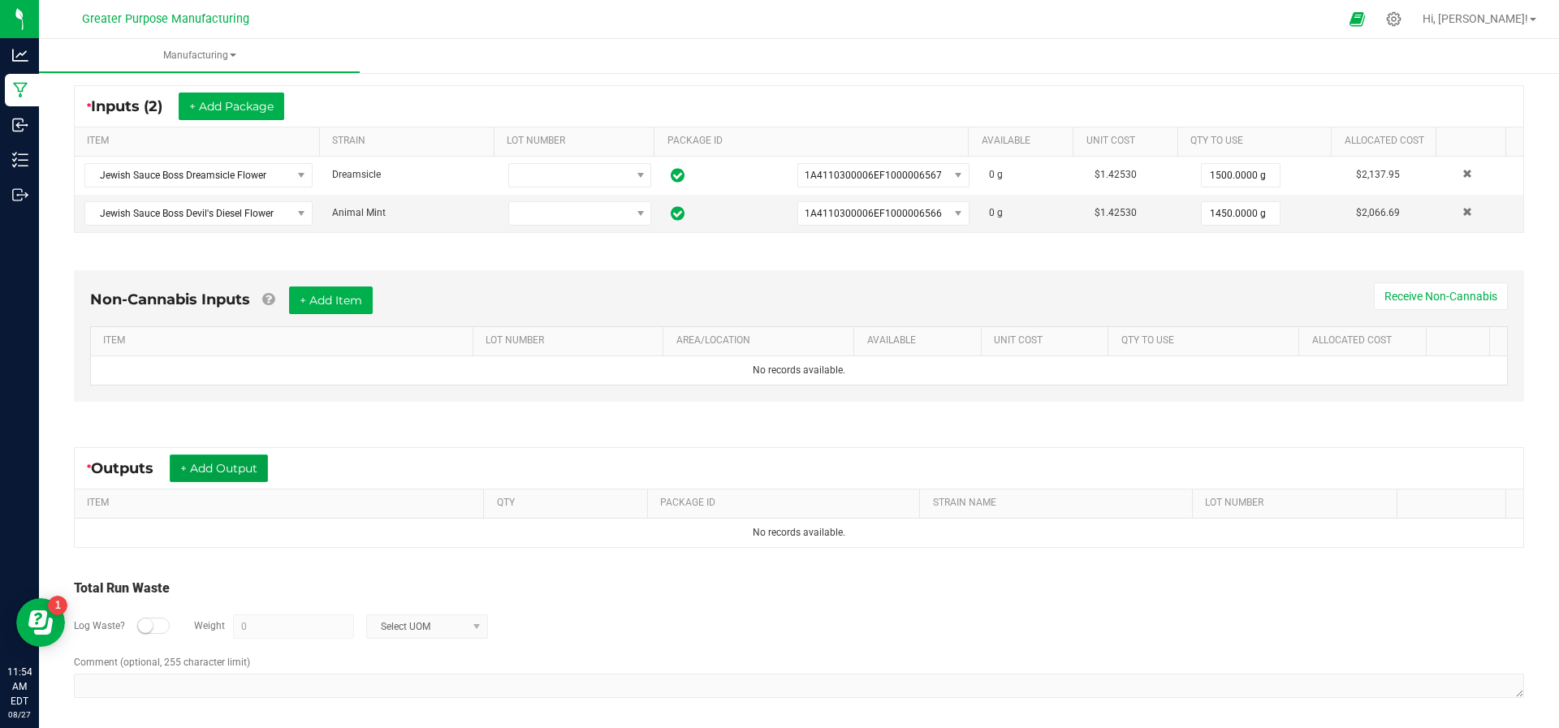
click at [241, 476] on button "+ Add Output" at bounding box center [219, 469] width 98 height 28
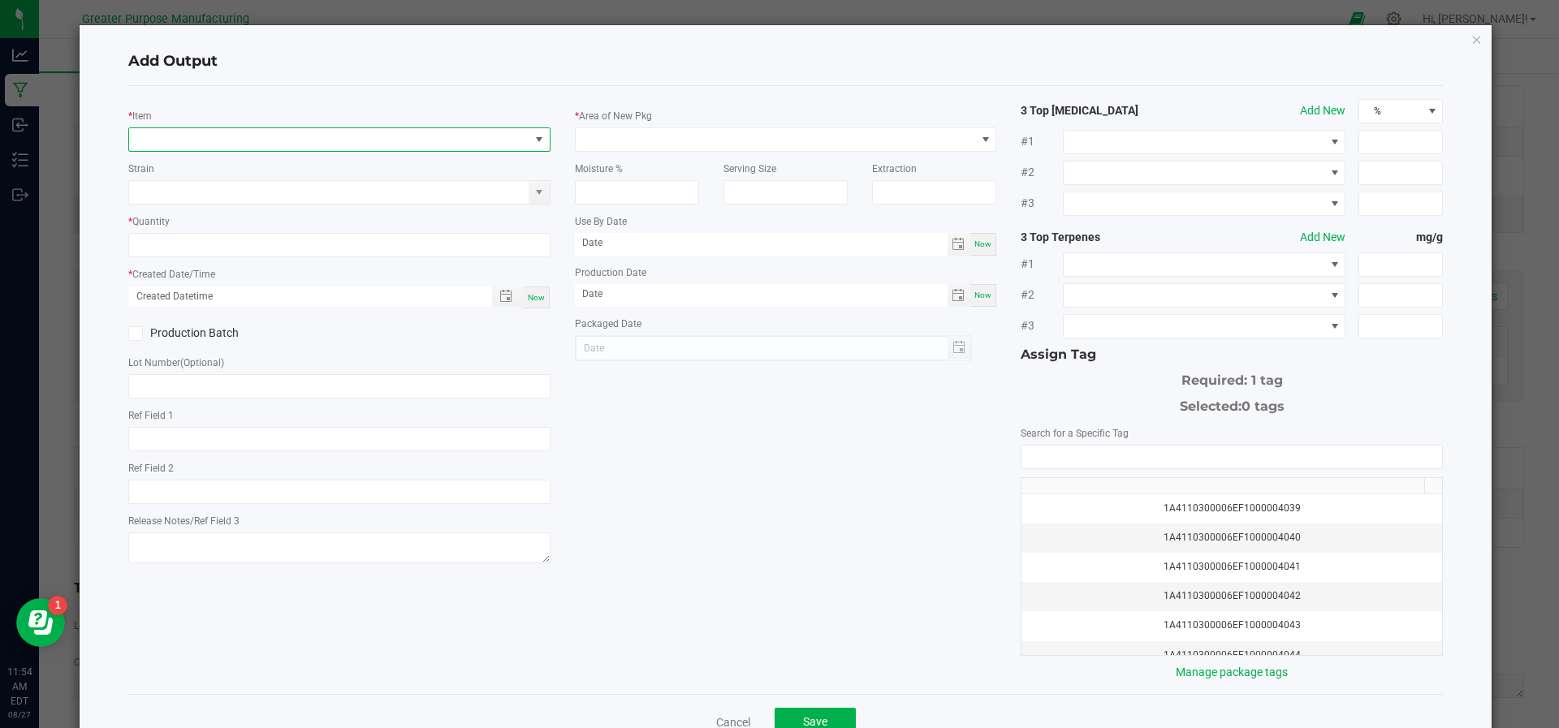
click at [311, 132] on span "NO DATA FOUND" at bounding box center [329, 139] width 400 height 23
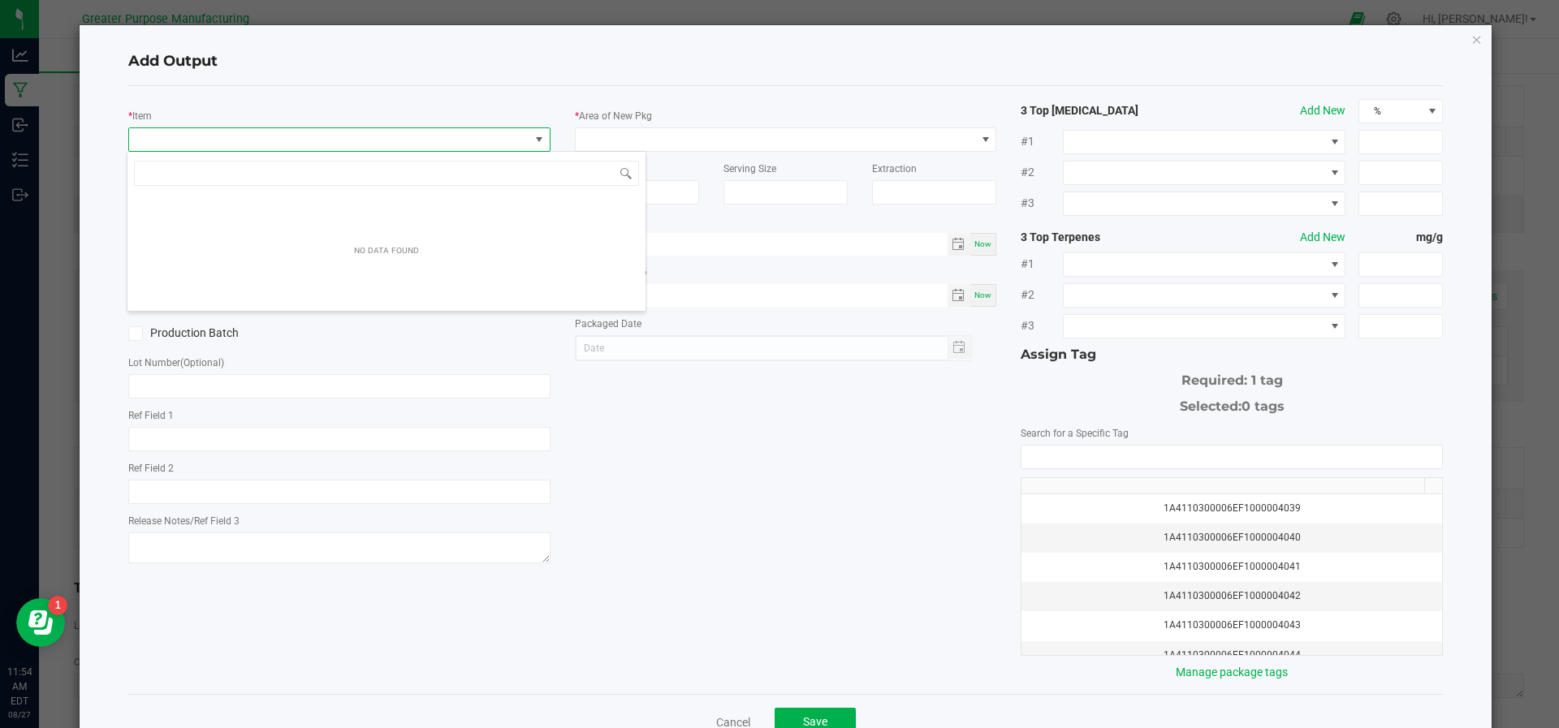
scroll to position [24, 417]
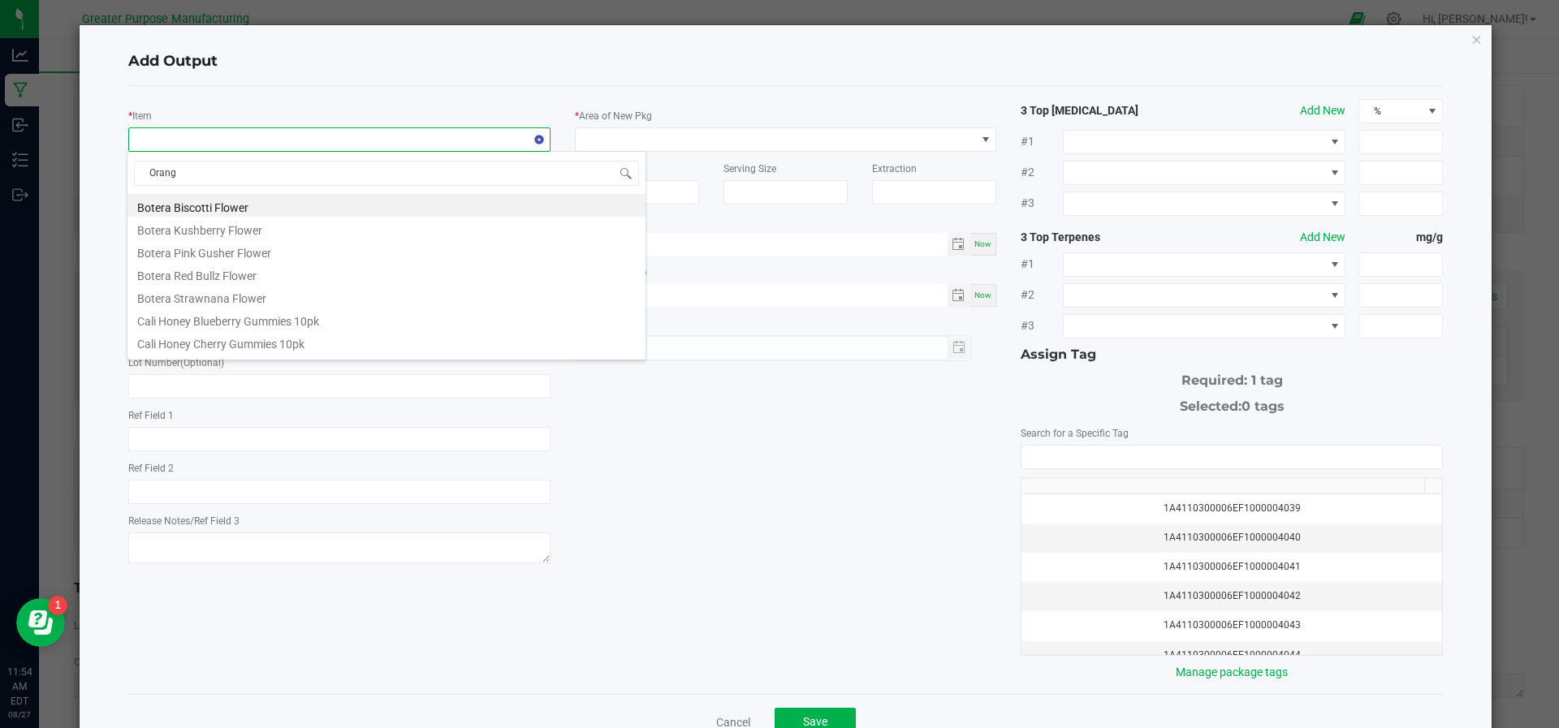
type input "Orange"
click at [300, 213] on li "Jewish Sauce Boss Orange Valley Turbo Diesel Preroll Blend" at bounding box center [386, 205] width 518 height 23
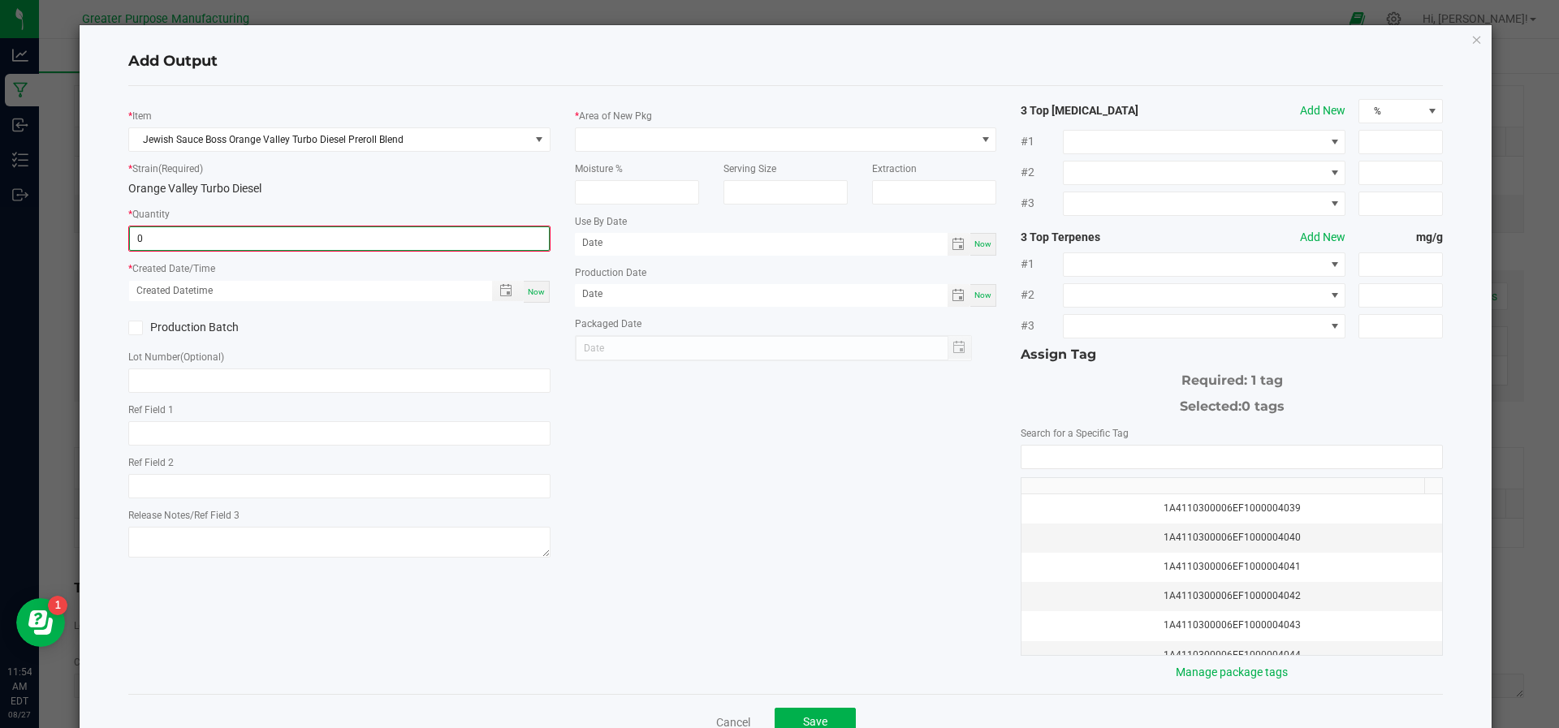
click at [296, 231] on input "0" at bounding box center [339, 238] width 419 height 23
type input "2959.0000 g"
click at [528, 286] on span "Now" at bounding box center [536, 290] width 17 height 9
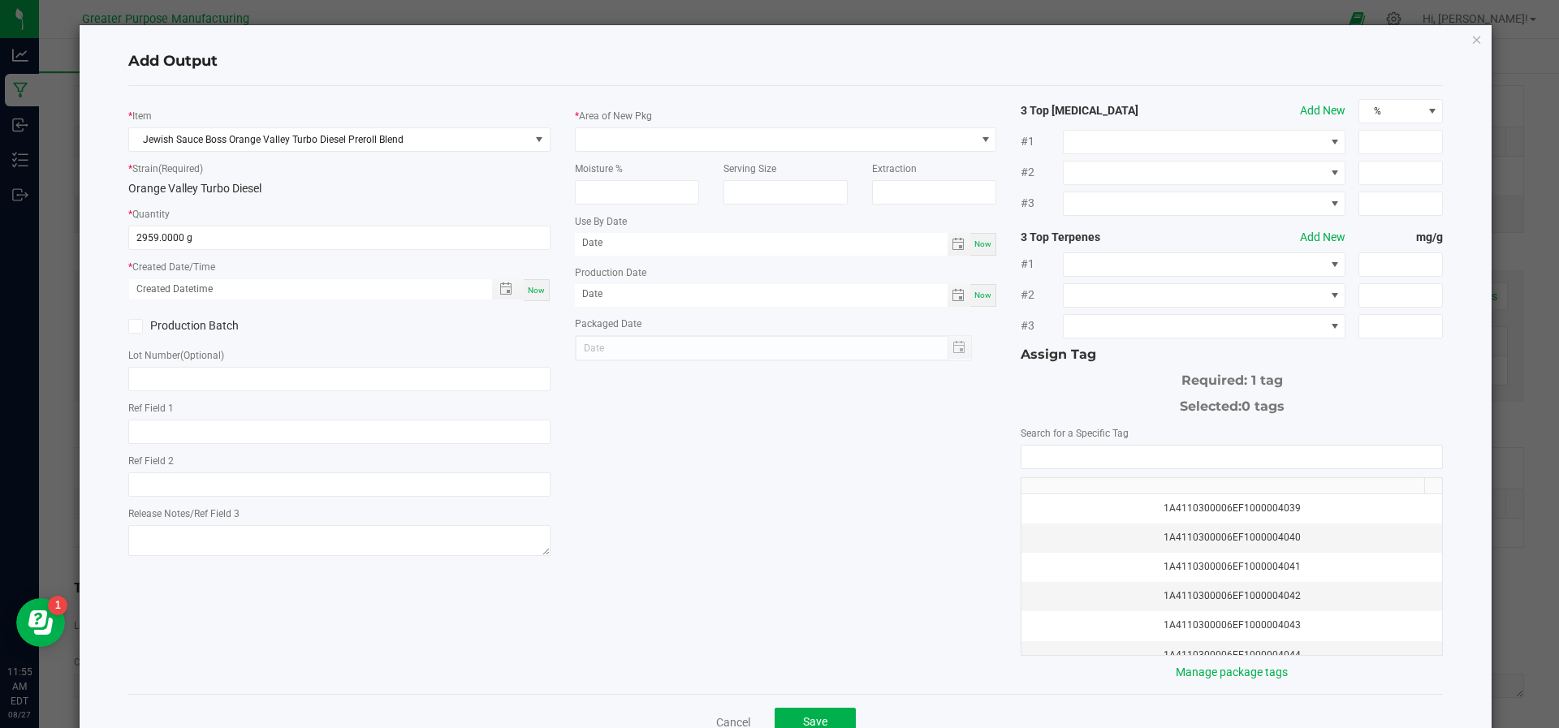
type input "[DATE] 11:55 AM"
type input "[DATE]"
click at [141, 321] on label "Production Batch" at bounding box center [227, 326] width 199 height 17
click at [0, 0] on input "Production Batch" at bounding box center [0, 0] width 0 height 0
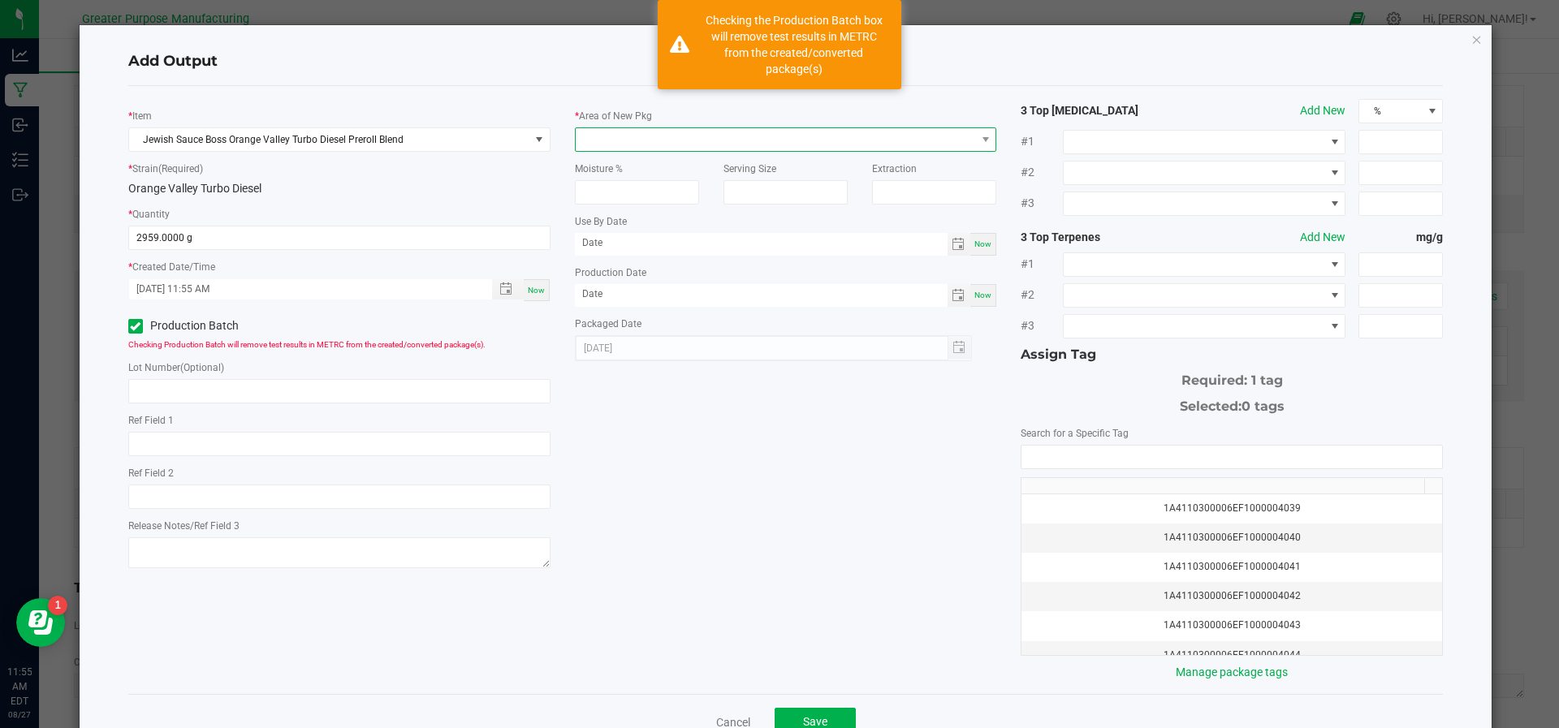
click at [627, 140] on span at bounding box center [776, 139] width 400 height 23
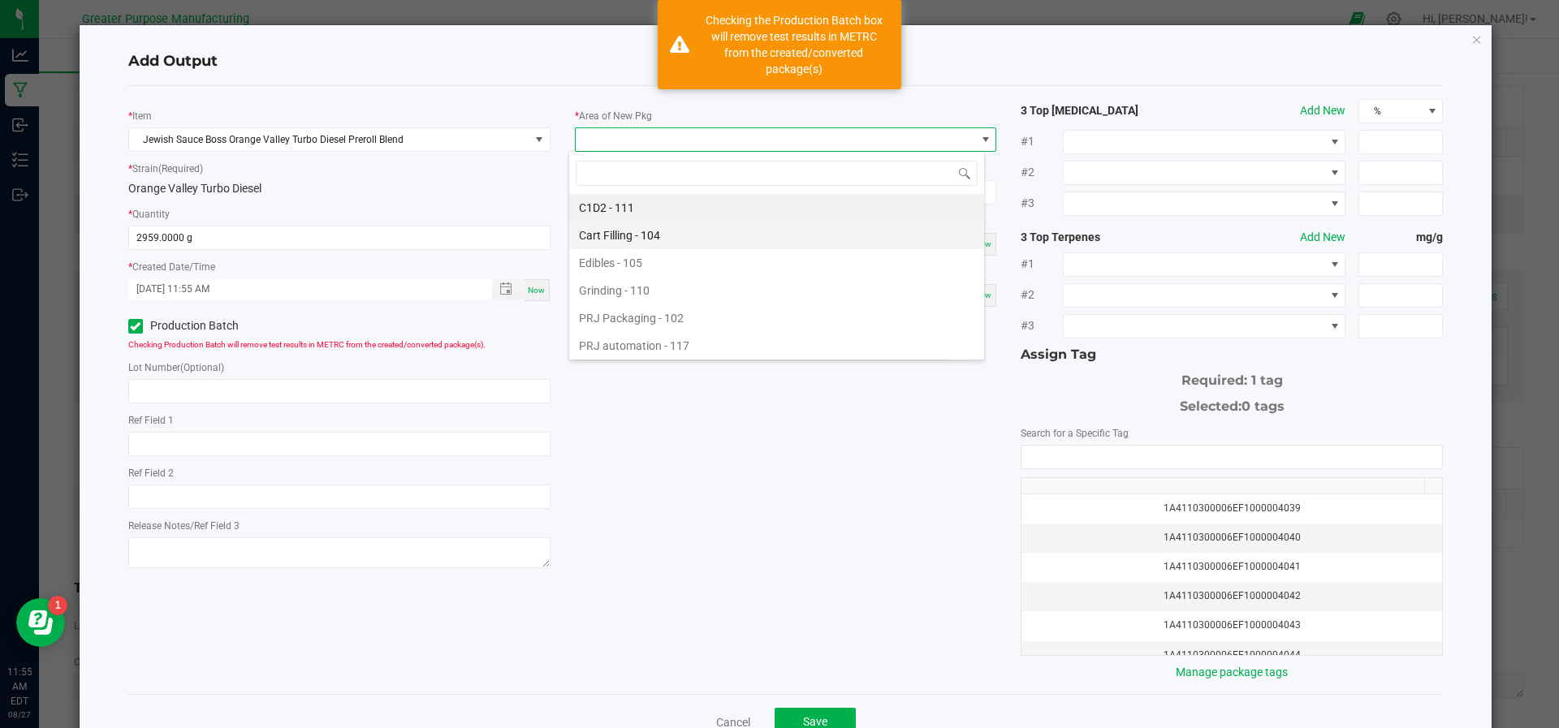
scroll to position [110, 0]
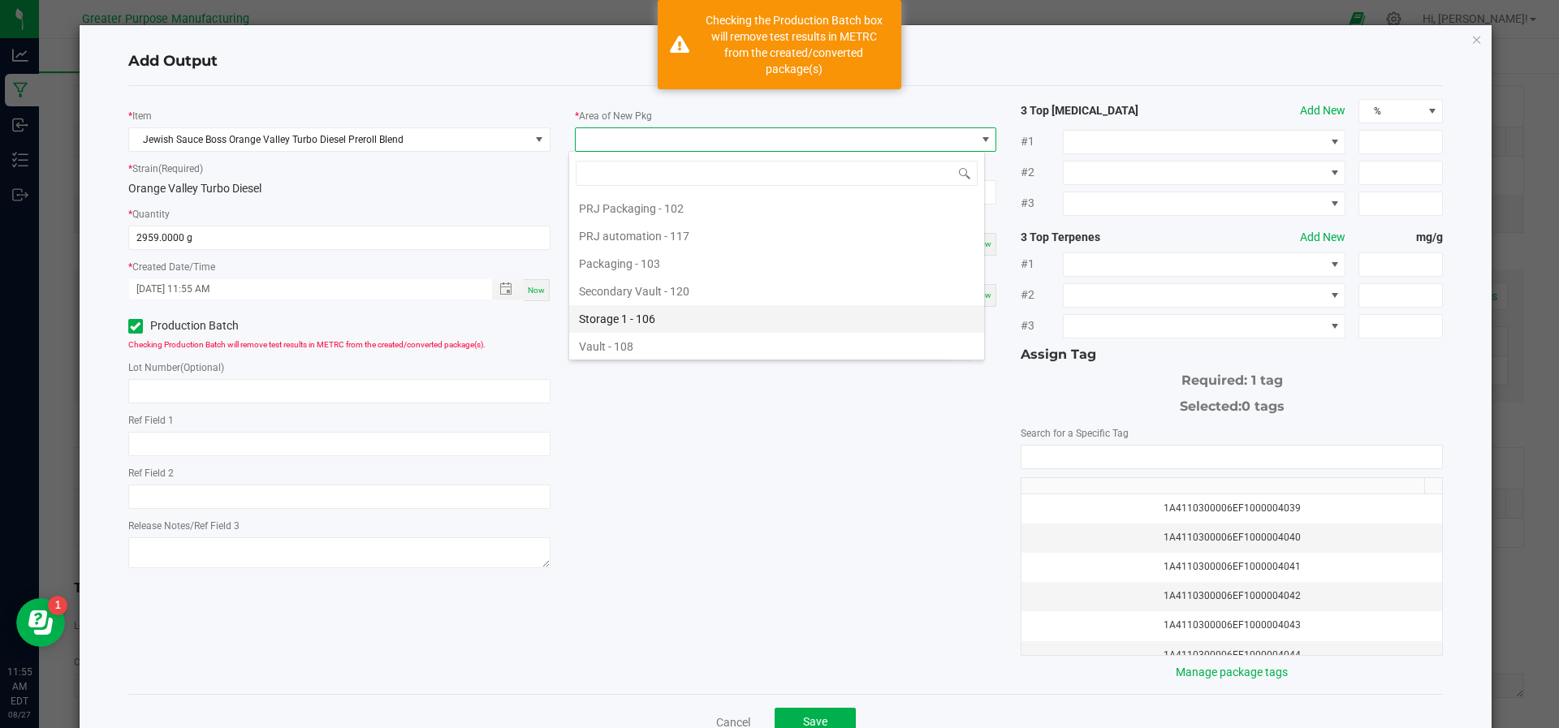
click at [646, 326] on li "Storage 1 - 106" at bounding box center [776, 319] width 415 height 28
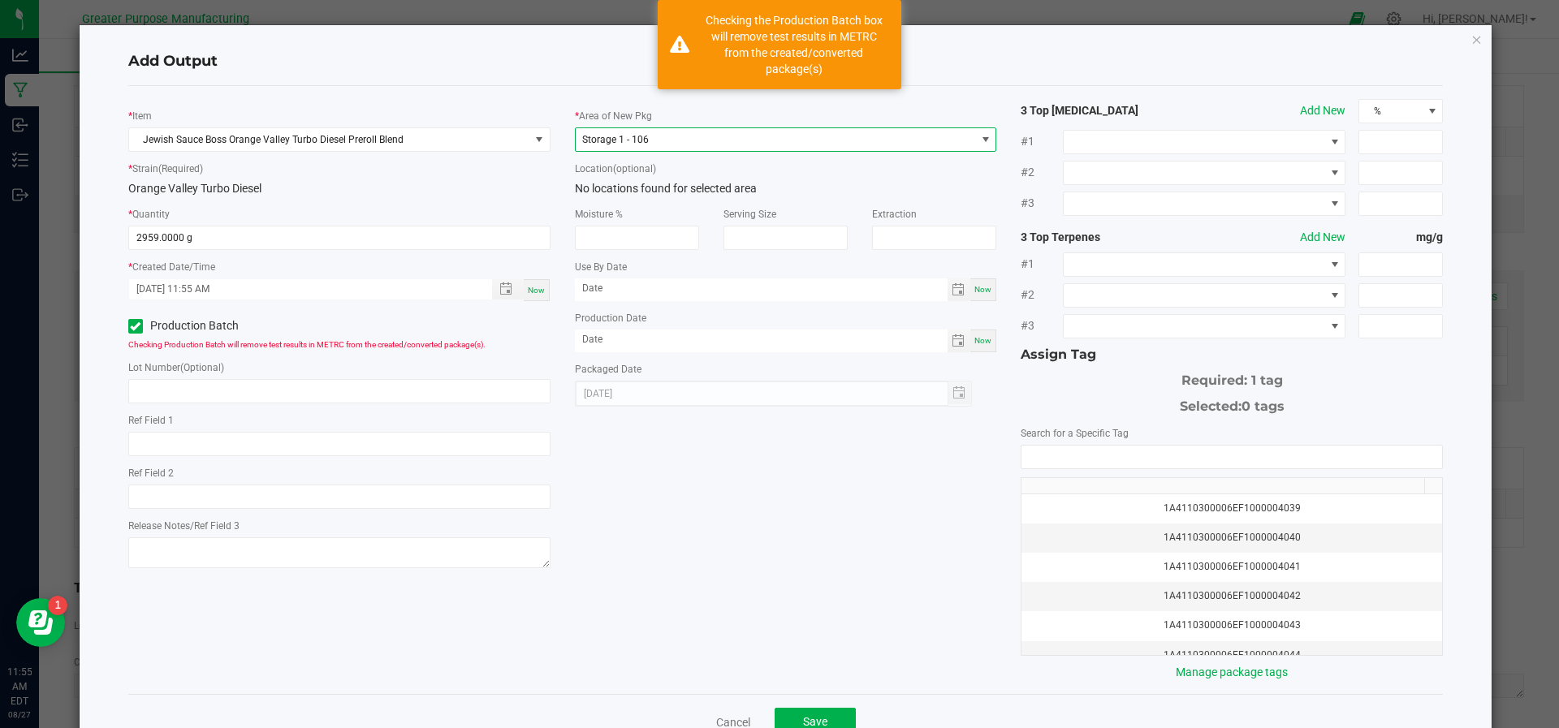
click at [730, 128] on span "Storage 1 - 106" at bounding box center [776, 139] width 400 height 23
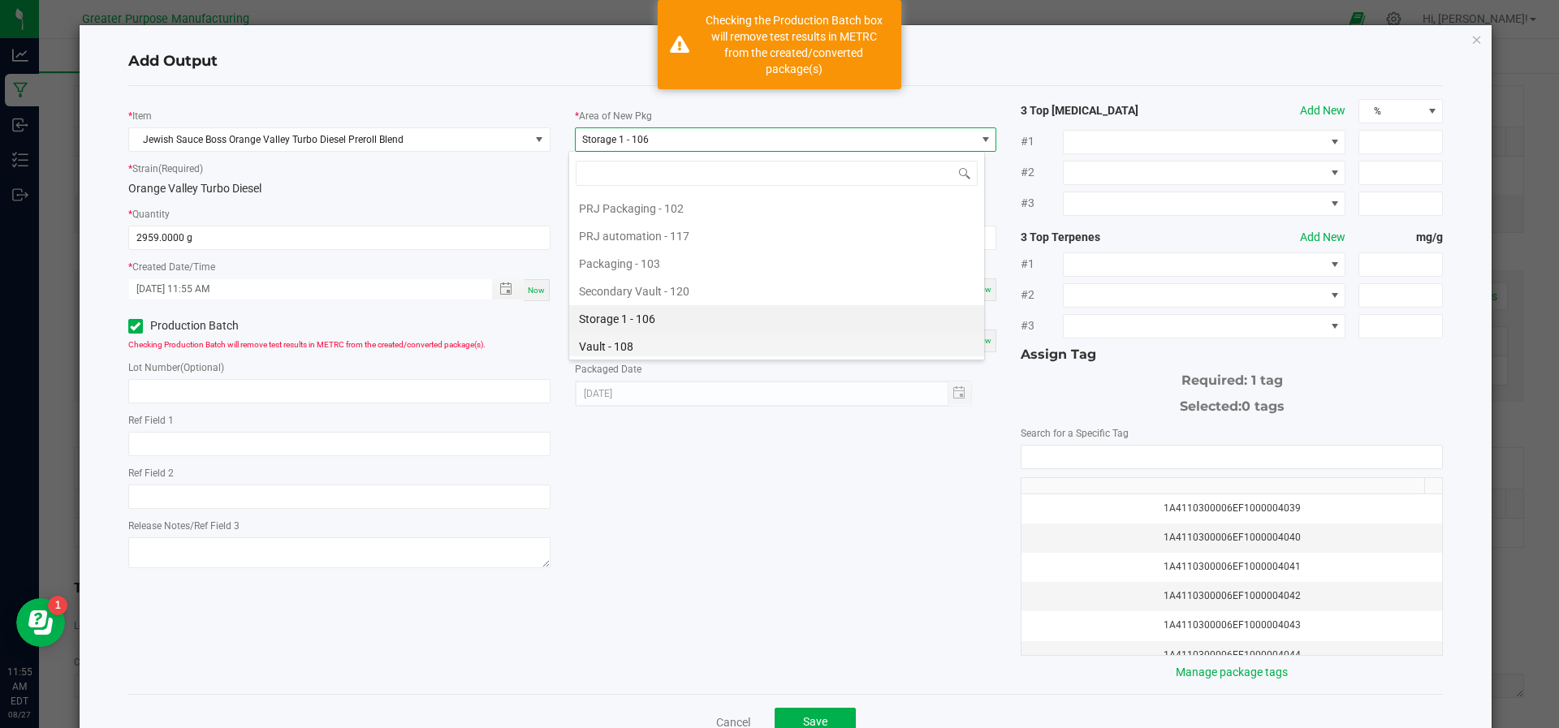
click at [667, 339] on li "Vault - 108" at bounding box center [776, 347] width 415 height 28
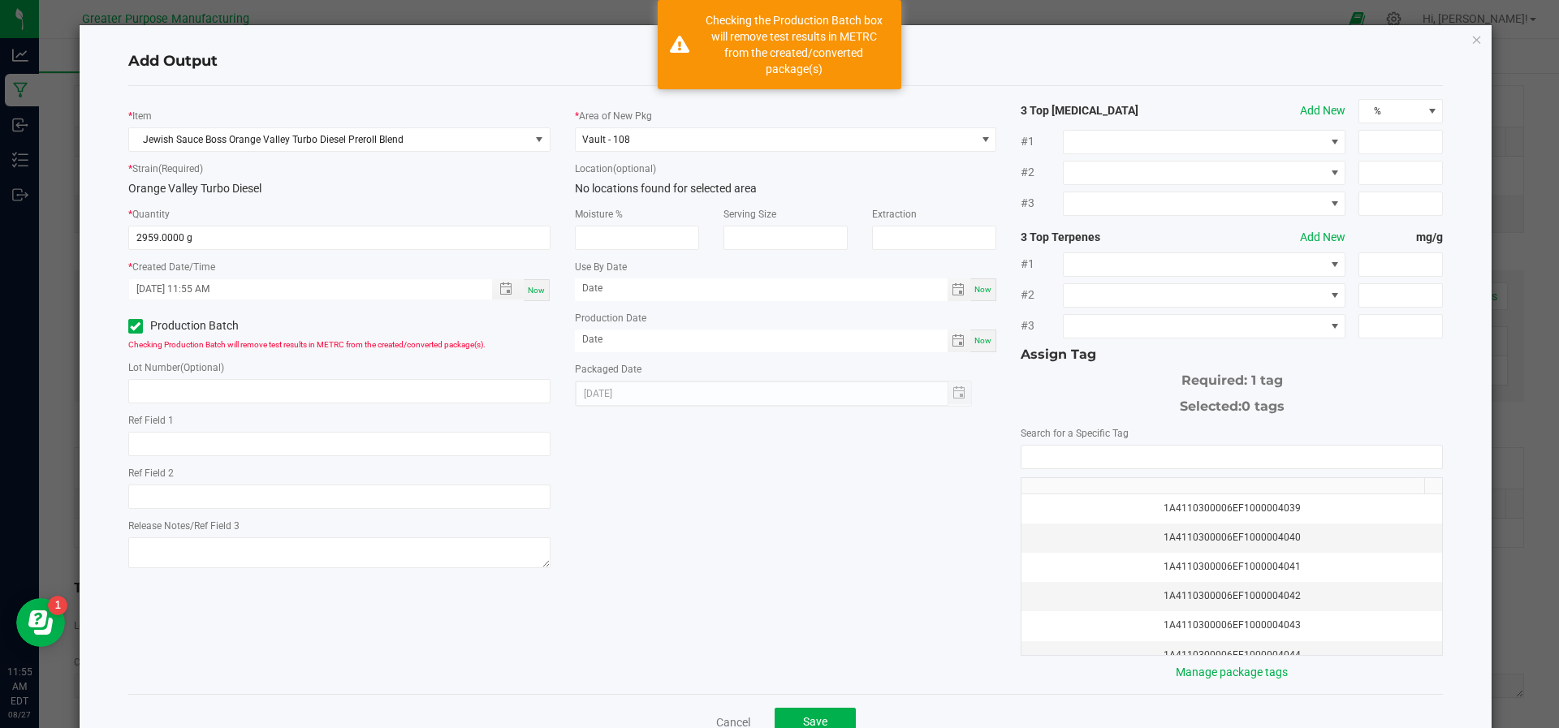
click at [972, 350] on div "Now" at bounding box center [983, 341] width 26 height 23
type input "[DATE]"
click at [1048, 458] on input "NO DATA FOUND" at bounding box center [1232, 457] width 421 height 23
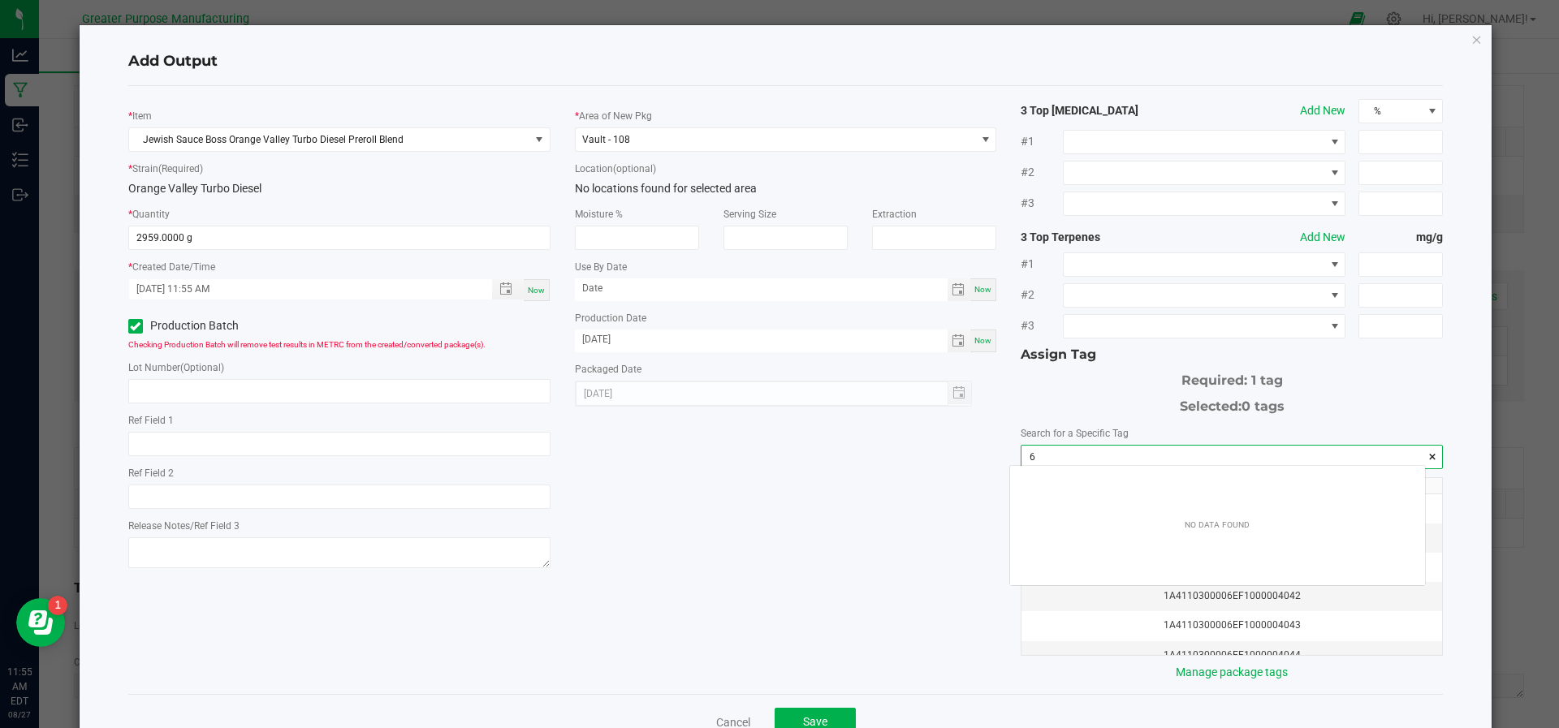
scroll to position [23, 416]
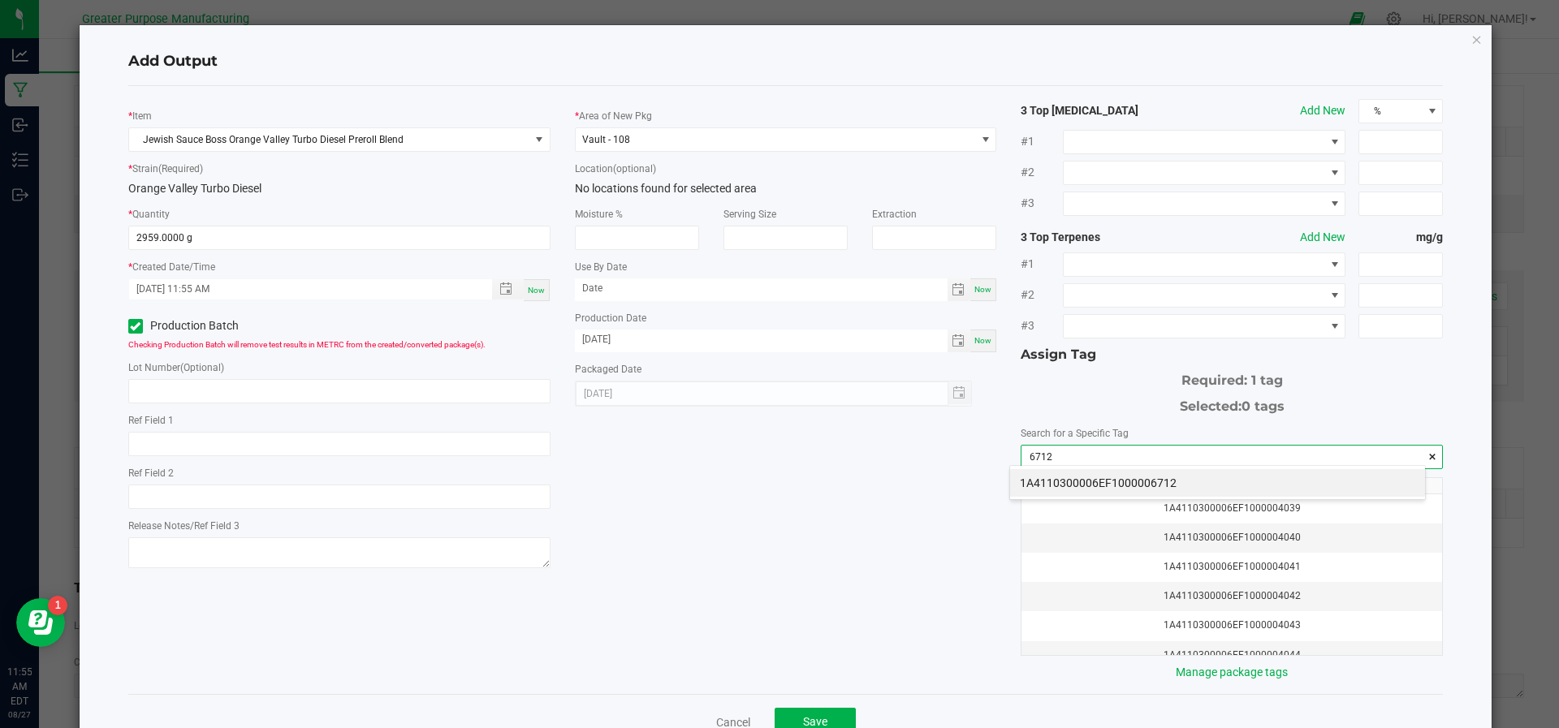
click at [1048, 470] on li "1A4110300006EF1000006712" at bounding box center [1217, 483] width 415 height 28
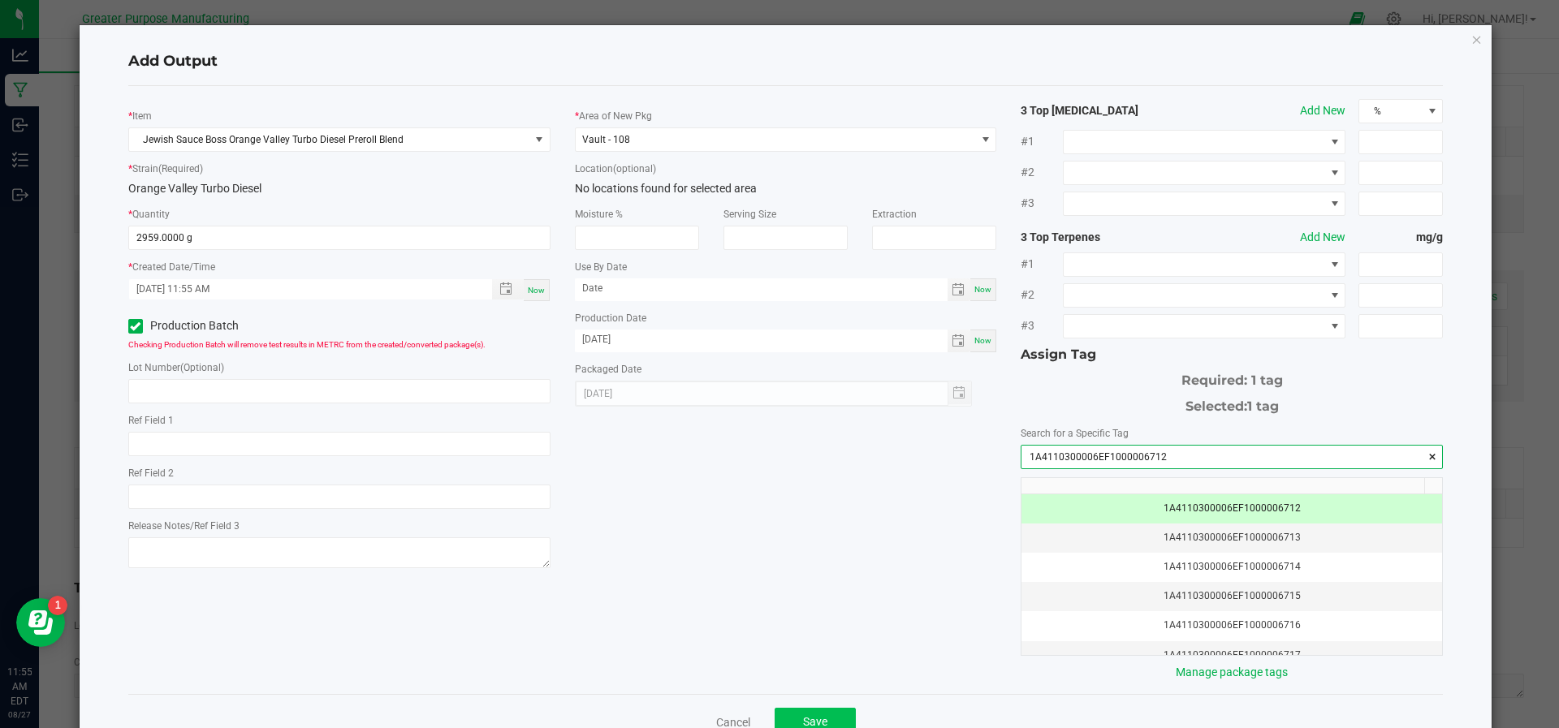
type input "1A4110300006EF1000006712"
click at [810, 720] on span "Save" at bounding box center [815, 721] width 24 height 13
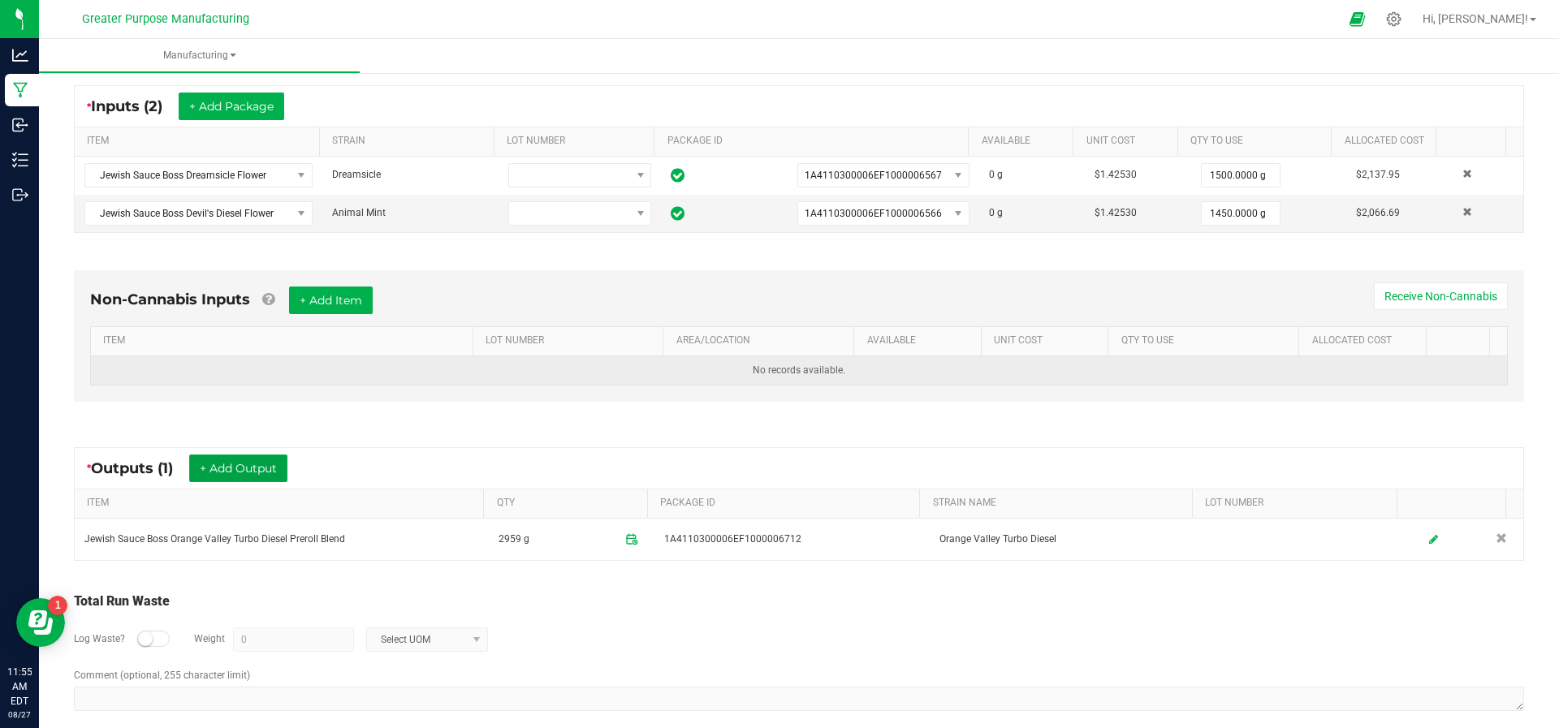
scroll to position [0, 0]
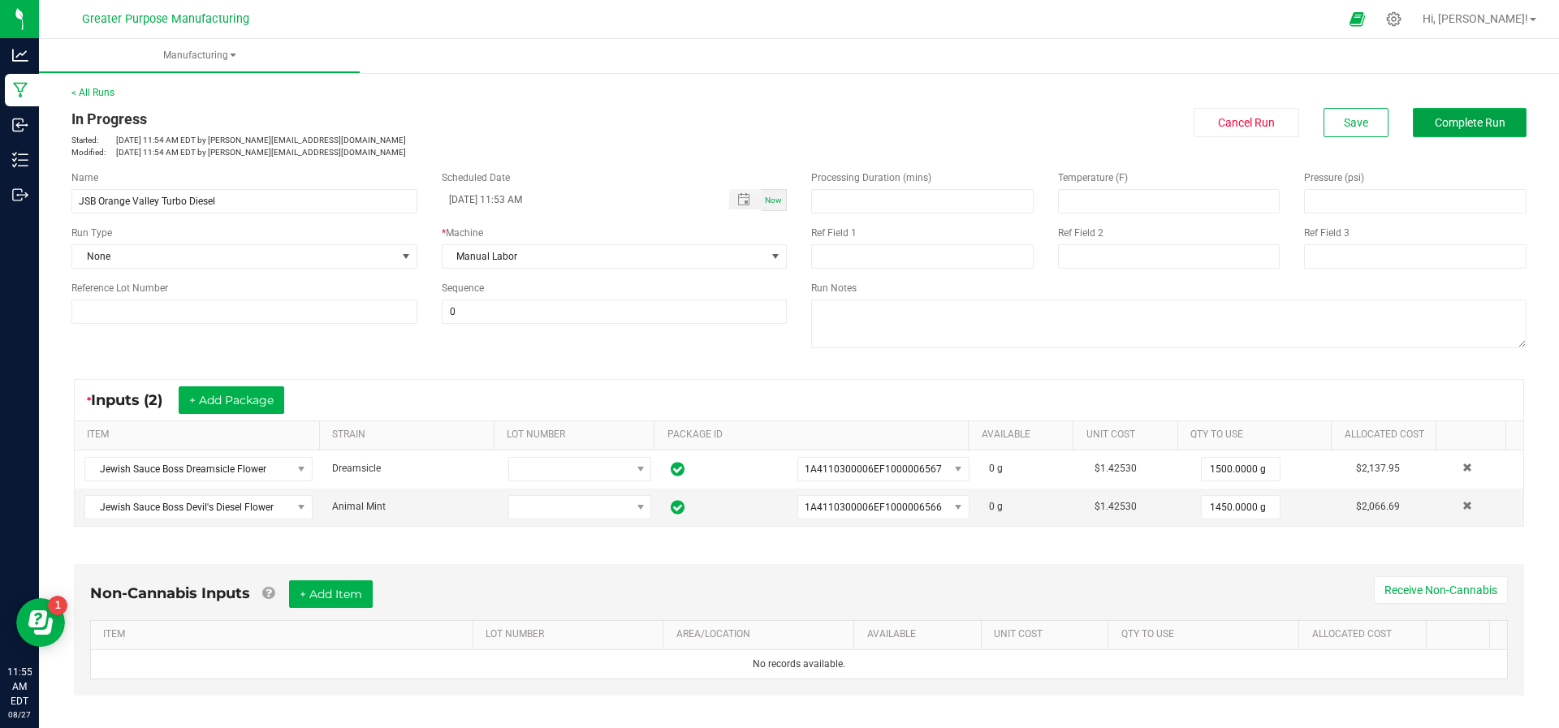
click at [1445, 136] on button "Complete Run" at bounding box center [1470, 122] width 114 height 29
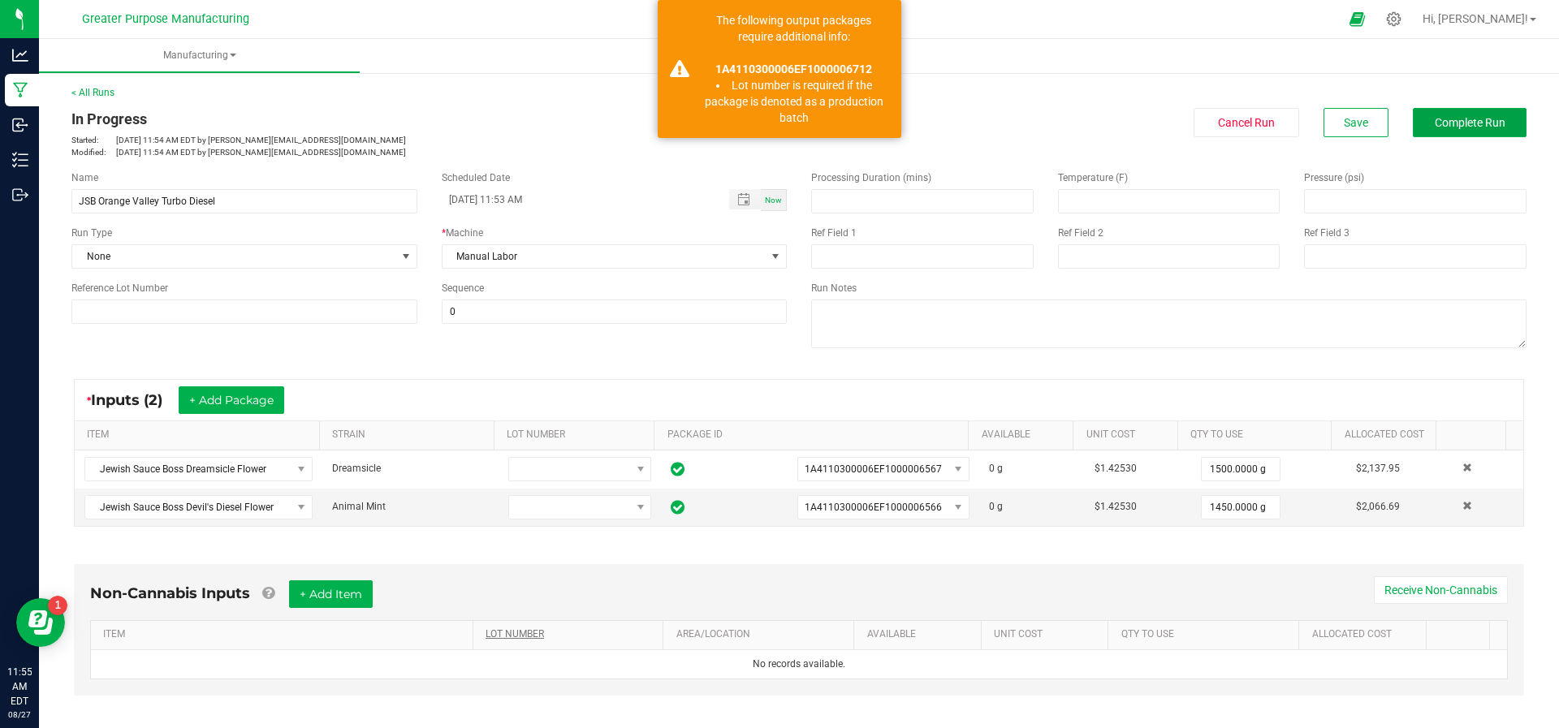
scroll to position [307, 0]
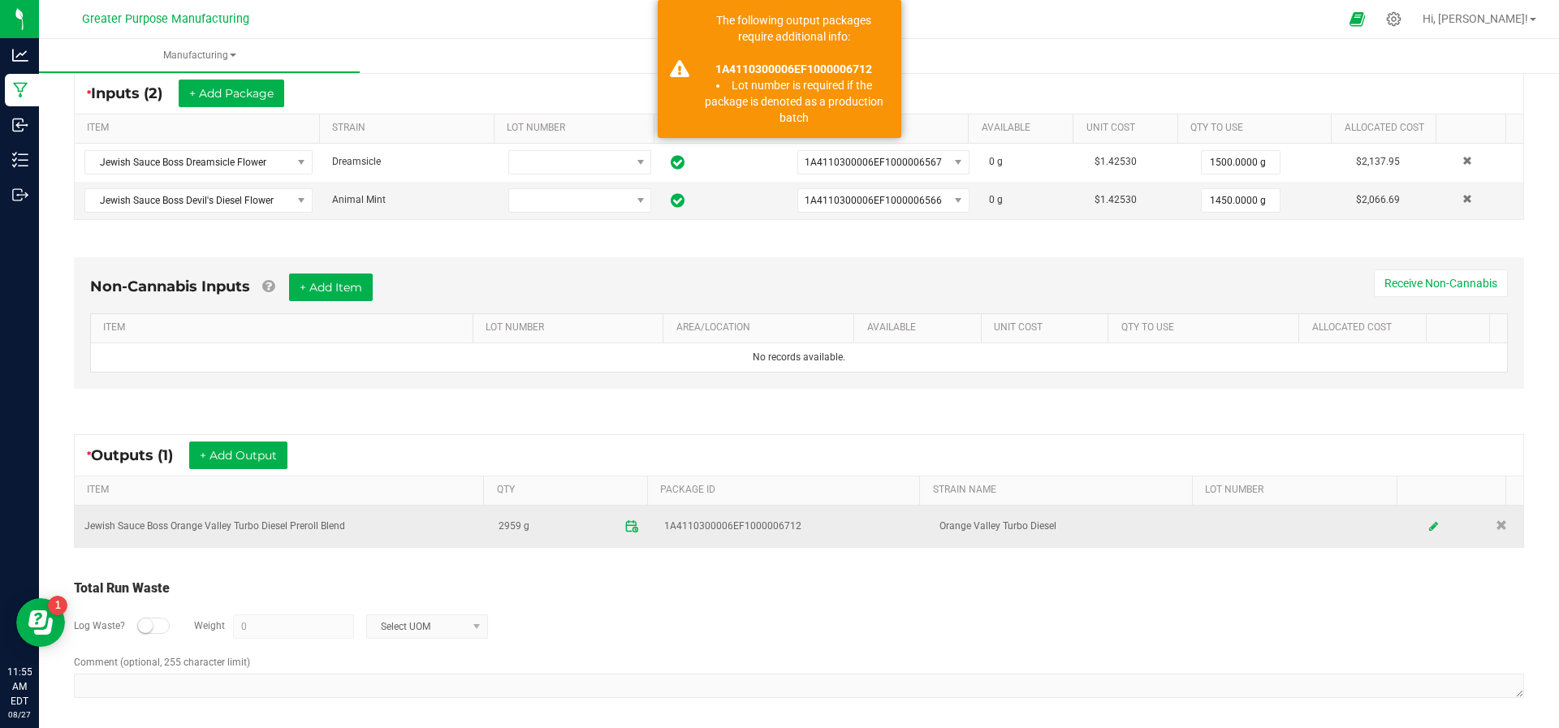
click at [624, 524] on icon at bounding box center [631, 527] width 15 height 15
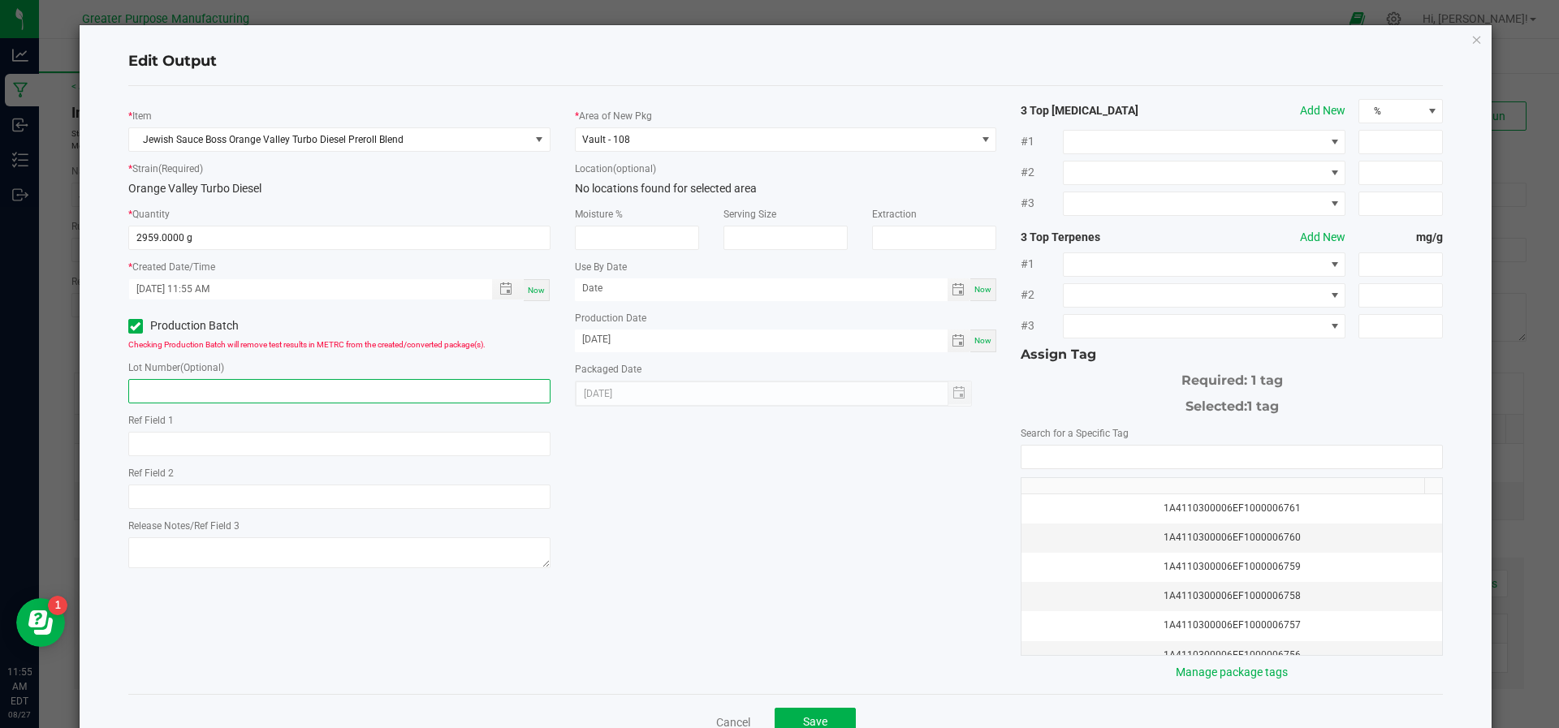
click at [452, 391] on input "text" at bounding box center [339, 391] width 422 height 24
type input "6721"
click at [806, 711] on button "Save" at bounding box center [815, 722] width 81 height 29
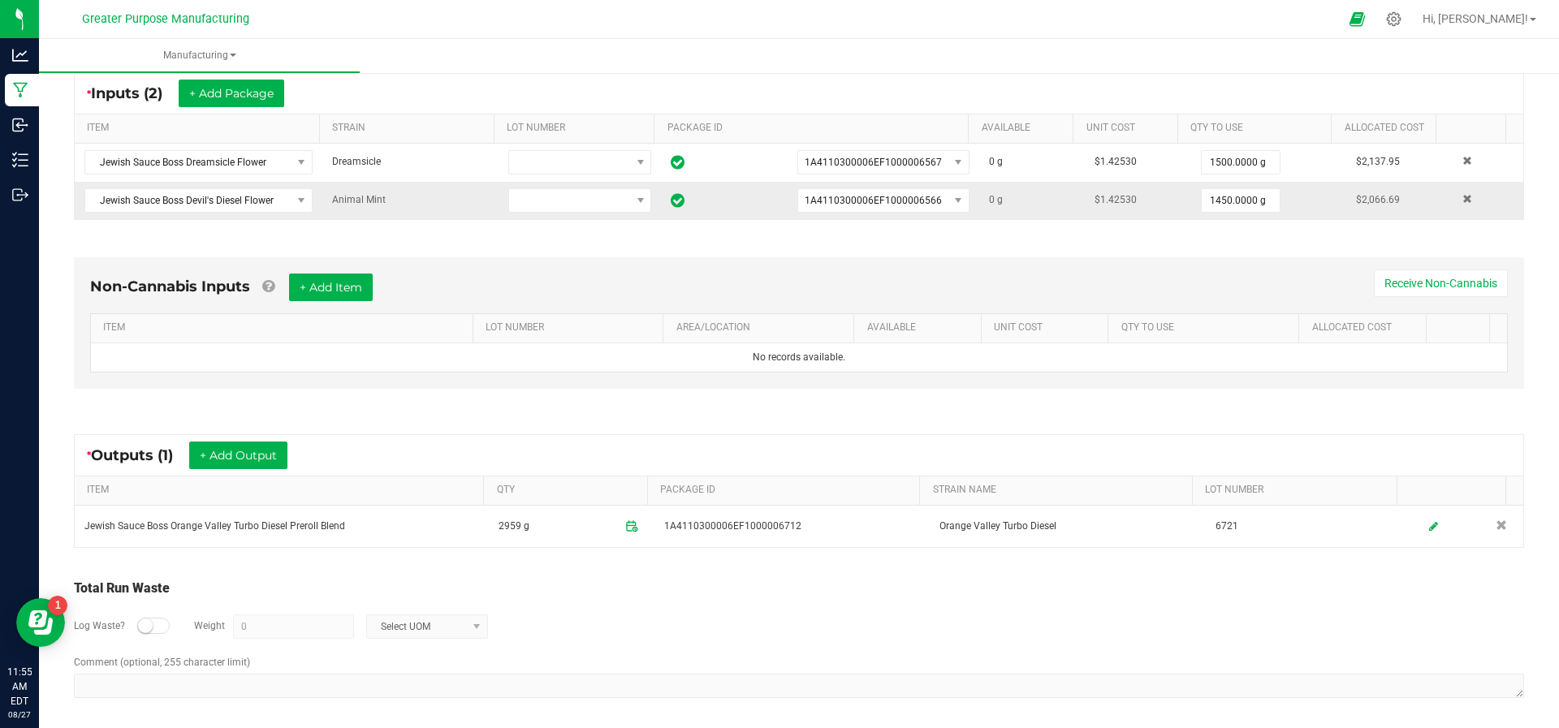
scroll to position [0, 0]
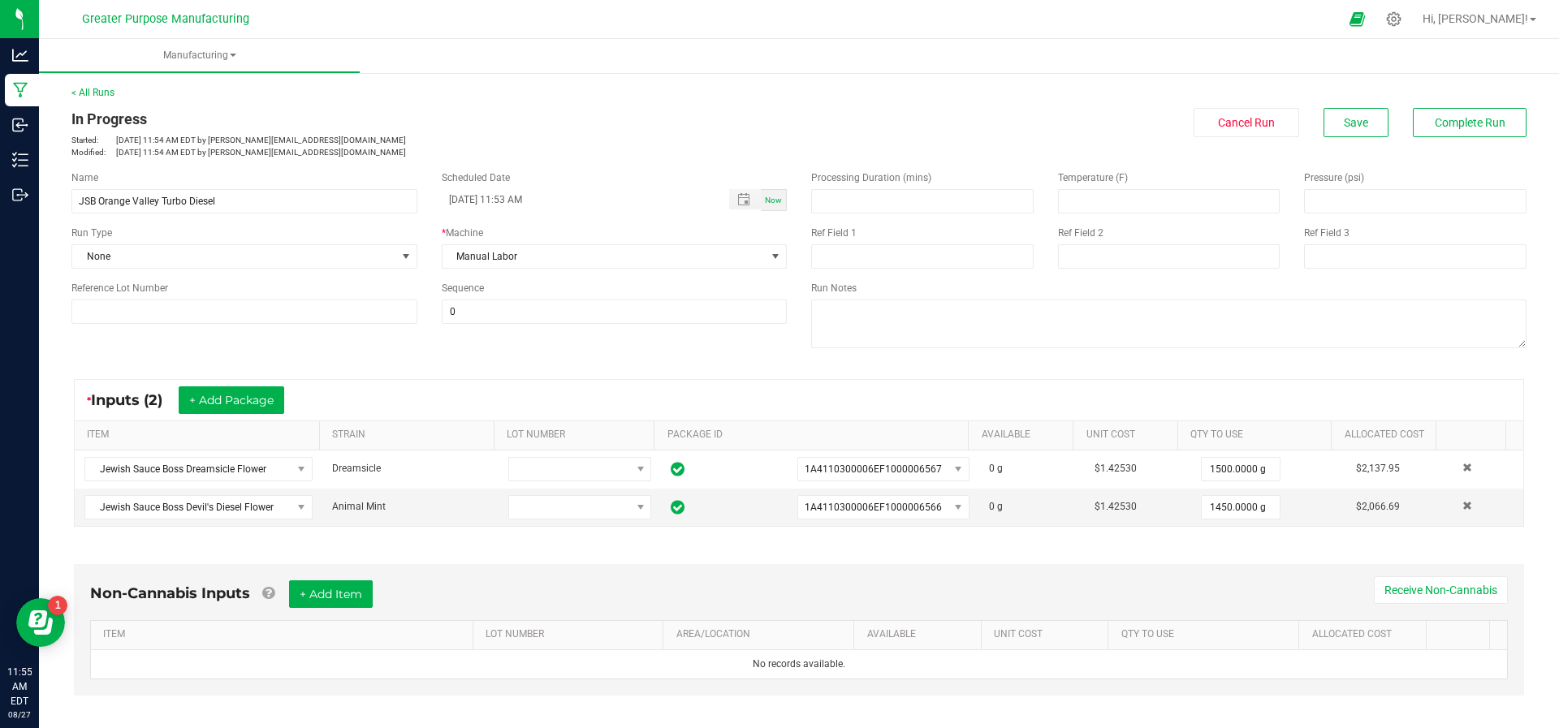
click at [1449, 104] on div "< All Runs In Progress Started: [DATE] 11:54 AM EDT by [PERSON_NAME][EMAIL_ADDR…" at bounding box center [798, 121] width 1455 height 73
click at [1447, 121] on span "Complete Run" at bounding box center [1470, 122] width 71 height 13
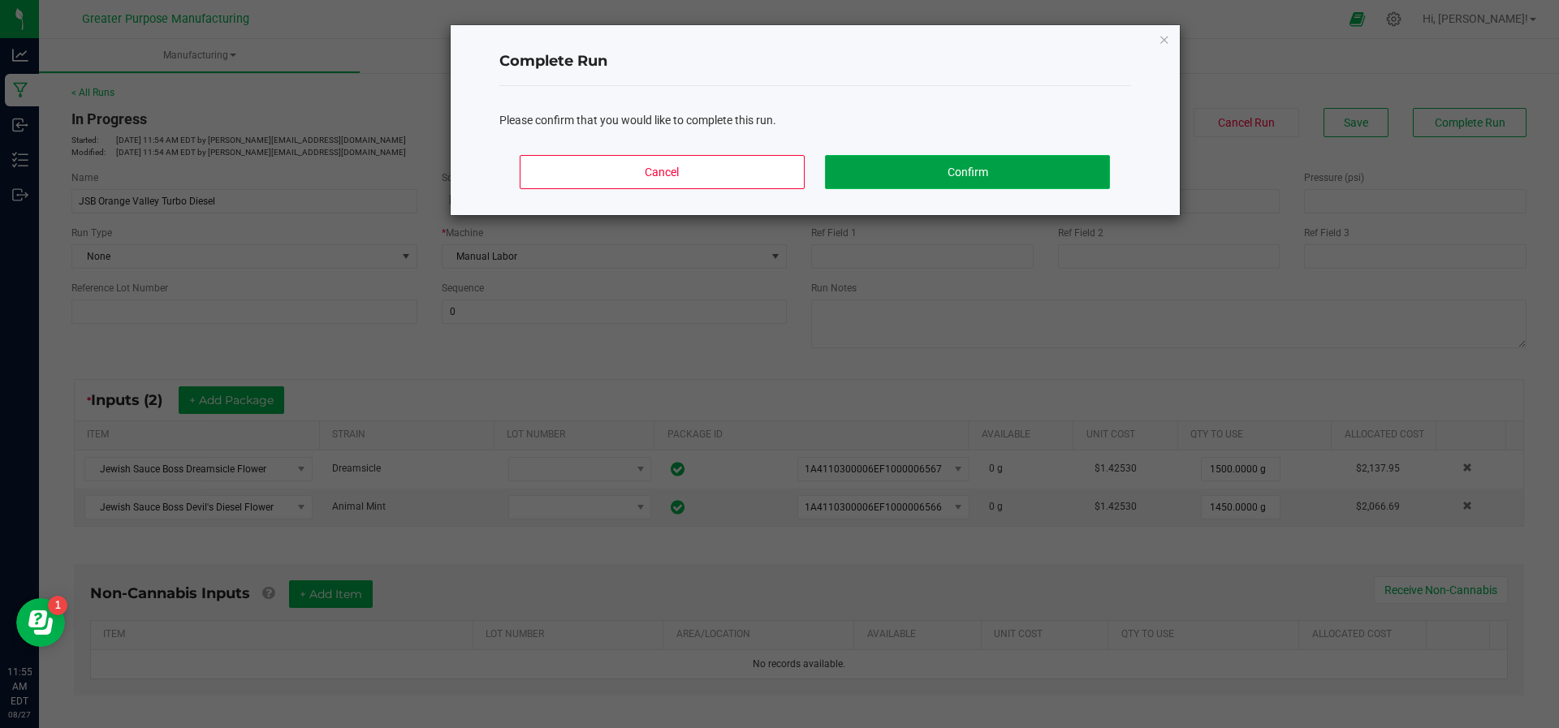
click at [975, 175] on button "Confirm" at bounding box center [967, 172] width 284 height 34
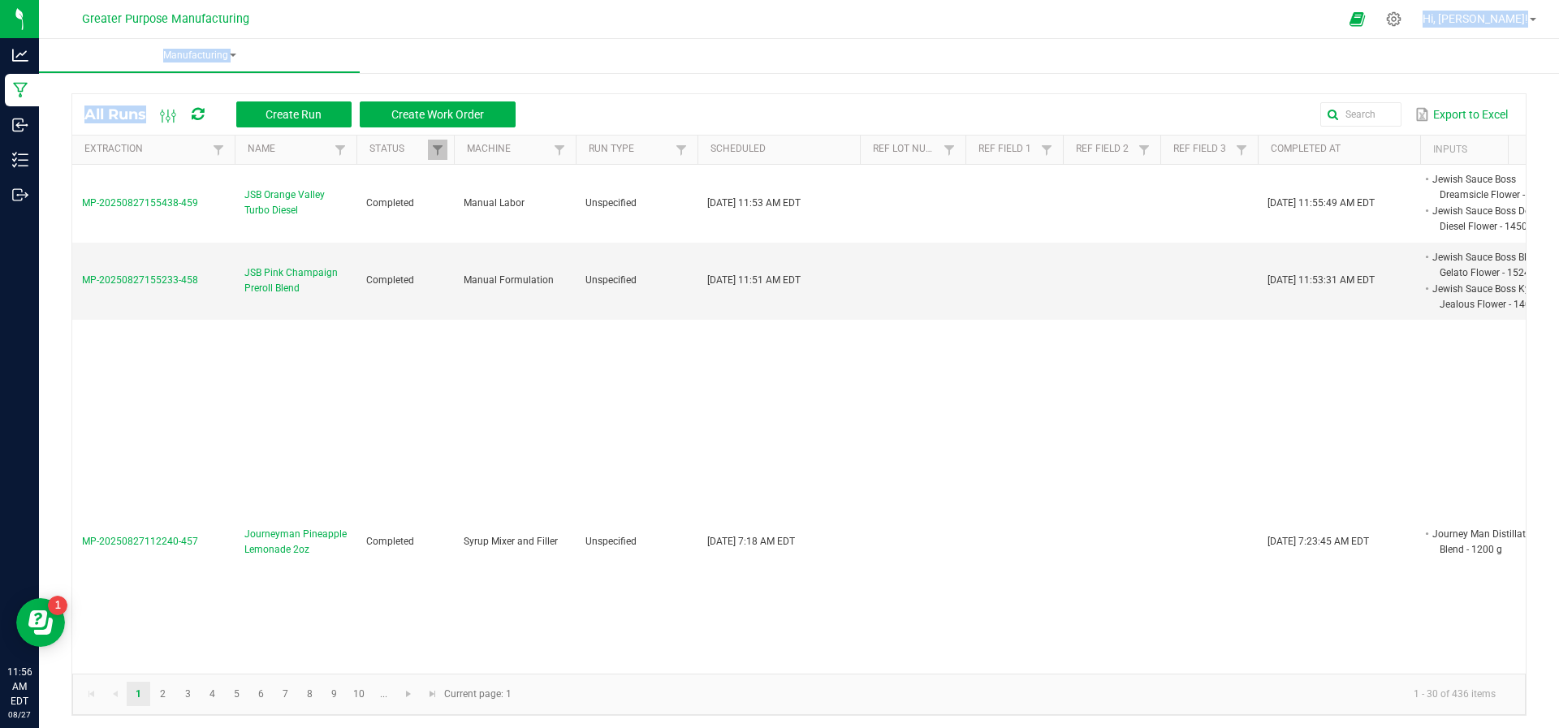
drag, startPoint x: 257, startPoint y: 98, endPoint x: 297, endPoint y: -63, distance: 166.6
click at [297, 0] on html "Analytics Manufacturing Inbound Inventory Outbound 11:56 AM EDT [DATE] 08/27 Gr…" at bounding box center [779, 364] width 1559 height 728
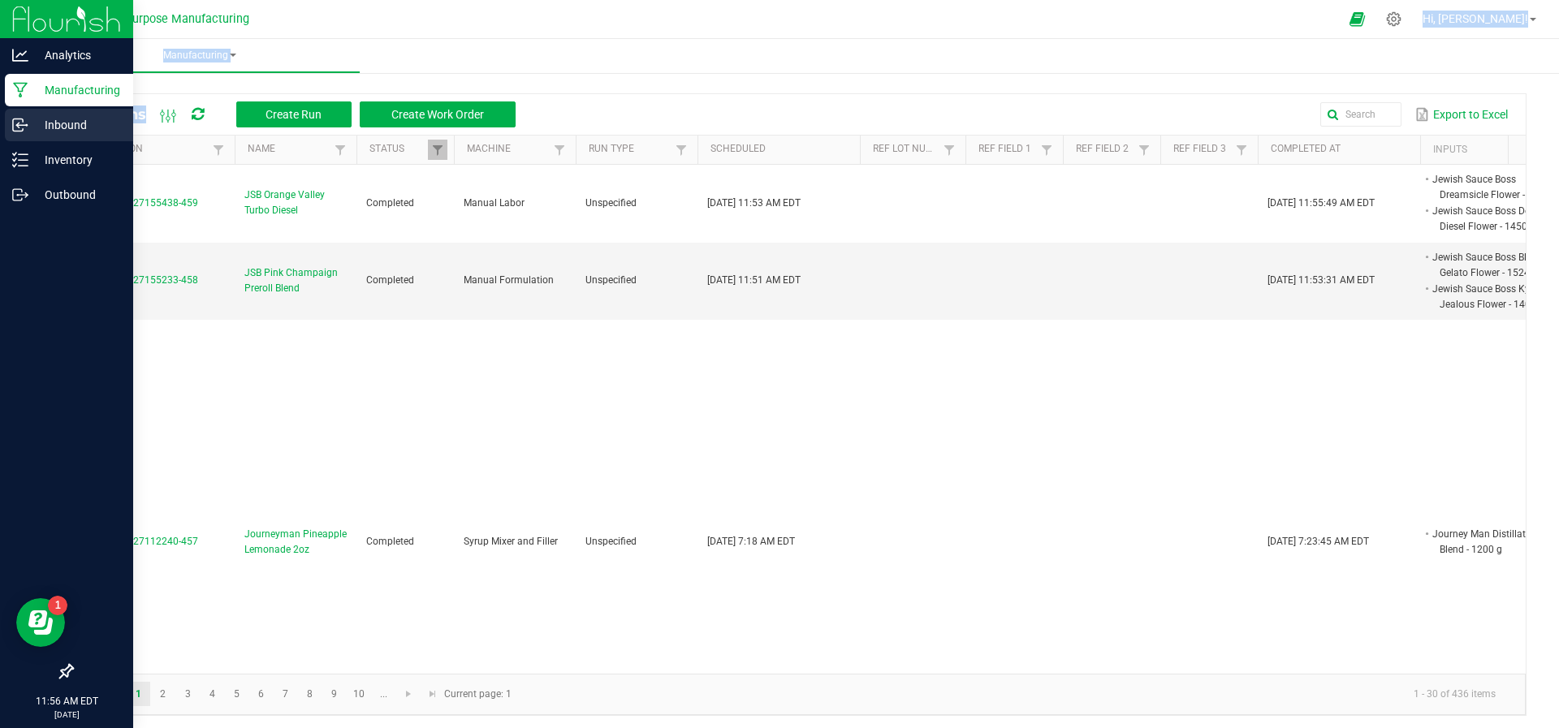
click at [48, 140] on div "Inbound" at bounding box center [69, 125] width 128 height 32
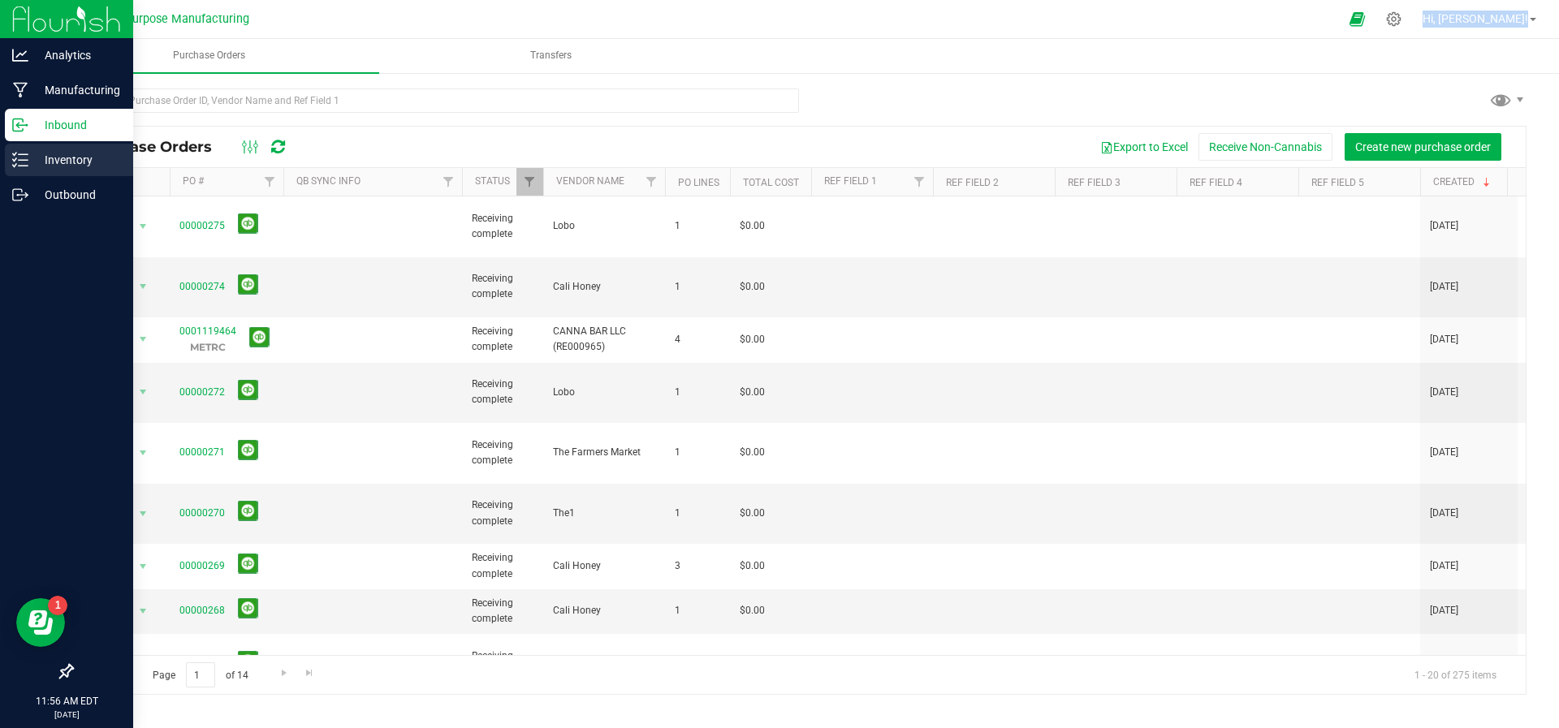
click at [46, 161] on p "Inventory" at bounding box center [76, 159] width 97 height 19
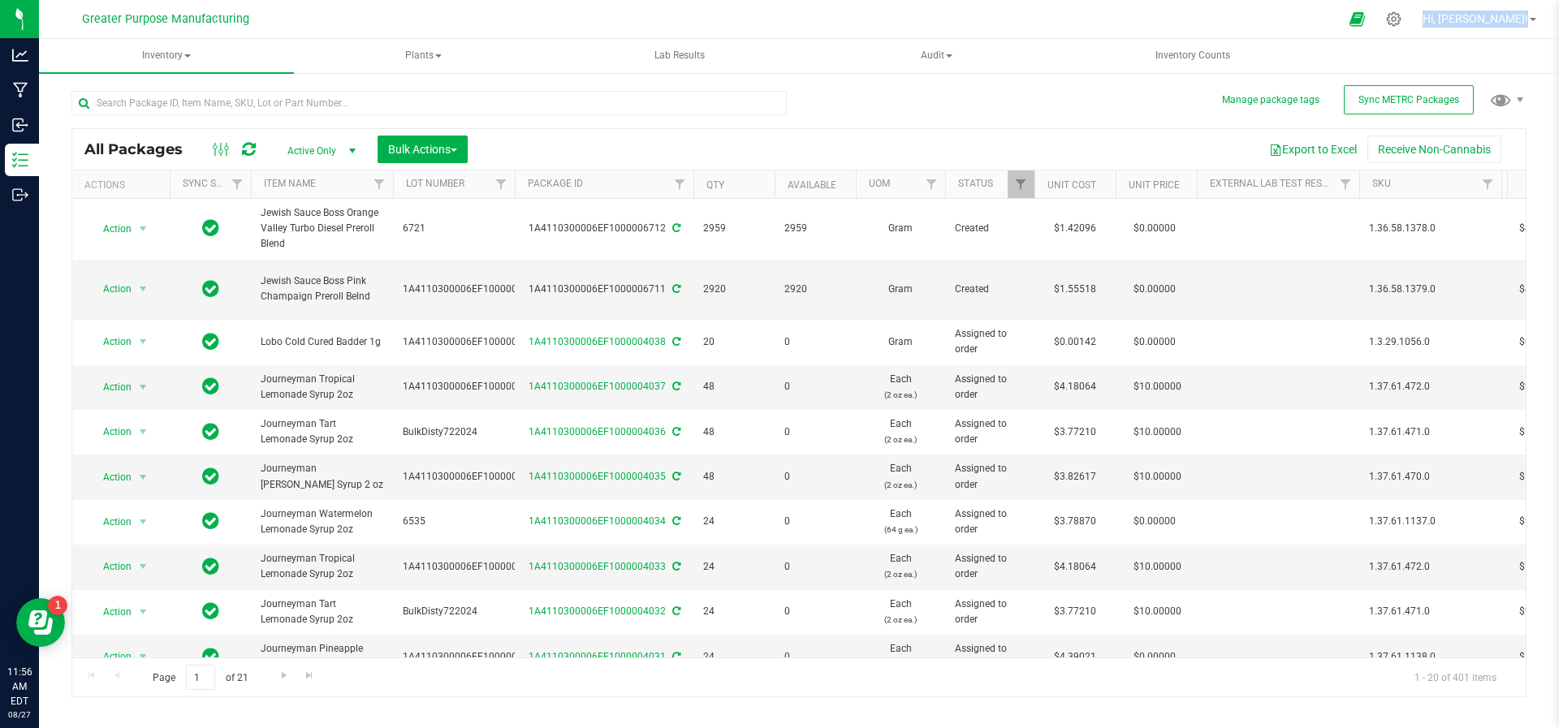
click at [1199, 142] on div "Export to Excel Receive Non-Cannabis" at bounding box center [997, 150] width 1034 height 28
click at [1430, 146] on button "Receive Non-Cannabis" at bounding box center [1434, 150] width 134 height 28
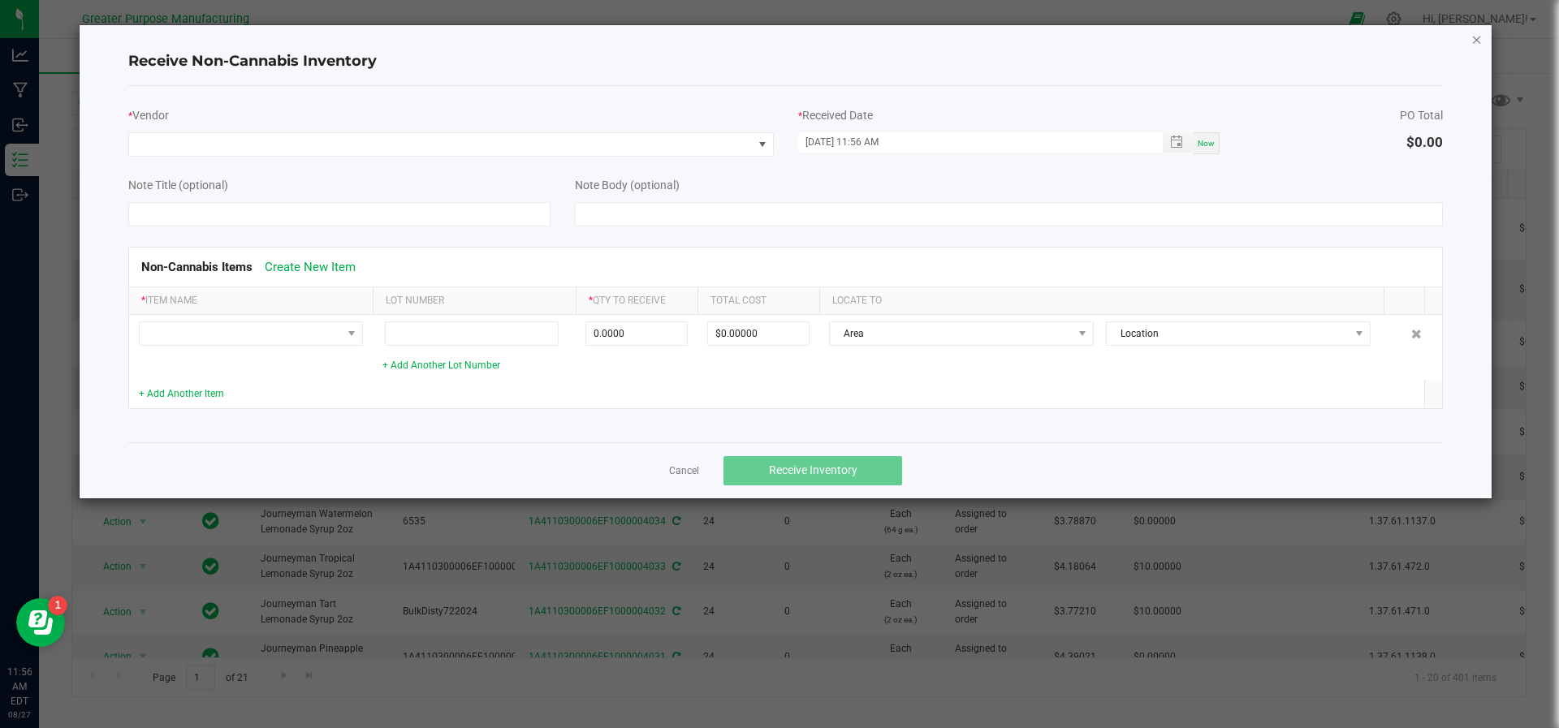
click at [1476, 41] on icon "Close" at bounding box center [1476, 38] width 11 height 19
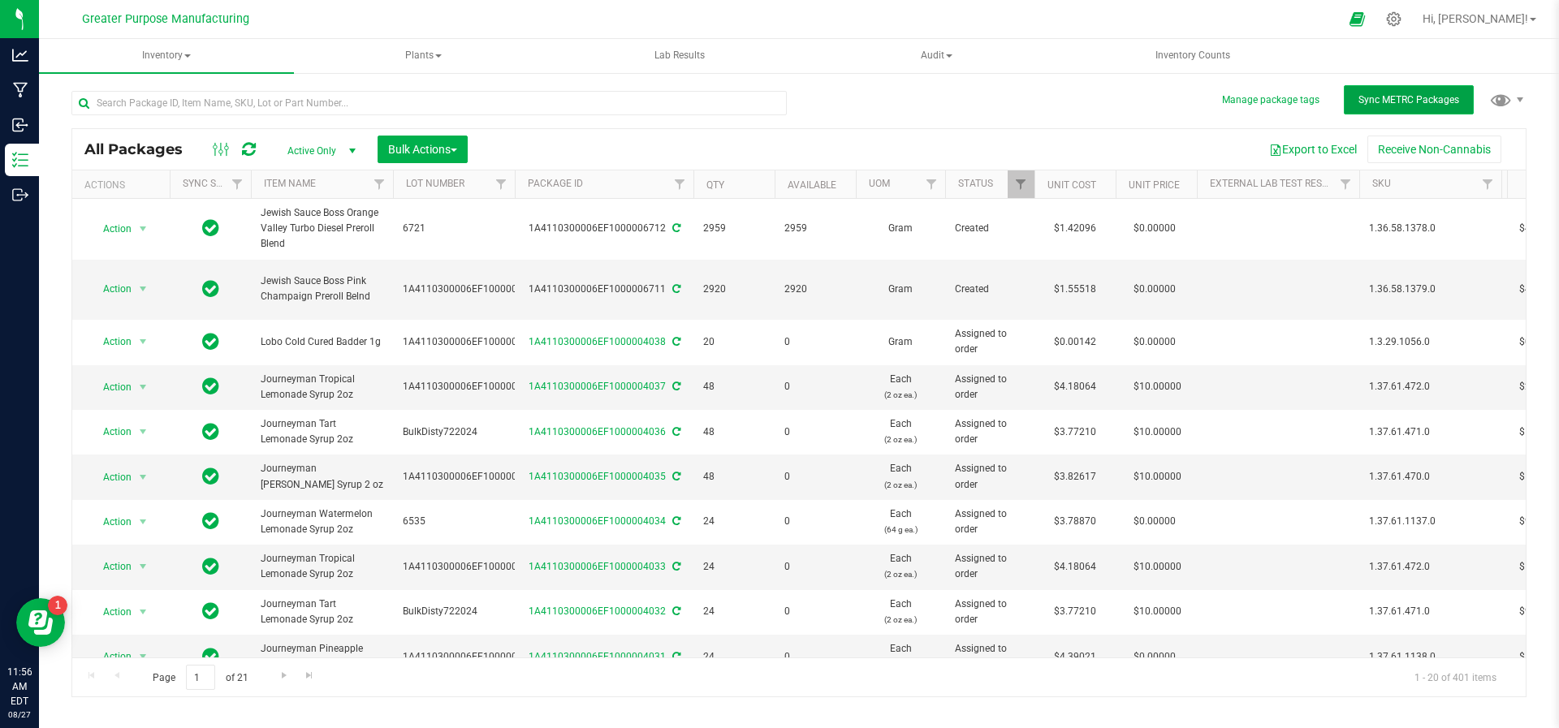
click at [1382, 107] on button "Sync METRC Packages" at bounding box center [1409, 99] width 130 height 29
